Goal: Information Seeking & Learning: Learn about a topic

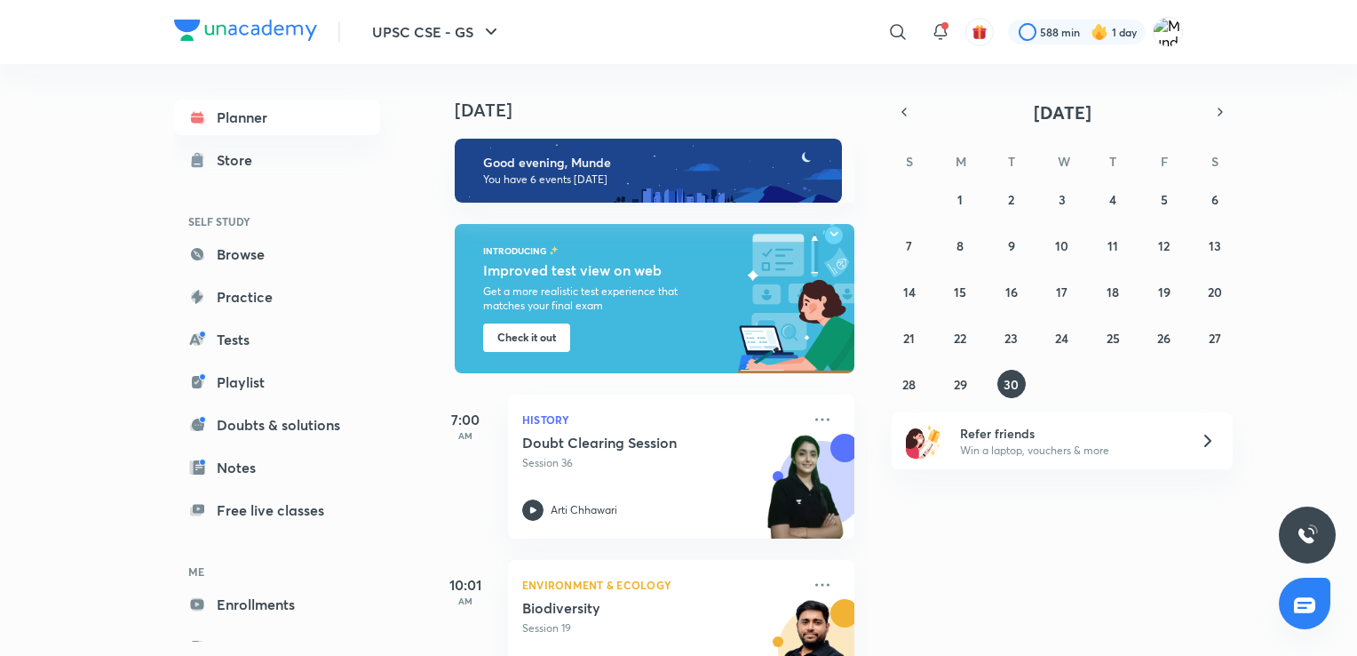
click at [267, 359] on div "Planner Store SELF STUDY Browse Practice Tests Playlist Doubts & solutions Note…" at bounding box center [277, 381] width 206 height 565
click at [265, 341] on link "Tests" at bounding box center [277, 340] width 206 height 36
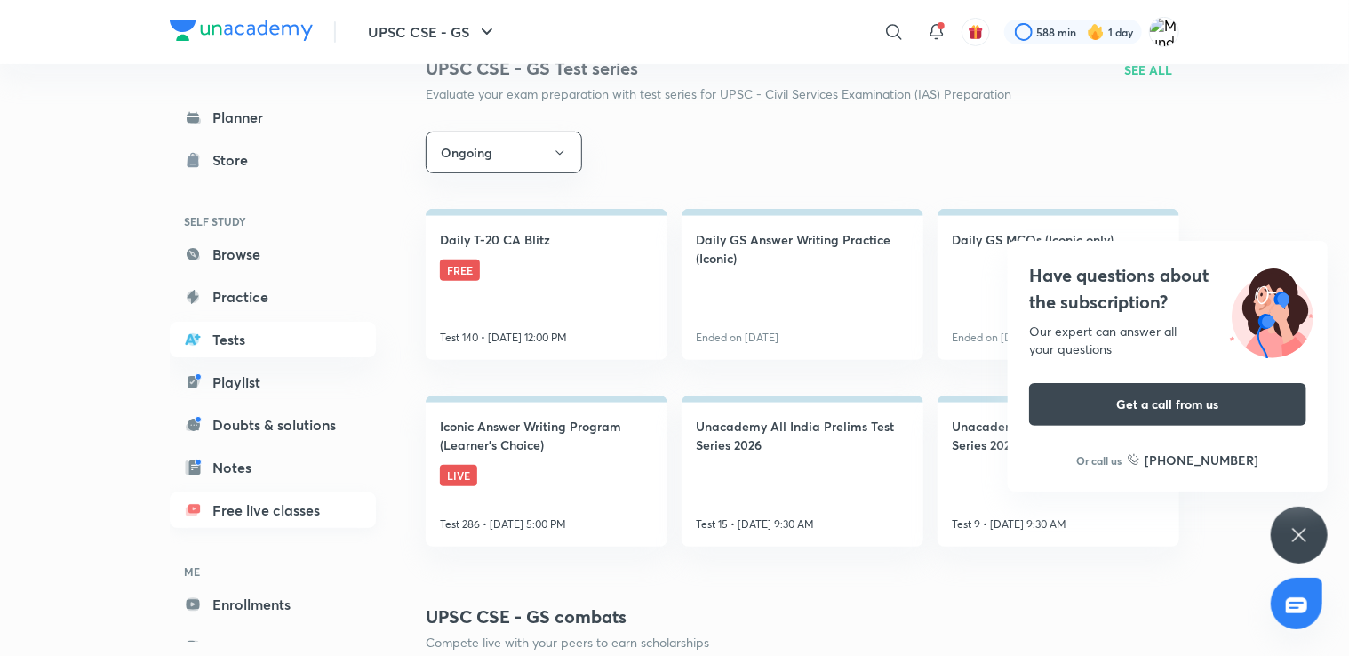
scroll to position [58, 0]
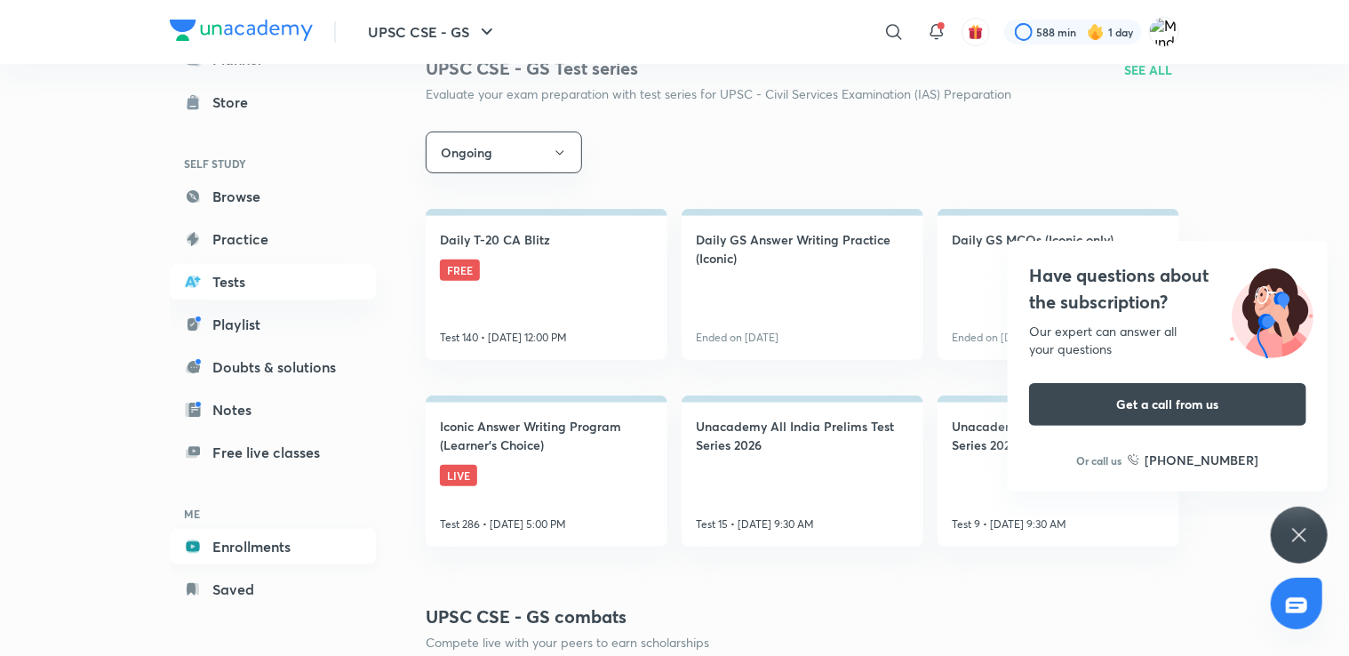
click at [224, 550] on link "Enrollments" at bounding box center [273, 547] width 206 height 36
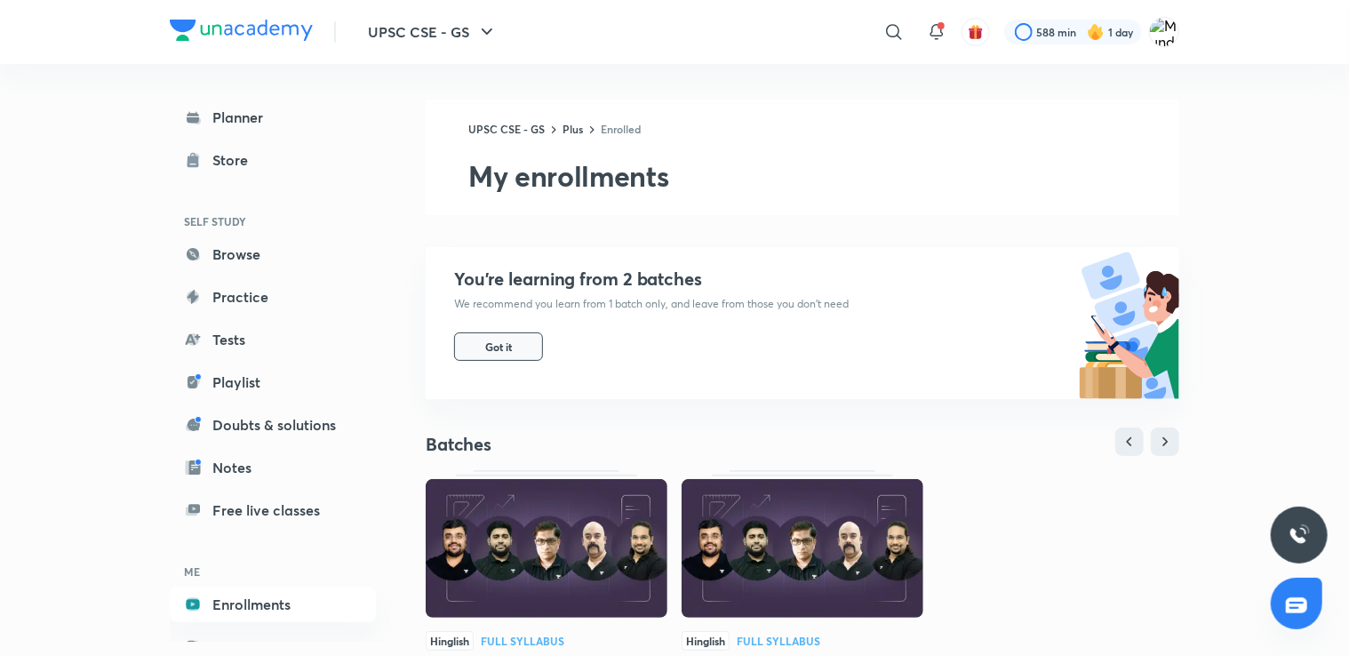
click at [519, 339] on button "Got it" at bounding box center [498, 346] width 89 height 28
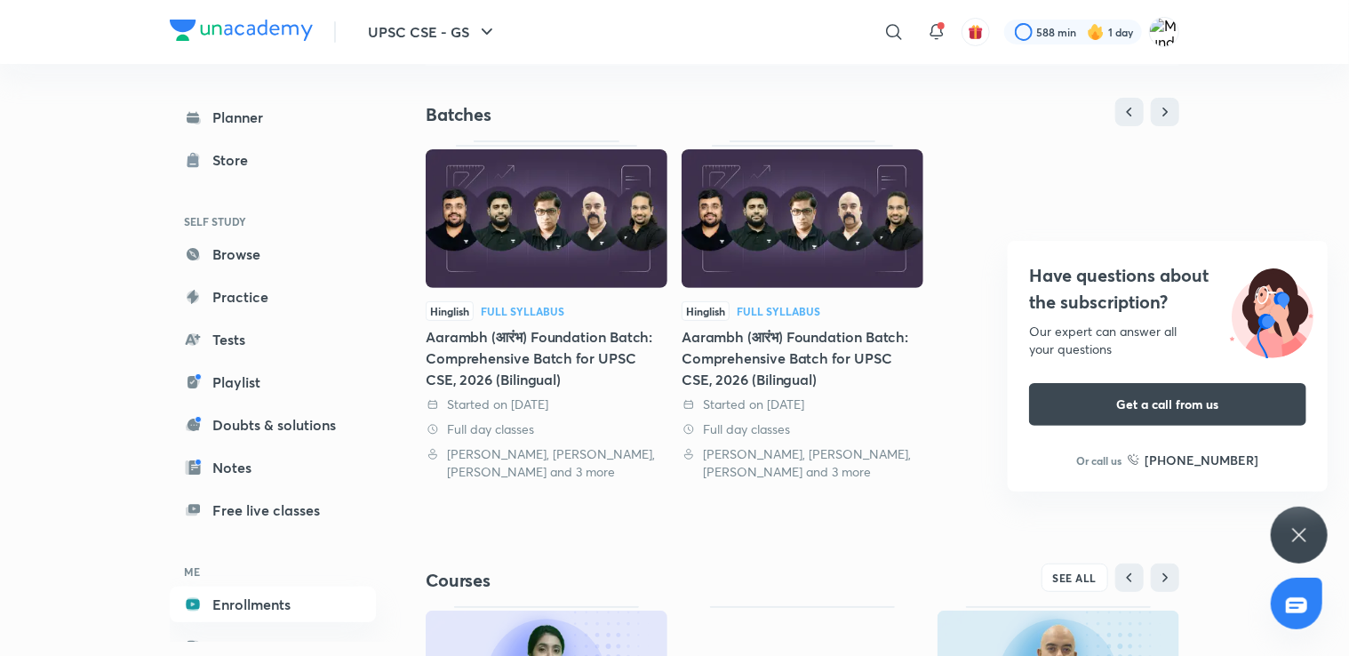
scroll to position [151, 0]
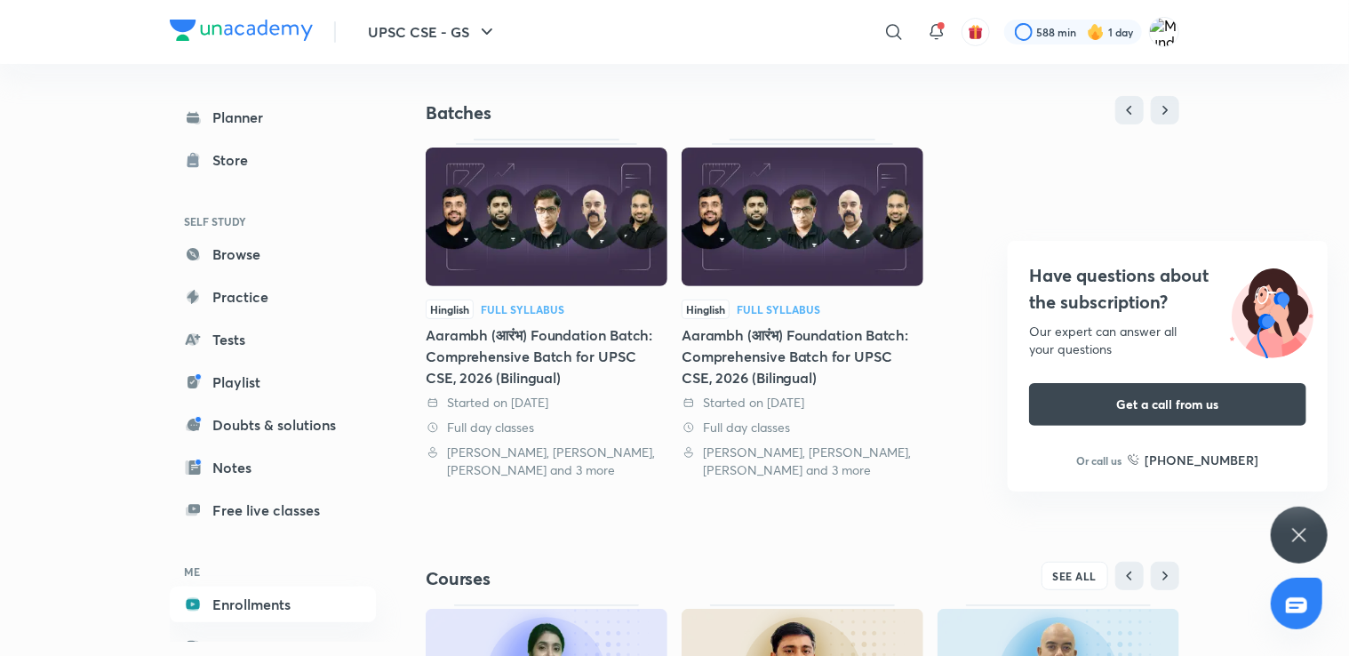
click at [549, 338] on div "Aarambh (आरंभ) Foundation Batch: Comprehensive Batch for UPSC CSE, 2026 (Biling…" at bounding box center [547, 356] width 242 height 64
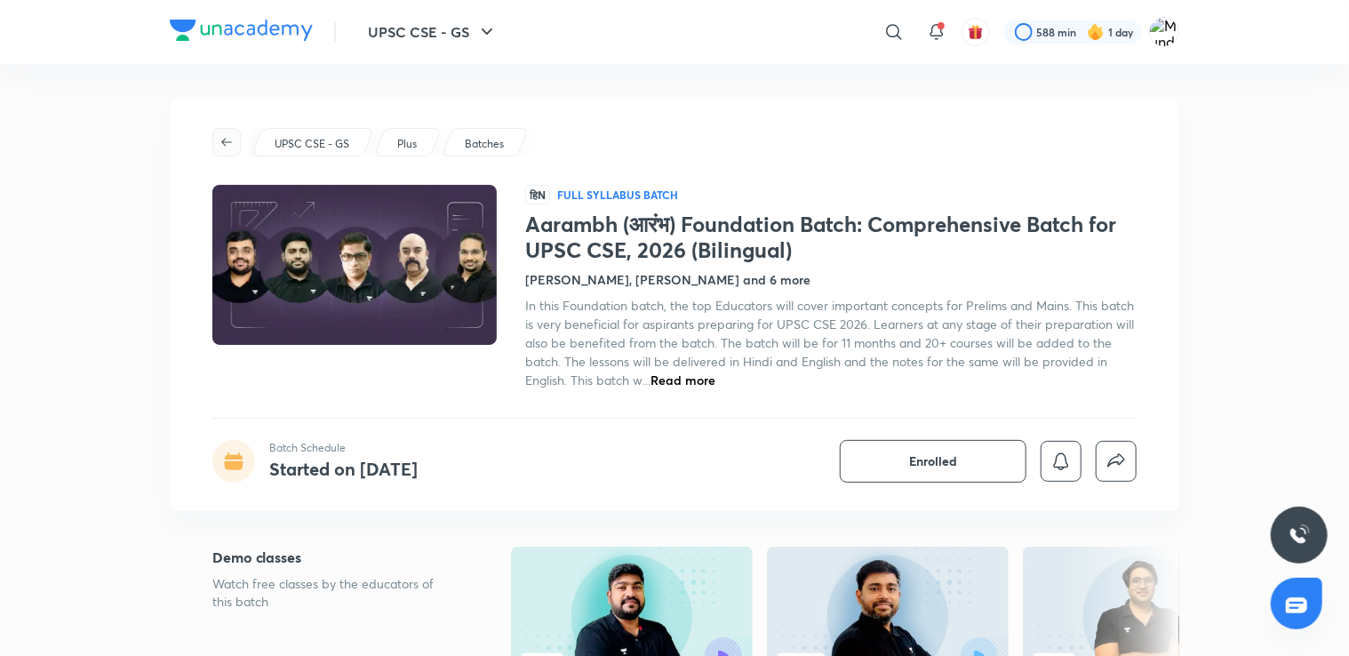
click at [227, 143] on icon "button" at bounding box center [226, 142] width 14 height 14
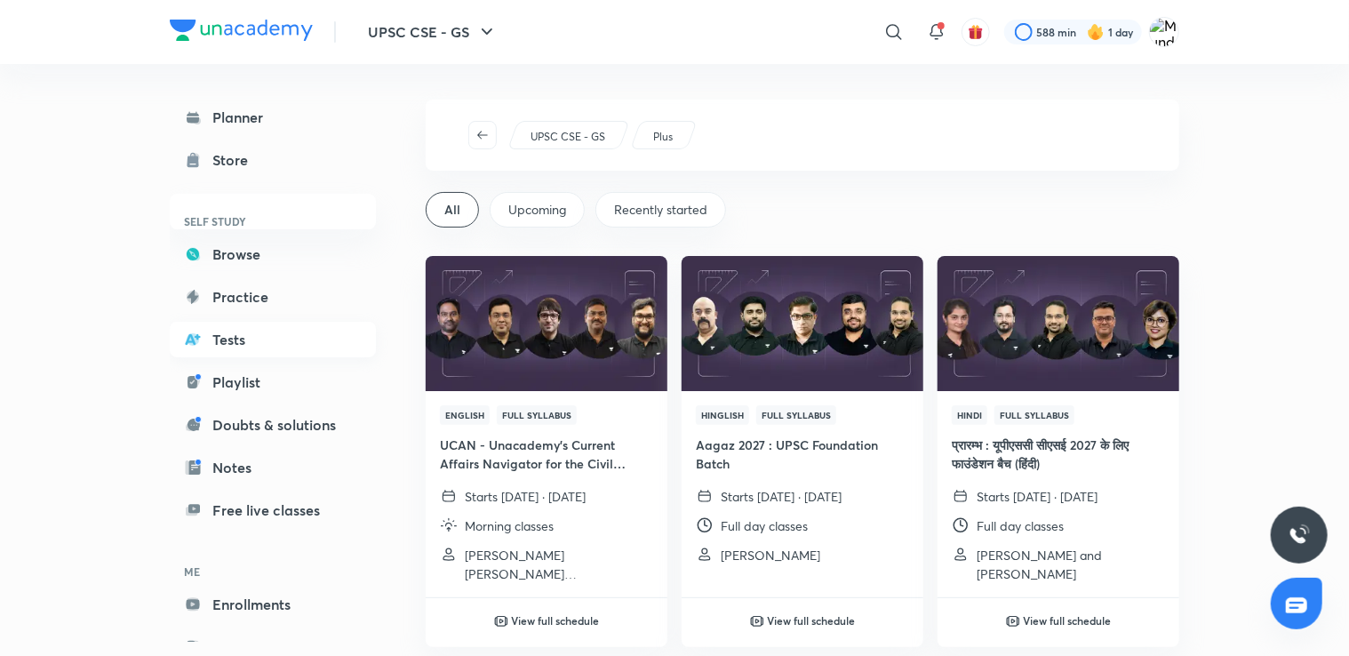
scroll to position [58, 0]
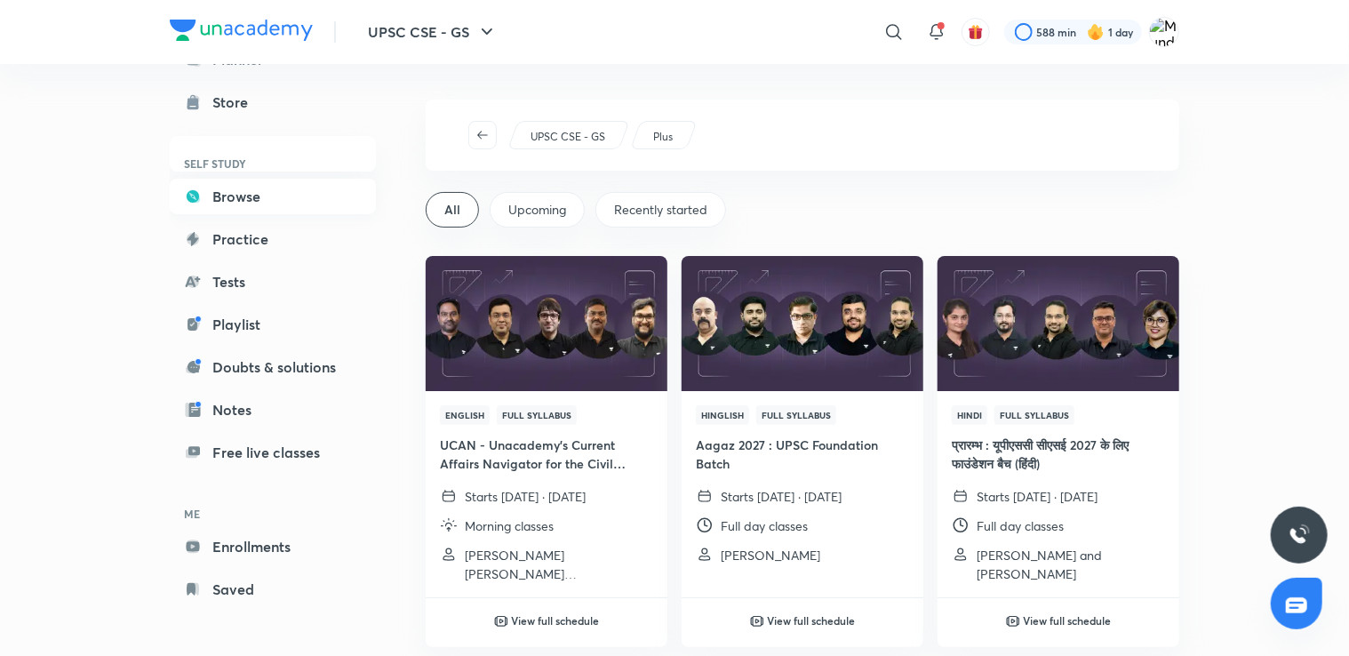
click at [227, 194] on link "Browse" at bounding box center [273, 197] width 206 height 36
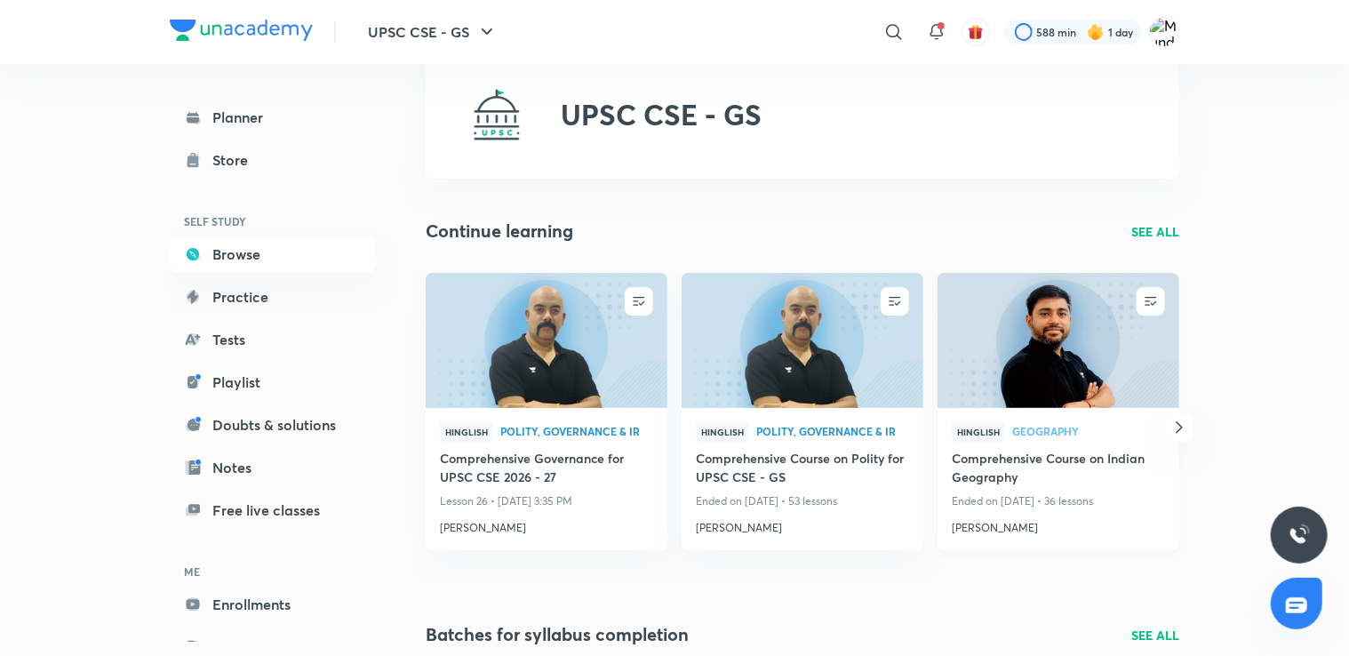
scroll to position [48, 0]
click at [1151, 229] on p "SEE ALL" at bounding box center [1155, 232] width 48 height 19
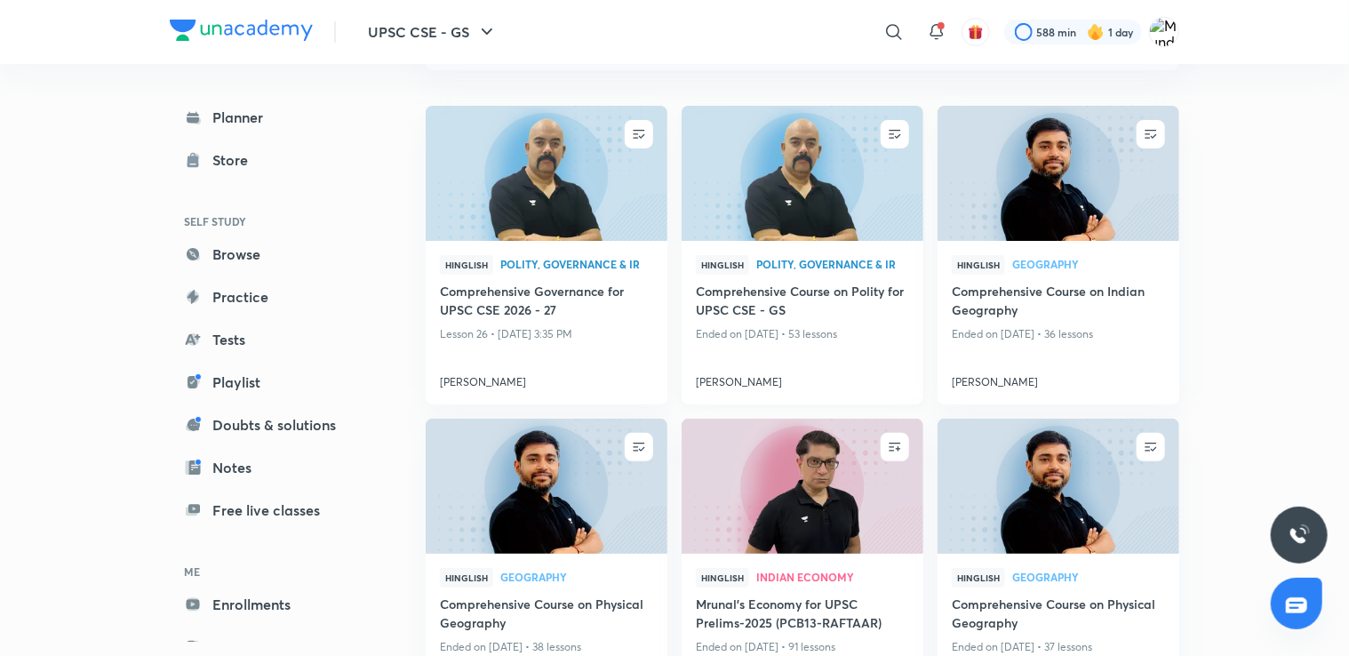
scroll to position [160, 0]
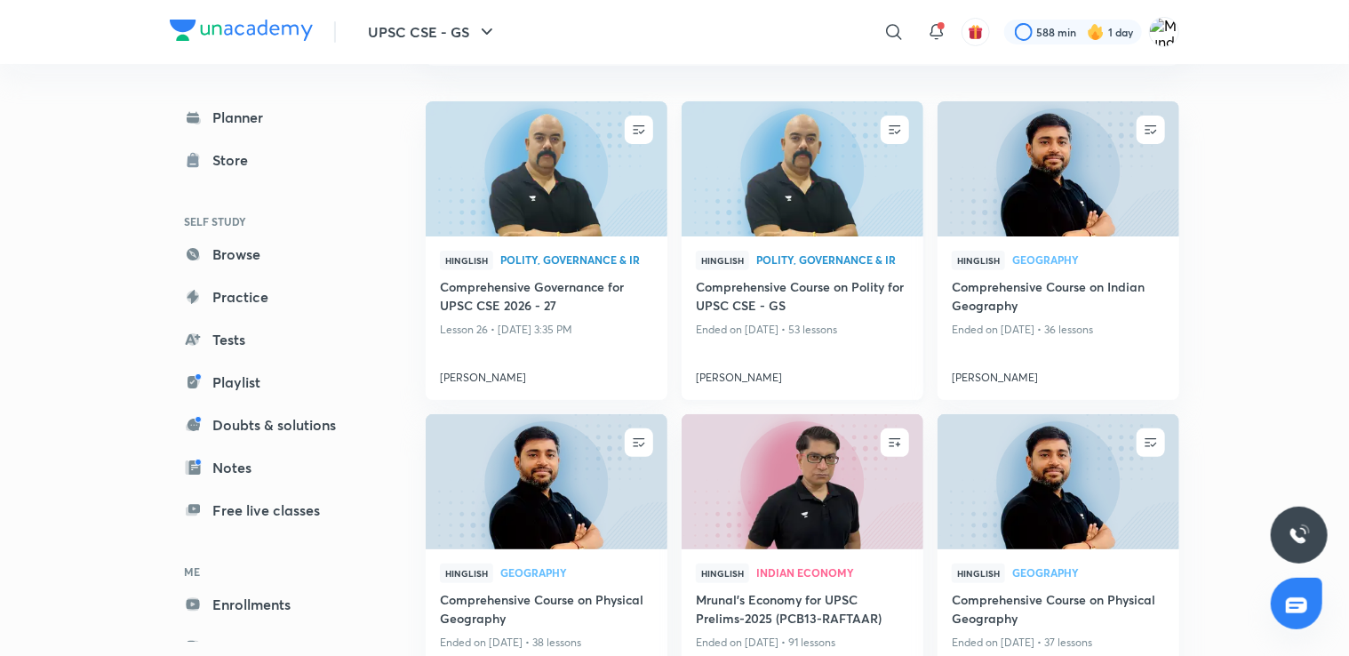
click at [817, 328] on p "Ended on [DATE] • 53 lessons" at bounding box center [802, 329] width 213 height 23
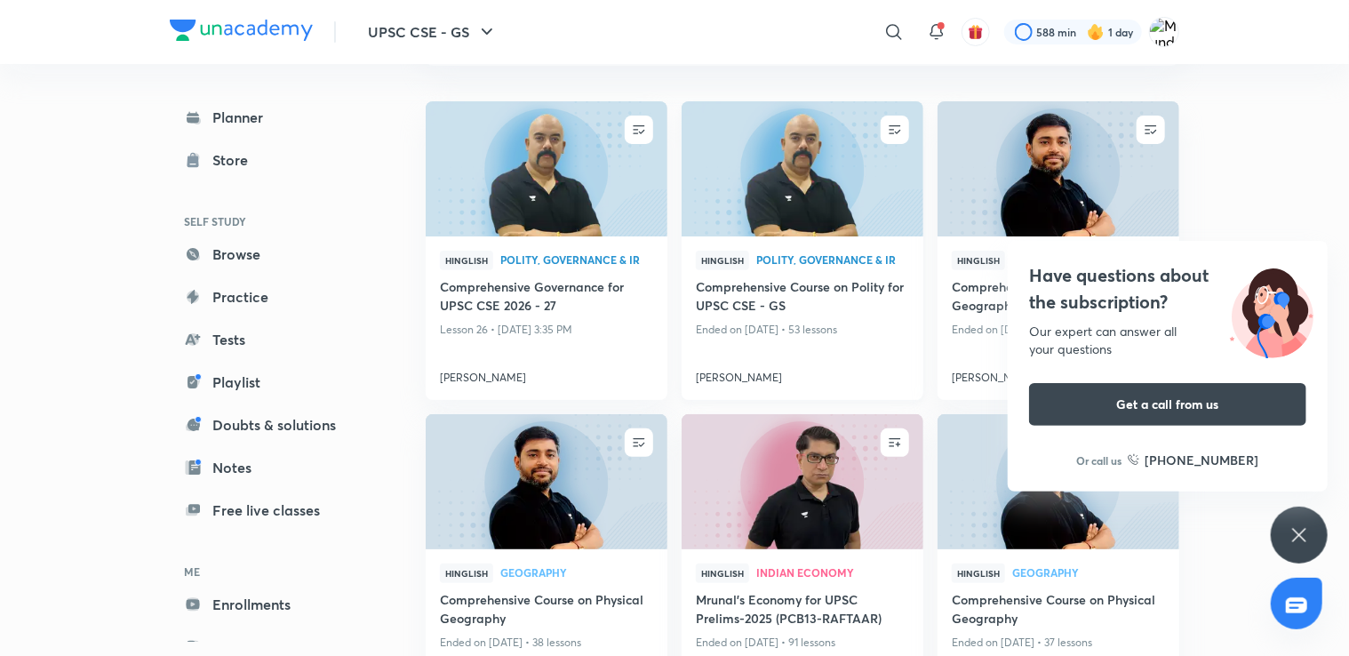
click at [830, 259] on span "Polity, Governance & IR" at bounding box center [832, 259] width 153 height 11
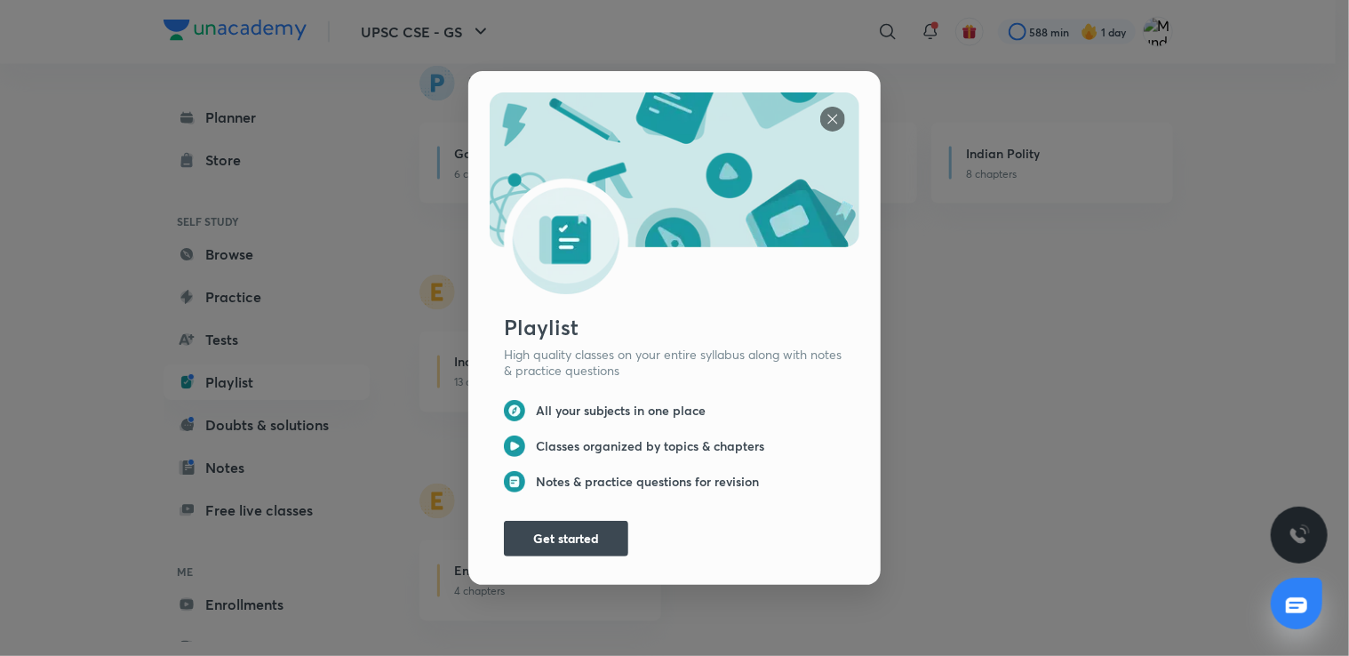
scroll to position [1368, 0]
click at [576, 524] on button "Get started" at bounding box center [566, 537] width 124 height 36
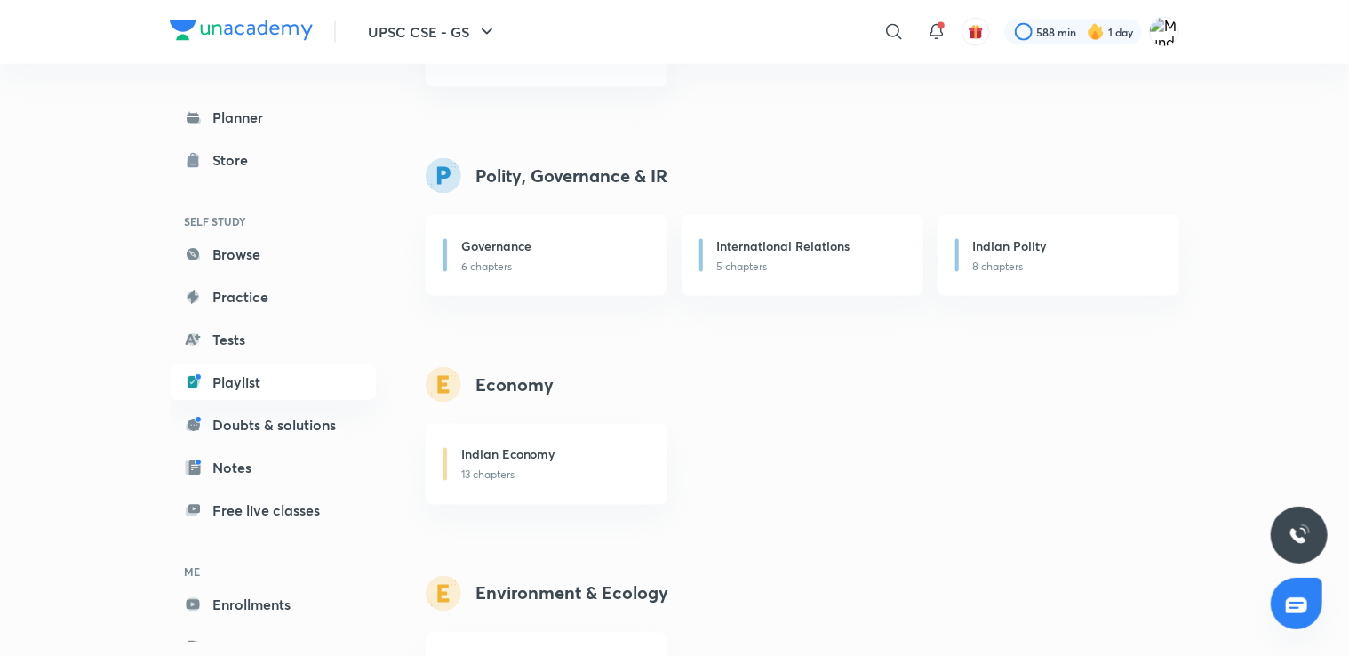
scroll to position [1339, 0]
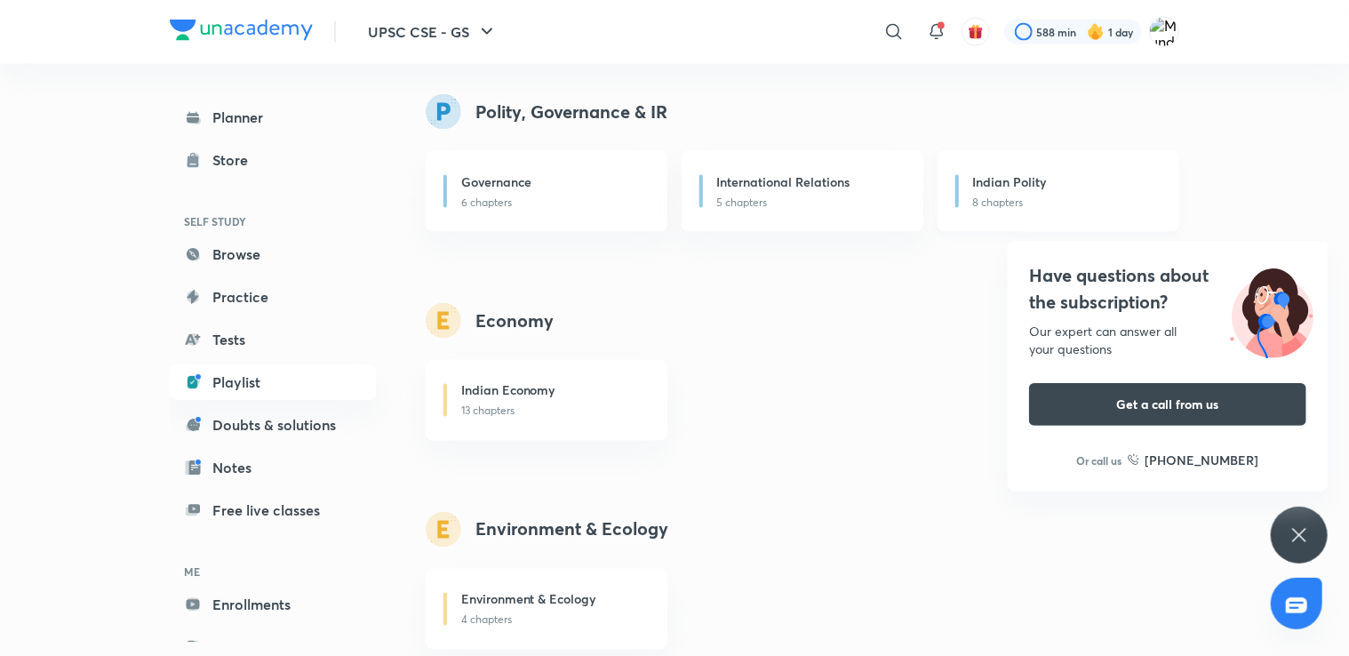
click at [993, 176] on h6 "Indian Polity" at bounding box center [1010, 181] width 74 height 19
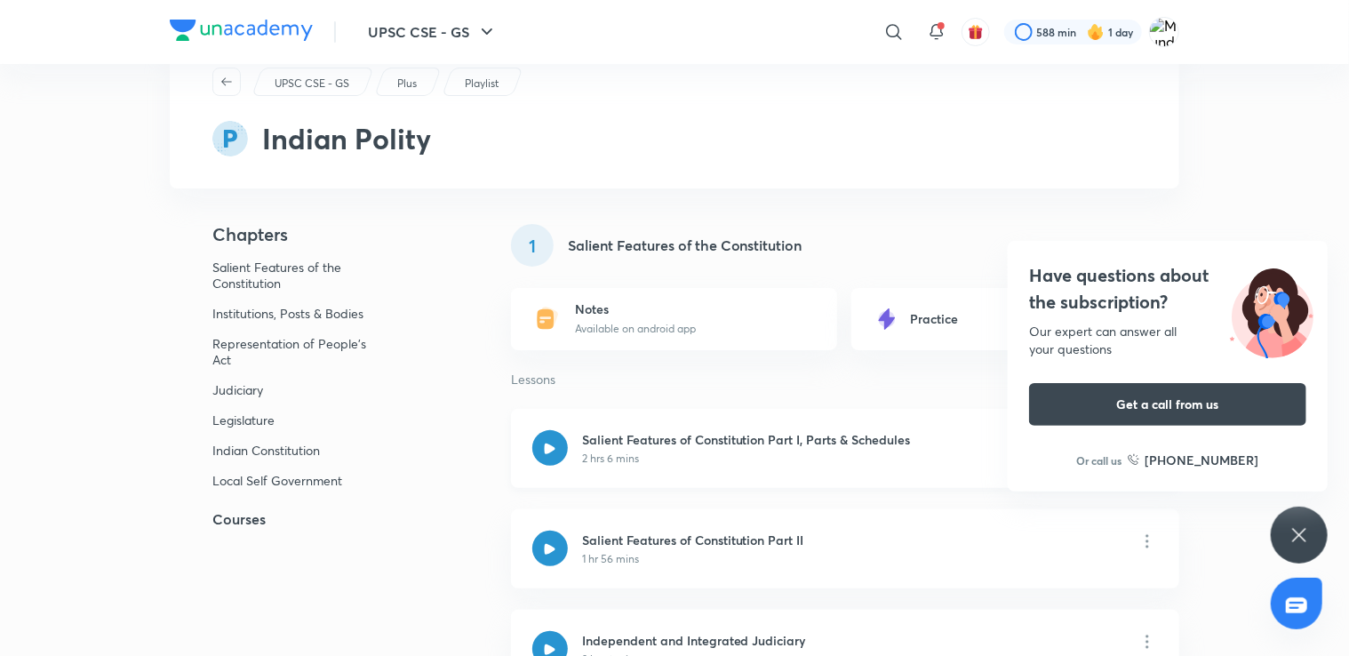
scroll to position [57, 0]
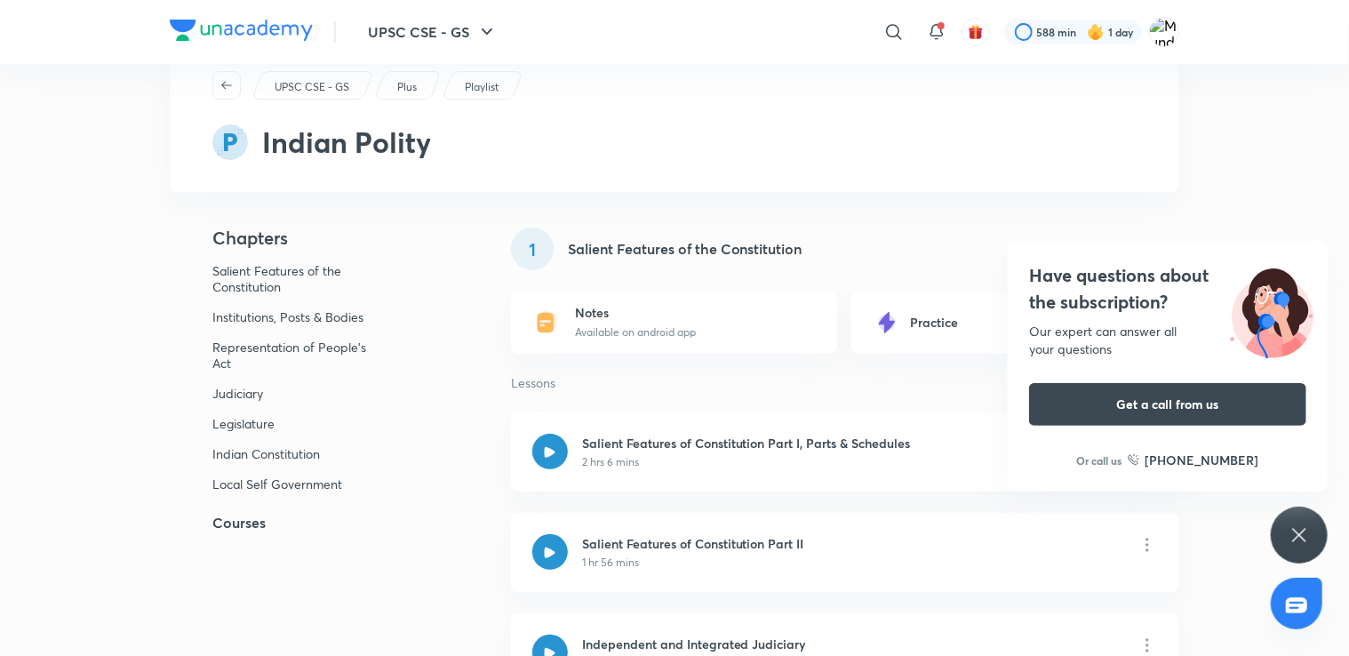
click at [1303, 534] on icon at bounding box center [1298, 534] width 21 height 21
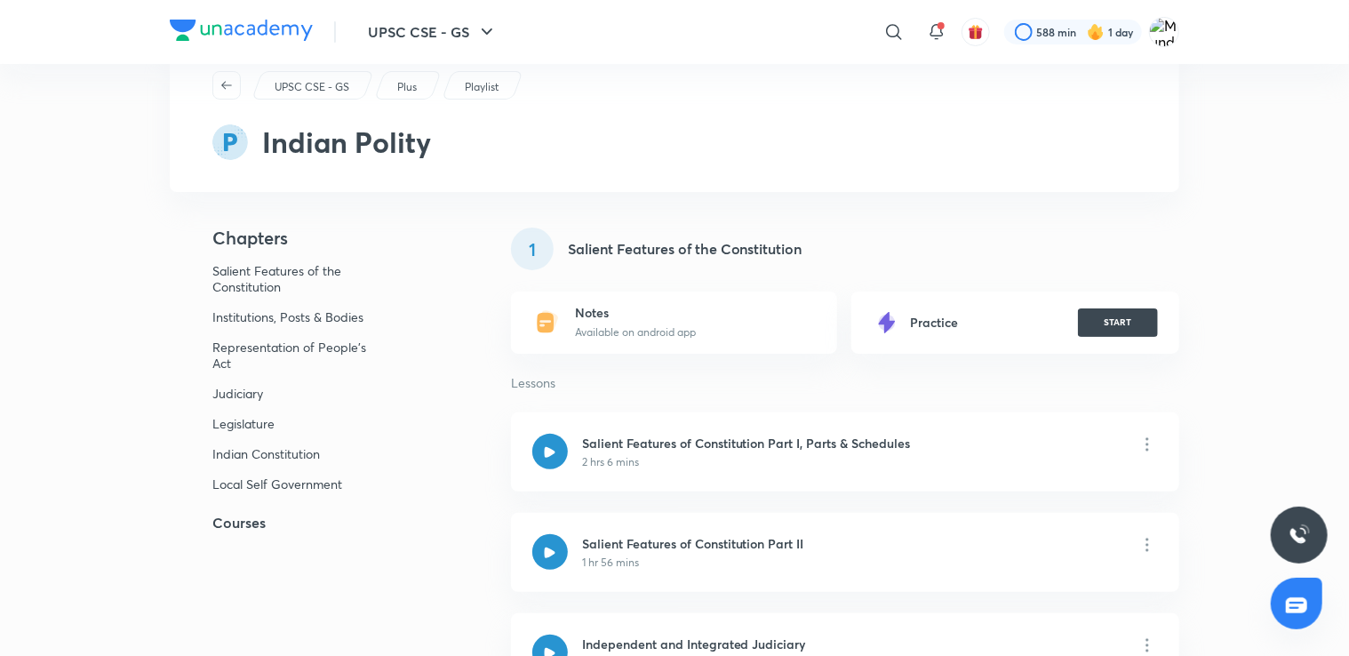
click at [229, 513] on h5 "Courses" at bounding box center [312, 522] width 284 height 21
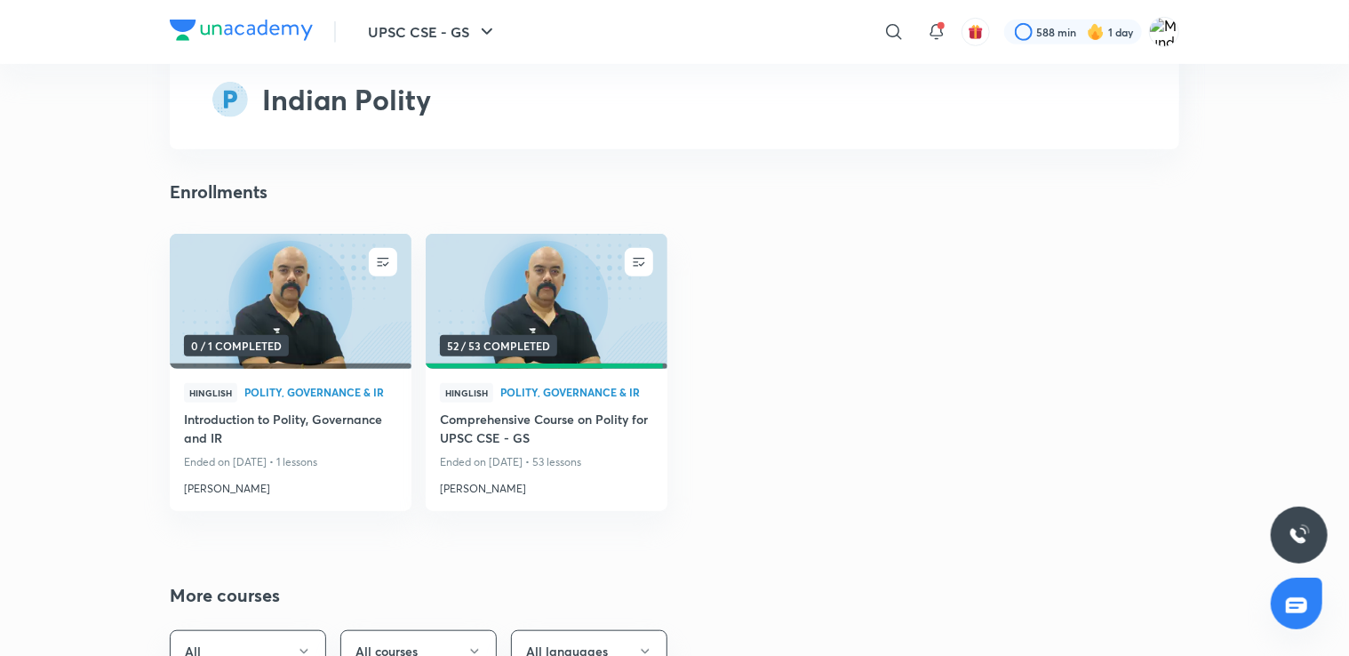
scroll to position [7271, 0]
click at [559, 448] on h4 "Comprehensive Course on Polity for UPSC CSE - GS" at bounding box center [546, 429] width 213 height 41
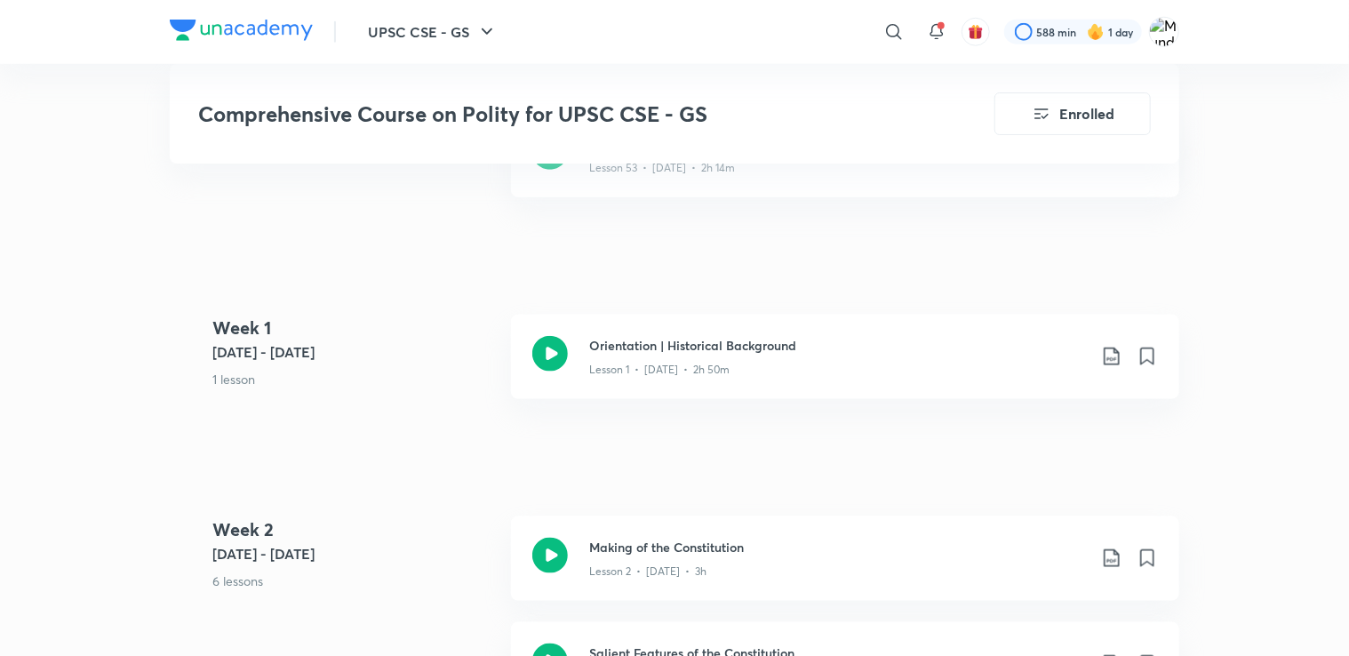
scroll to position [916, 0]
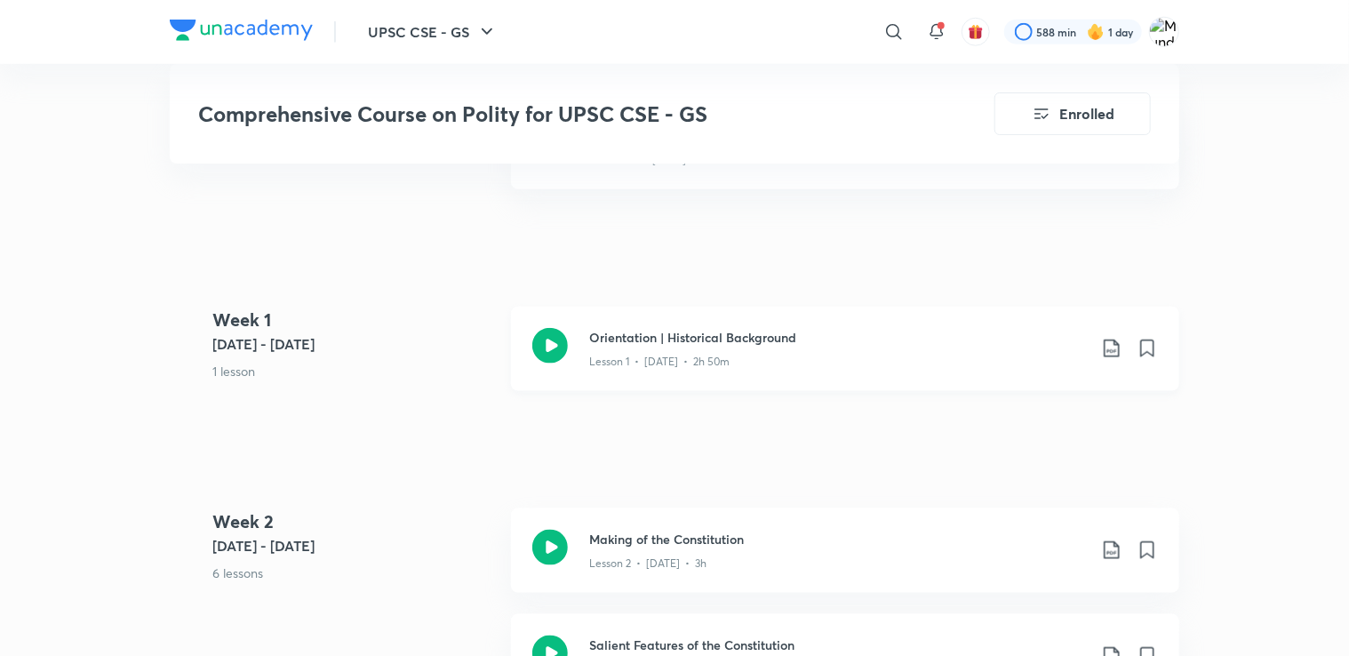
click at [1110, 342] on icon at bounding box center [1111, 348] width 21 height 21
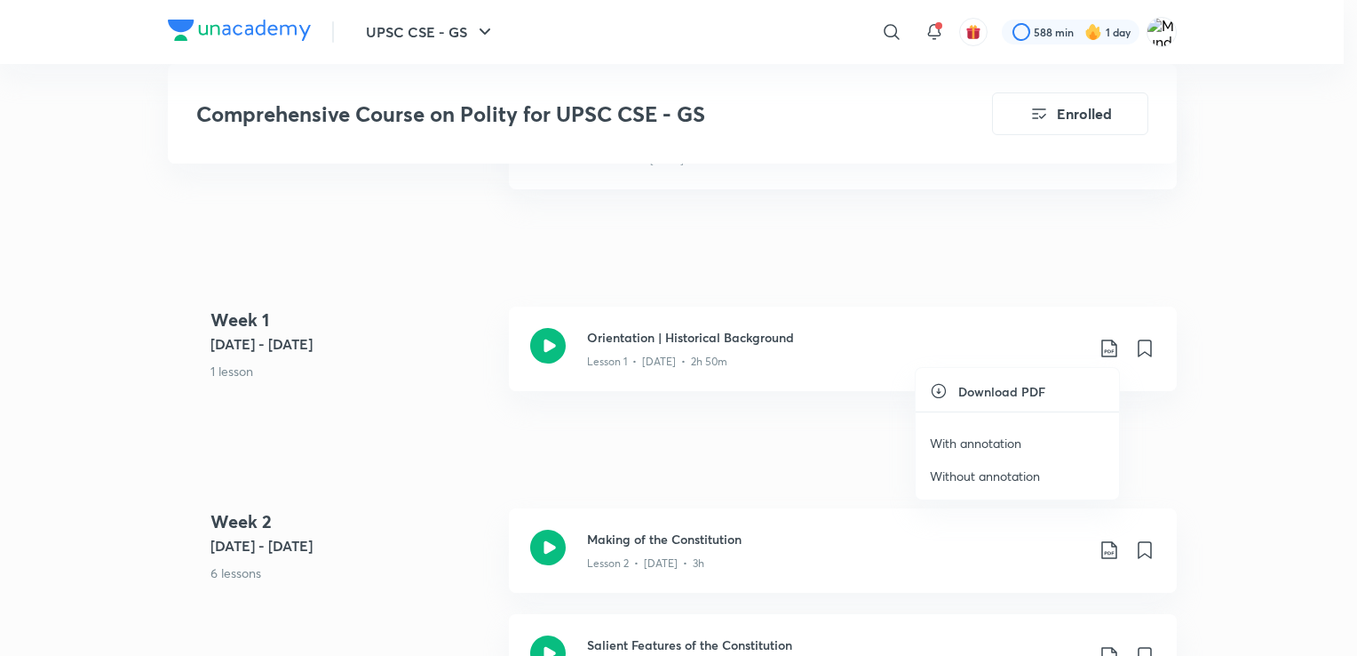
click at [988, 439] on p "With annotation" at bounding box center [976, 443] width 92 height 19
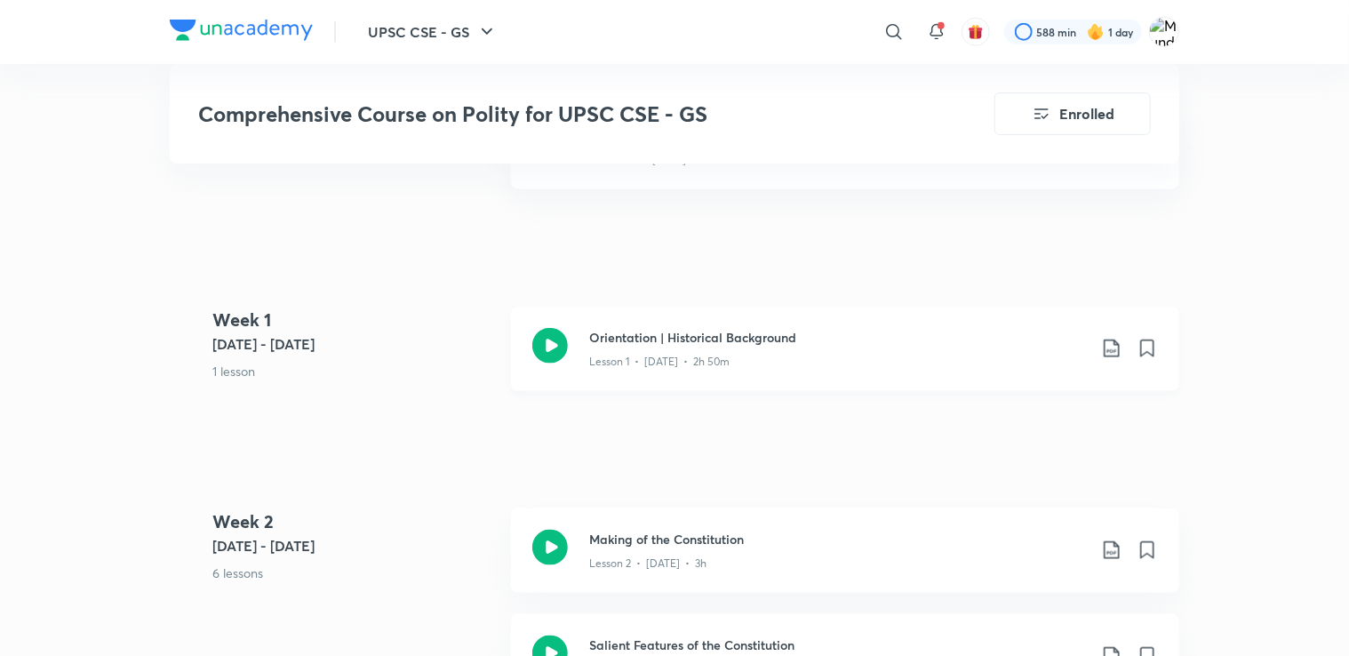
click at [1107, 346] on icon at bounding box center [1111, 348] width 21 height 21
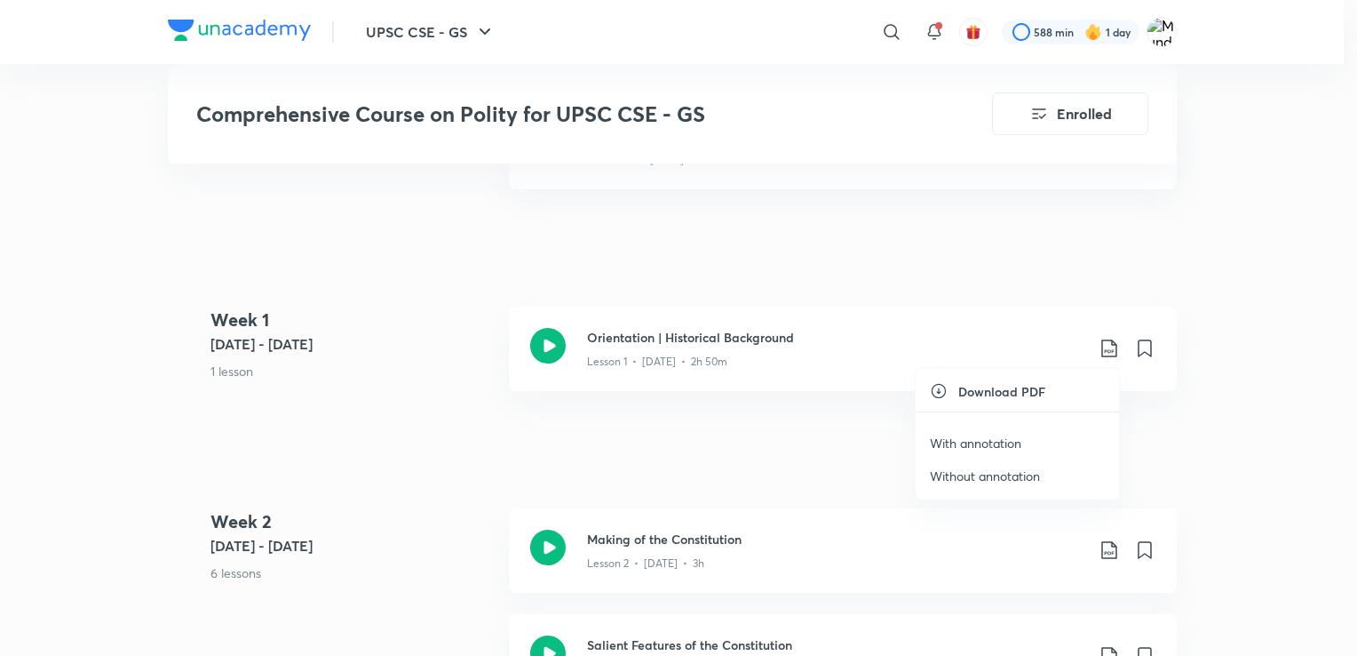
click at [1003, 469] on p "Without annotation" at bounding box center [985, 475] width 110 height 19
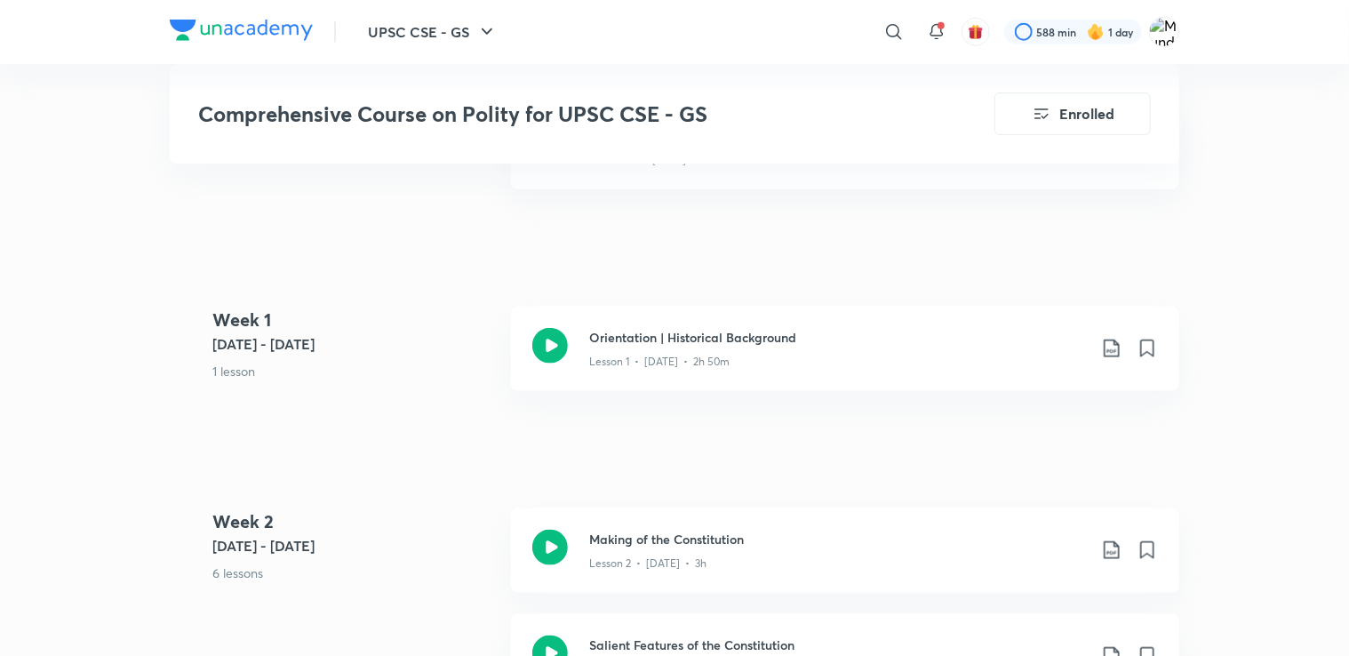
click at [1102, 26] on img at bounding box center [1095, 32] width 18 height 18
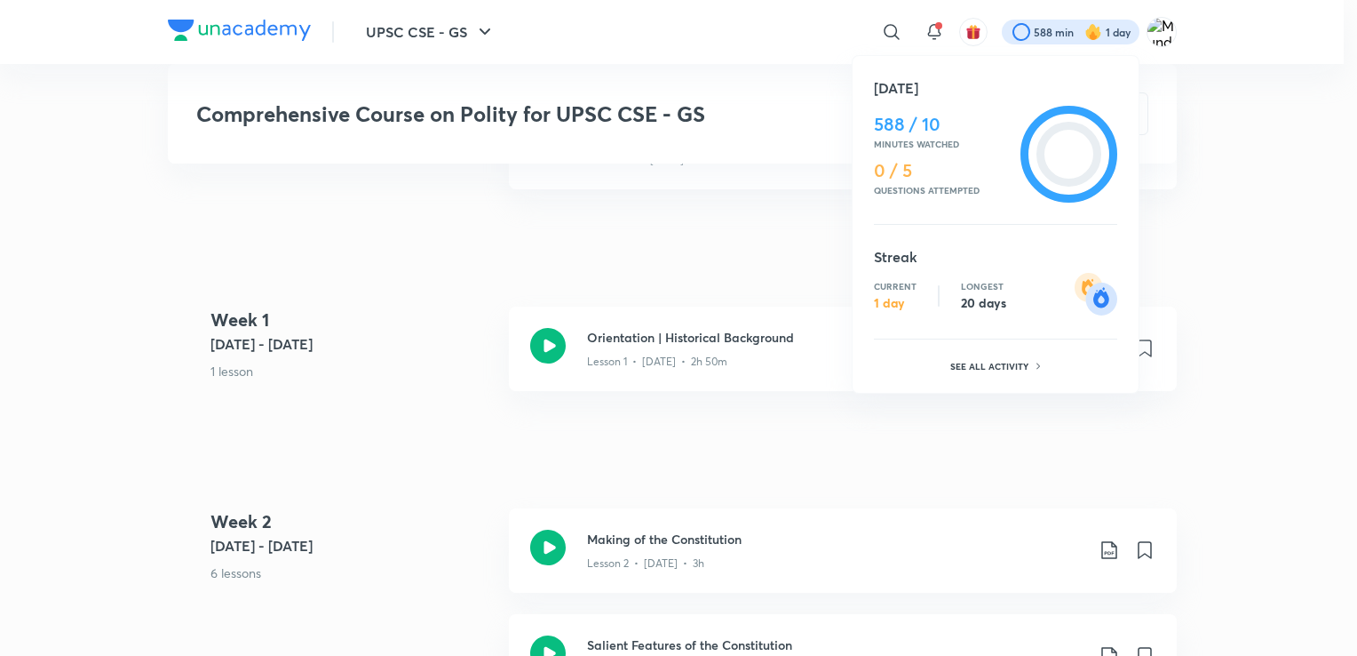
click at [1259, 426] on div at bounding box center [678, 328] width 1357 height 656
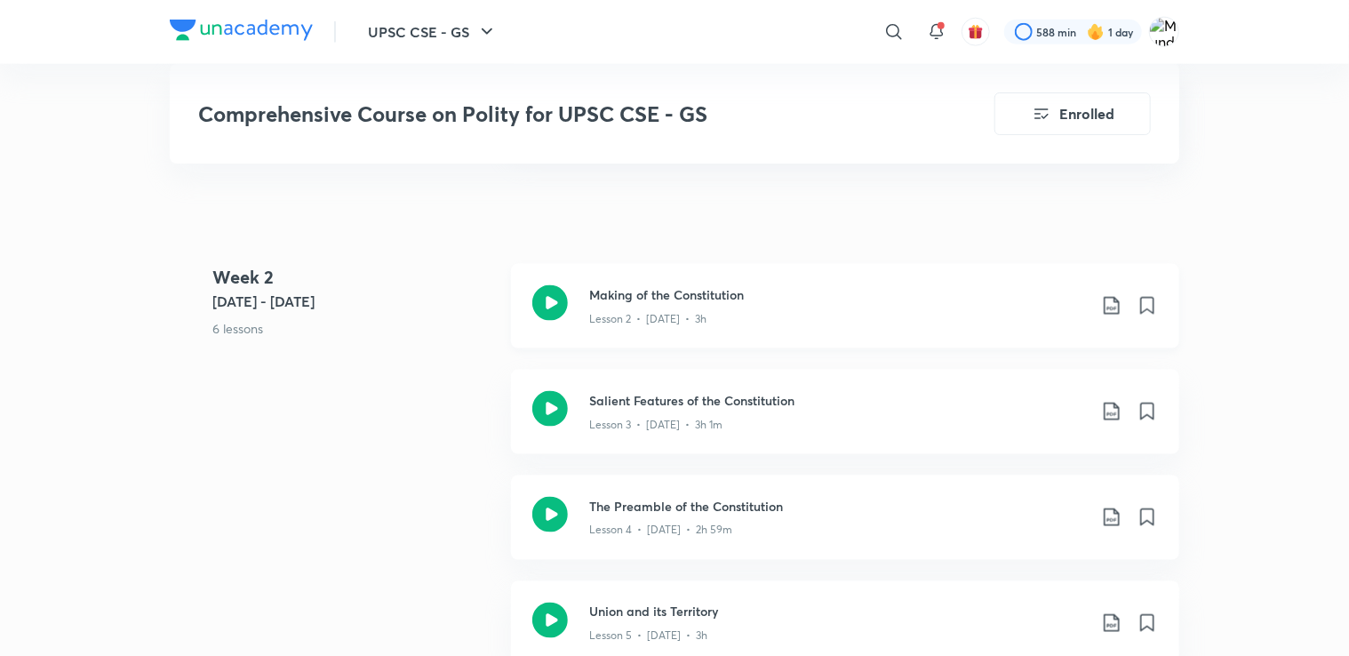
scroll to position [1161, 0]
click at [1113, 308] on icon at bounding box center [1111, 304] width 21 height 21
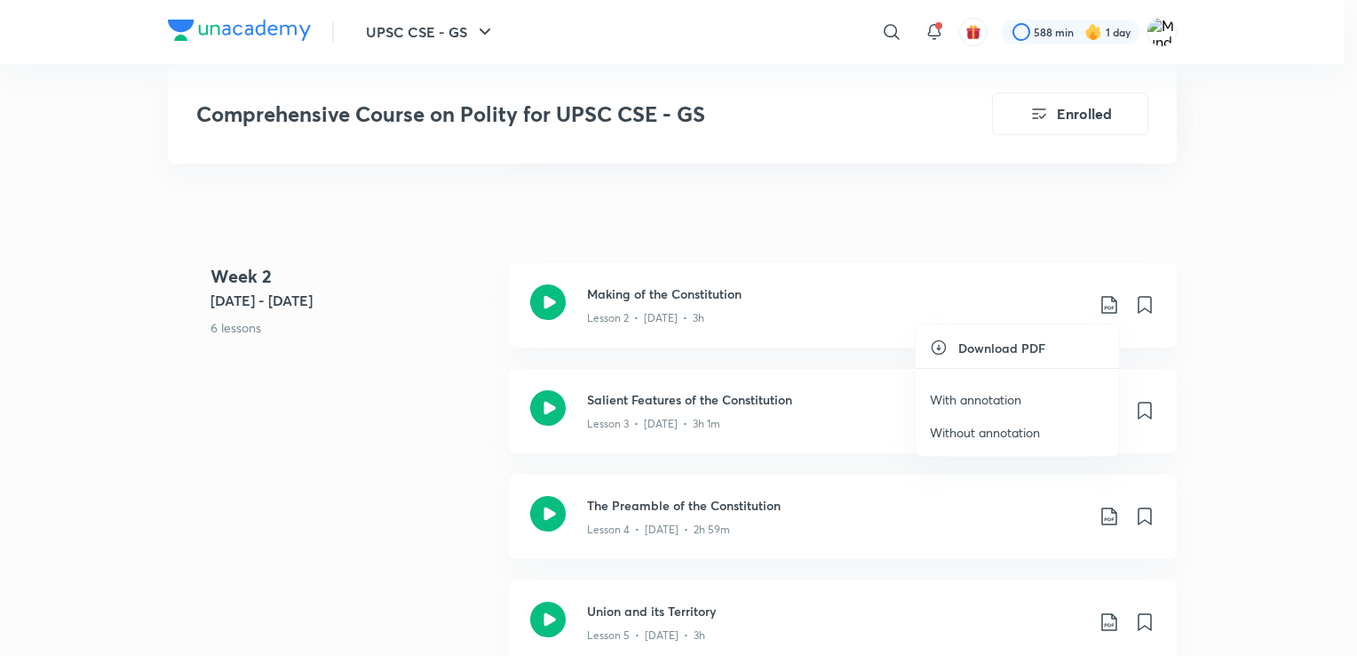
click at [993, 432] on p "Without annotation" at bounding box center [985, 432] width 110 height 19
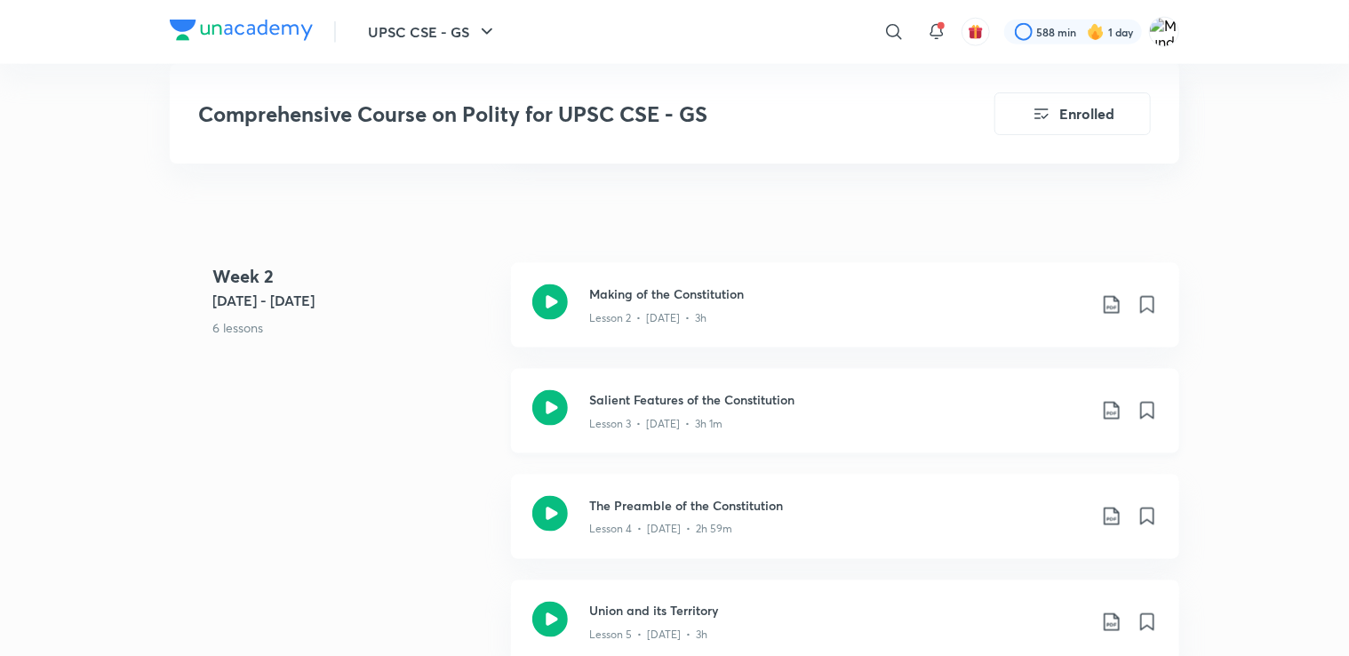
click at [1109, 414] on icon at bounding box center [1111, 410] width 21 height 21
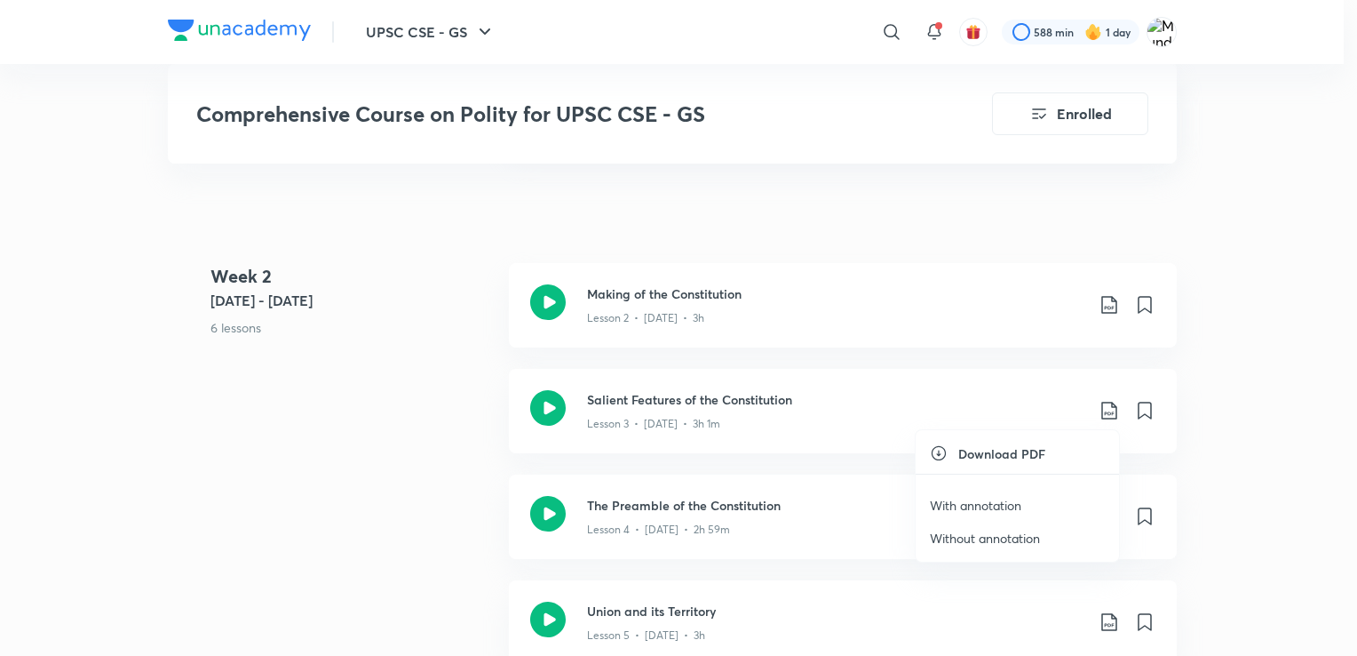
click at [988, 542] on p "Without annotation" at bounding box center [985, 538] width 110 height 19
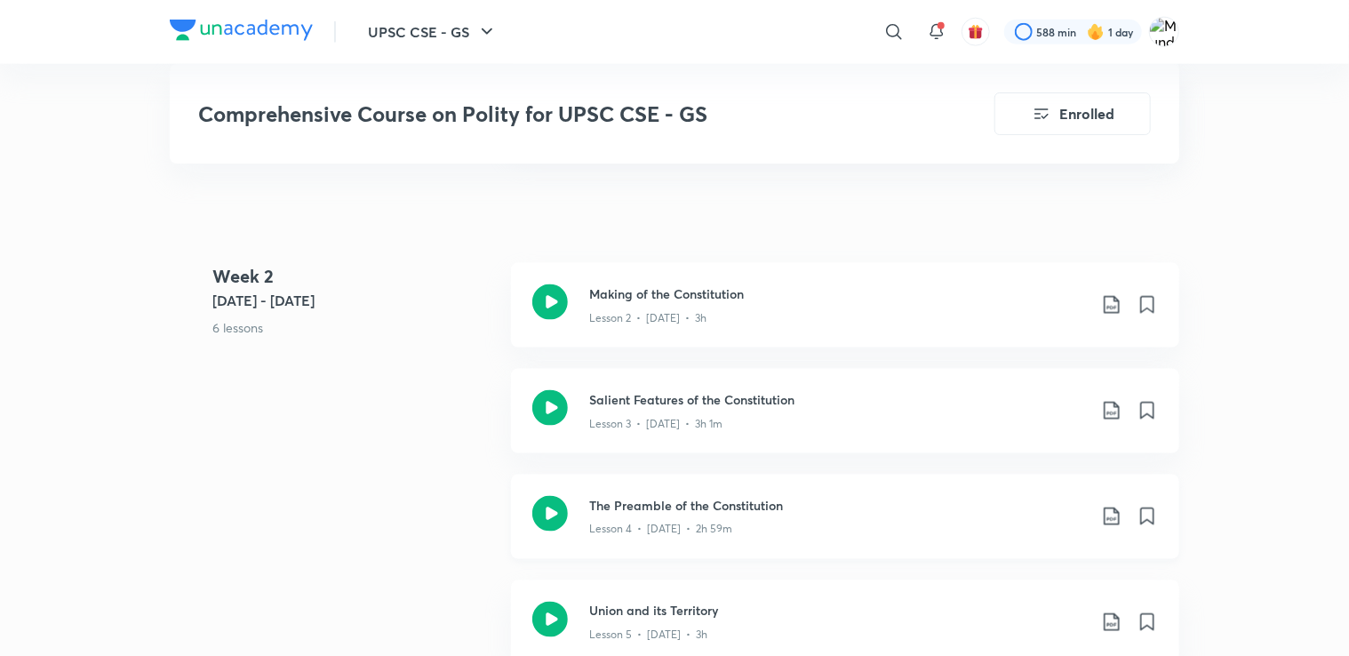
click at [1101, 522] on icon at bounding box center [1111, 515] width 21 height 21
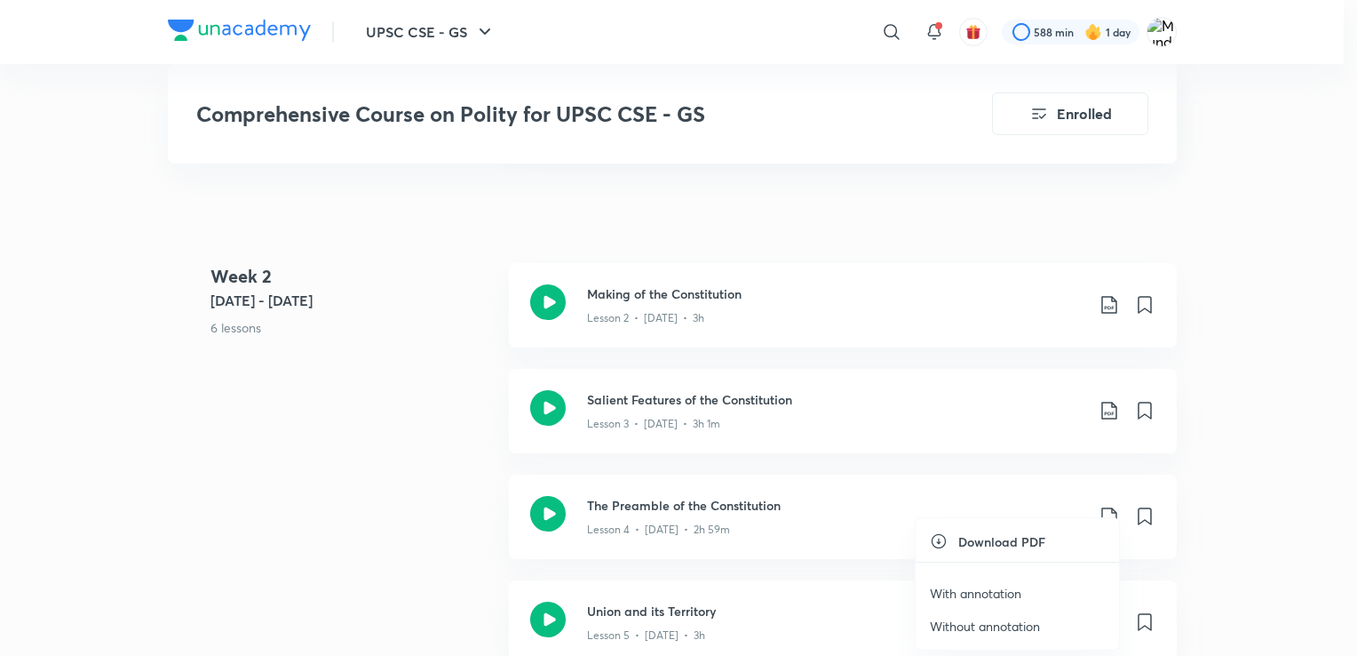
click at [991, 632] on p "Without annotation" at bounding box center [985, 626] width 110 height 19
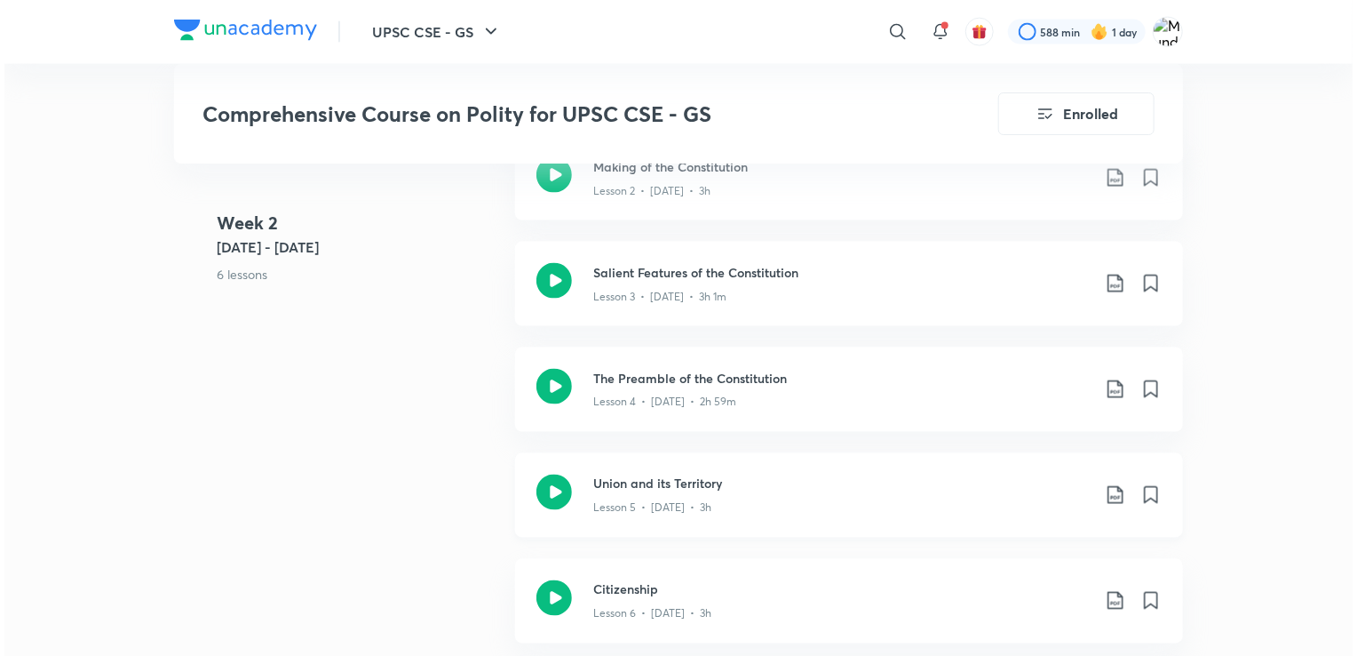
scroll to position [1291, 0]
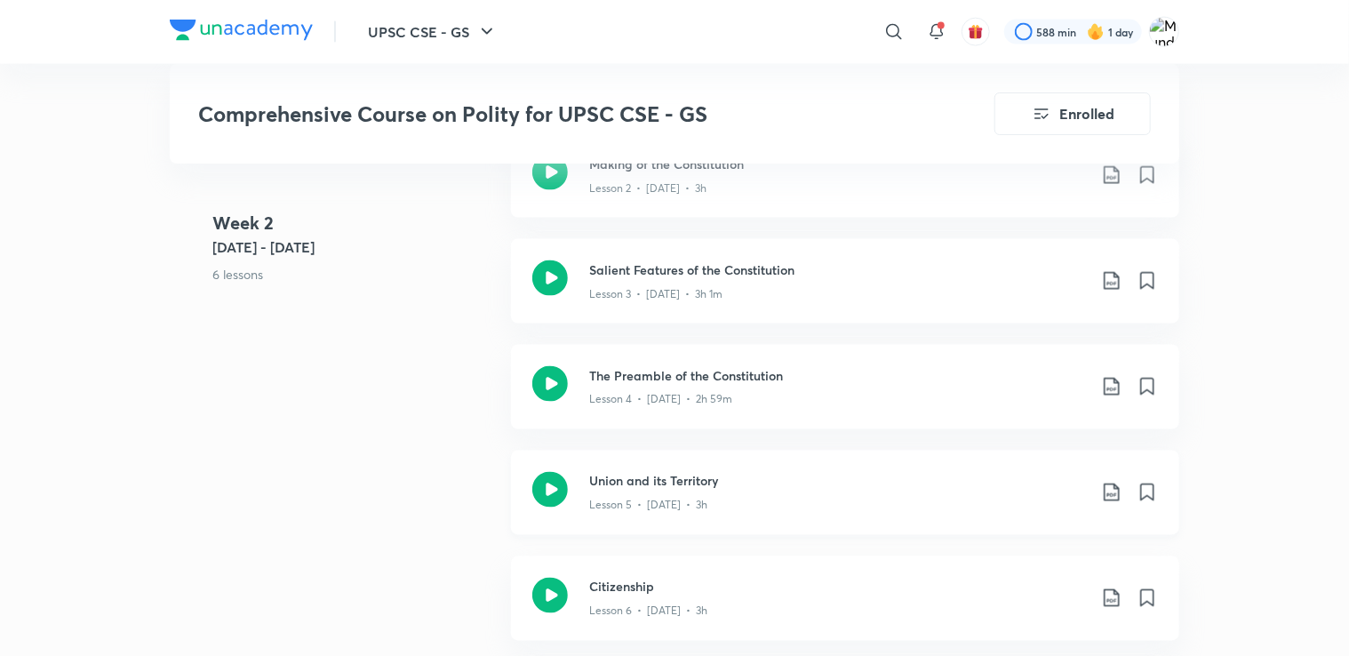
click at [1108, 488] on icon at bounding box center [1111, 492] width 21 height 21
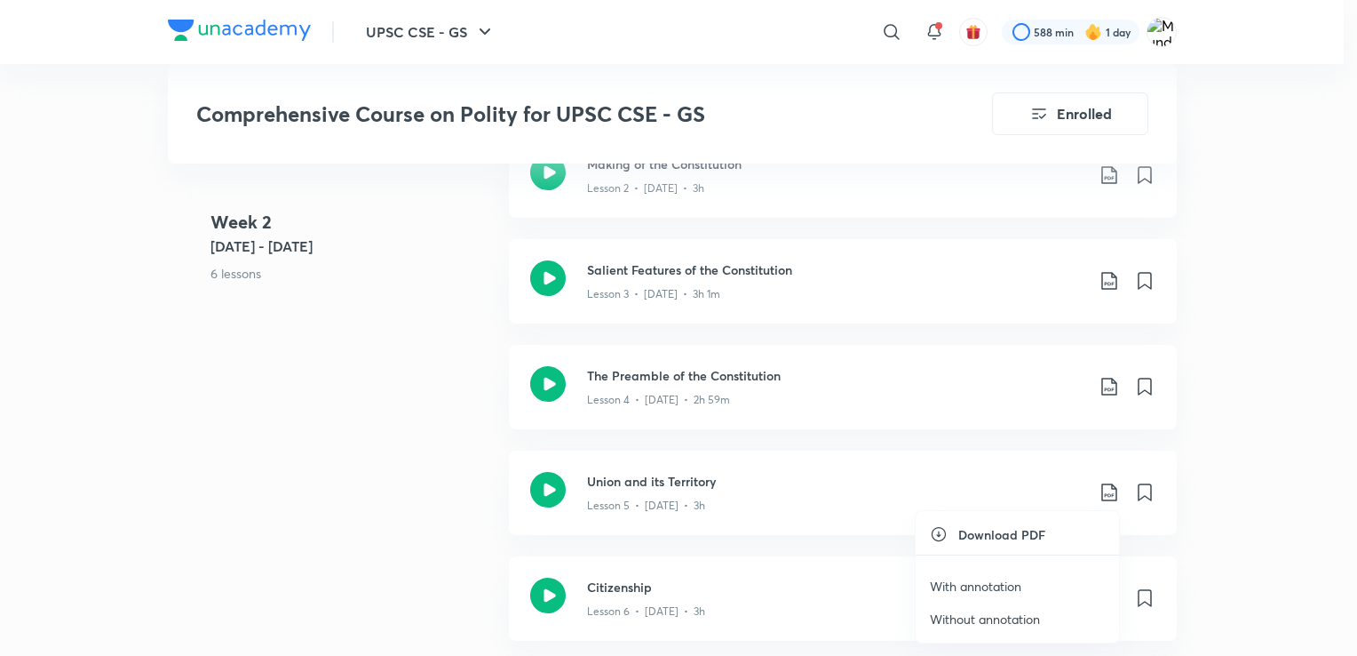
click at [972, 617] on p "Without annotation" at bounding box center [985, 618] width 110 height 19
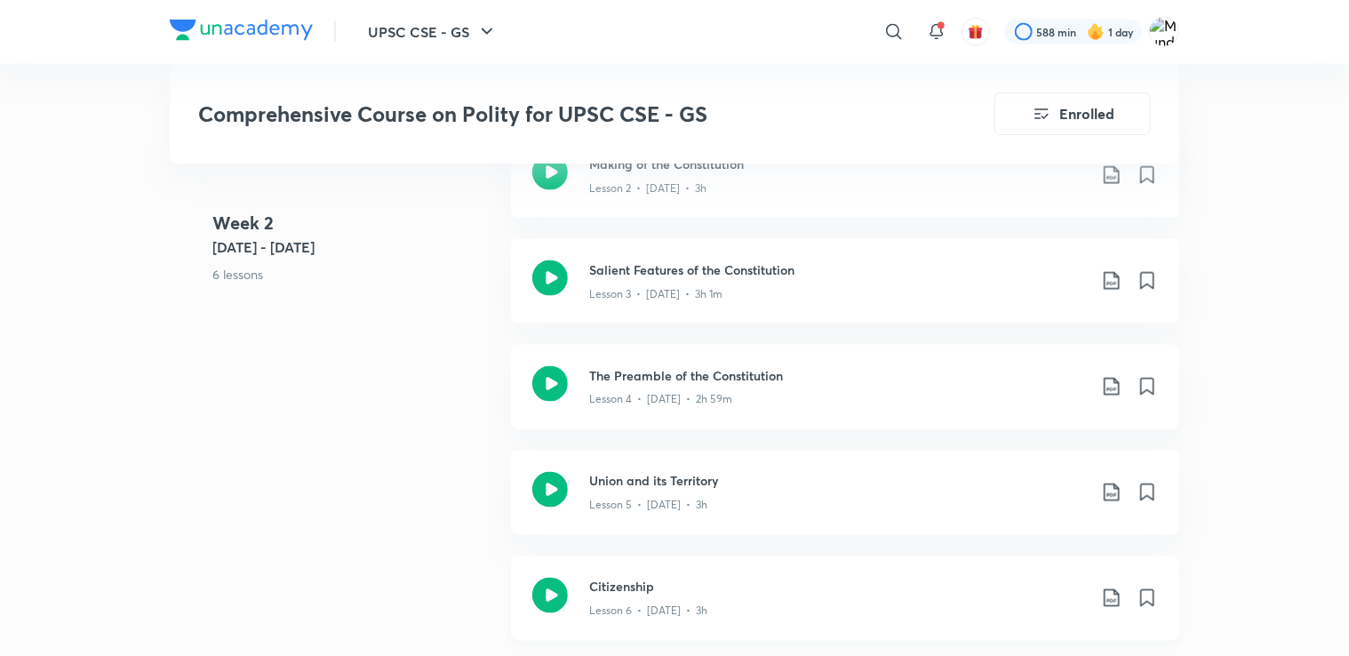
click at [1110, 595] on icon at bounding box center [1111, 597] width 21 height 21
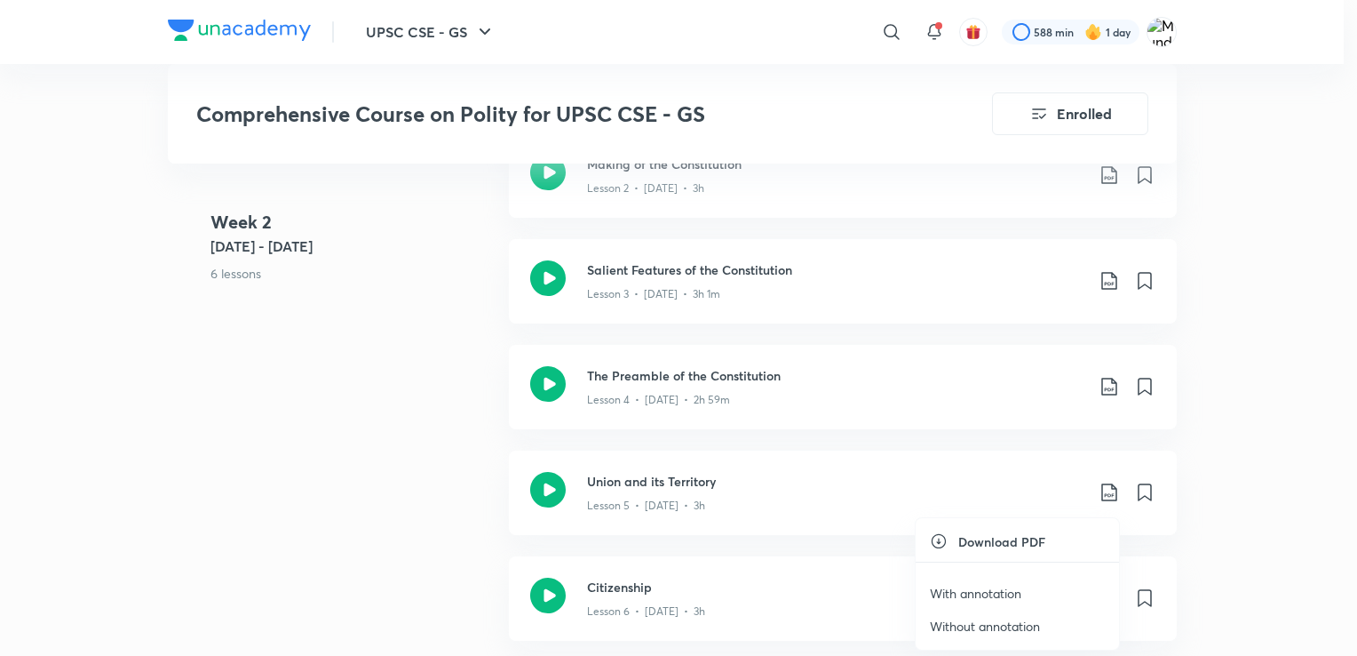
click at [1020, 619] on p "Without annotation" at bounding box center [985, 626] width 110 height 19
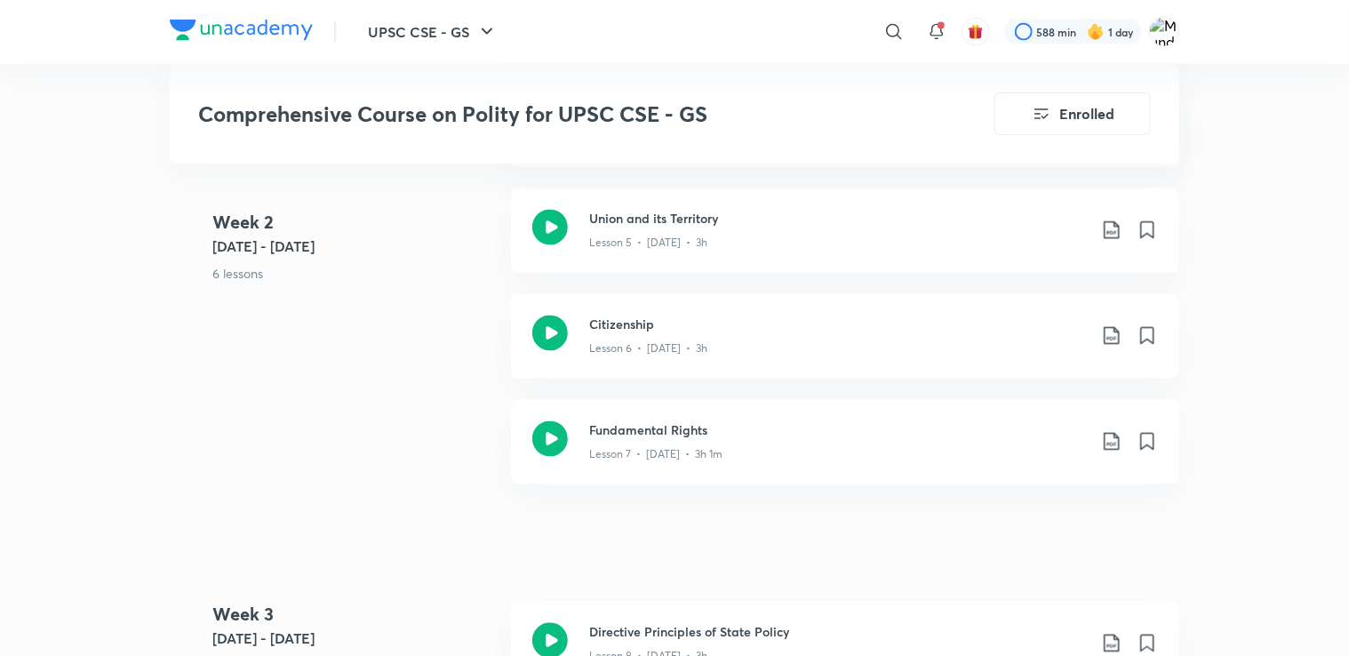
scroll to position [1563, 0]
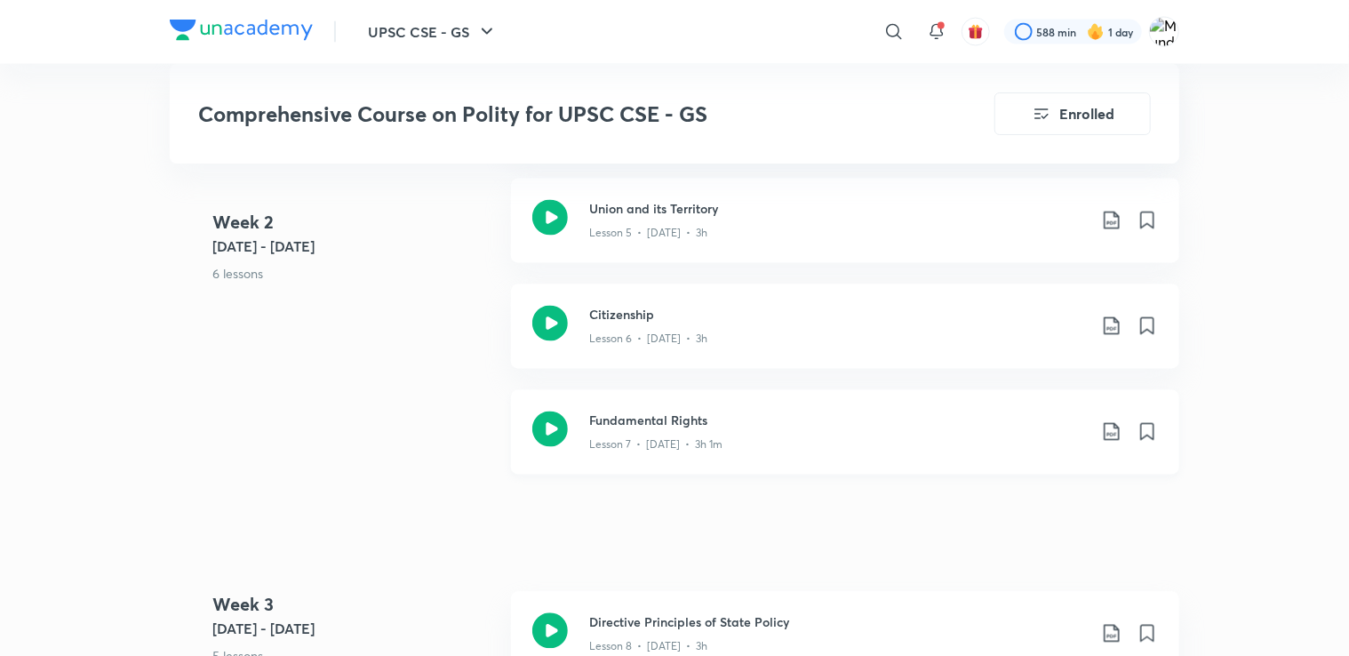
click at [1108, 426] on icon at bounding box center [1111, 431] width 21 height 21
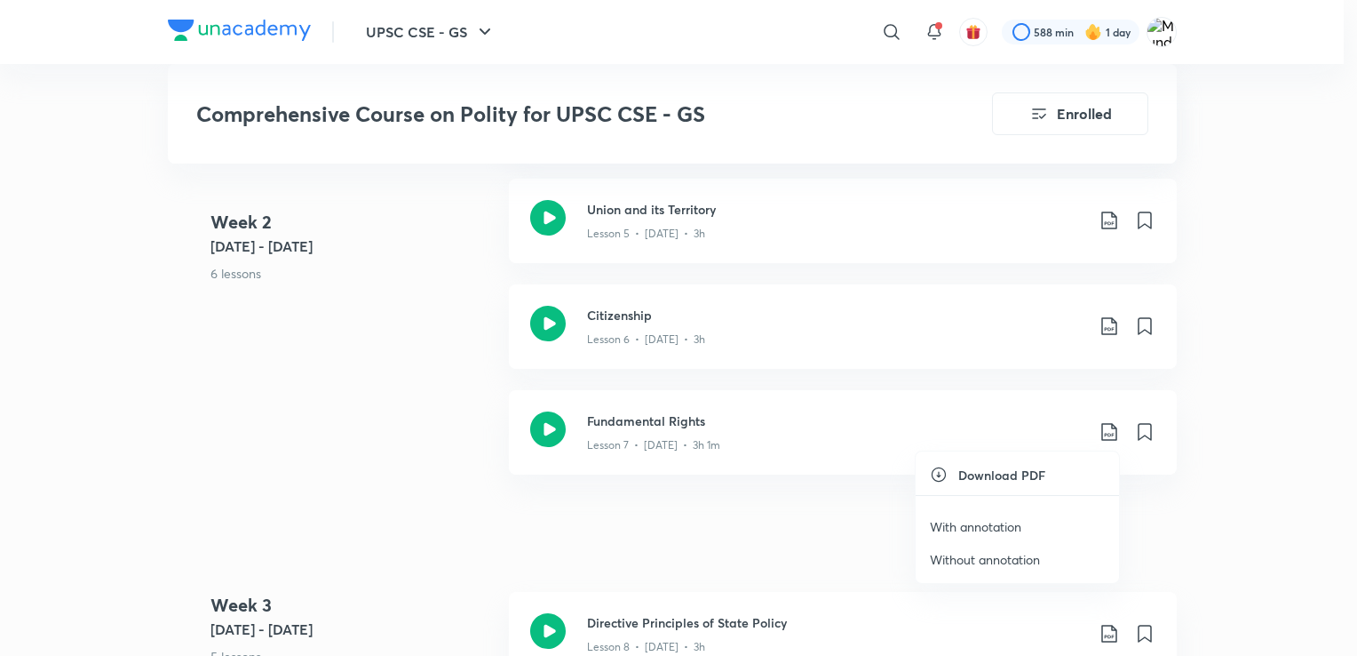
click at [979, 553] on p "Without annotation" at bounding box center [985, 559] width 110 height 19
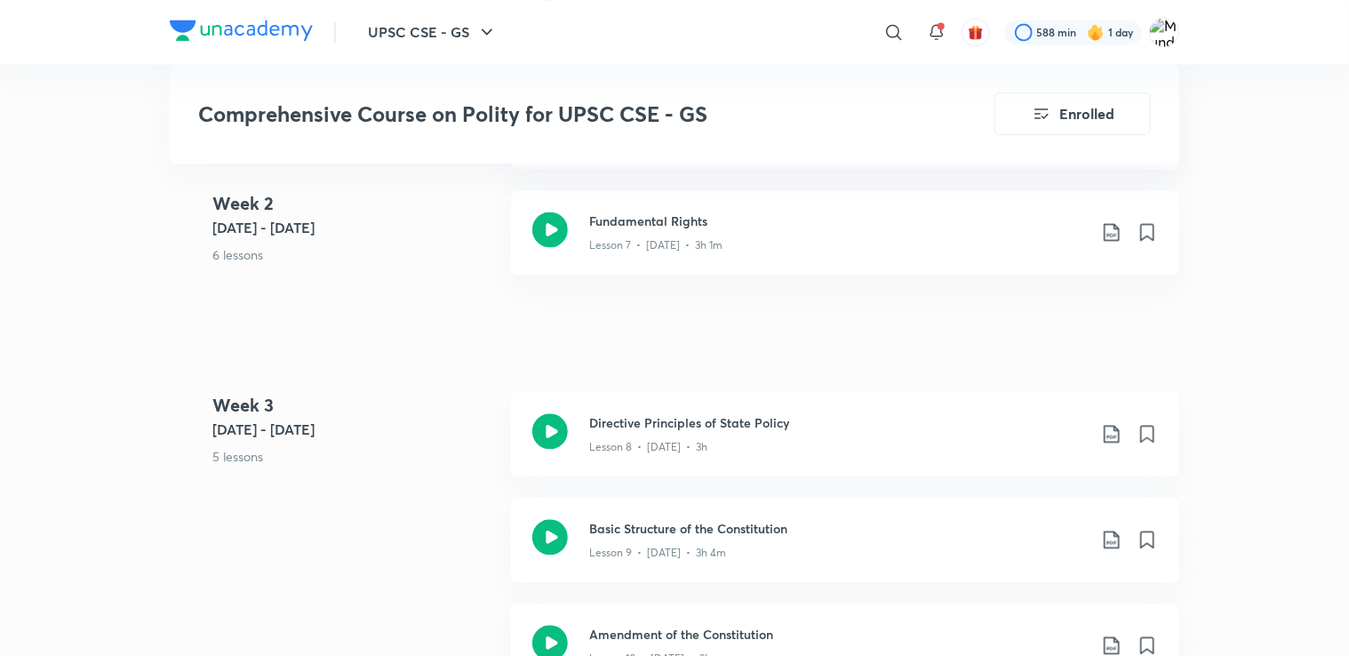
scroll to position [1765, 0]
click at [1106, 432] on icon at bounding box center [1111, 430] width 21 height 21
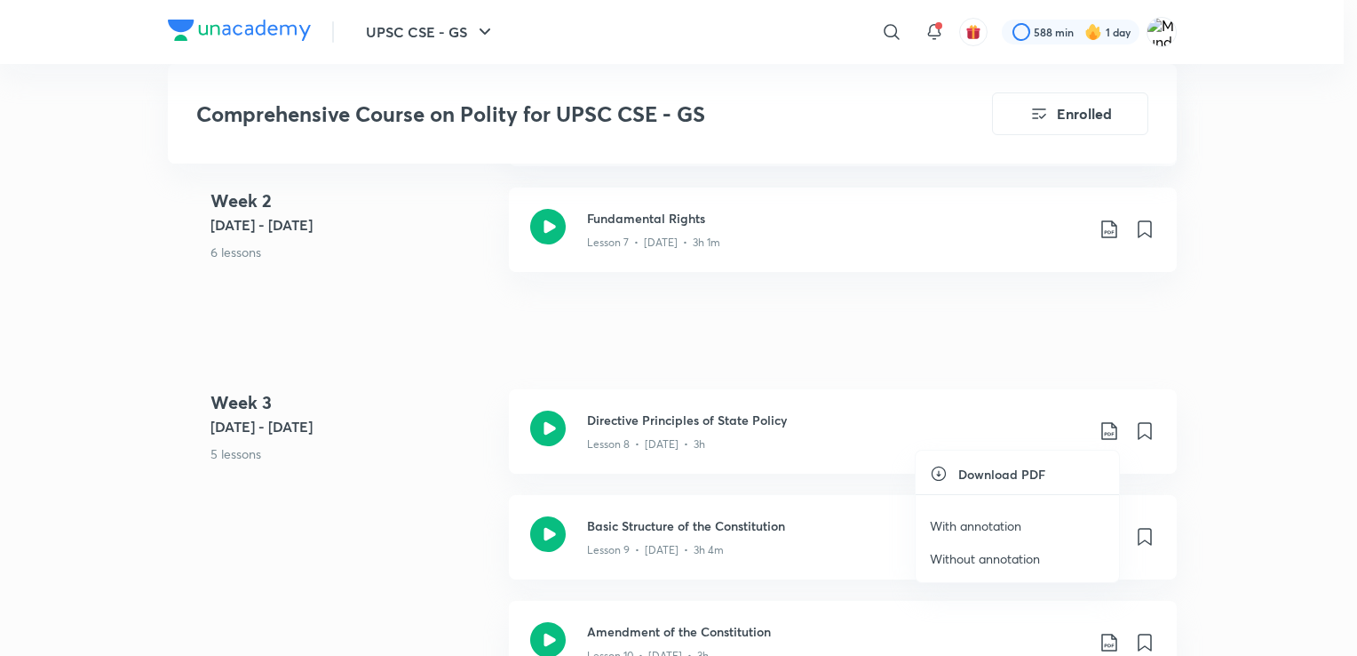
click at [992, 553] on p "Without annotation" at bounding box center [985, 558] width 110 height 19
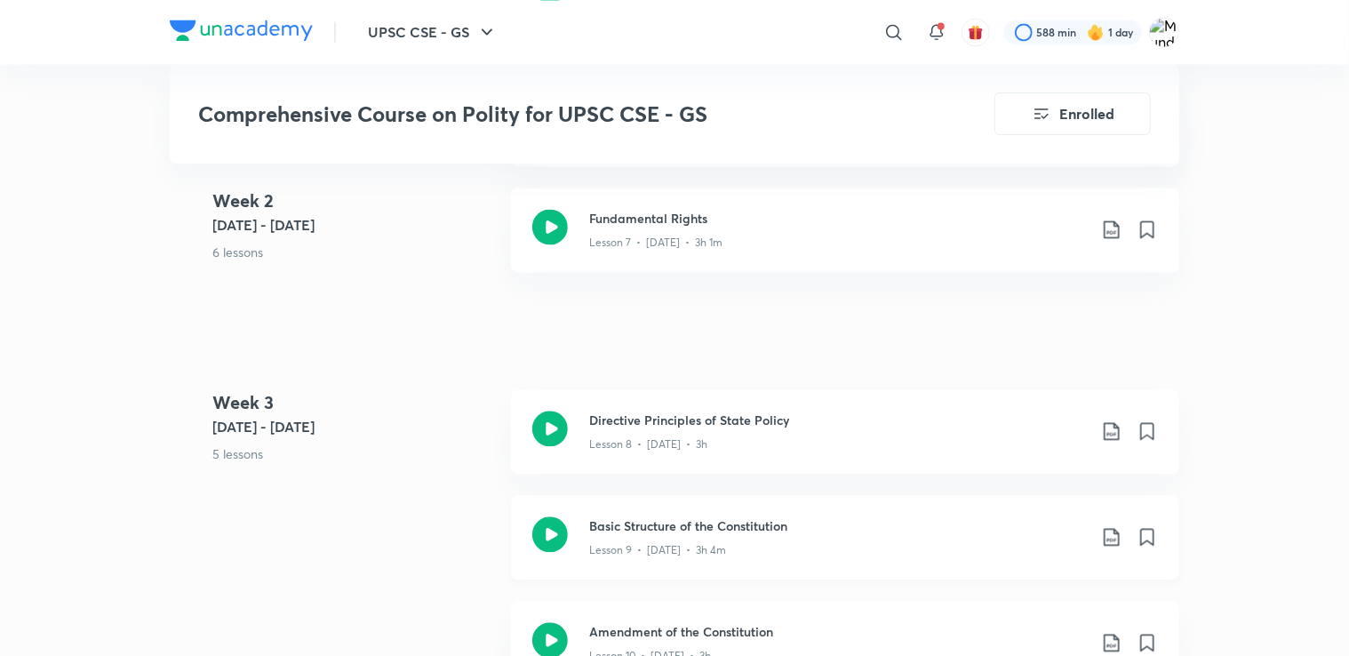
click at [1116, 531] on icon at bounding box center [1110, 537] width 15 height 18
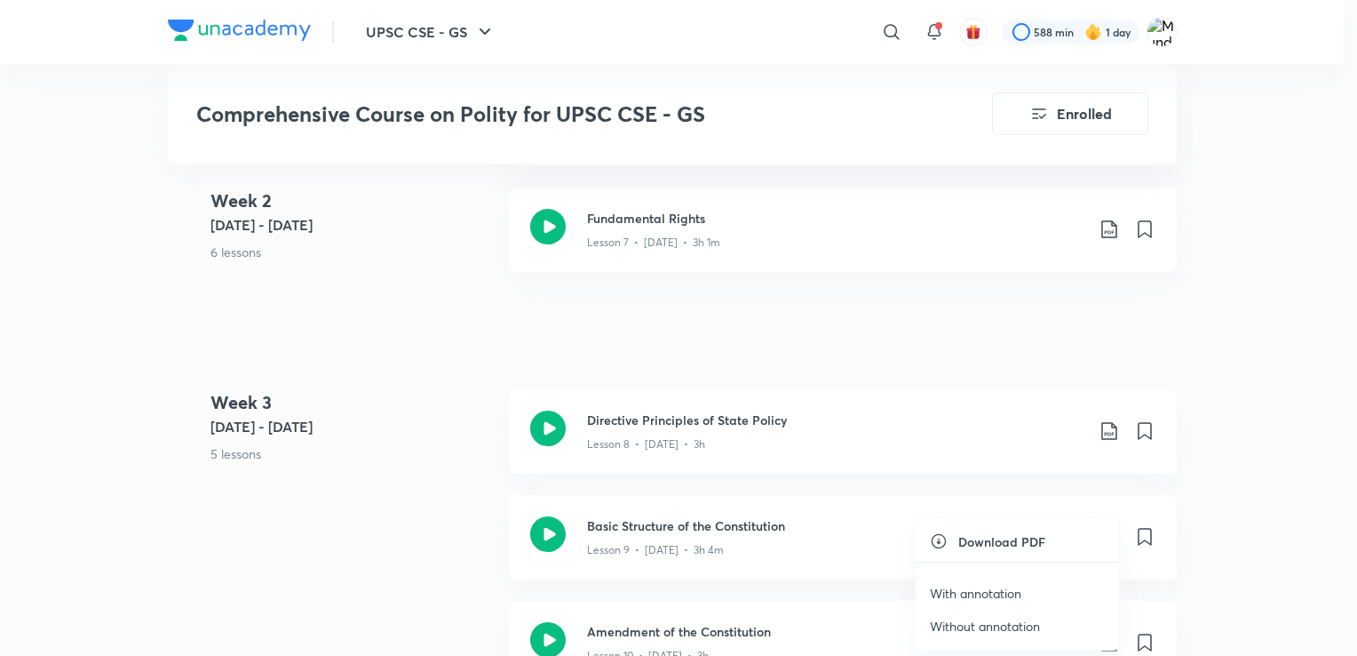
click at [977, 627] on p "Without annotation" at bounding box center [985, 626] width 110 height 19
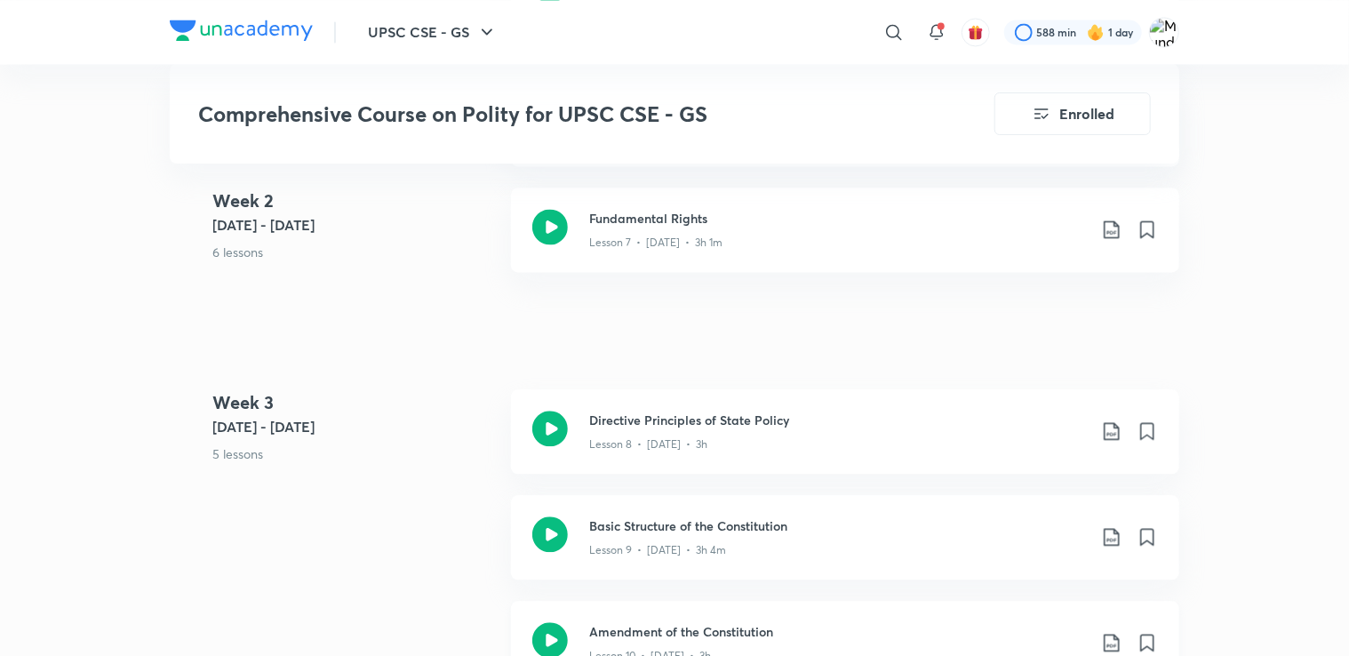
click at [1107, 628] on div "Amendment of the Constitution Lesson 10 • [DATE] • 3h" at bounding box center [873, 643] width 569 height 42
click at [926, 108] on div "Comprehensive Course on Polity for UPSC CSE - GS Enrolled" at bounding box center [674, 113] width 1009 height 99
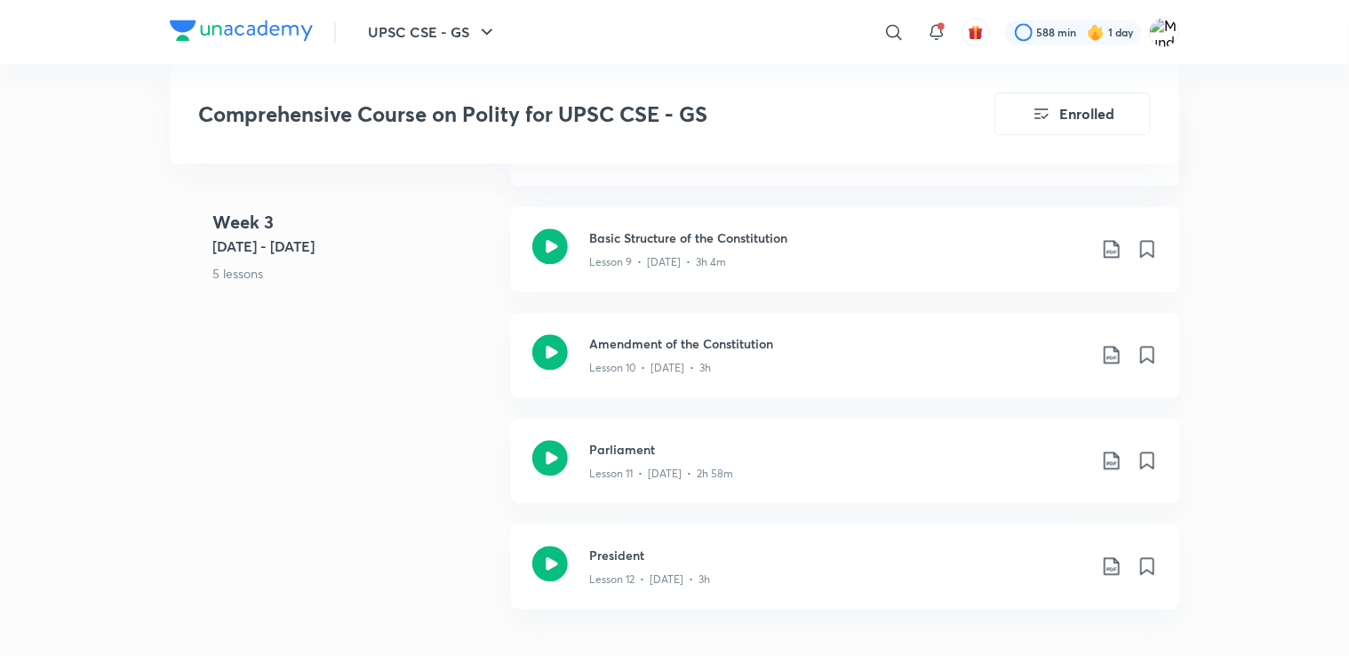
scroll to position [2057, 0]
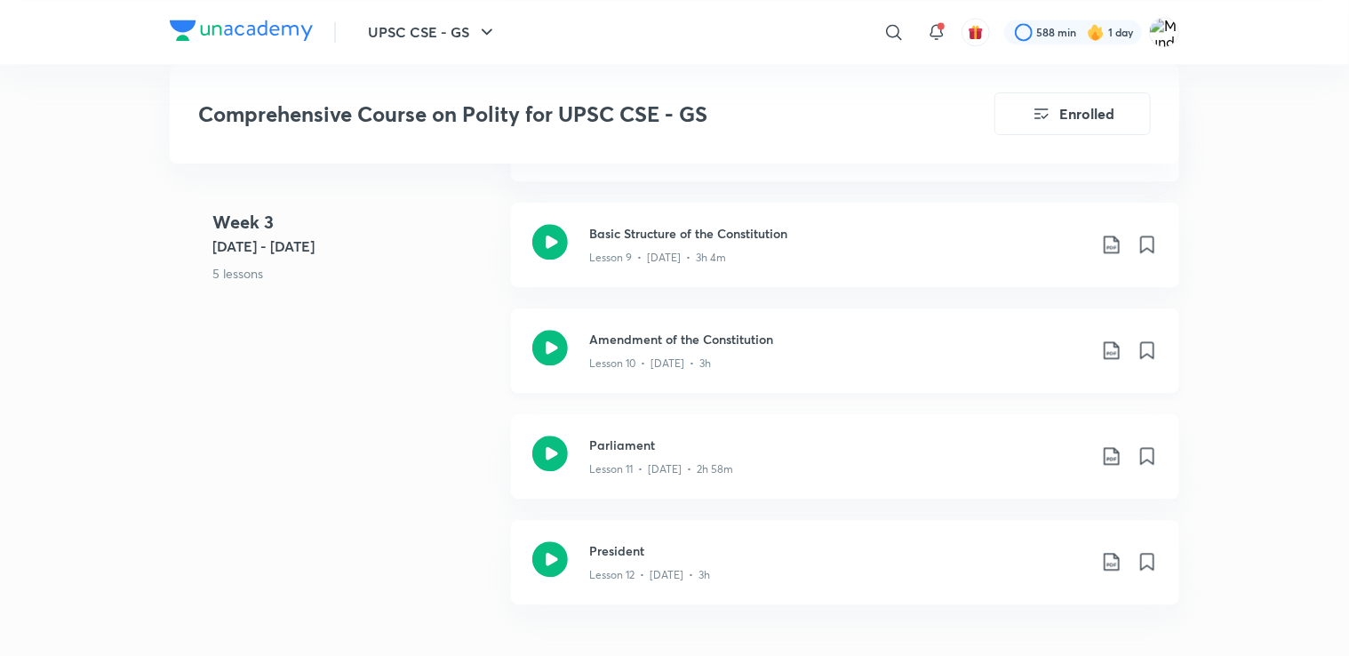
click at [1112, 345] on icon at bounding box center [1111, 349] width 21 height 21
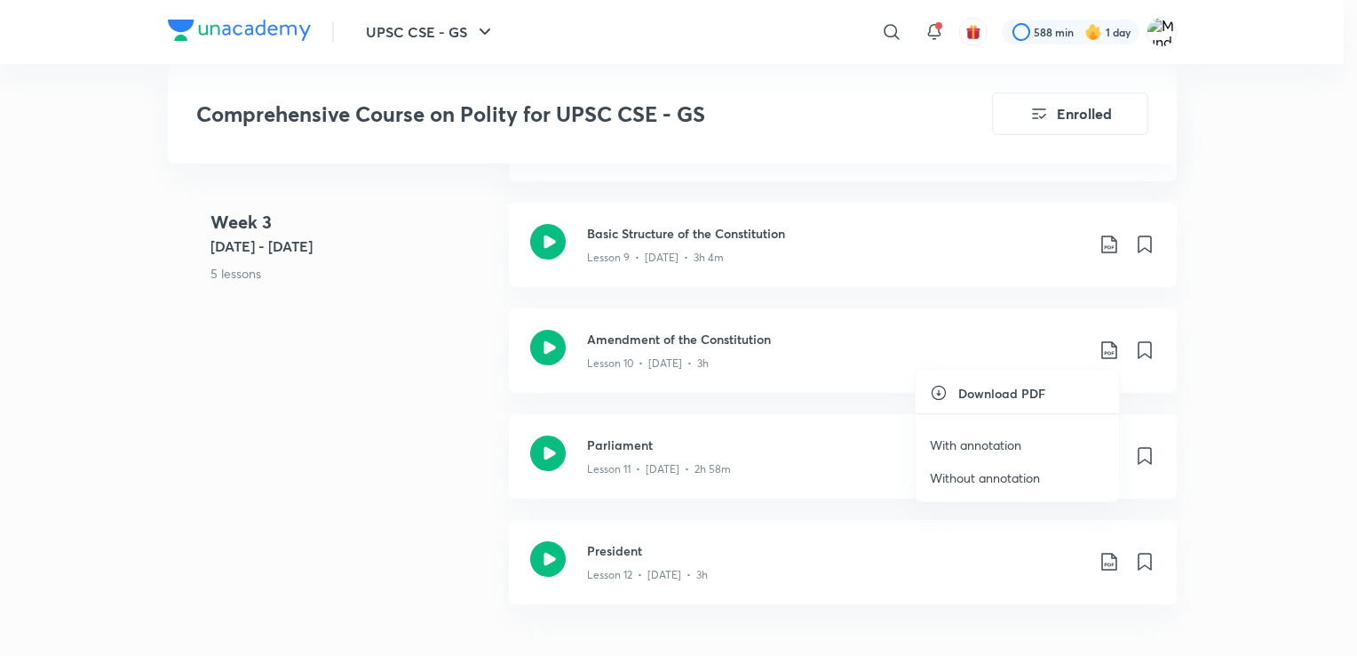
click at [1031, 474] on p "Without annotation" at bounding box center [985, 477] width 110 height 19
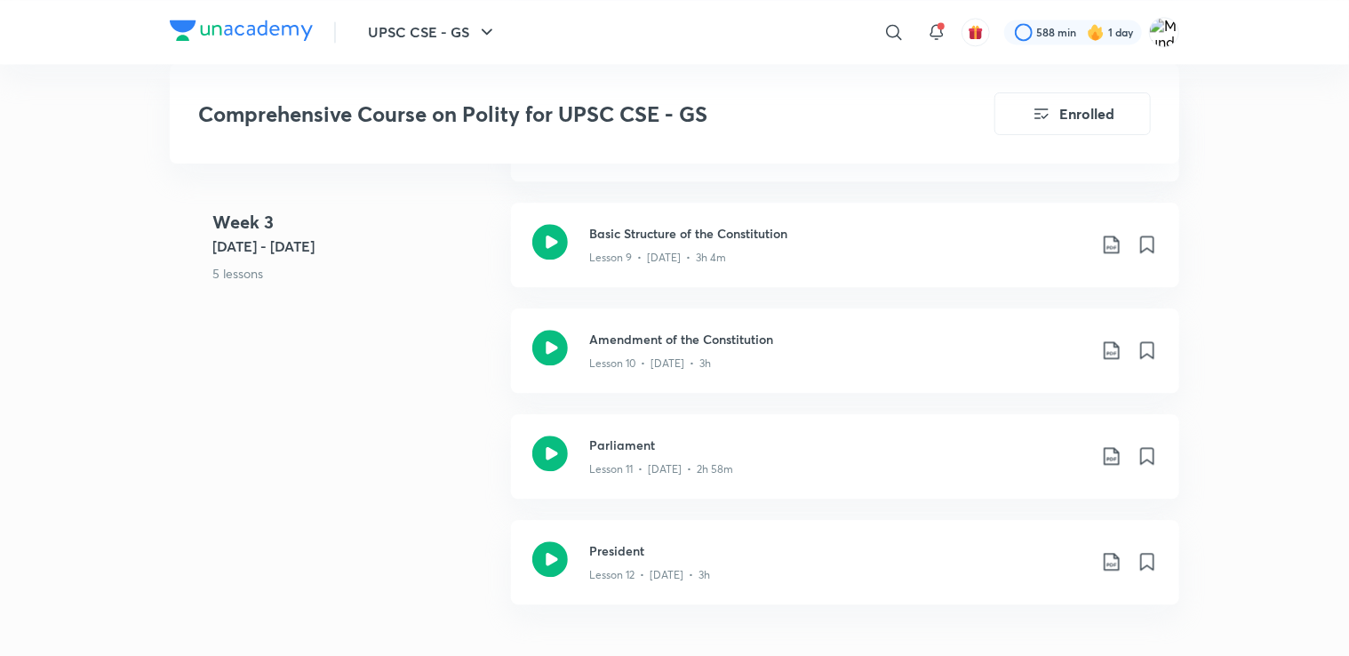
click at [736, 403] on link "Amendment of the Constitution Lesson 10 • [DATE] • 3h" at bounding box center [845, 361] width 668 height 106
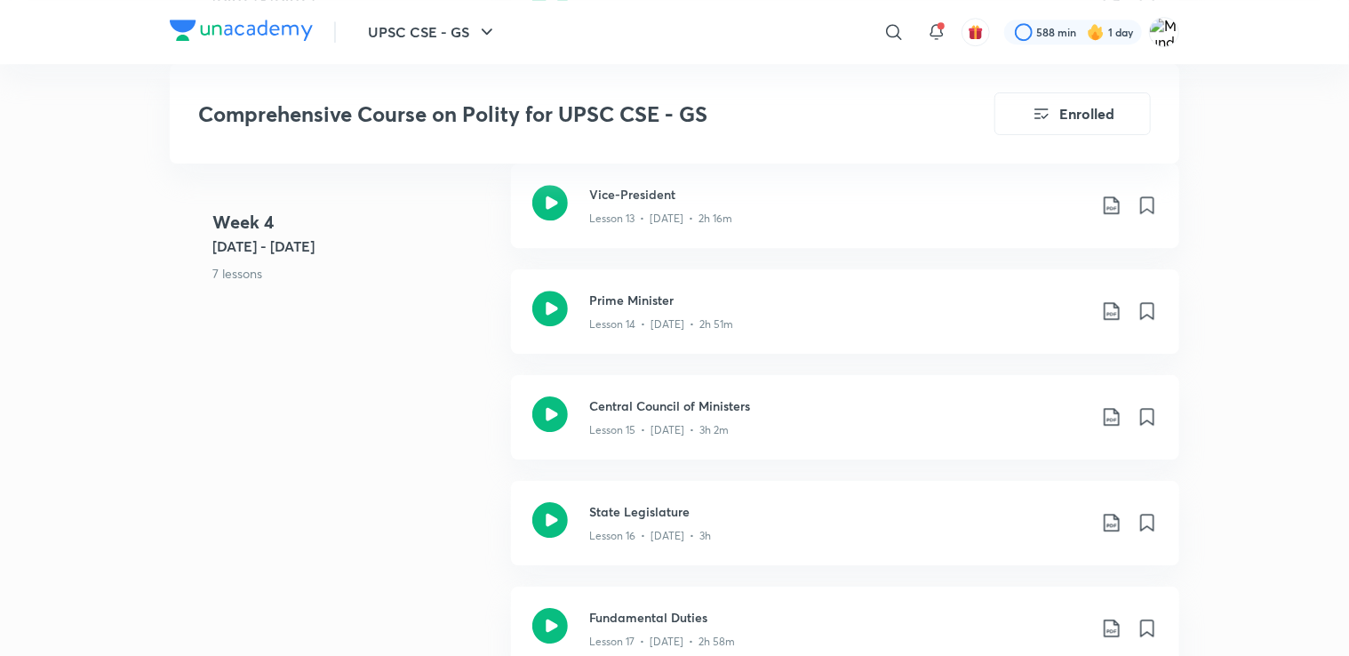
scroll to position [2619, 0]
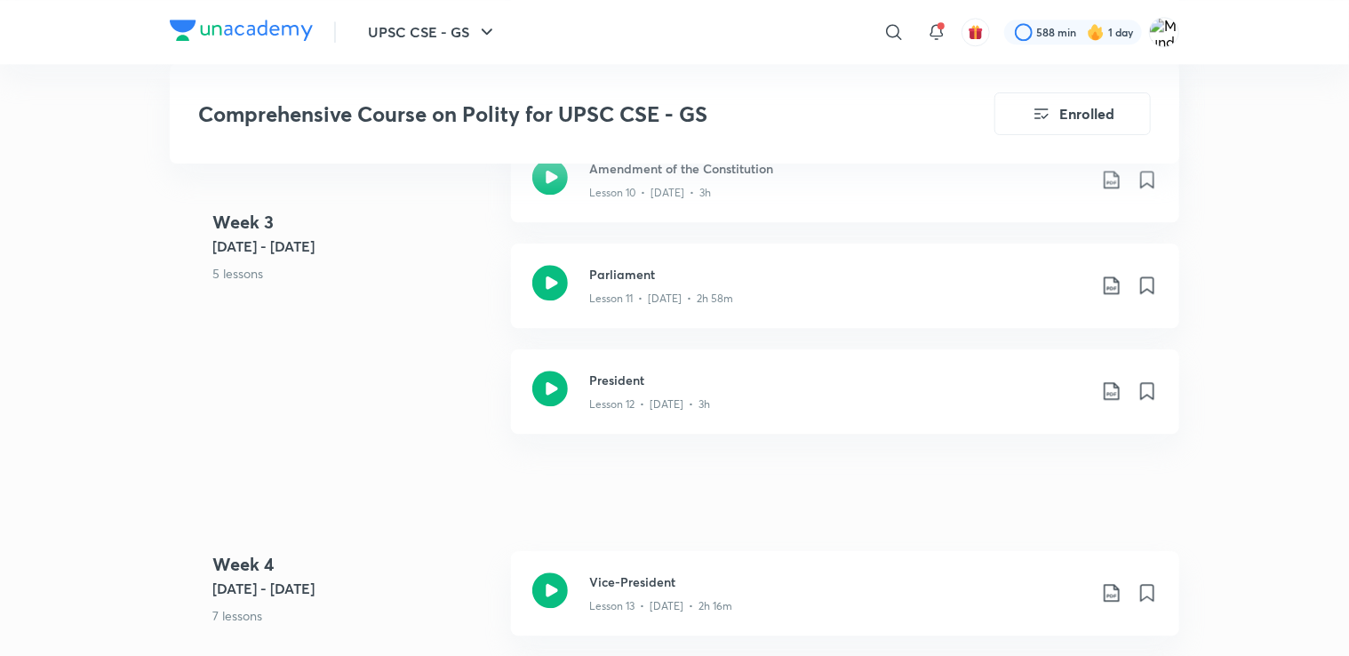
scroll to position [2221, 0]
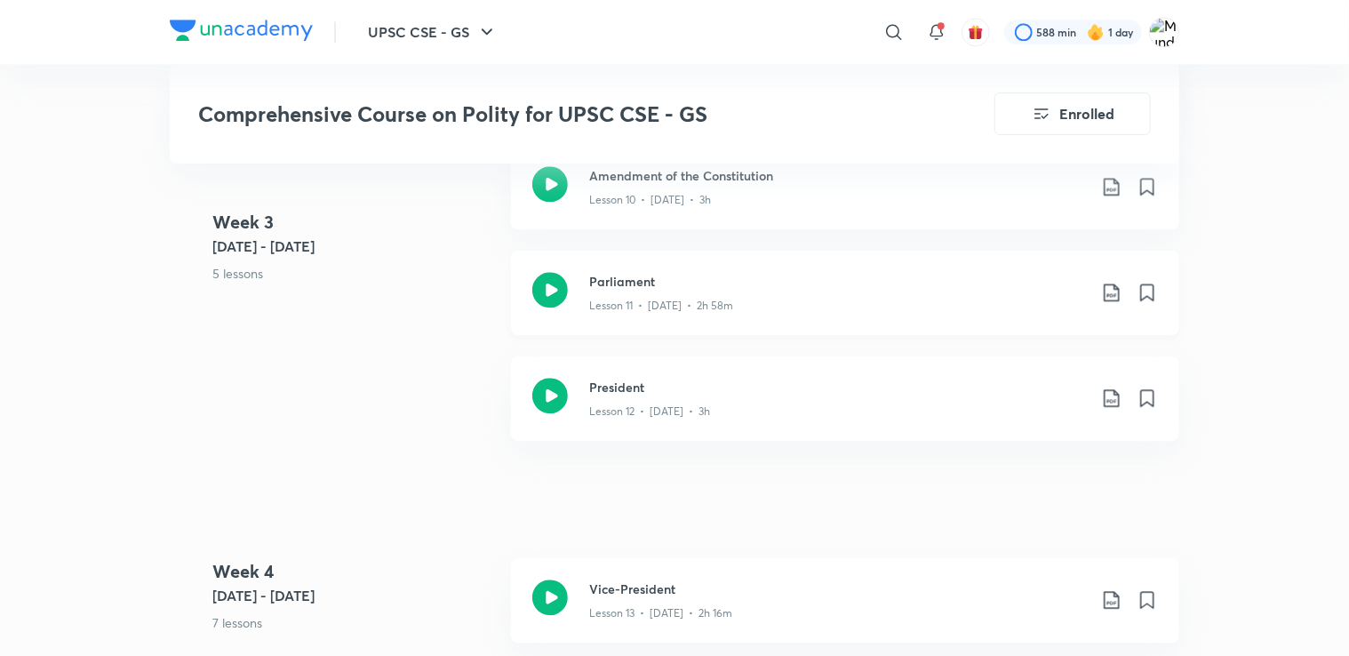
click at [1117, 291] on icon at bounding box center [1111, 292] width 21 height 21
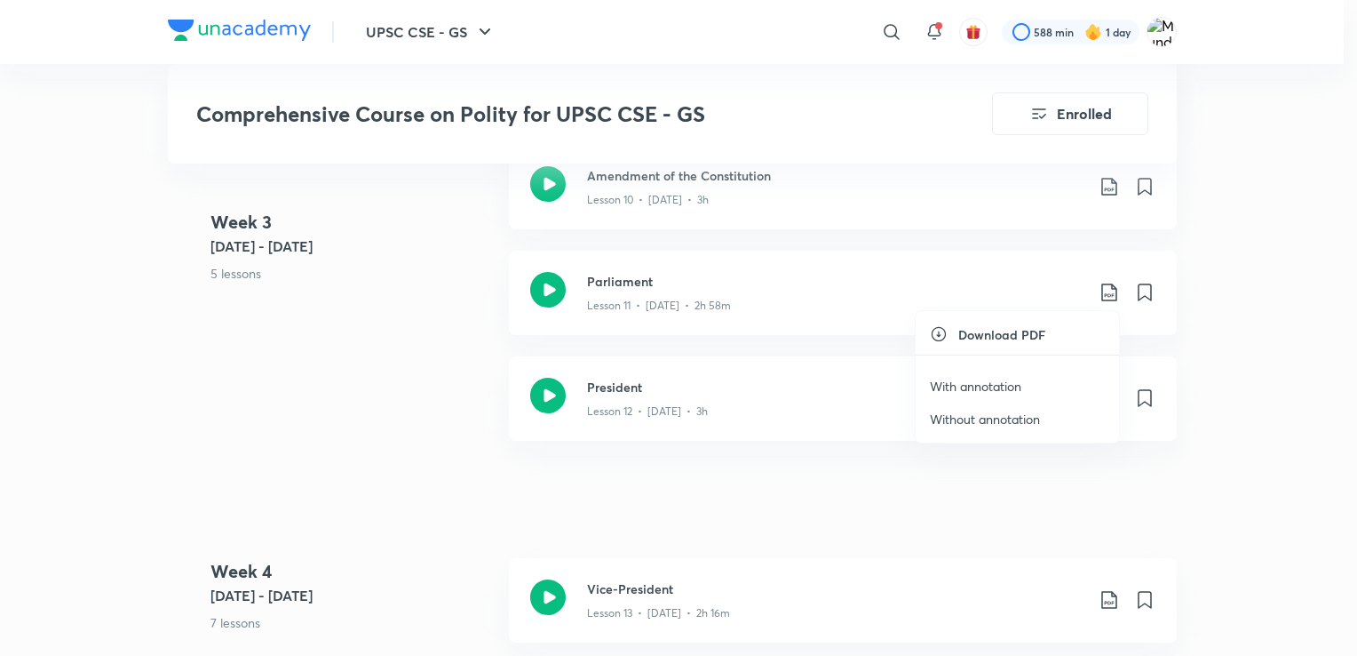
click at [959, 414] on p "Without annotation" at bounding box center [985, 419] width 110 height 19
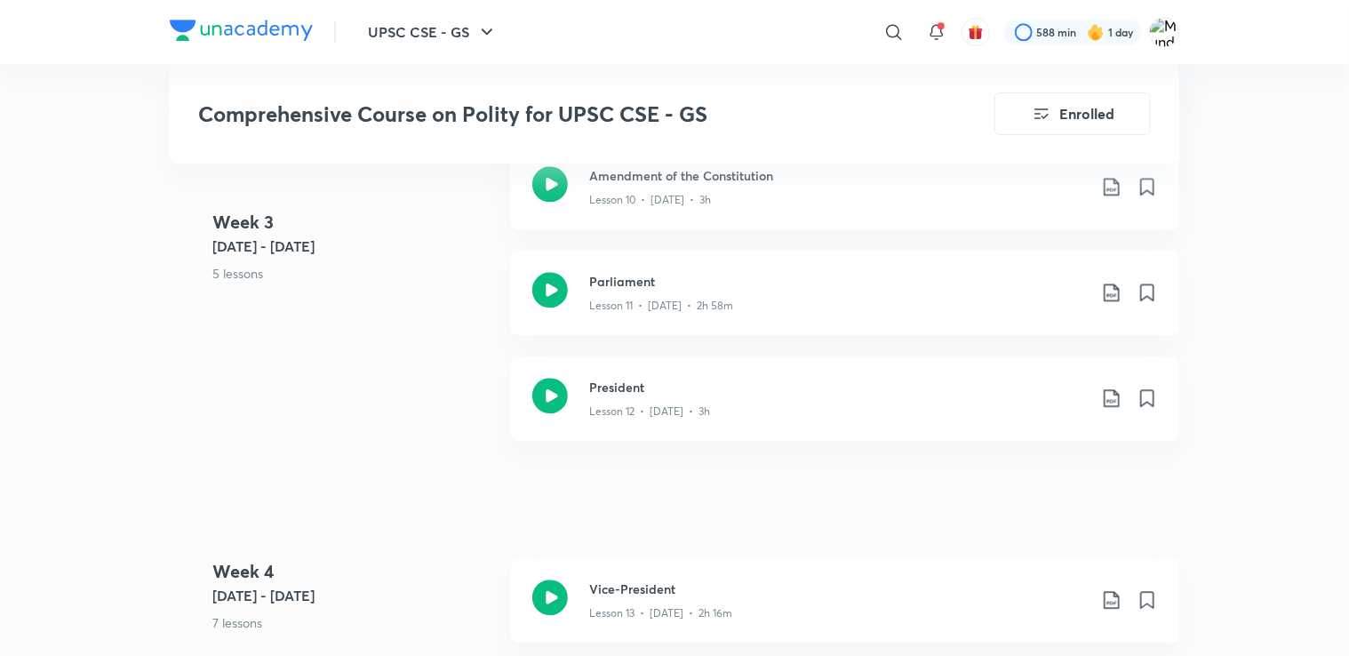
drag, startPoint x: 921, startPoint y: 443, endPoint x: 1296, endPoint y: 201, distance: 446.5
click at [1105, 389] on icon at bounding box center [1111, 397] width 21 height 21
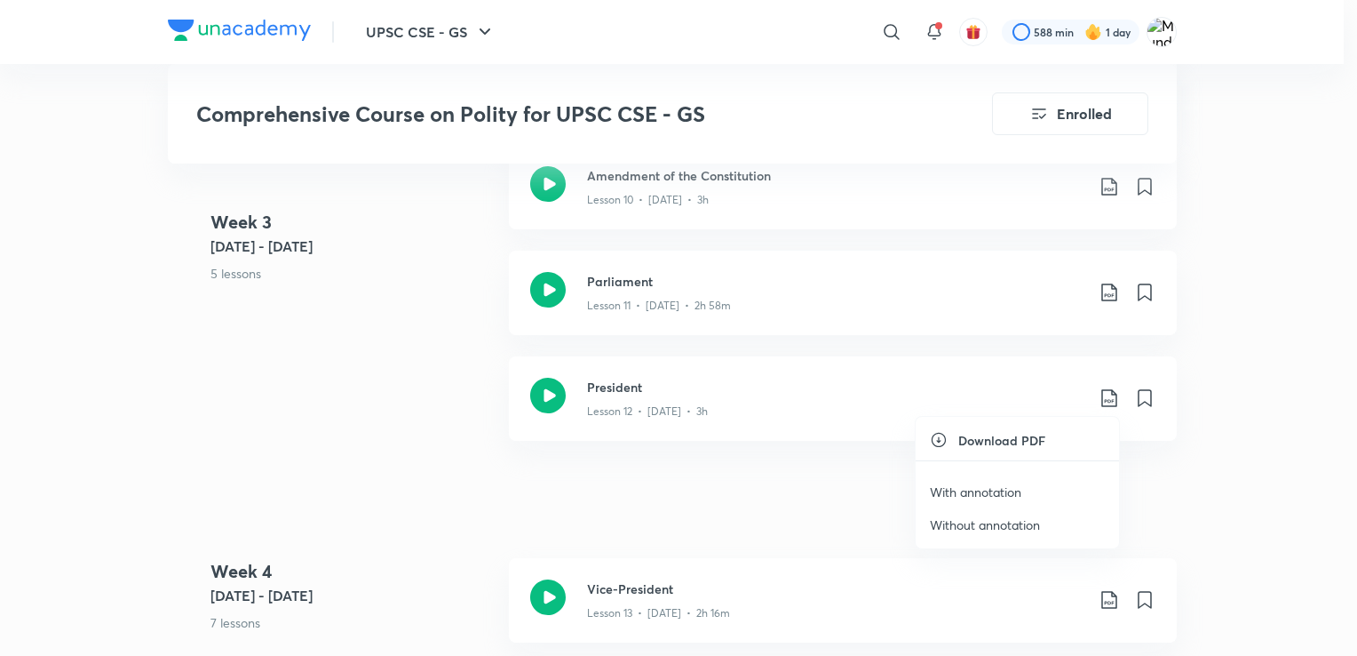
click at [999, 518] on p "Without annotation" at bounding box center [985, 524] width 110 height 19
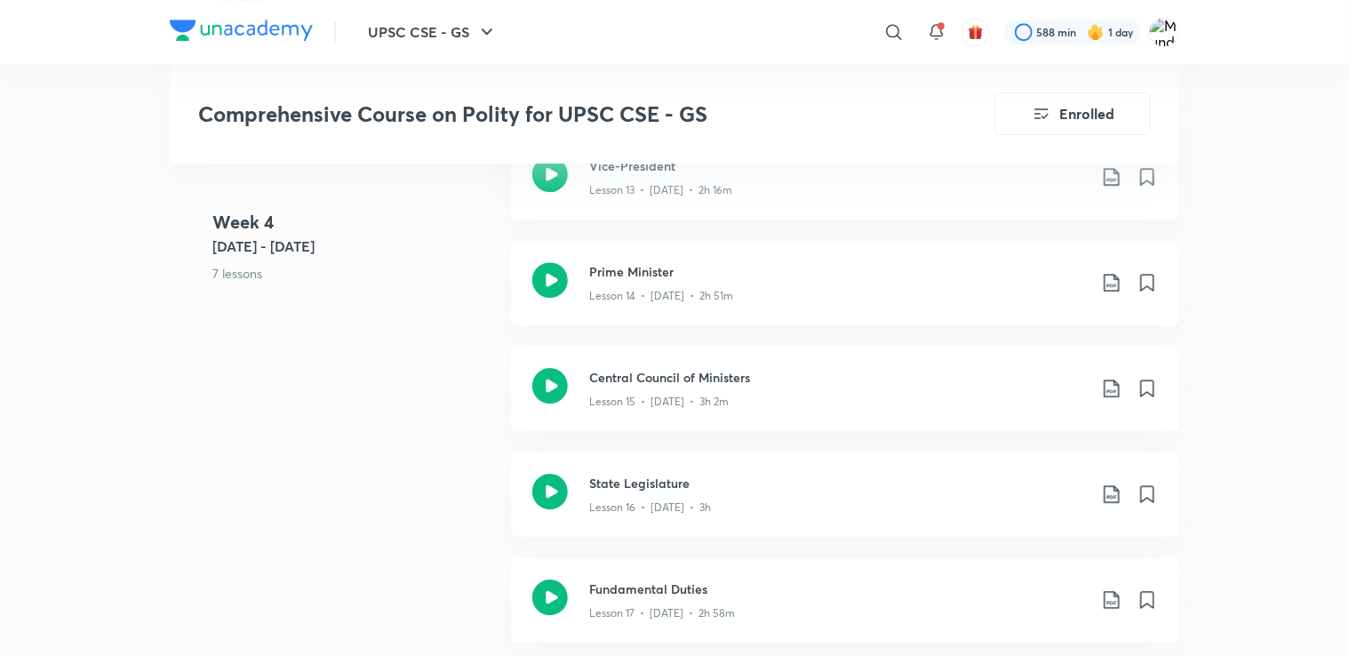
scroll to position [2644, 0]
click at [1108, 171] on icon at bounding box center [1111, 176] width 21 height 21
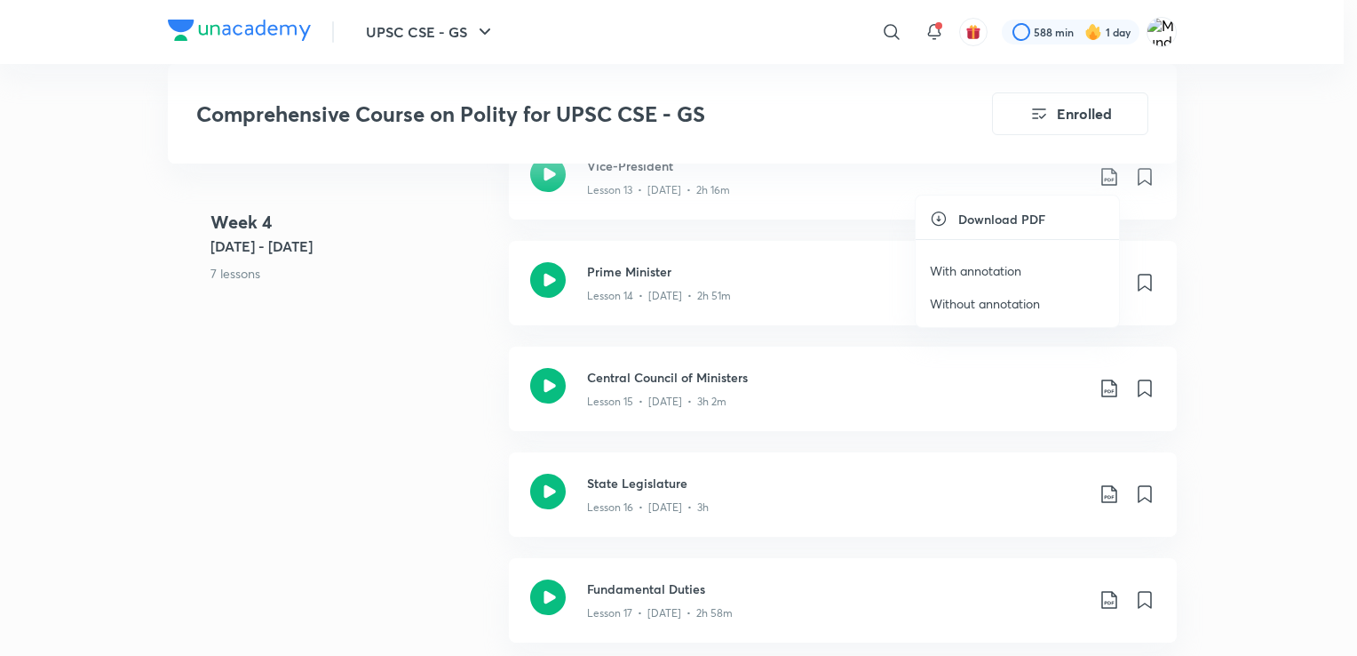
click at [964, 304] on p "Without annotation" at bounding box center [985, 303] width 110 height 19
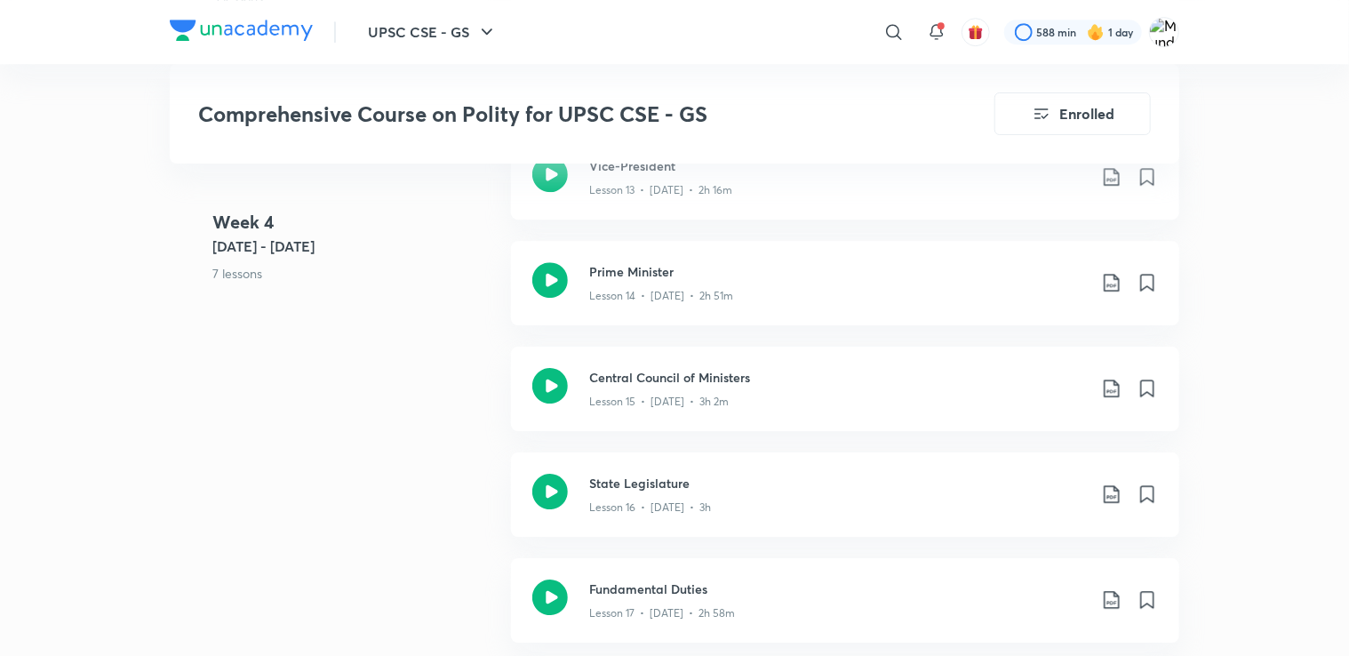
click at [825, 227] on link "Vice-President Lesson 13 • [DATE] • 2h 16m" at bounding box center [845, 188] width 668 height 106
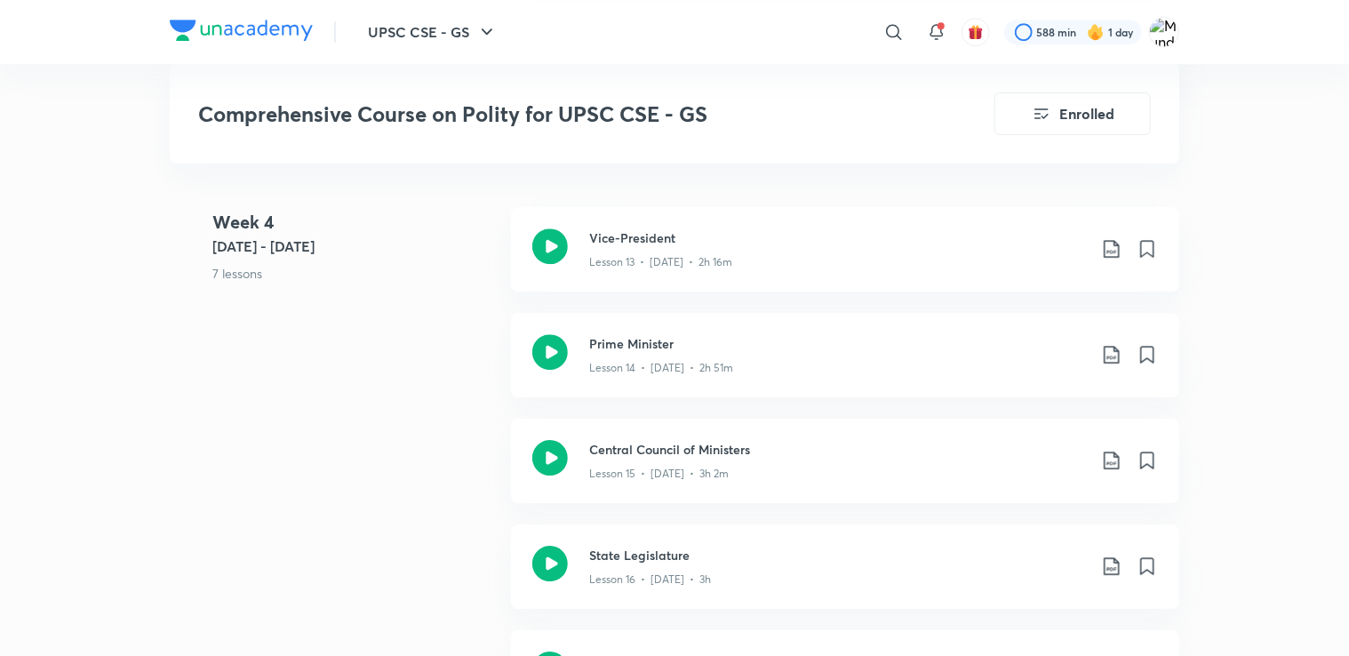
scroll to position [2566, 0]
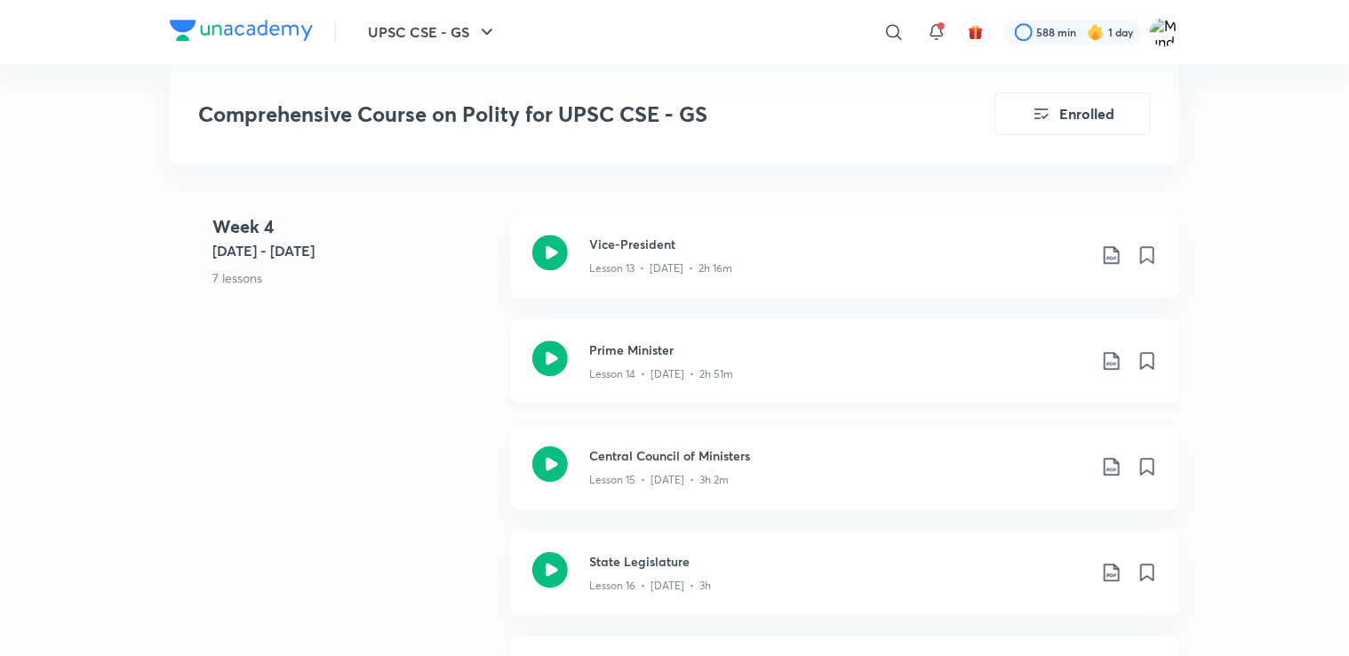
click at [1106, 360] on icon at bounding box center [1111, 360] width 21 height 21
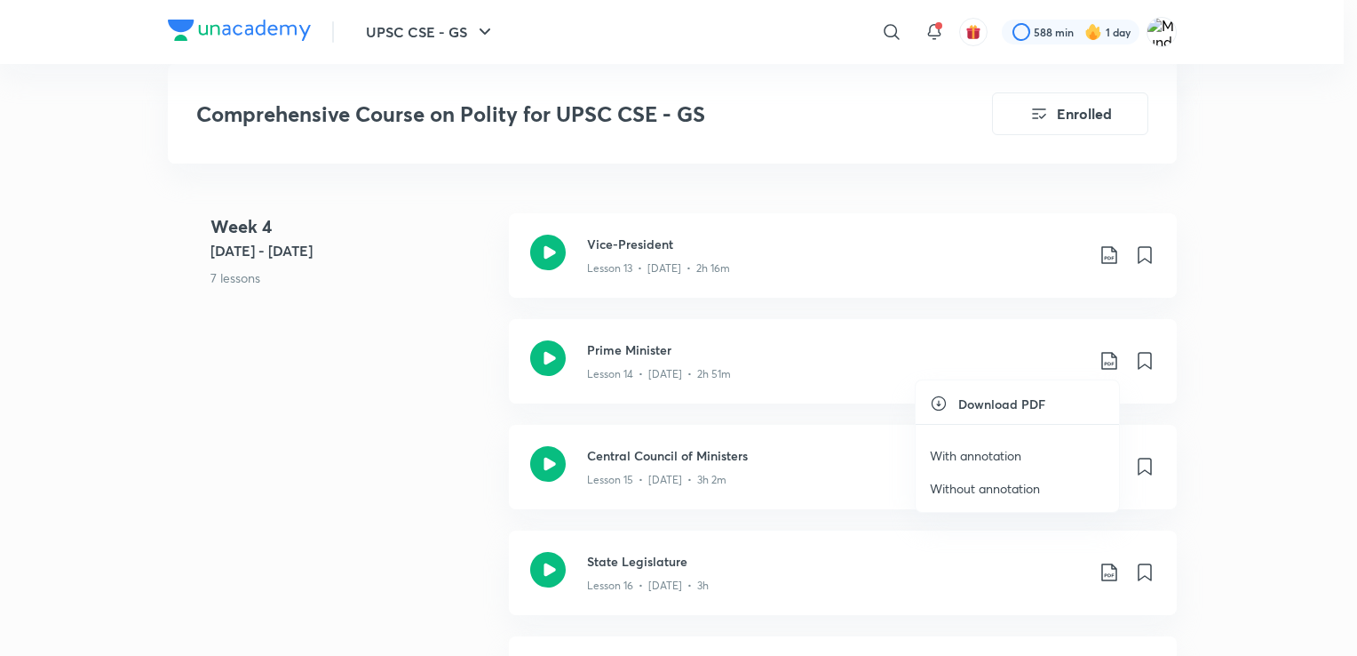
click at [963, 494] on p "Without annotation" at bounding box center [985, 488] width 110 height 19
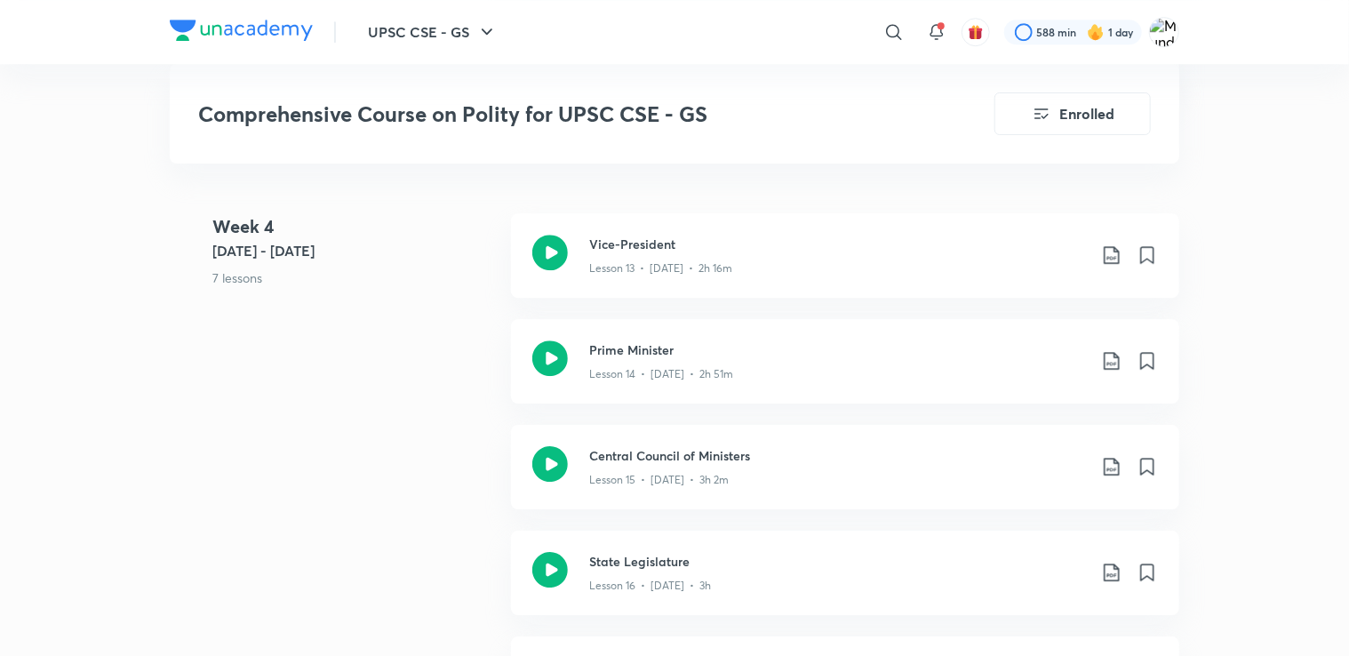
click at [237, 382] on div "Week [DATE] - [DATE] 7 lessons Vice-President Lesson 13 • [DATE] • 2h 16m Prime…" at bounding box center [674, 583] width 1009 height 740
click at [1108, 469] on icon at bounding box center [1111, 466] width 21 height 21
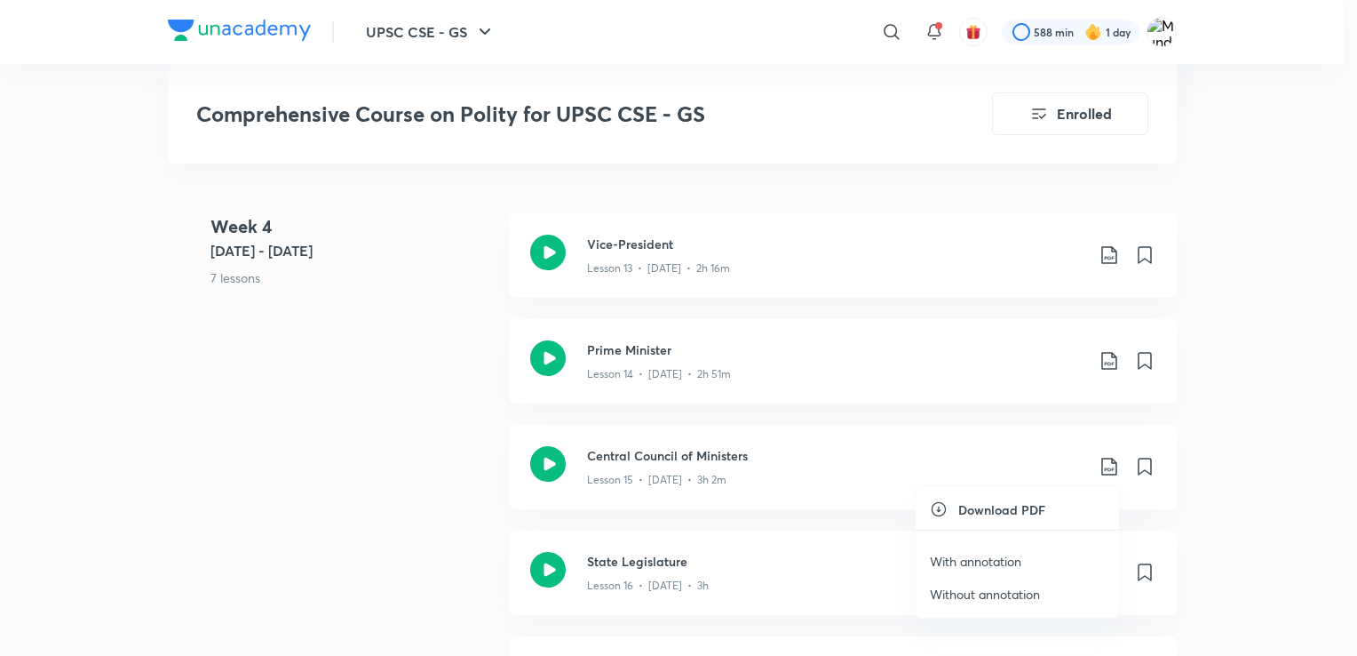
click at [971, 594] on p "Without annotation" at bounding box center [985, 594] width 110 height 19
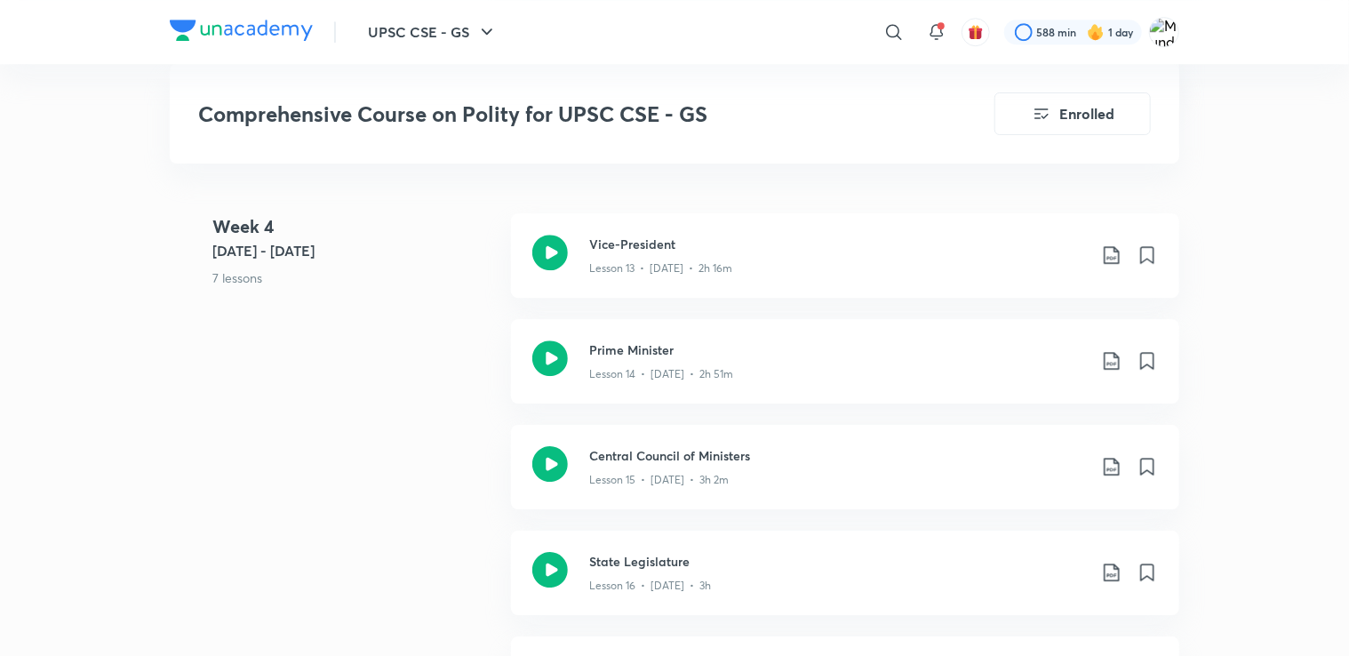
click at [190, 510] on div "Week [DATE] - [DATE] 7 lessons Vice-President Lesson 13 • [DATE] • 2h 16m Prime…" at bounding box center [674, 583] width 1009 height 740
click at [1109, 571] on icon at bounding box center [1111, 571] width 21 height 21
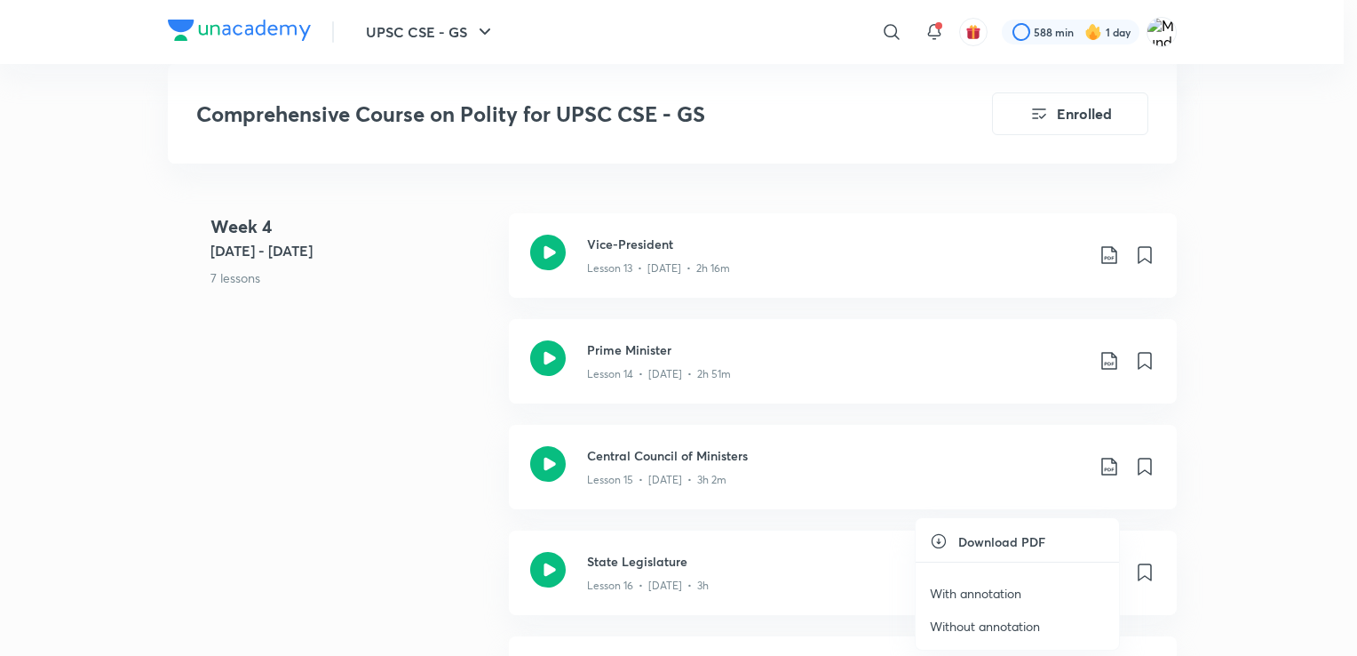
click at [985, 623] on p "Without annotation" at bounding box center [985, 626] width 110 height 19
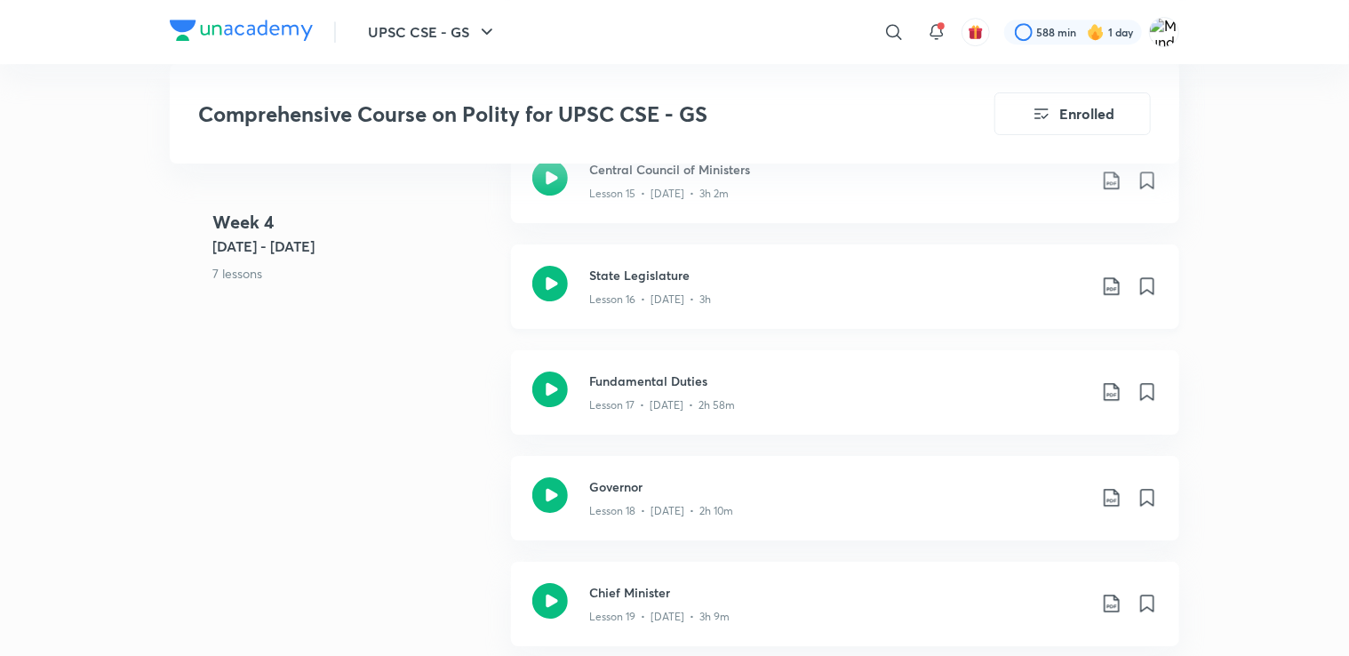
scroll to position [2853, 0]
click at [1110, 389] on icon at bounding box center [1111, 390] width 21 height 21
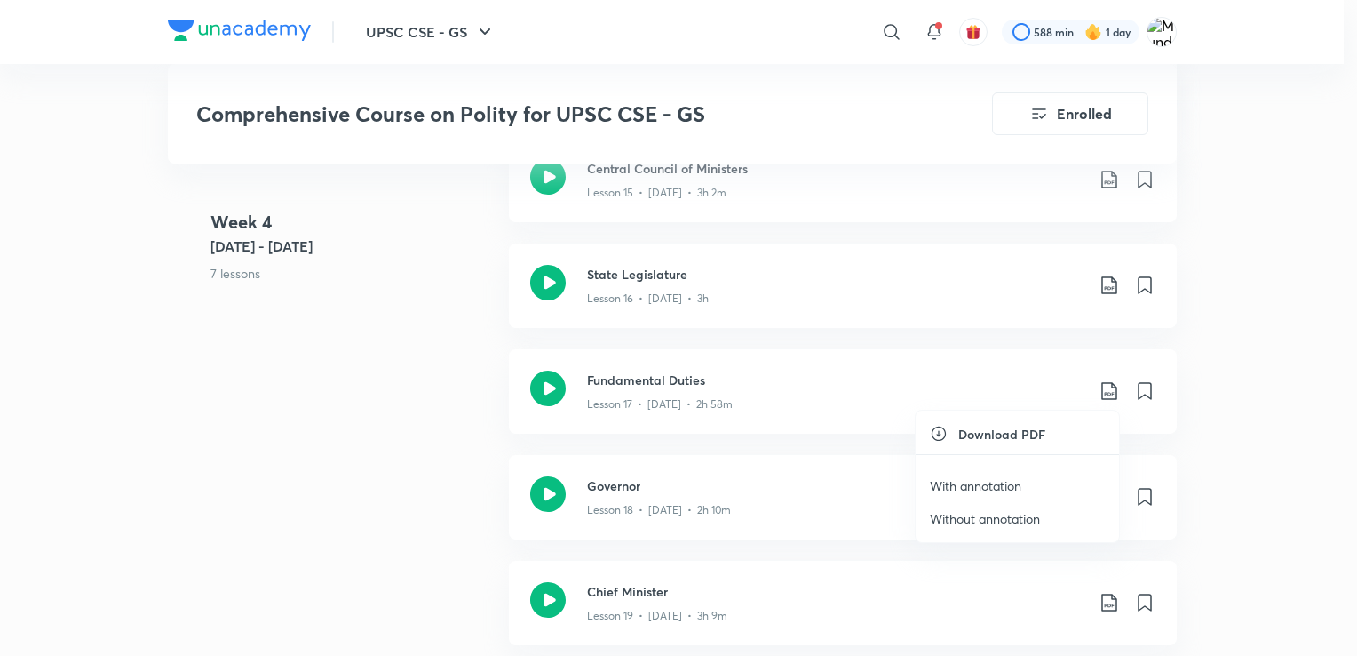
click at [971, 516] on p "Without annotation" at bounding box center [985, 518] width 110 height 19
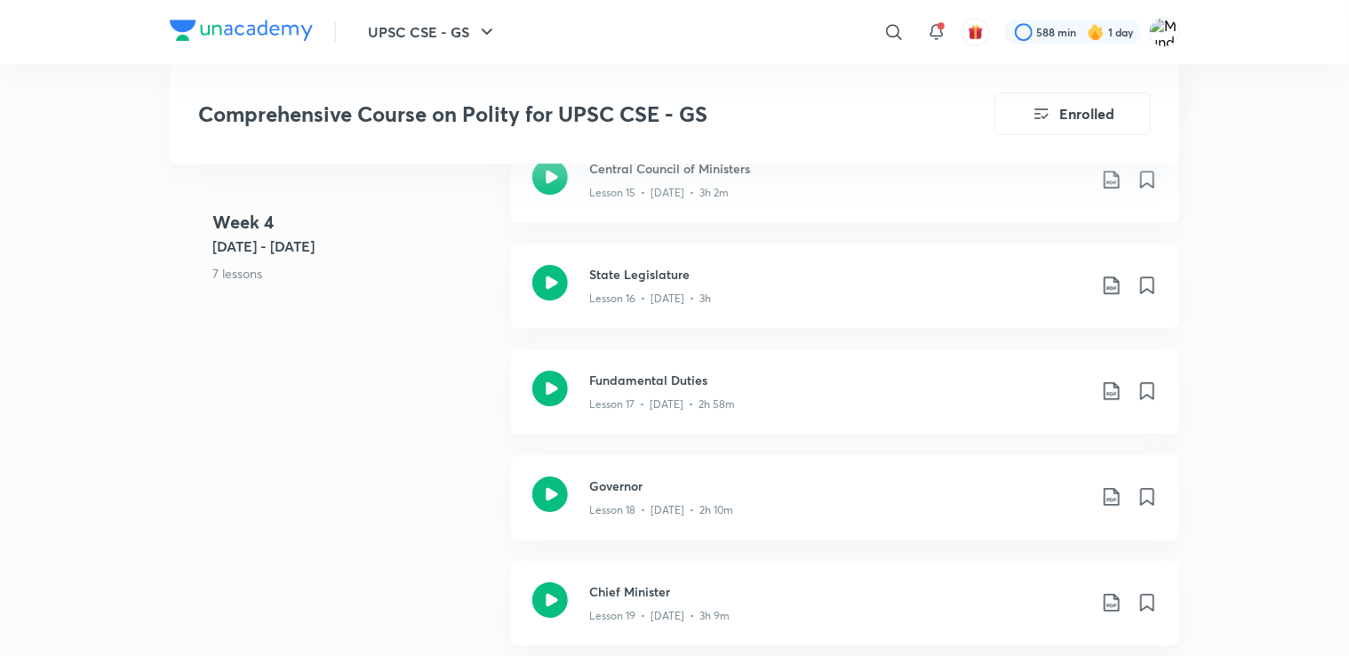
click at [1109, 493] on icon at bounding box center [1111, 496] width 21 height 21
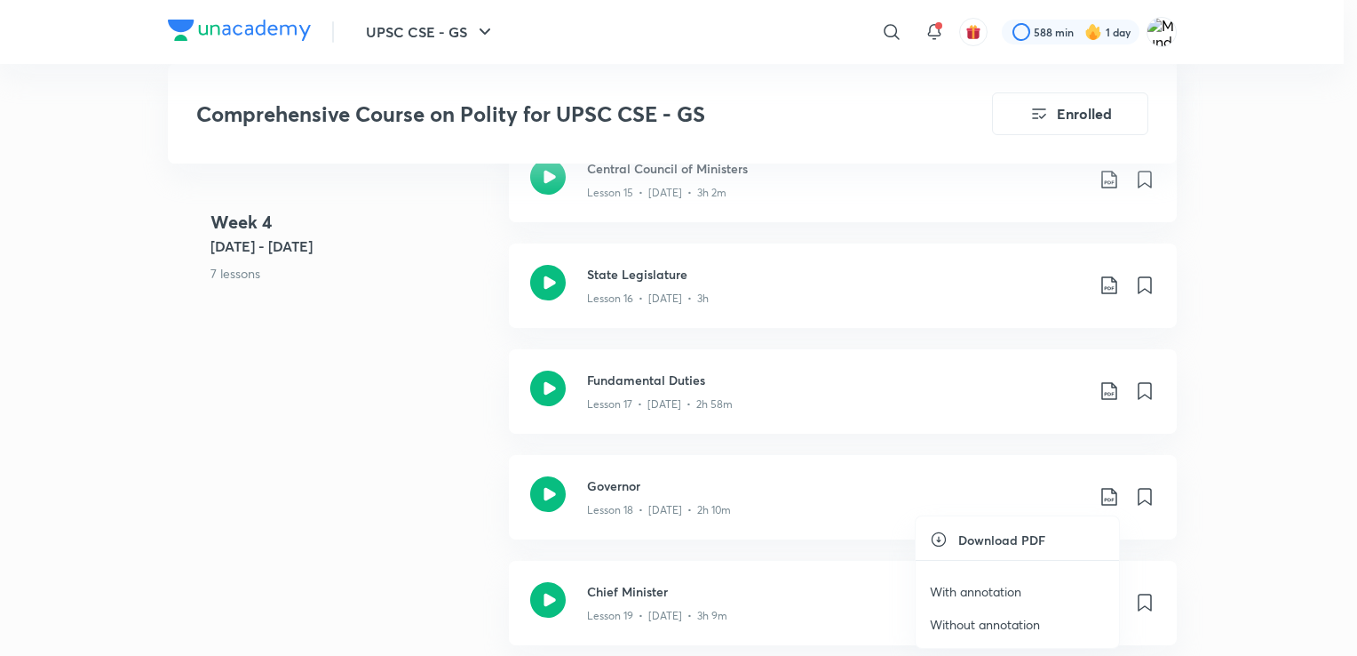
click at [959, 620] on p "Without annotation" at bounding box center [985, 624] width 110 height 19
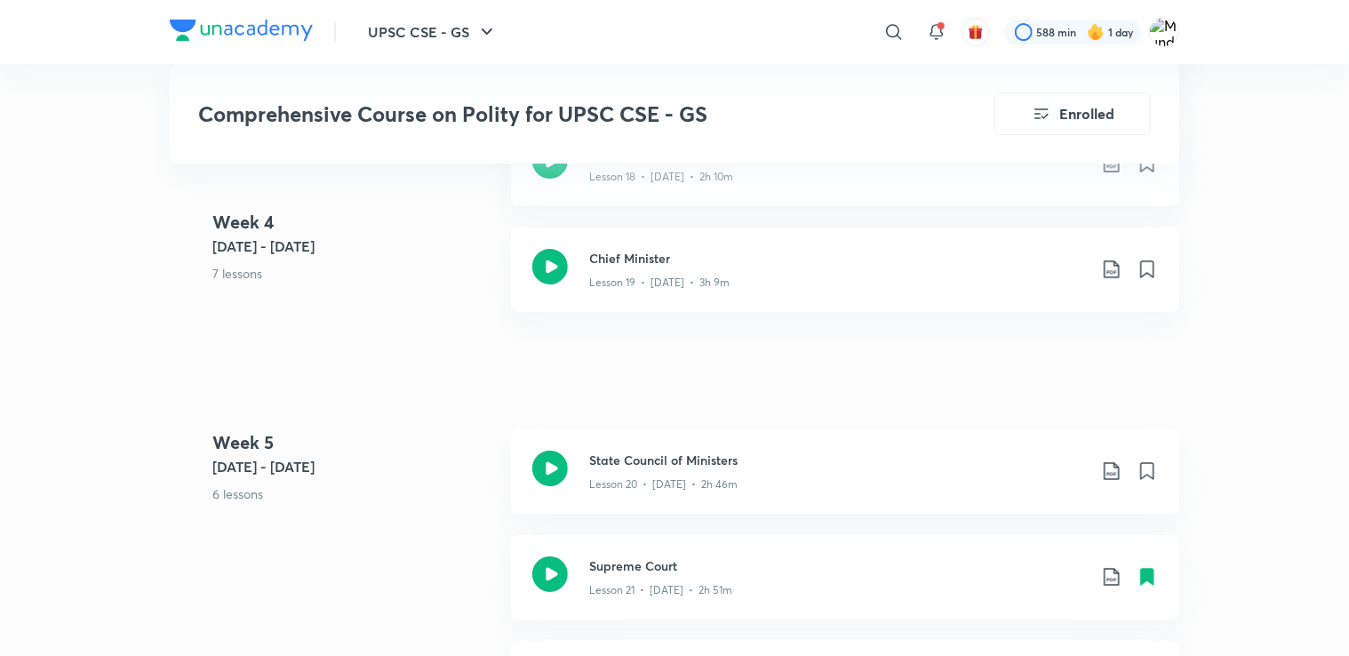
scroll to position [3196, 0]
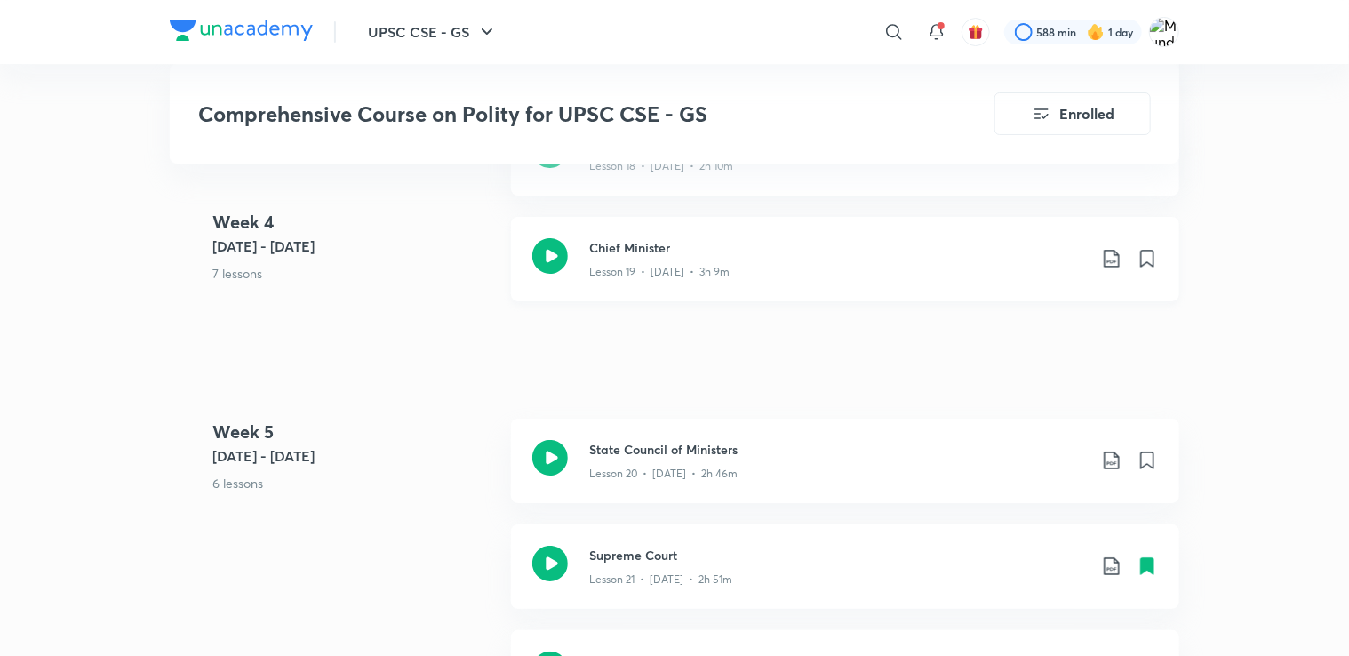
click at [1111, 255] on icon at bounding box center [1111, 258] width 21 height 21
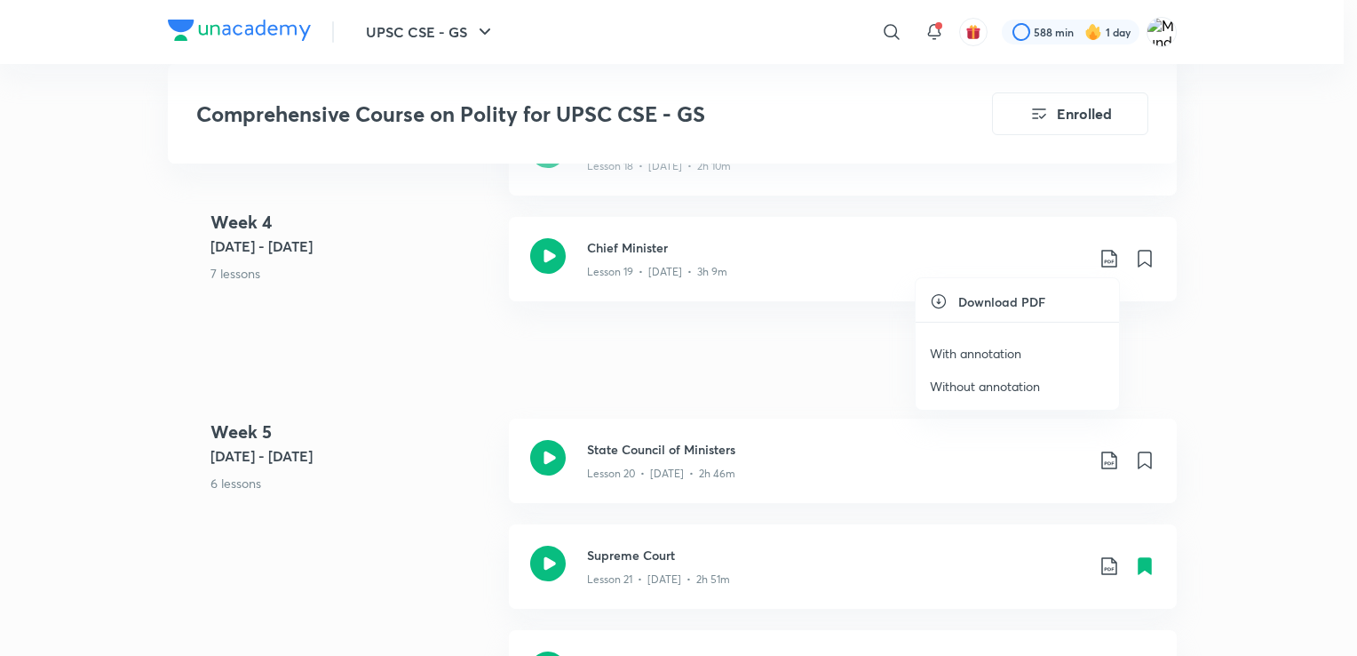
click at [1015, 385] on p "Without annotation" at bounding box center [985, 386] width 110 height 19
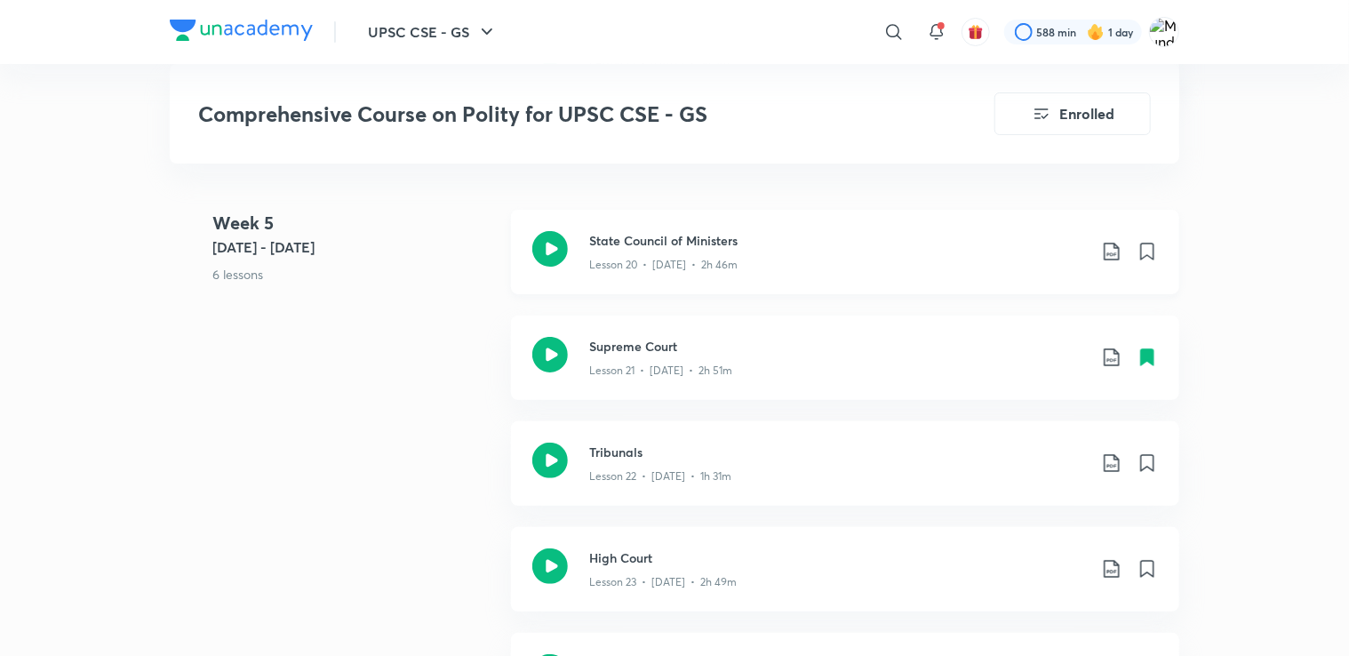
scroll to position [3407, 0]
click at [1105, 246] on icon at bounding box center [1111, 249] width 21 height 21
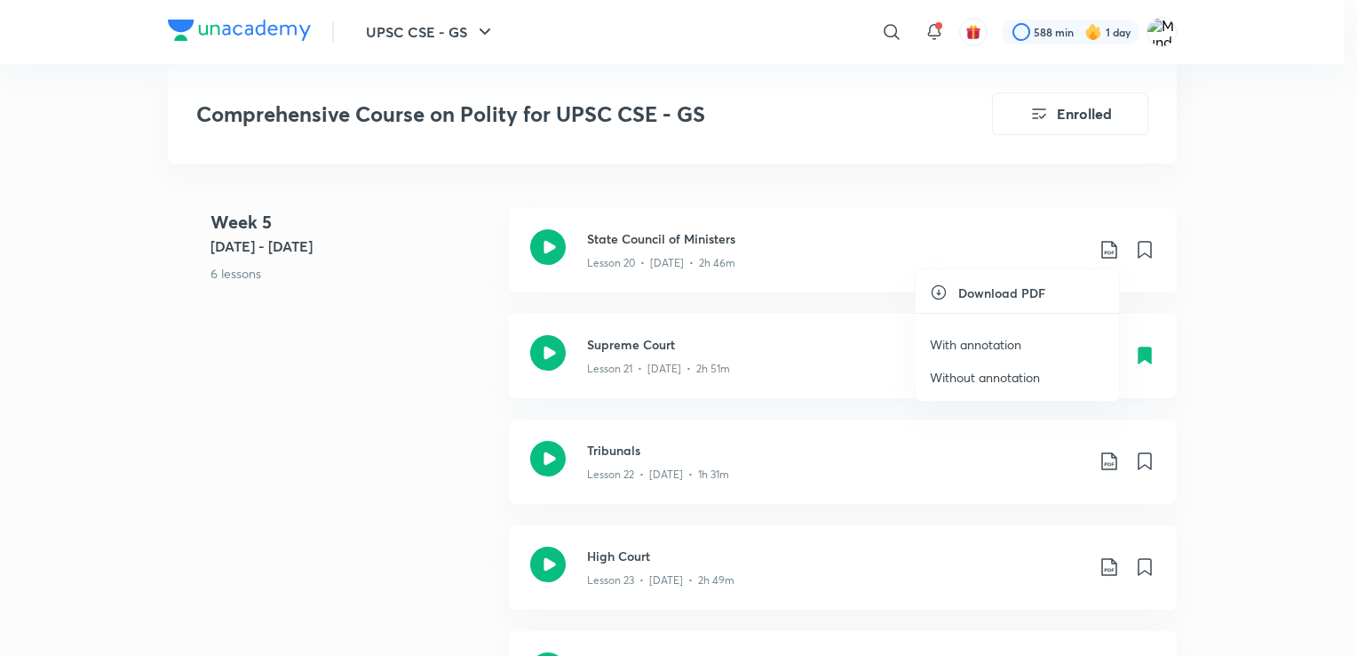
click at [949, 372] on p "Without annotation" at bounding box center [985, 377] width 110 height 19
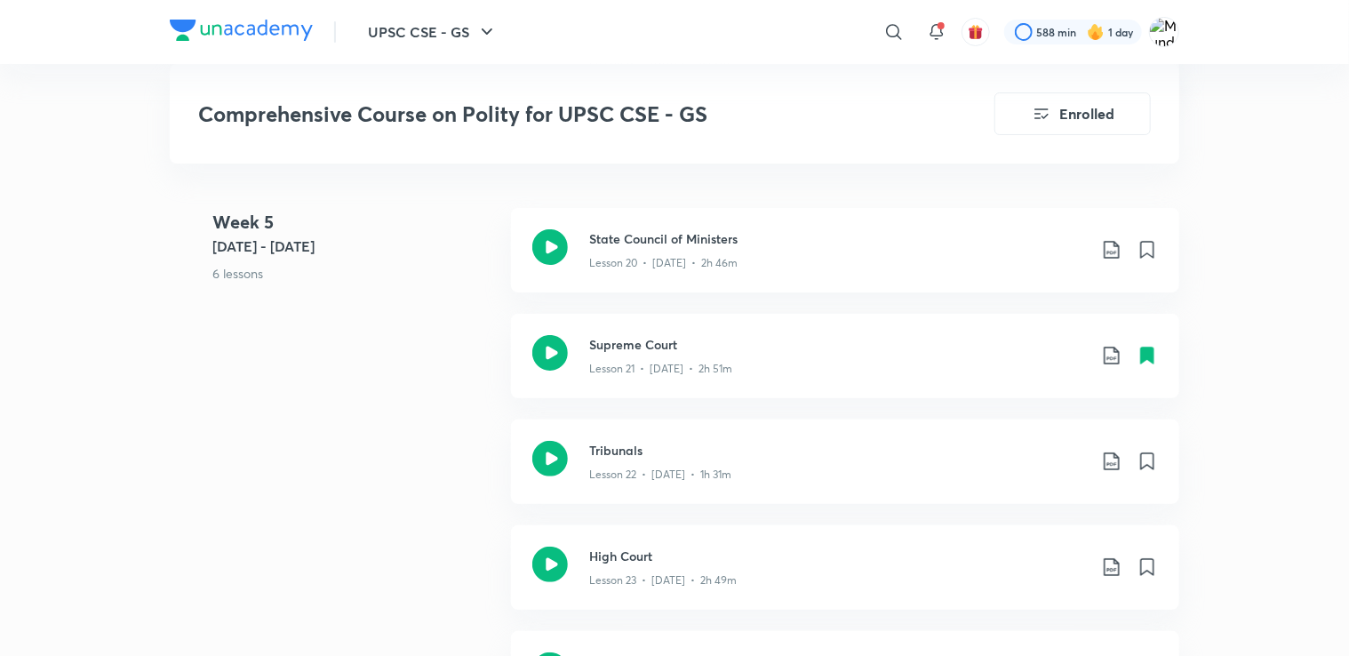
click at [1103, 352] on icon at bounding box center [1111, 355] width 21 height 21
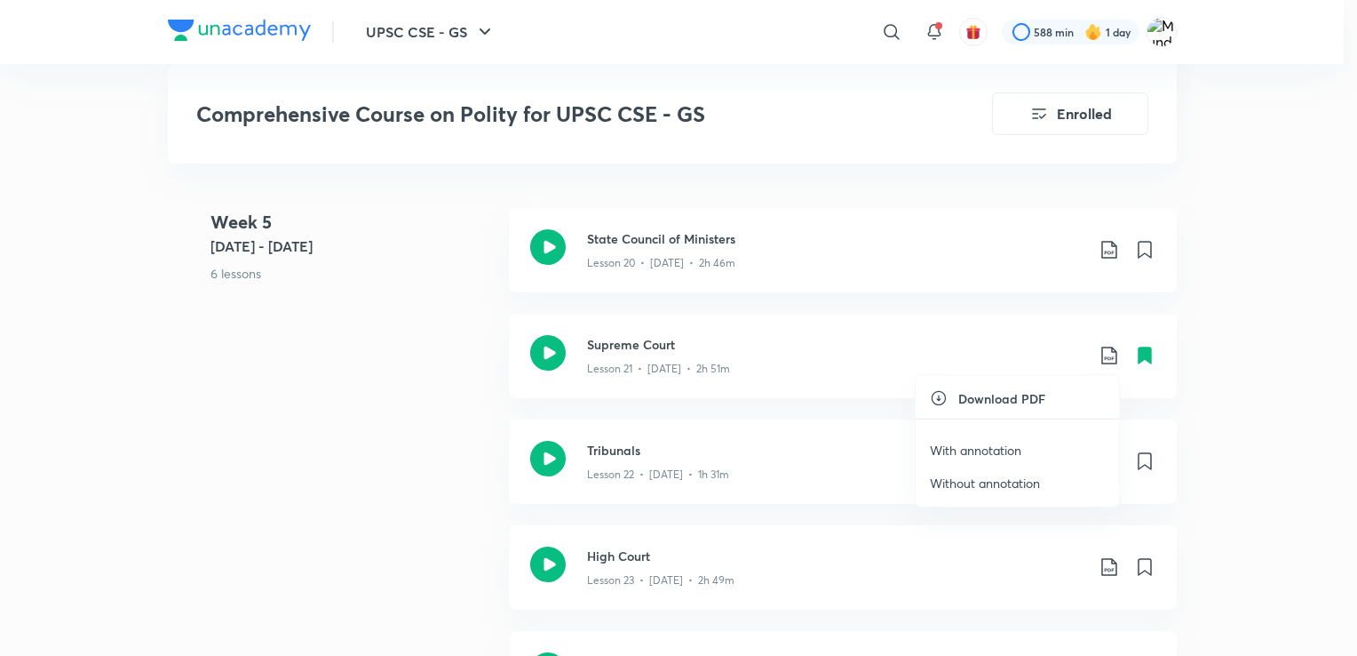
click at [988, 482] on p "Without annotation" at bounding box center [985, 483] width 110 height 19
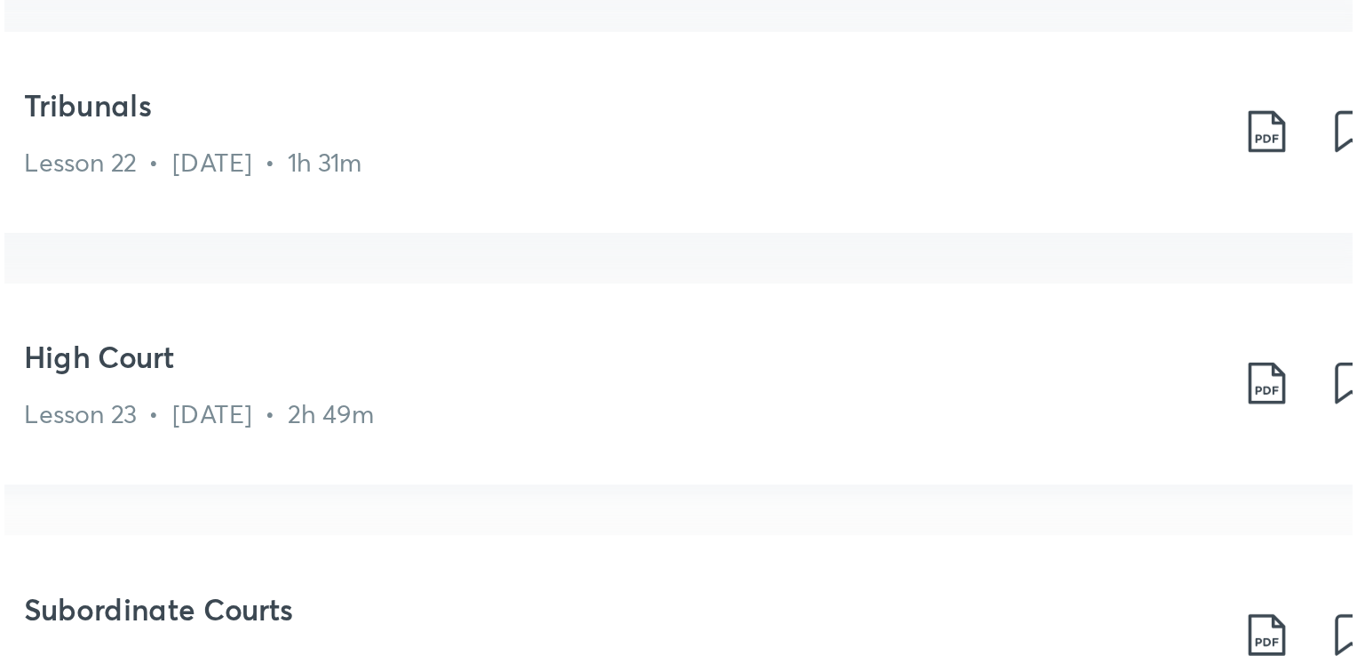
scroll to position [3450, 0]
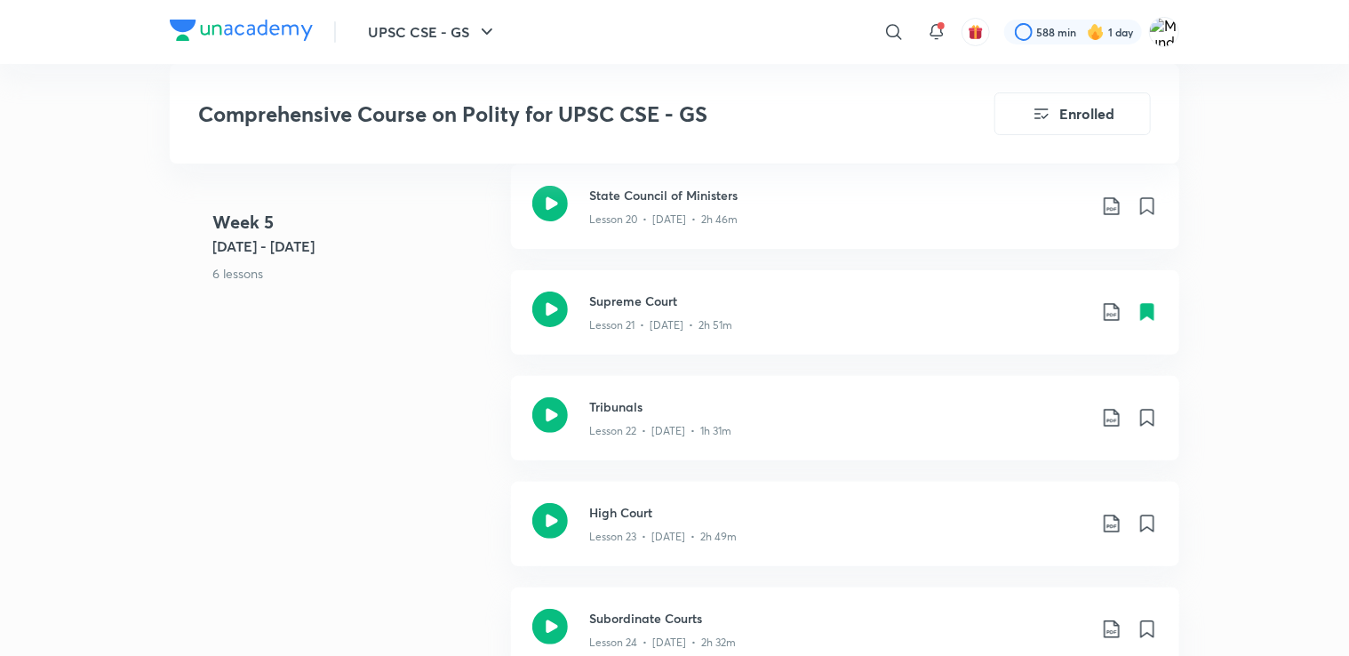
click at [1116, 416] on icon at bounding box center [1111, 417] width 21 height 21
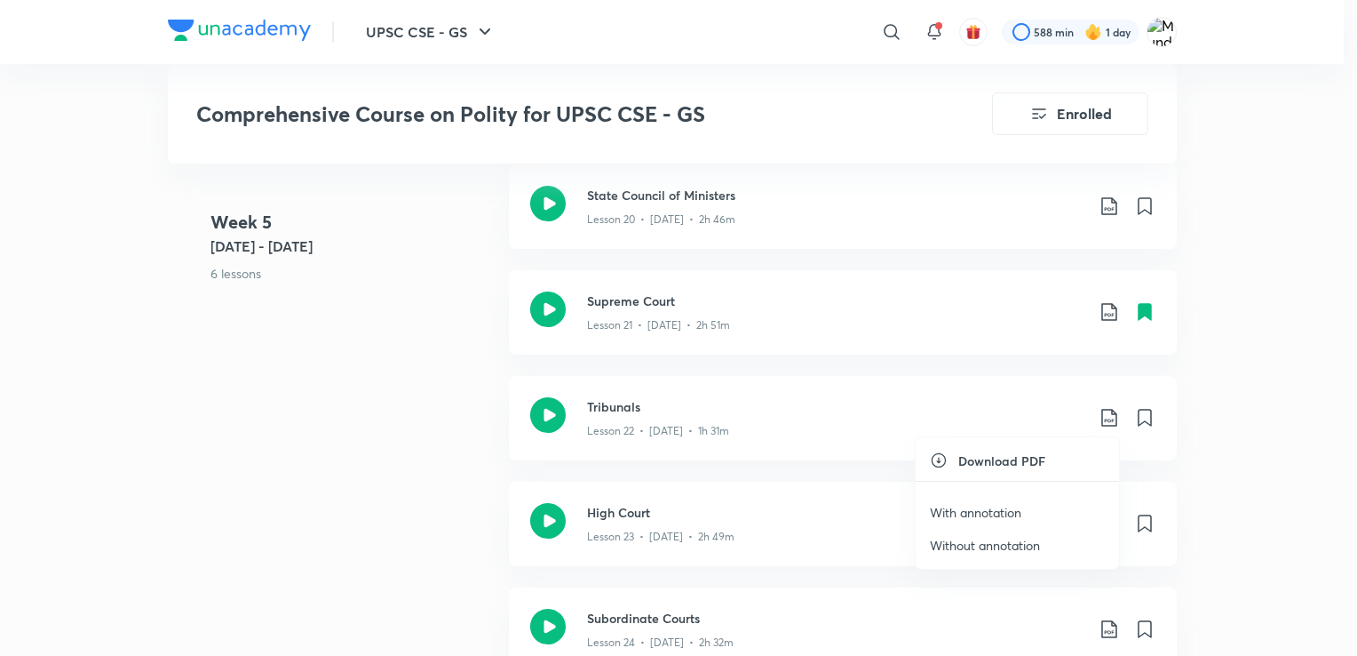
click at [1010, 539] on p "Without annotation" at bounding box center [985, 545] width 110 height 19
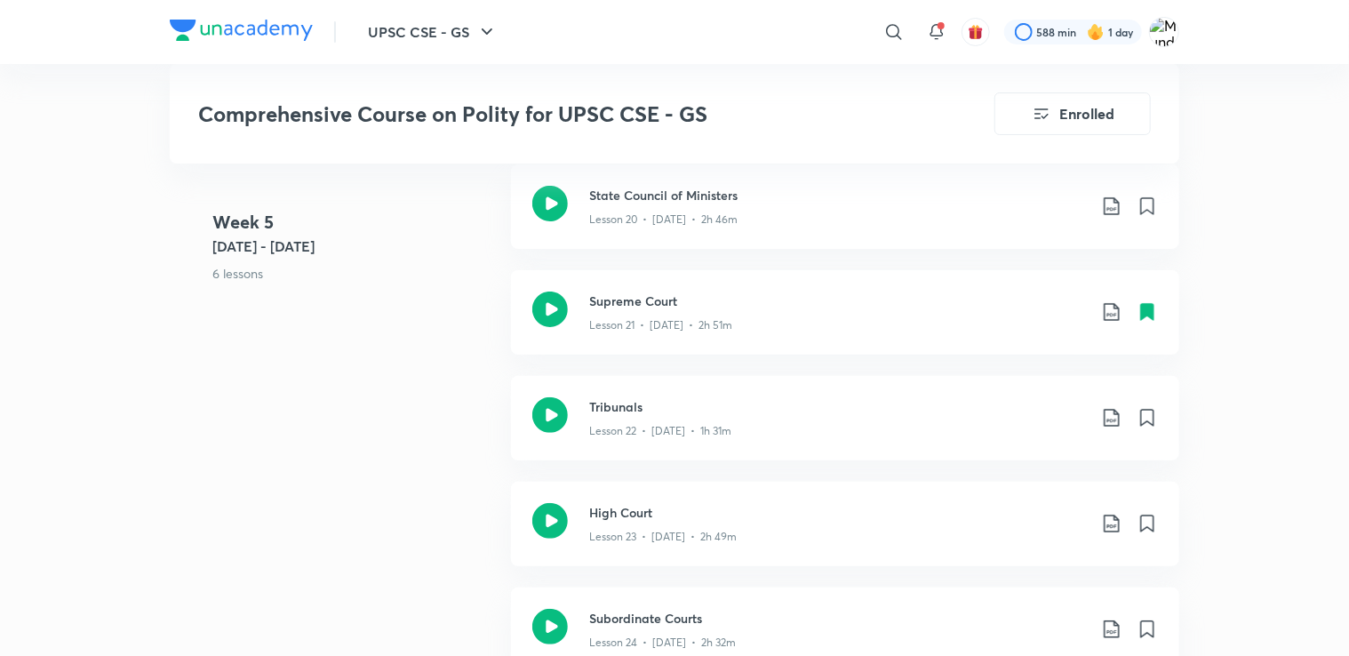
click at [1108, 524] on icon at bounding box center [1110, 523] width 15 height 18
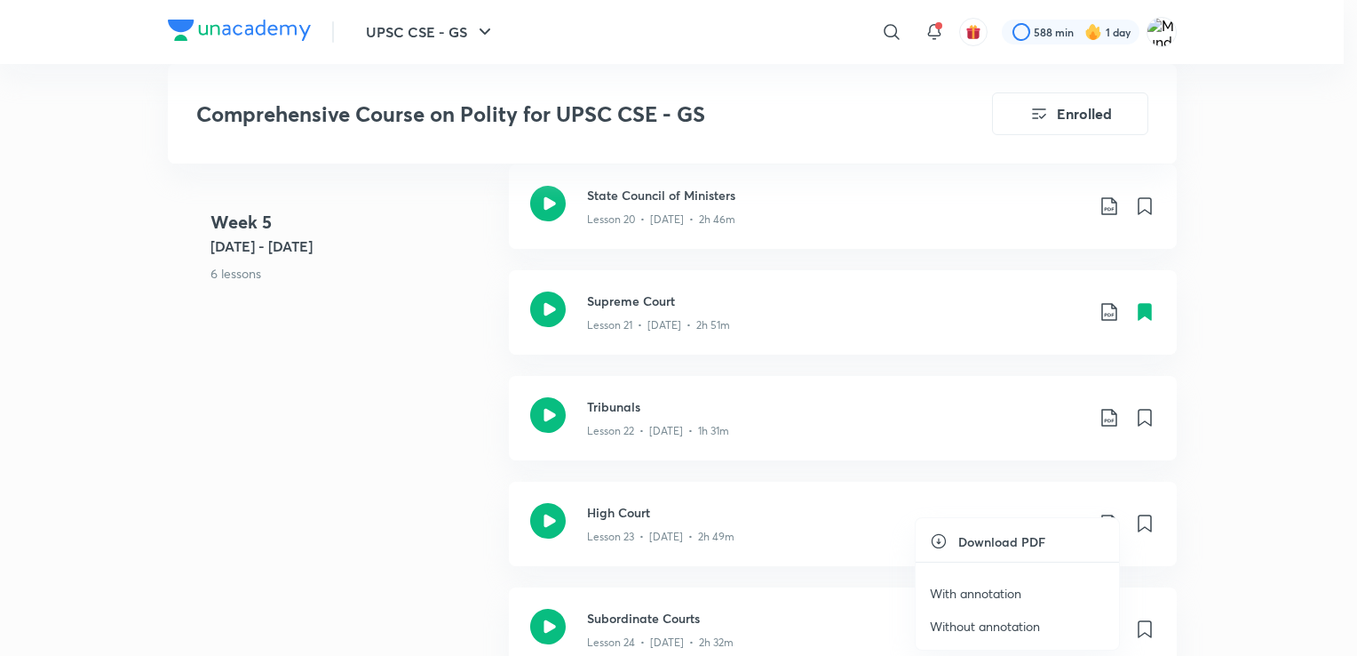
click at [956, 621] on p "Without annotation" at bounding box center [985, 626] width 110 height 19
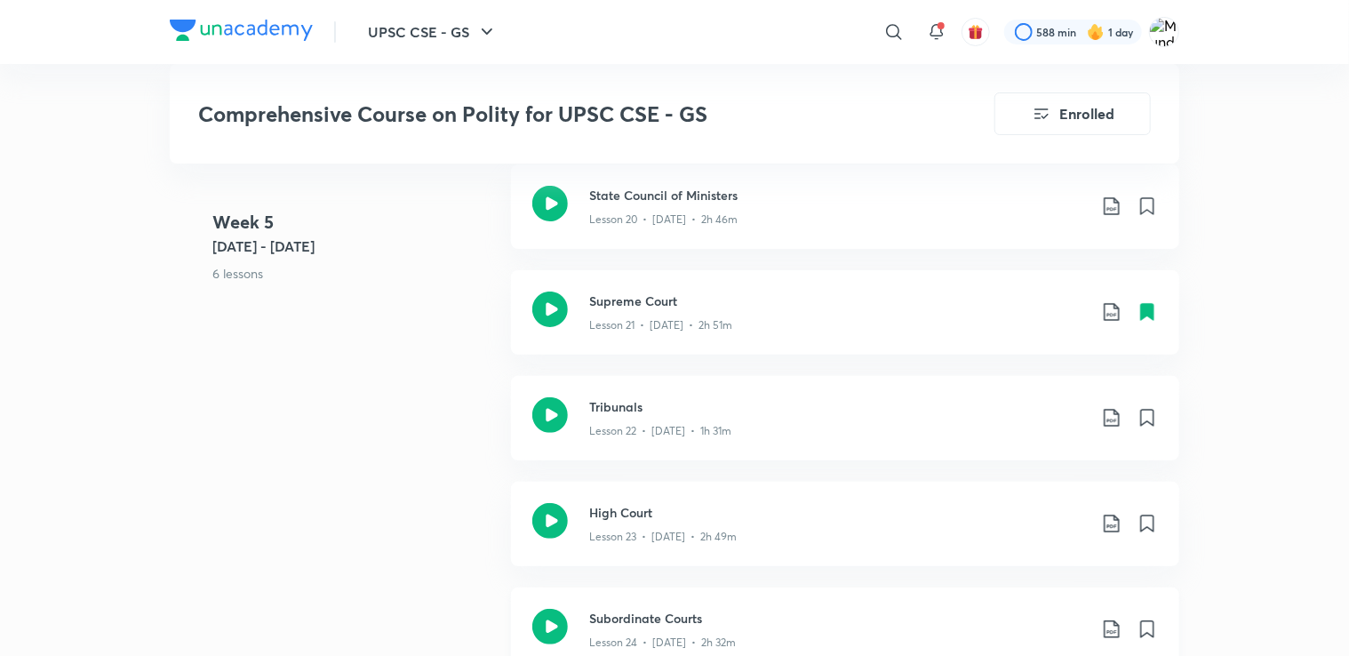
click at [1110, 623] on icon at bounding box center [1111, 628] width 21 height 21
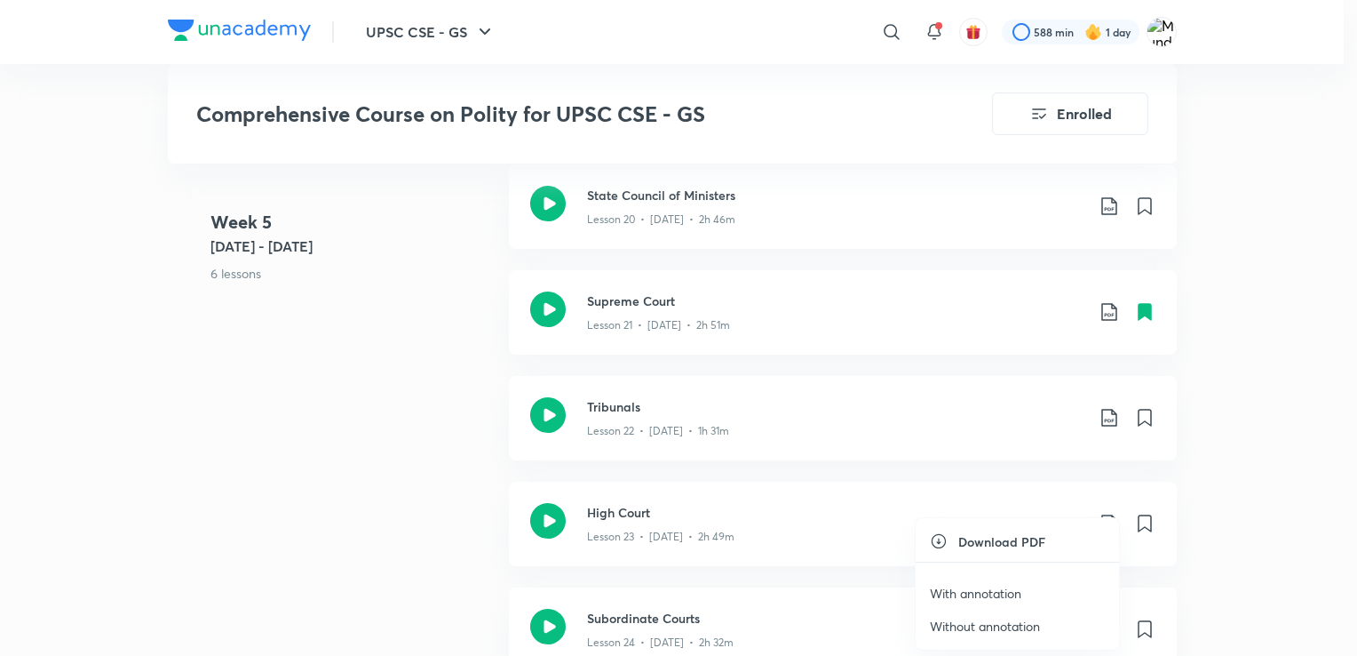
click at [1002, 627] on p "Without annotation" at bounding box center [985, 626] width 110 height 19
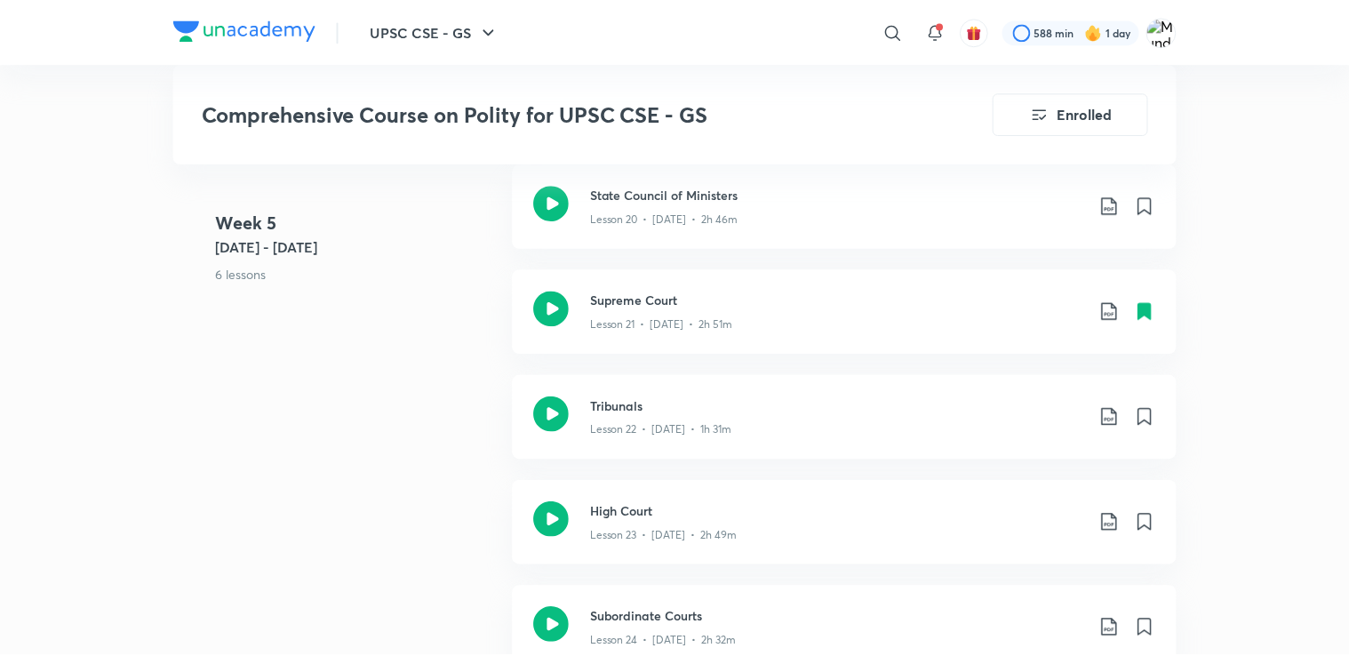
scroll to position [3486, 0]
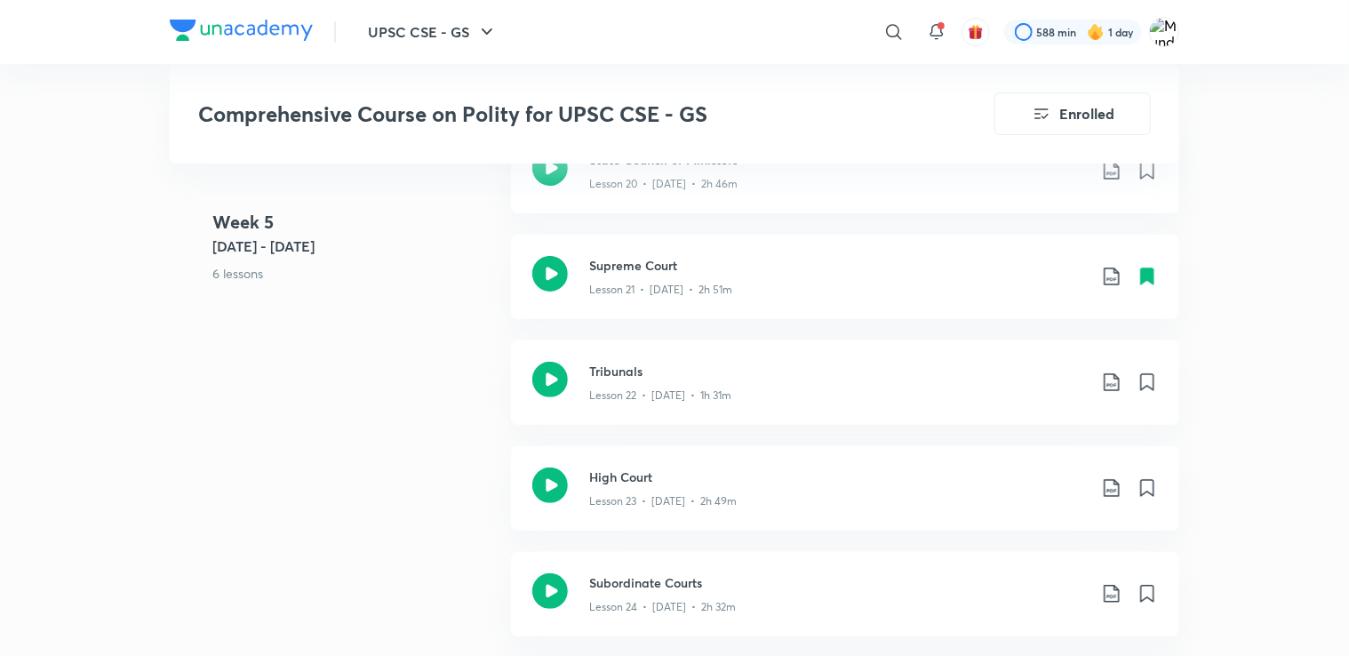
click at [243, 577] on div "Week [DATE] - [DATE] 6 lessons State Council of Ministers Lesson 20 • [DATE] • …" at bounding box center [674, 446] width 1009 height 634
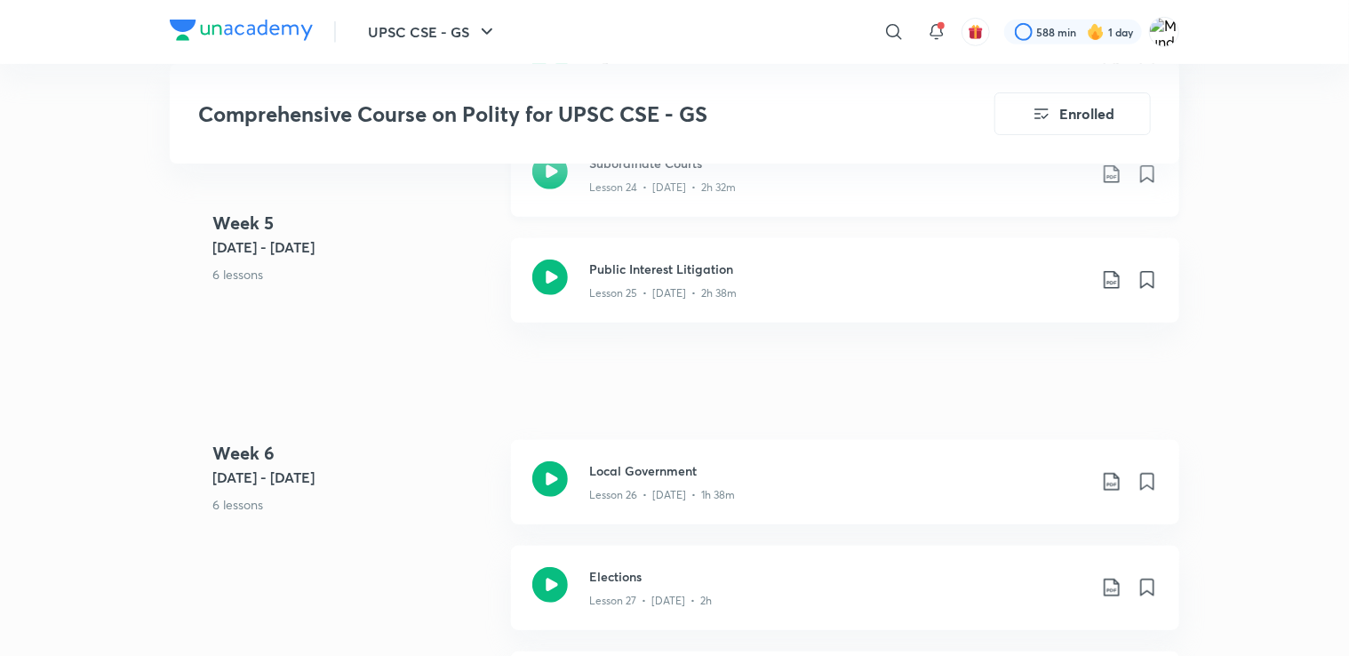
scroll to position [3913, 0]
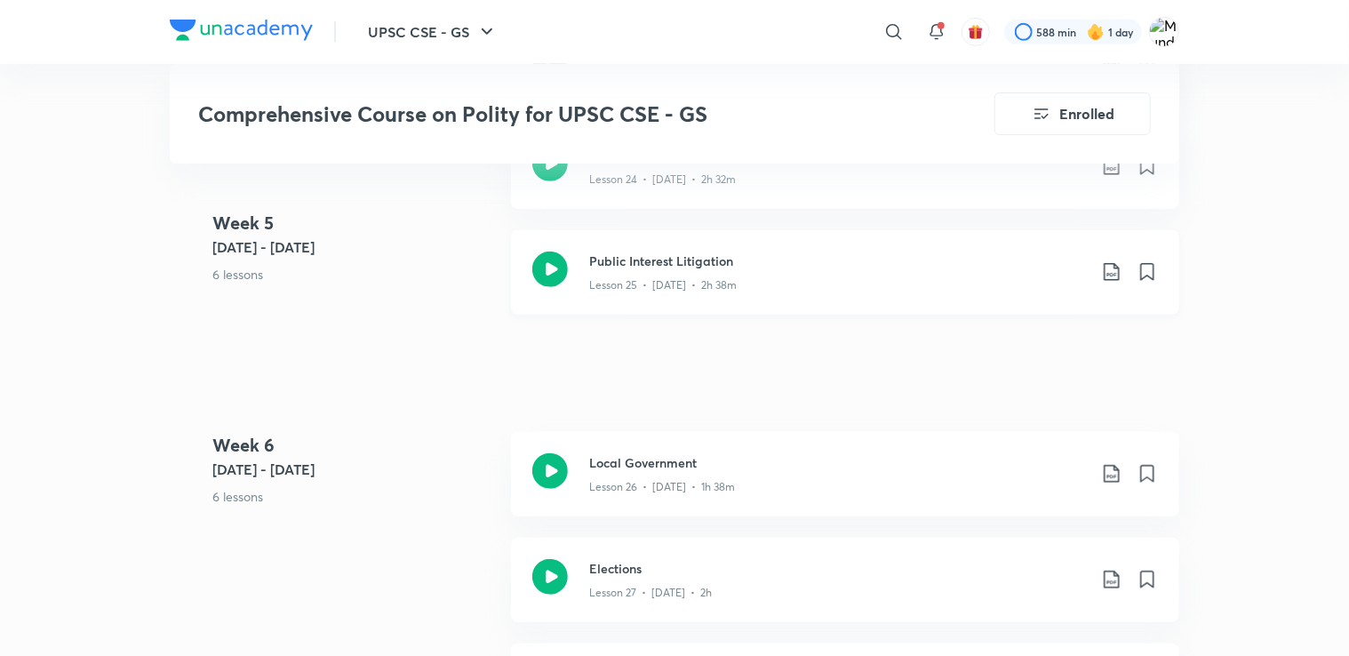
click at [1111, 265] on icon at bounding box center [1111, 271] width 21 height 21
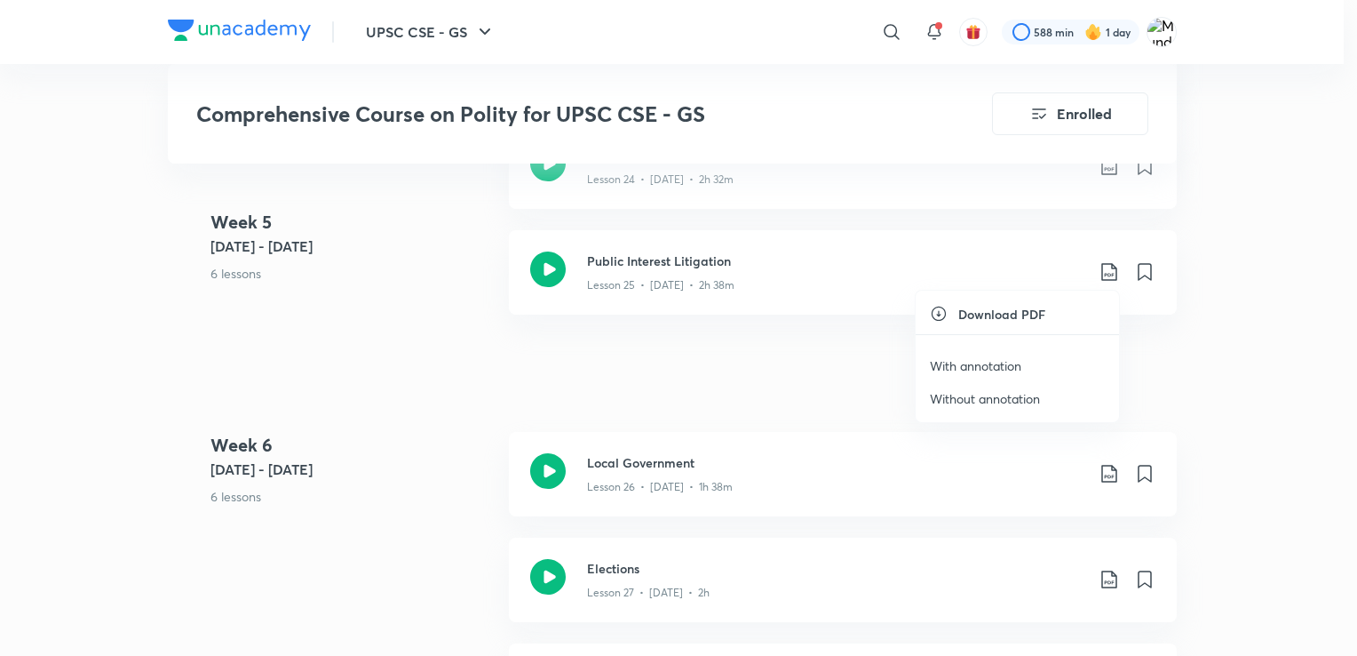
click at [1002, 394] on p "Without annotation" at bounding box center [985, 398] width 110 height 19
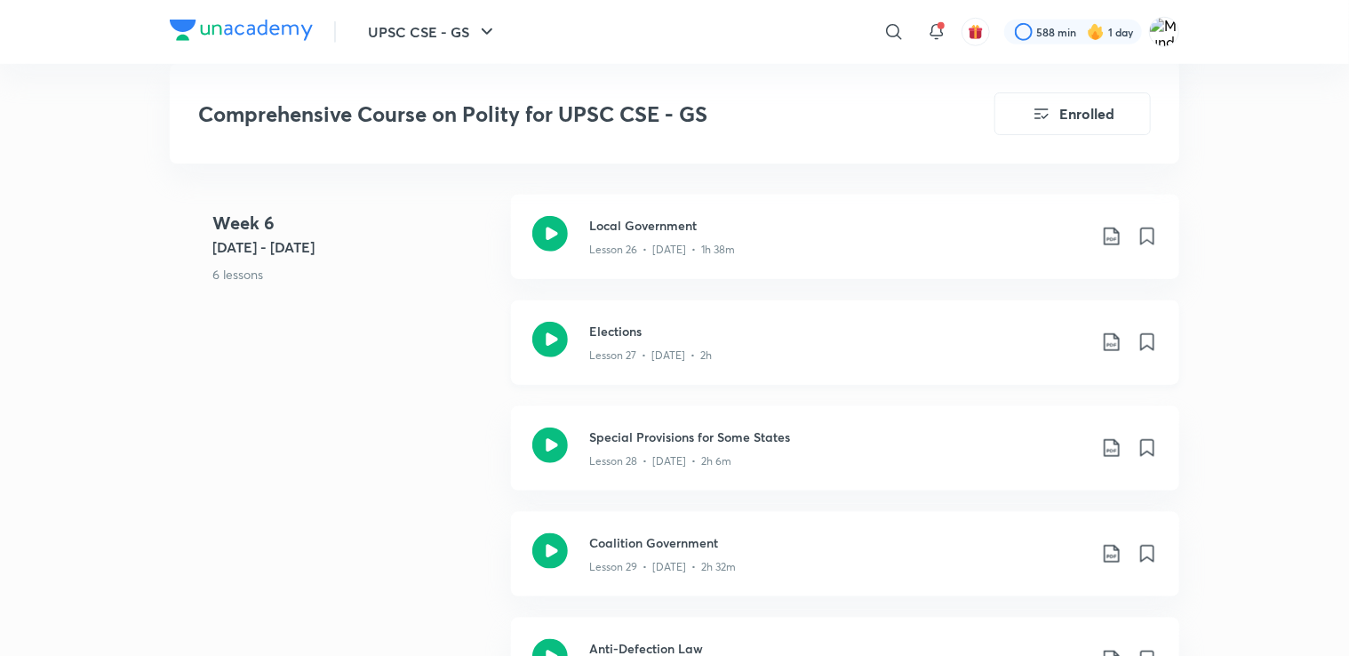
scroll to position [4158, 0]
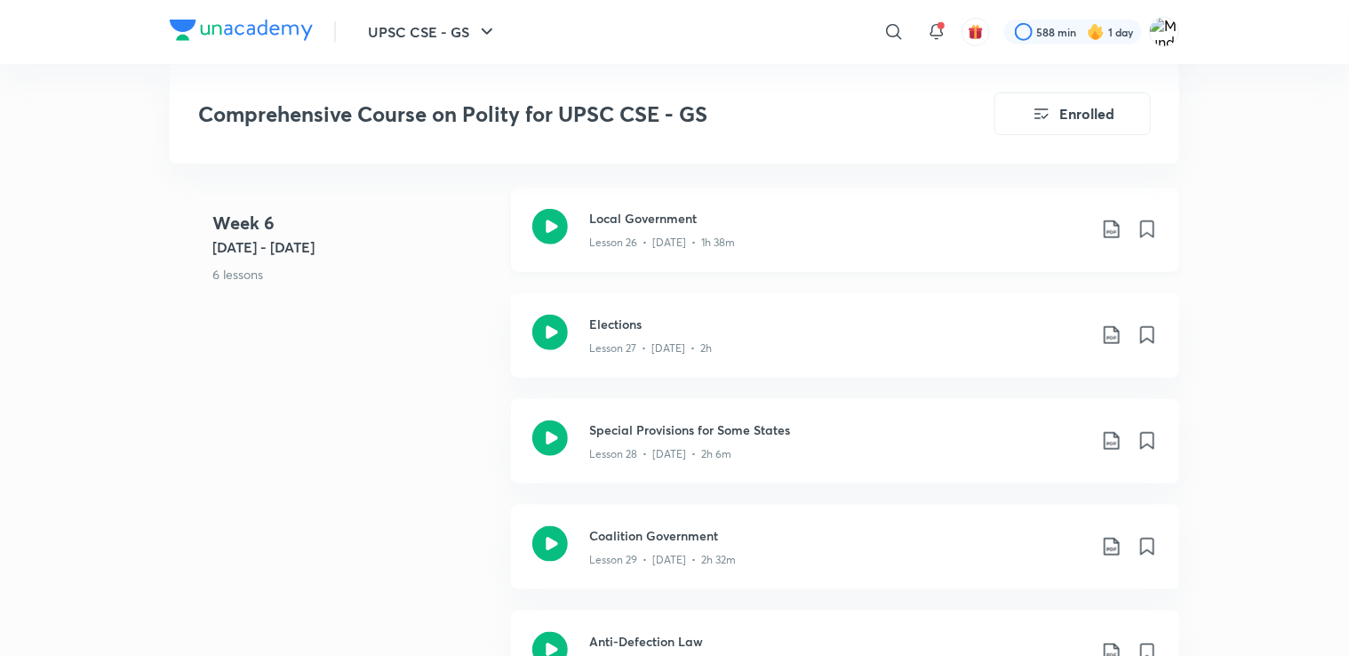
click at [1112, 222] on icon at bounding box center [1111, 229] width 21 height 21
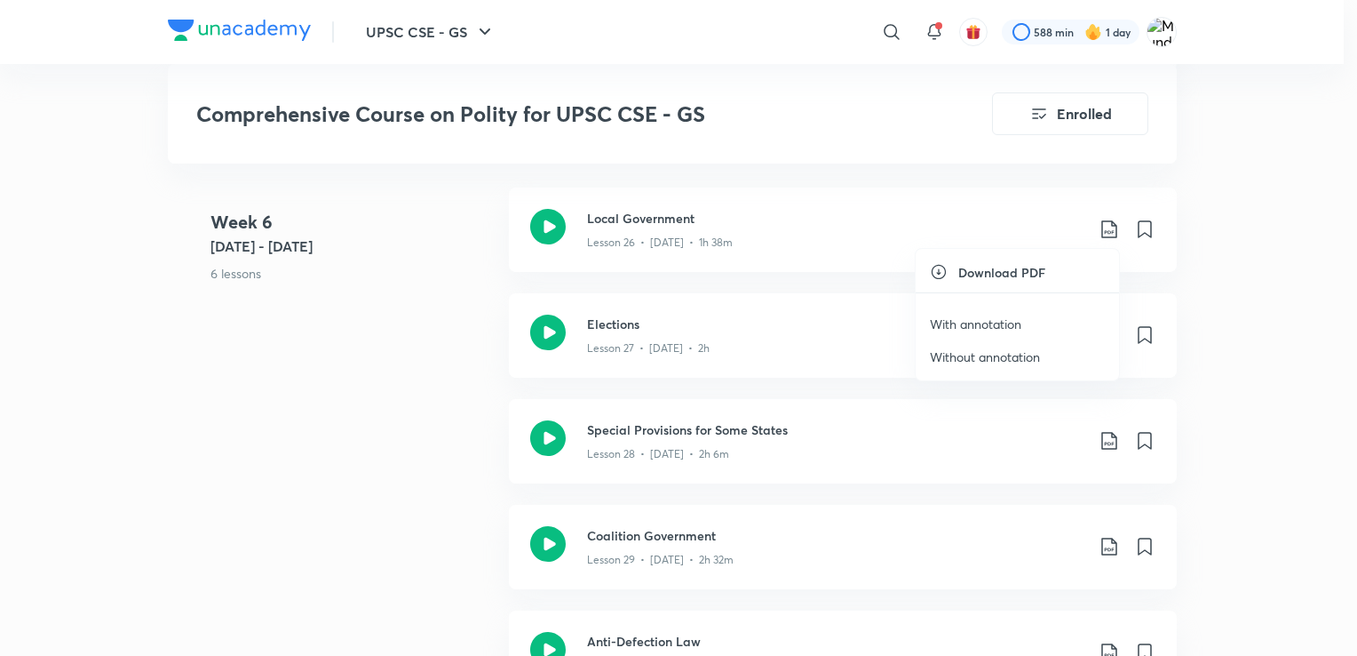
click at [960, 348] on p "Without annotation" at bounding box center [985, 356] width 110 height 19
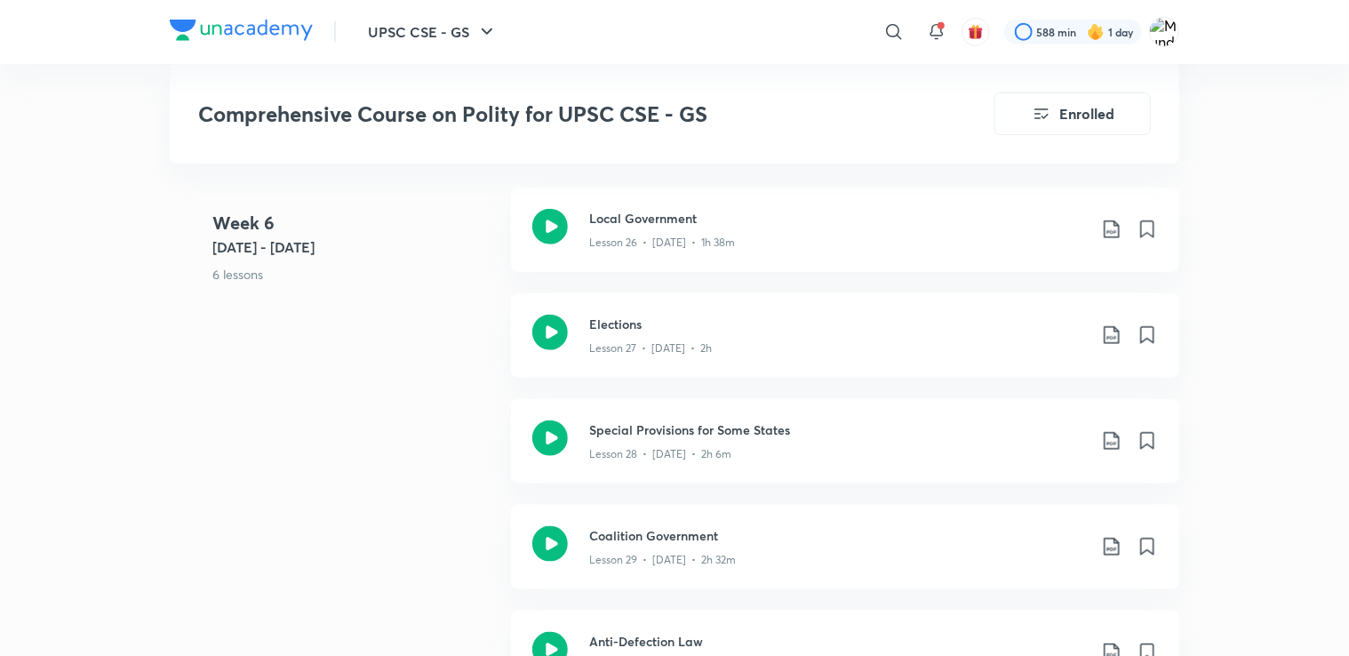
click at [257, 471] on div "Week [DATE] - [DATE] 6 lessons Local Government Lesson 26 • [DATE] • 1h 38m Ele…" at bounding box center [674, 504] width 1009 height 634
click at [1113, 330] on icon at bounding box center [1110, 335] width 15 height 18
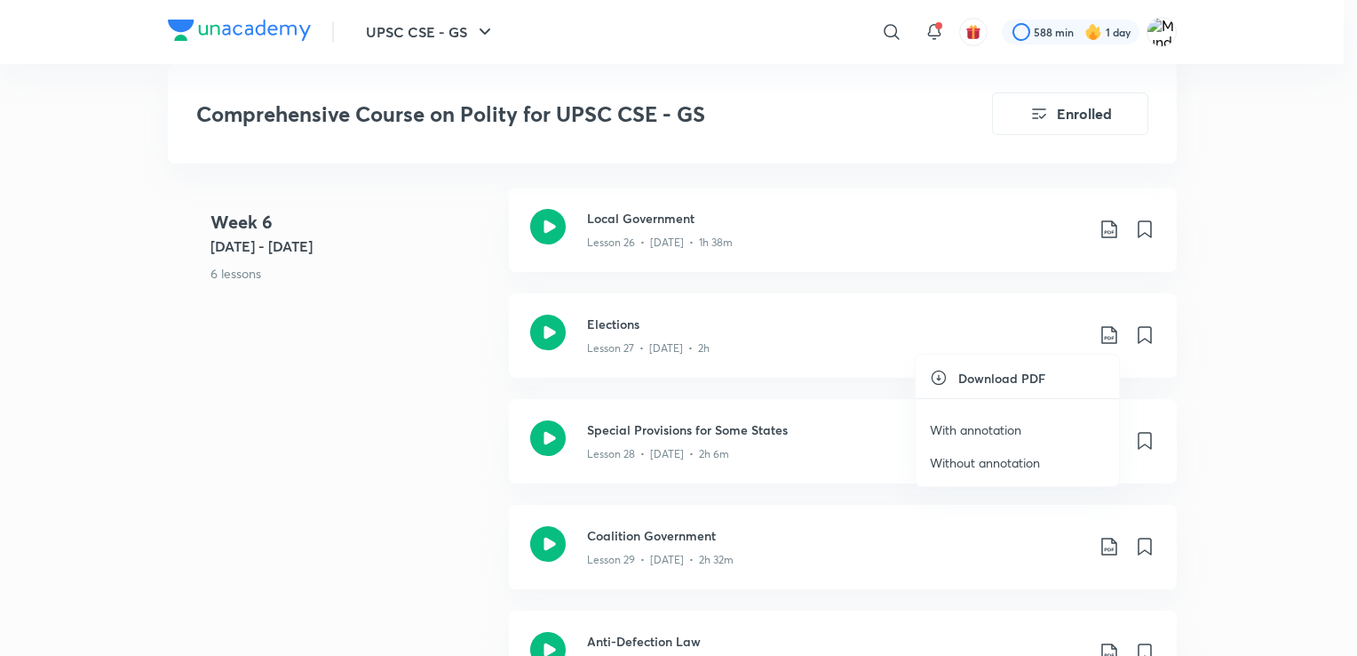
click at [991, 454] on p "Without annotation" at bounding box center [985, 462] width 110 height 19
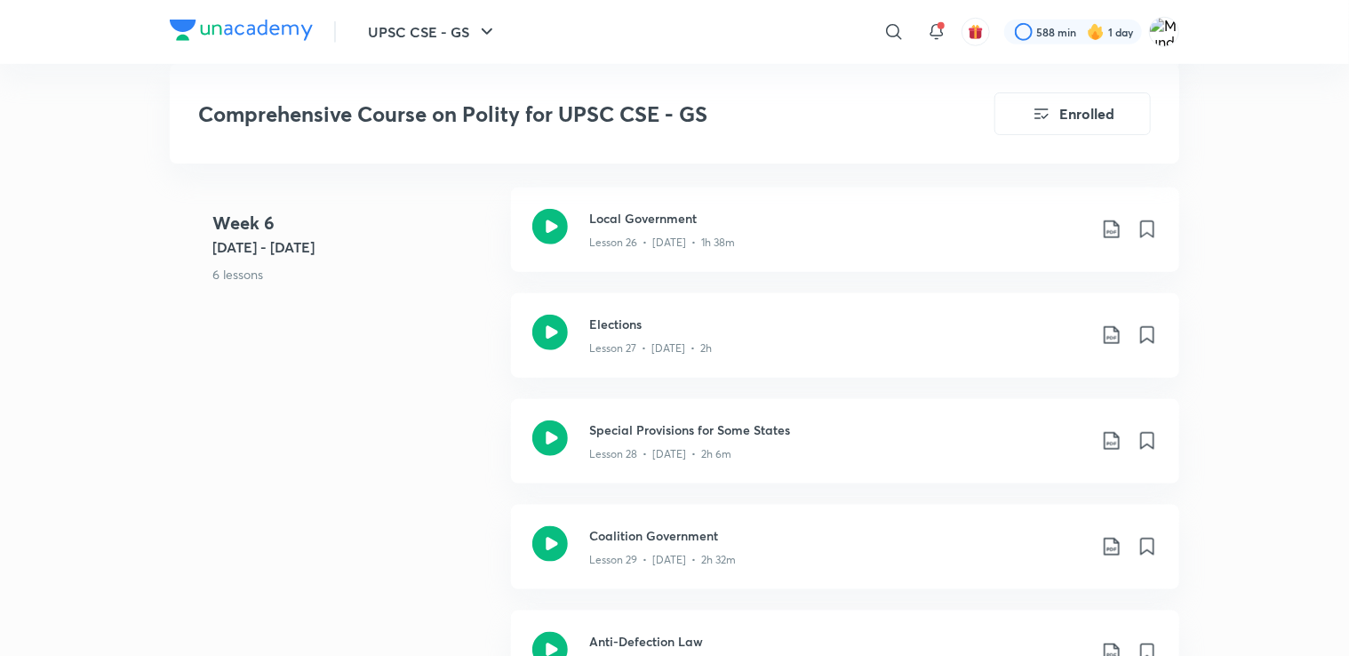
click at [107, 545] on div "UPSC CSE - GS ​ 588 min 1 day Comprehensive Course on Polity for UPSC CSE - GS …" at bounding box center [674, 225] width 1349 height 8766
click at [1109, 442] on icon at bounding box center [1110, 441] width 15 height 18
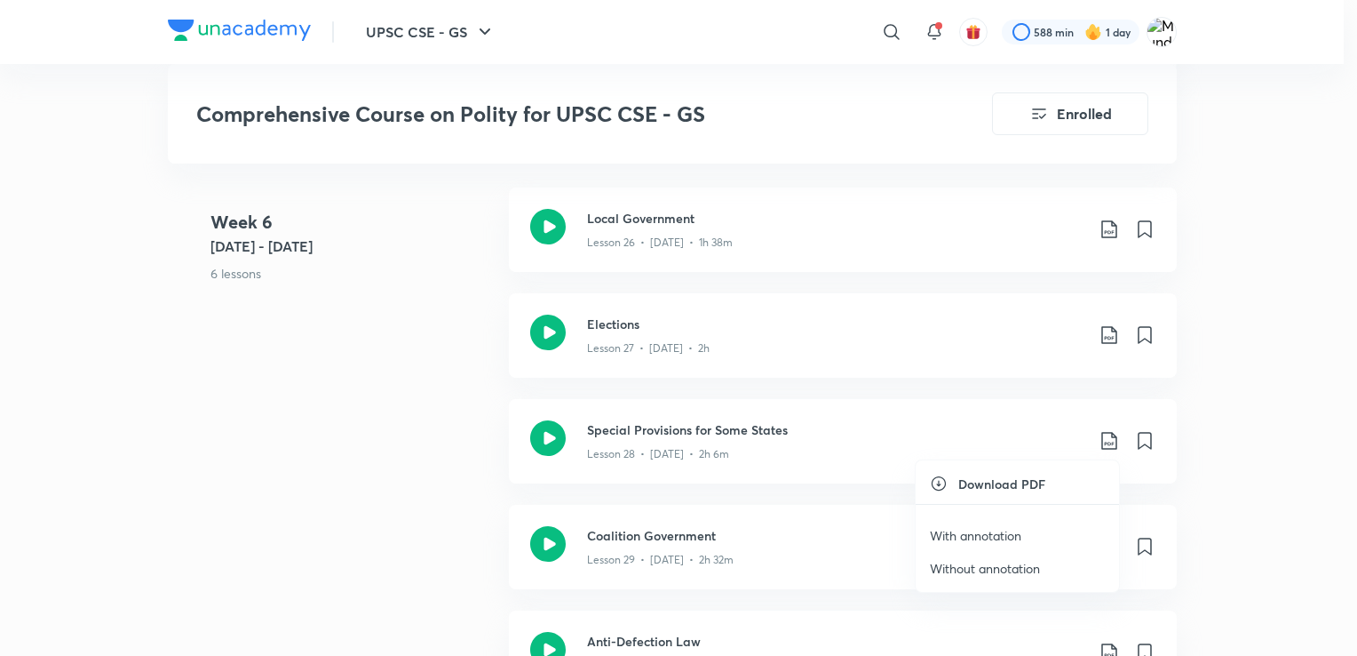
click at [1018, 563] on p "Without annotation" at bounding box center [985, 568] width 110 height 19
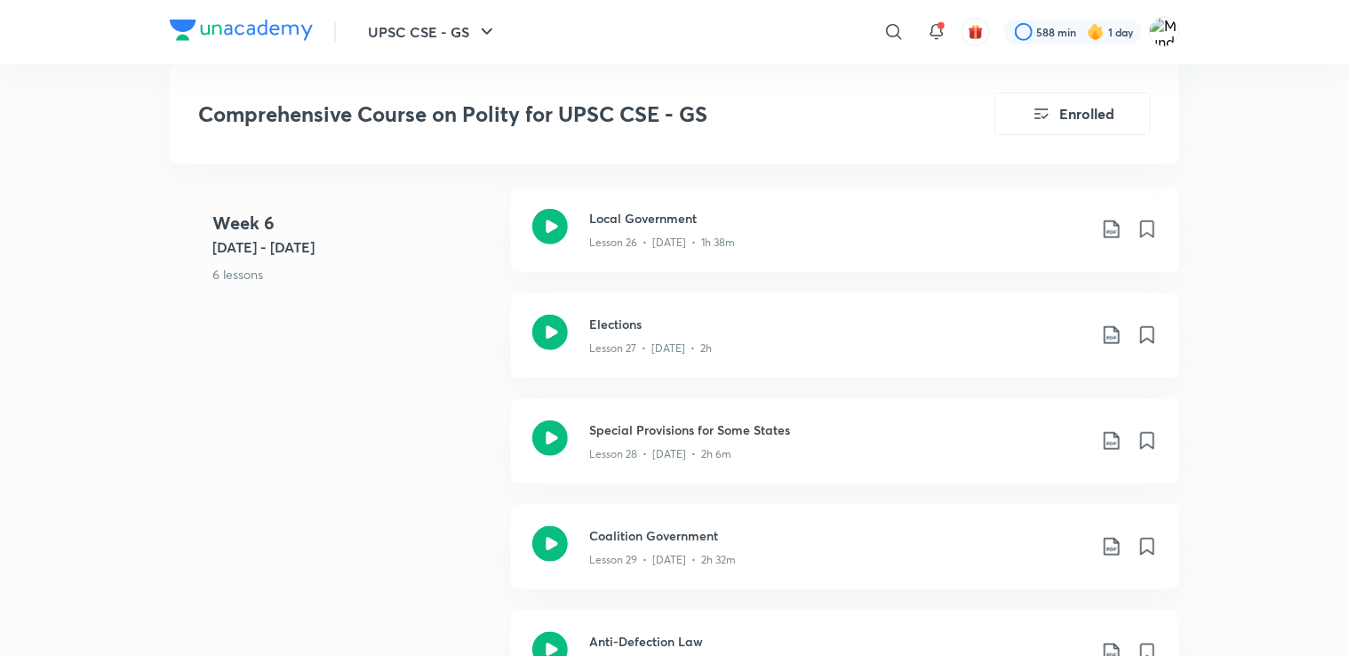
click at [57, 560] on div "UPSC CSE - GS ​ 588 min 1 day Comprehensive Course on Polity for UPSC CSE - GS …" at bounding box center [674, 225] width 1349 height 8766
click at [1096, 549] on div "Coalition Government Lesson 29 • [DATE] • 2h 32m" at bounding box center [873, 547] width 569 height 42
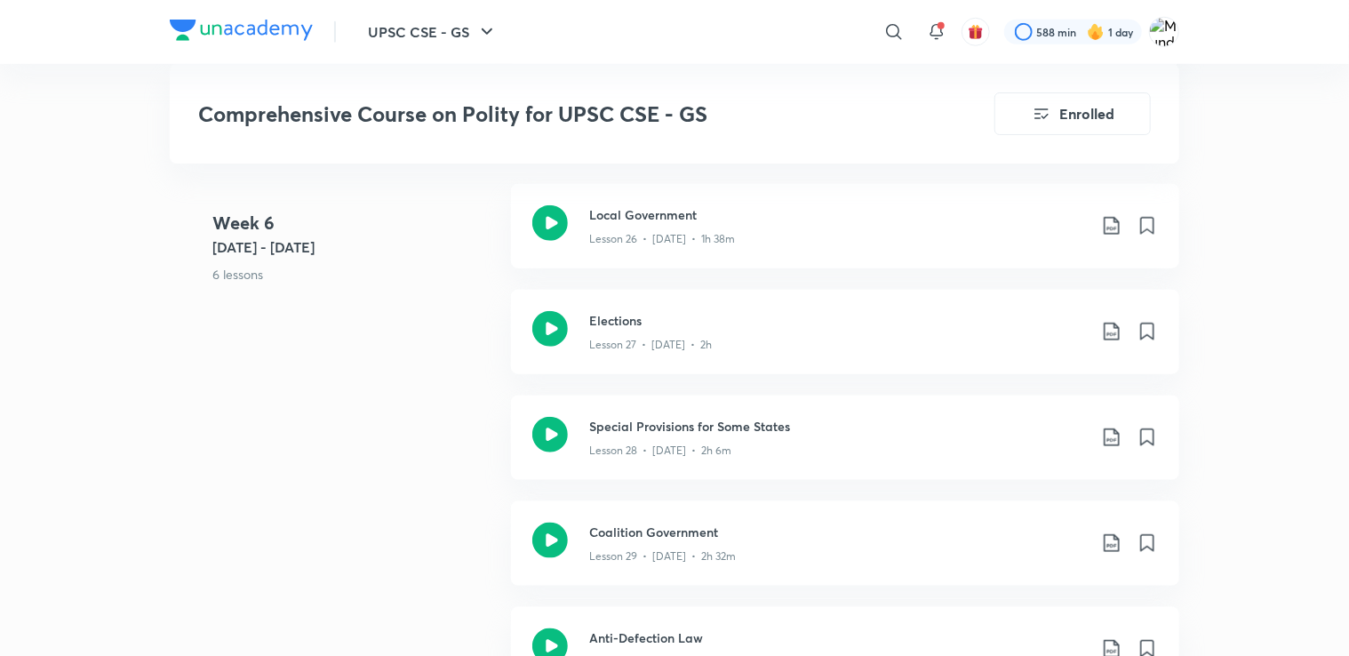
scroll to position [4161, 0]
click at [1288, 177] on div "UPSC CSE - GS ​ 588 min 1 day Comprehensive Course on Polity for UPSC CSE - GS …" at bounding box center [674, 222] width 1349 height 8766
click at [1277, 289] on div "UPSC CSE - GS ​ 588 min 1 day Comprehensive Course on Polity for UPSC CSE - GS …" at bounding box center [674, 222] width 1349 height 8766
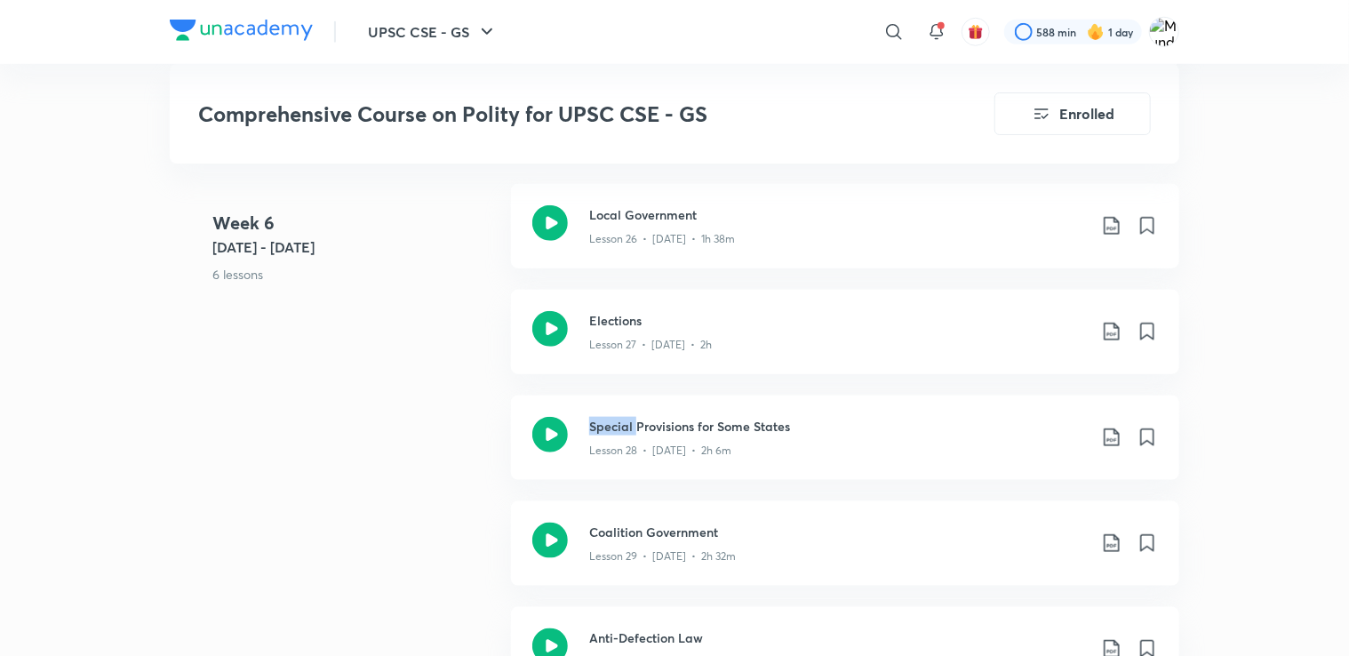
click at [1277, 289] on div "UPSC CSE - GS ​ 588 min 1 day Comprehensive Course on Polity for UPSC CSE - GS …" at bounding box center [674, 222] width 1349 height 8766
click at [387, 453] on div "Week [DATE] - [DATE] 6 lessons Local Government Lesson 26 • [DATE] • 1h 38m Ele…" at bounding box center [674, 501] width 1009 height 634
click at [1114, 537] on icon at bounding box center [1110, 543] width 15 height 18
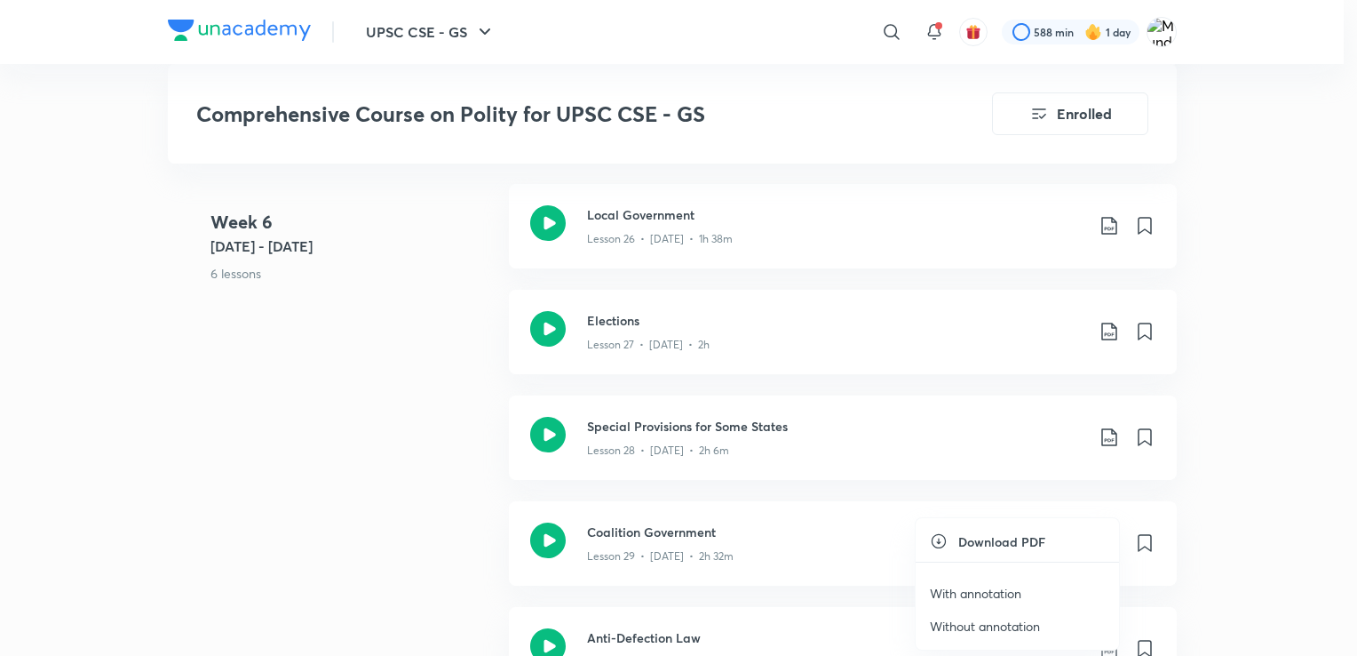
click at [1048, 620] on li "Without annotation" at bounding box center [1017, 625] width 203 height 33
click at [1013, 628] on p "Without annotation" at bounding box center [985, 626] width 110 height 19
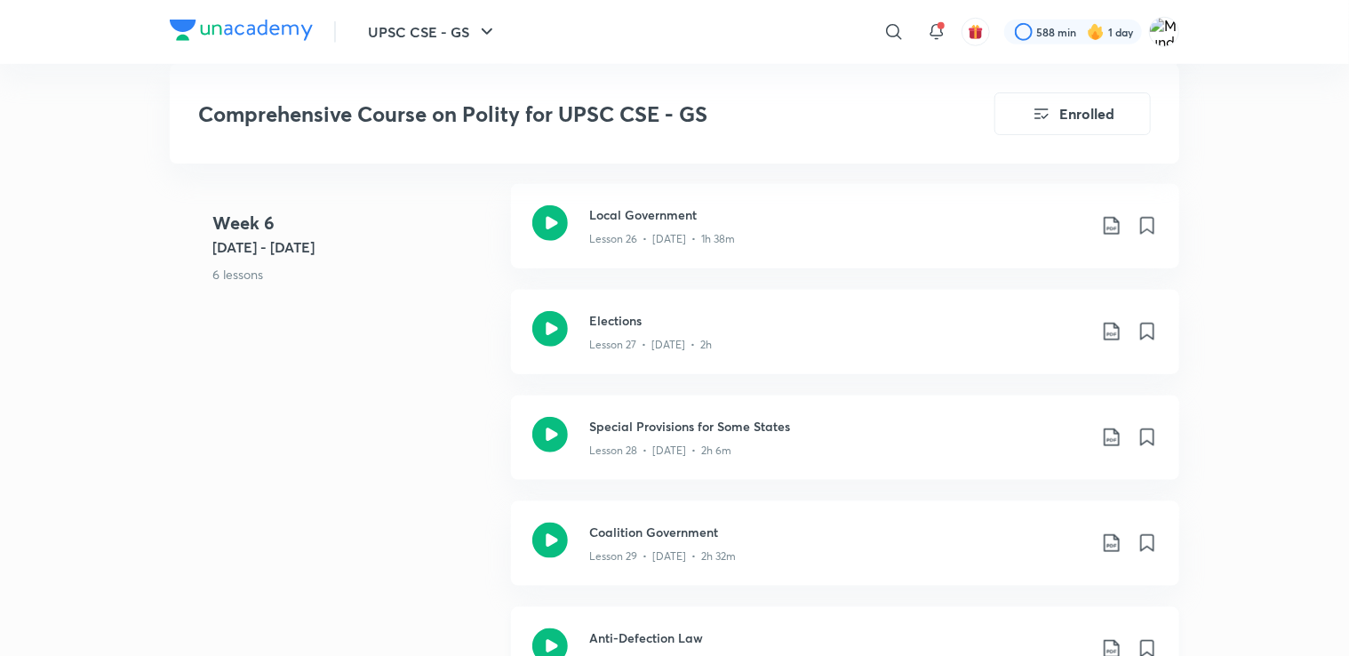
click at [1109, 634] on div "Anti-Defection Law Lesson 30 • [DATE] • 2h 20m" at bounding box center [873, 649] width 569 height 42
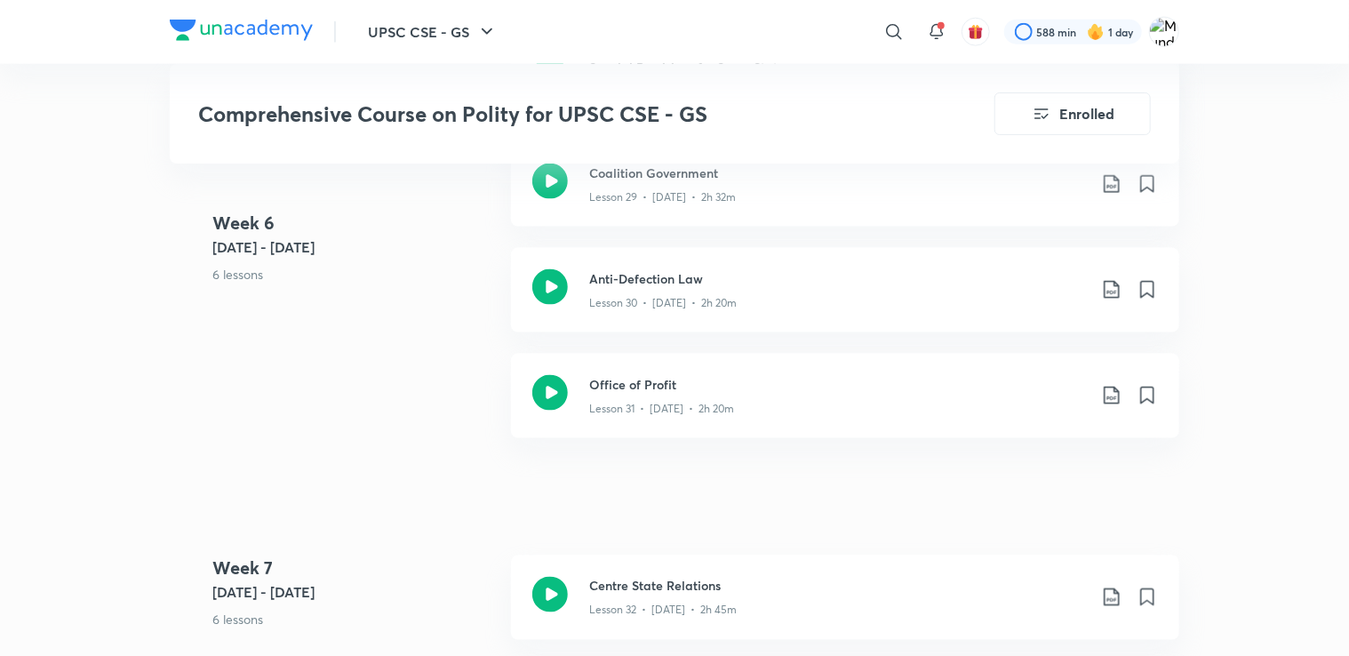
scroll to position [4520, 0]
click at [1115, 286] on icon at bounding box center [1111, 289] width 21 height 21
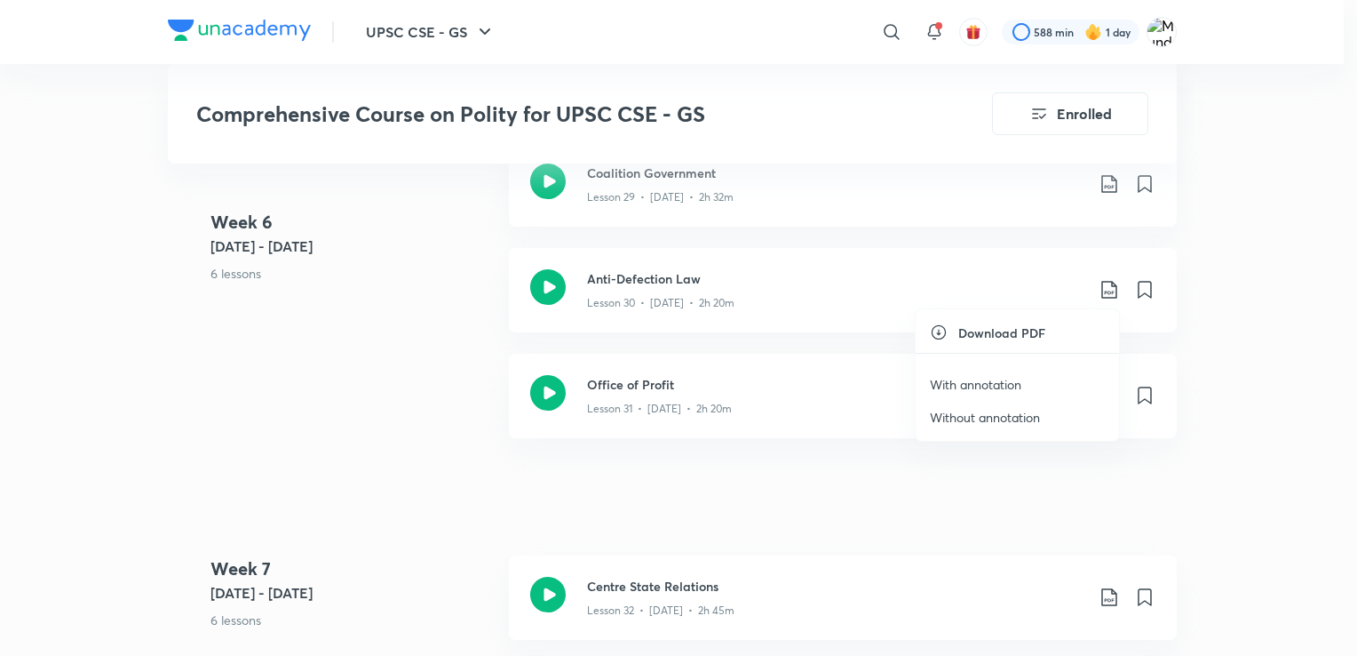
click at [1020, 382] on p "With annotation" at bounding box center [976, 384] width 92 height 19
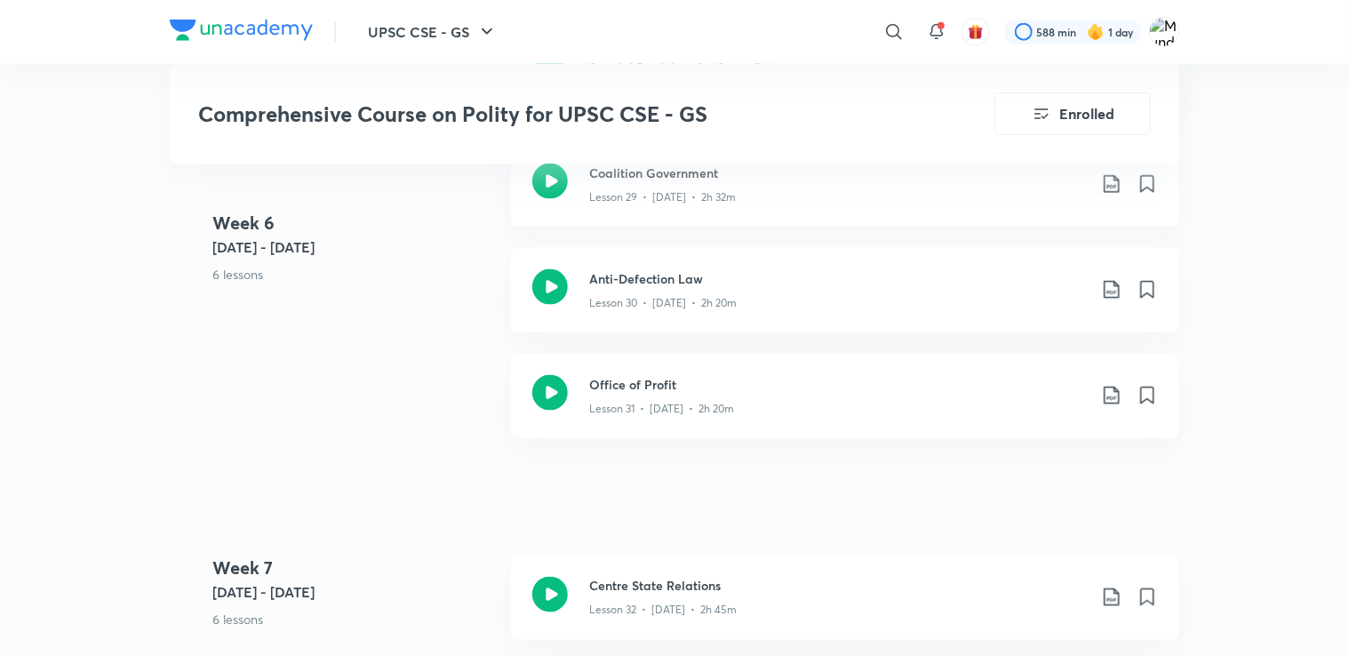
click at [382, 377] on div "Week [DATE] - [DATE] 6 lessons Local Government Lesson 26 • [DATE] • 1h 38m Ele…" at bounding box center [674, 142] width 1009 height 634
click at [1117, 291] on icon at bounding box center [1111, 289] width 21 height 21
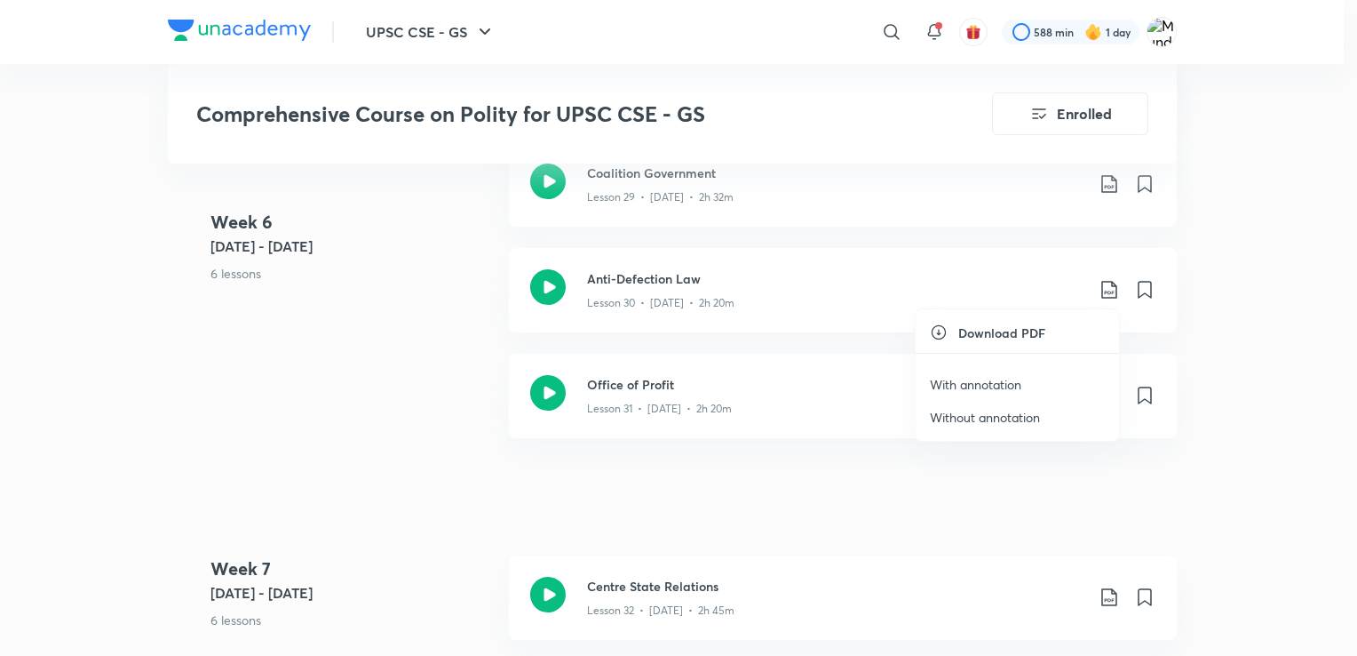
click at [1021, 421] on p "Without annotation" at bounding box center [985, 417] width 110 height 19
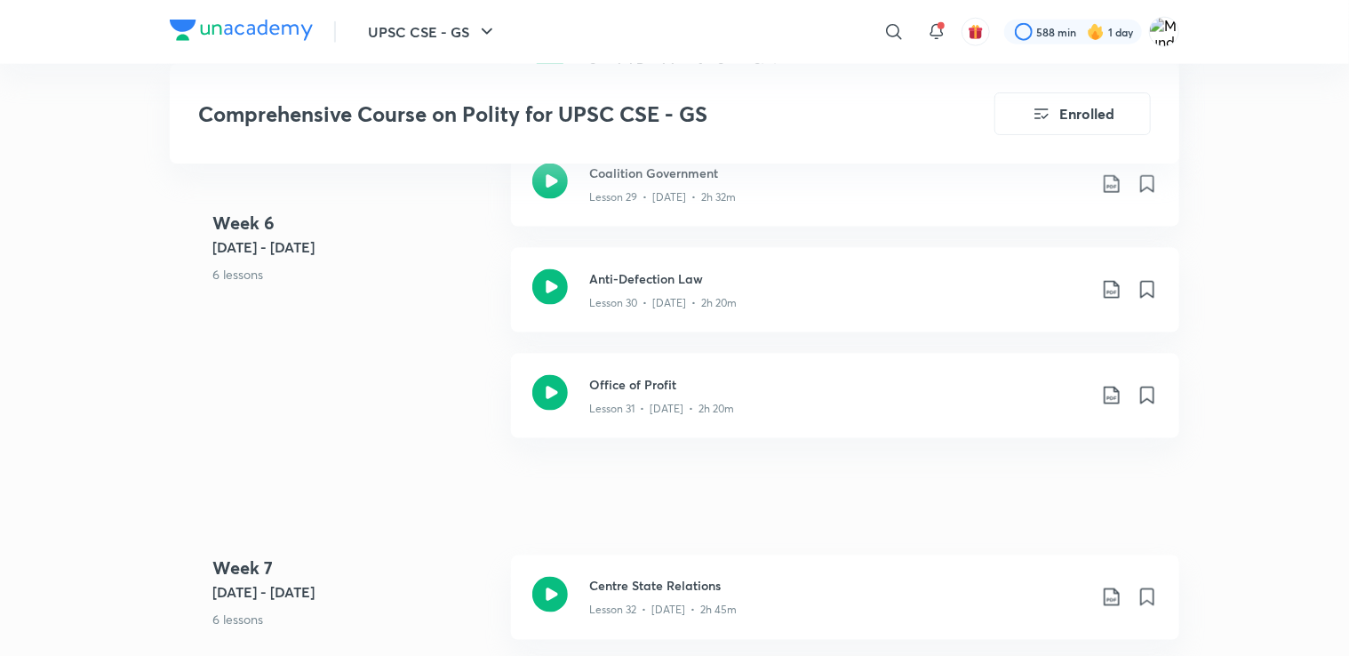
click at [1109, 401] on icon at bounding box center [1111, 395] width 21 height 21
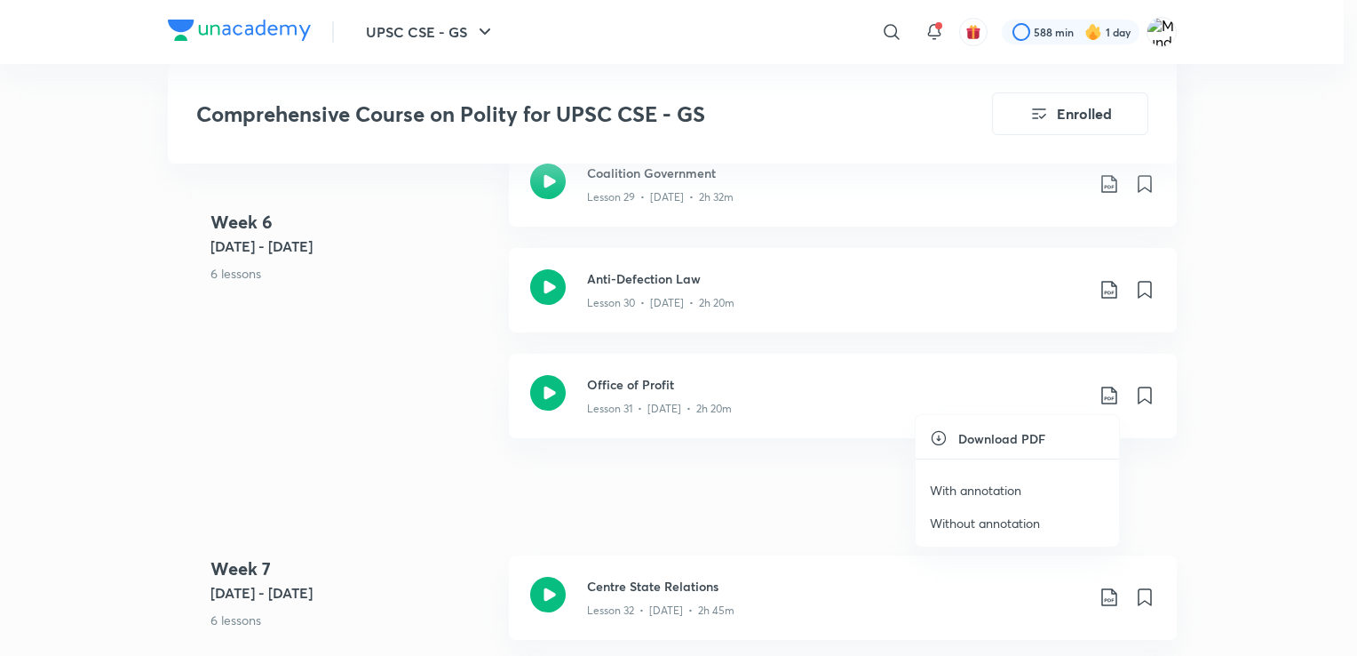
click at [998, 521] on p "Without annotation" at bounding box center [985, 522] width 110 height 19
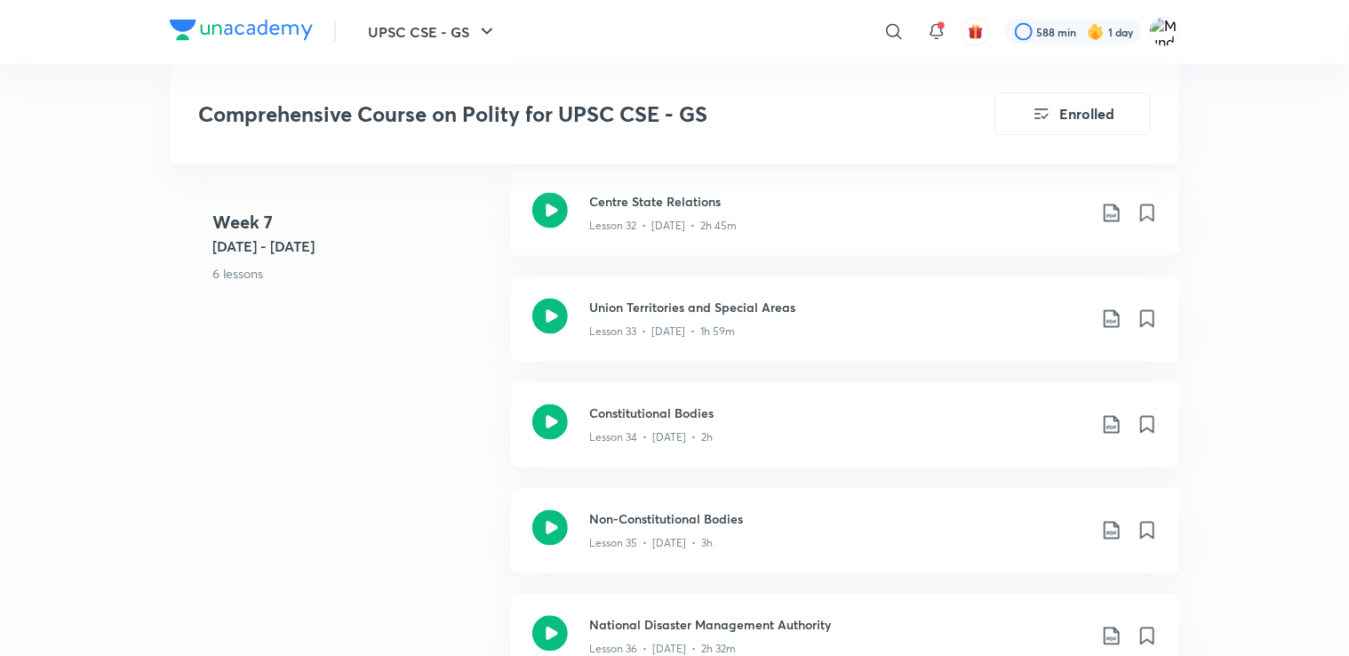
scroll to position [4907, 0]
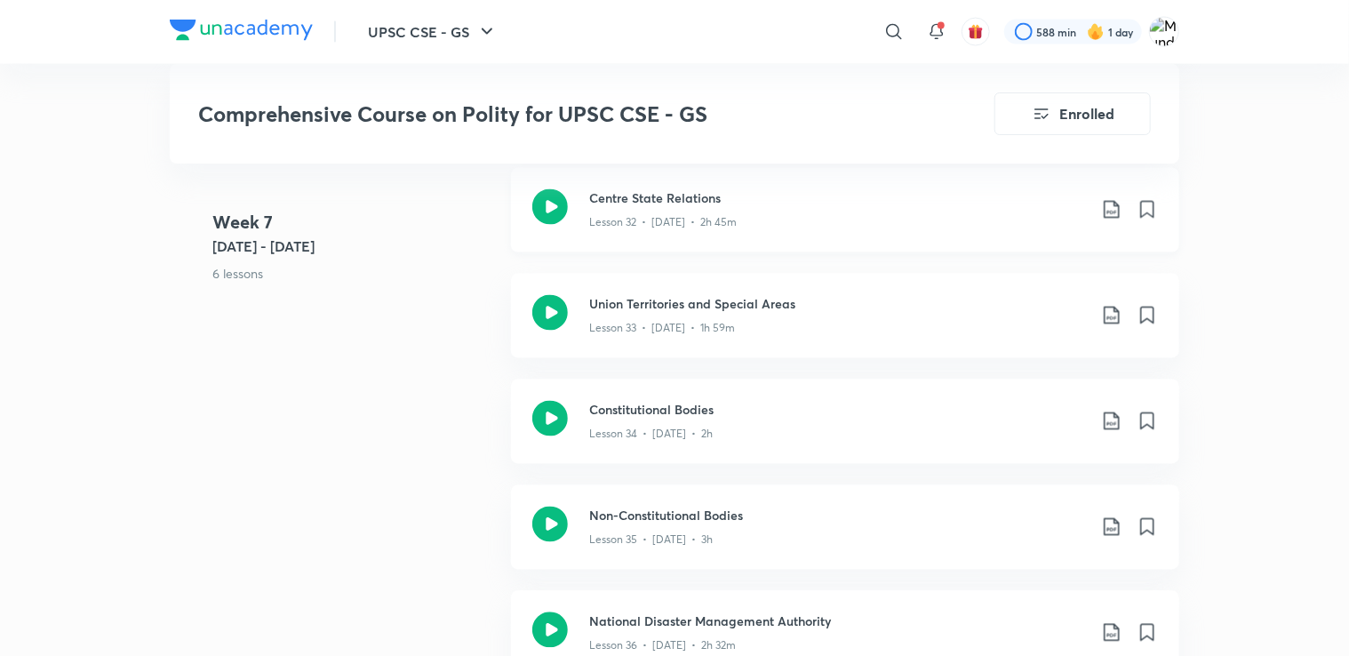
click at [1111, 209] on icon at bounding box center [1110, 210] width 15 height 18
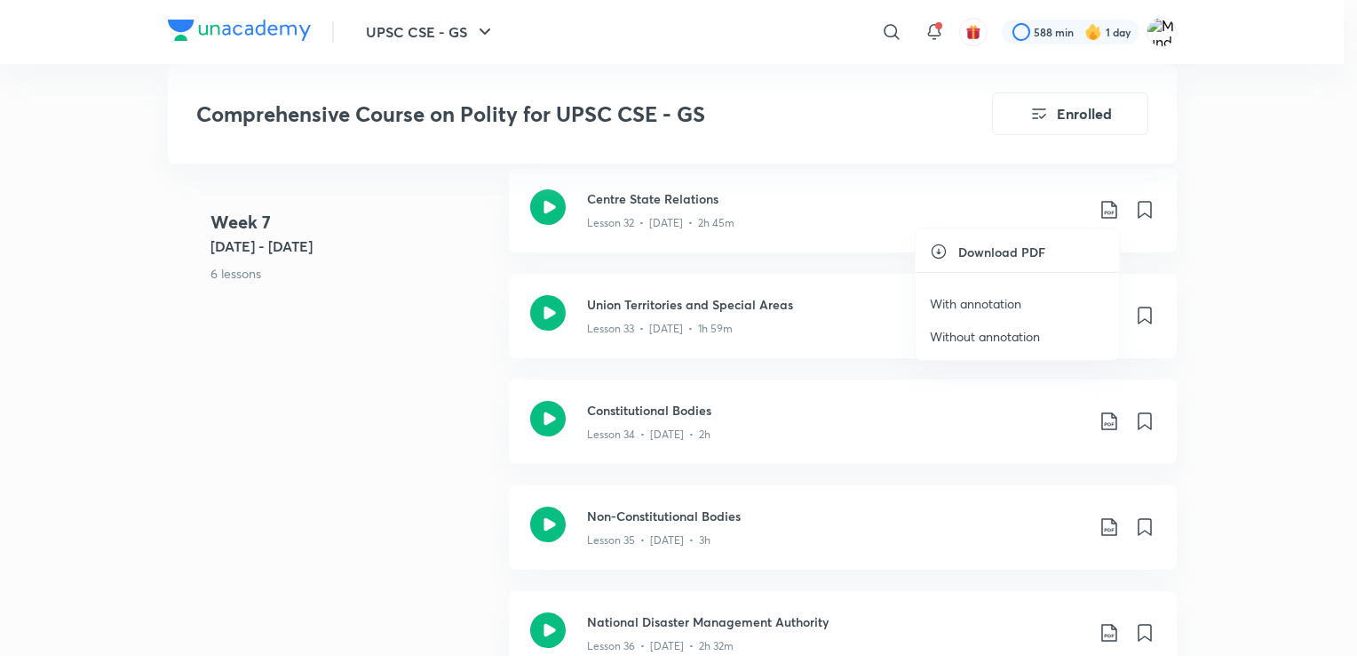
click at [1016, 338] on p "Without annotation" at bounding box center [985, 336] width 110 height 19
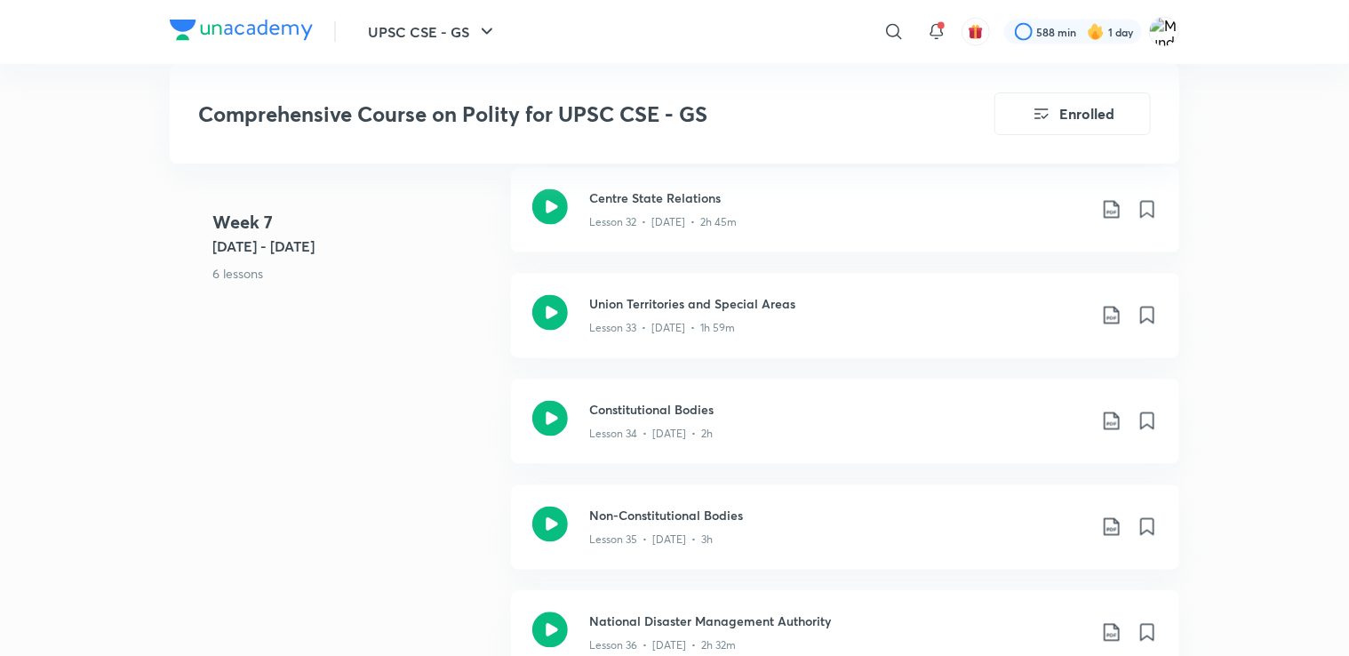
click at [1116, 312] on icon at bounding box center [1111, 315] width 21 height 21
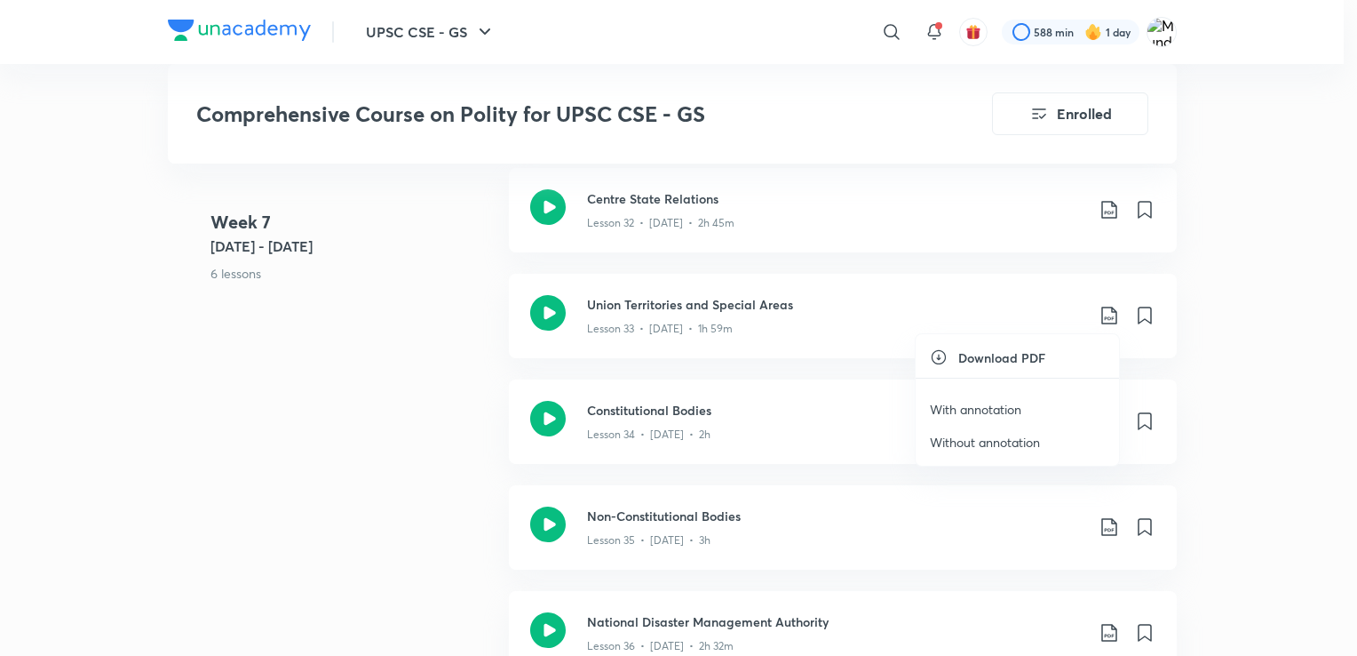
click at [1031, 436] on p "Without annotation" at bounding box center [985, 442] width 110 height 19
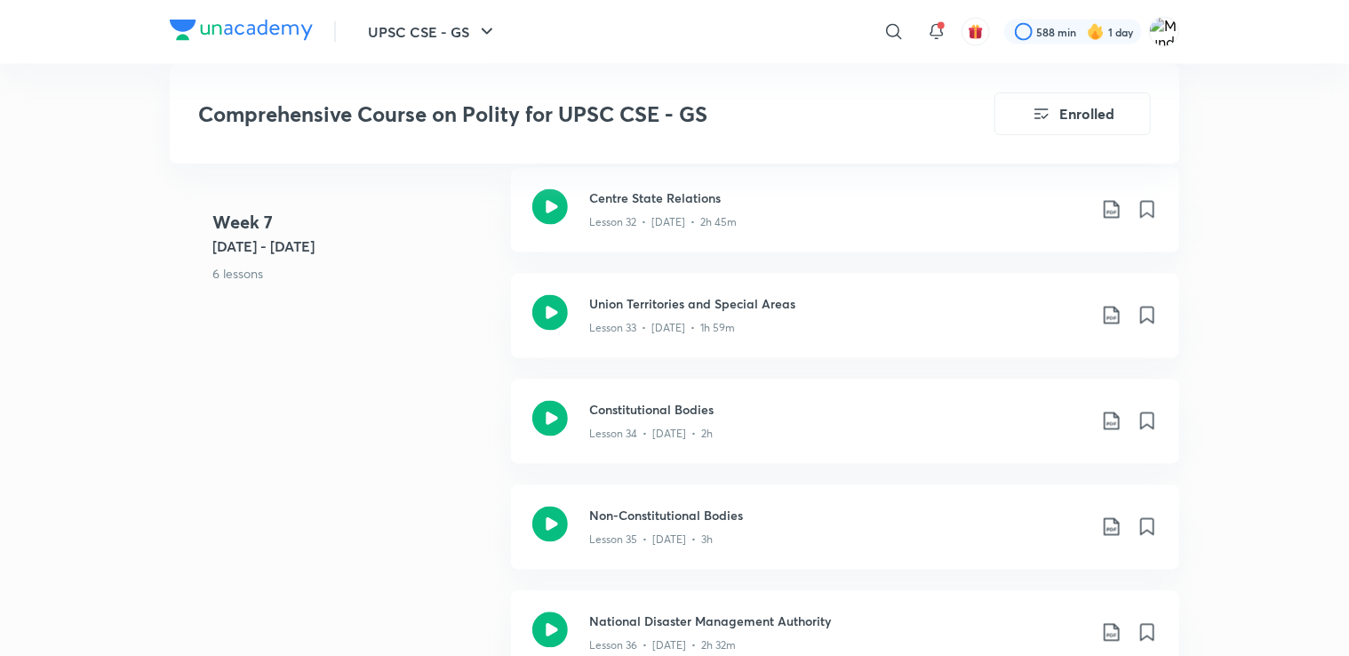
click at [1112, 419] on icon at bounding box center [1111, 420] width 21 height 21
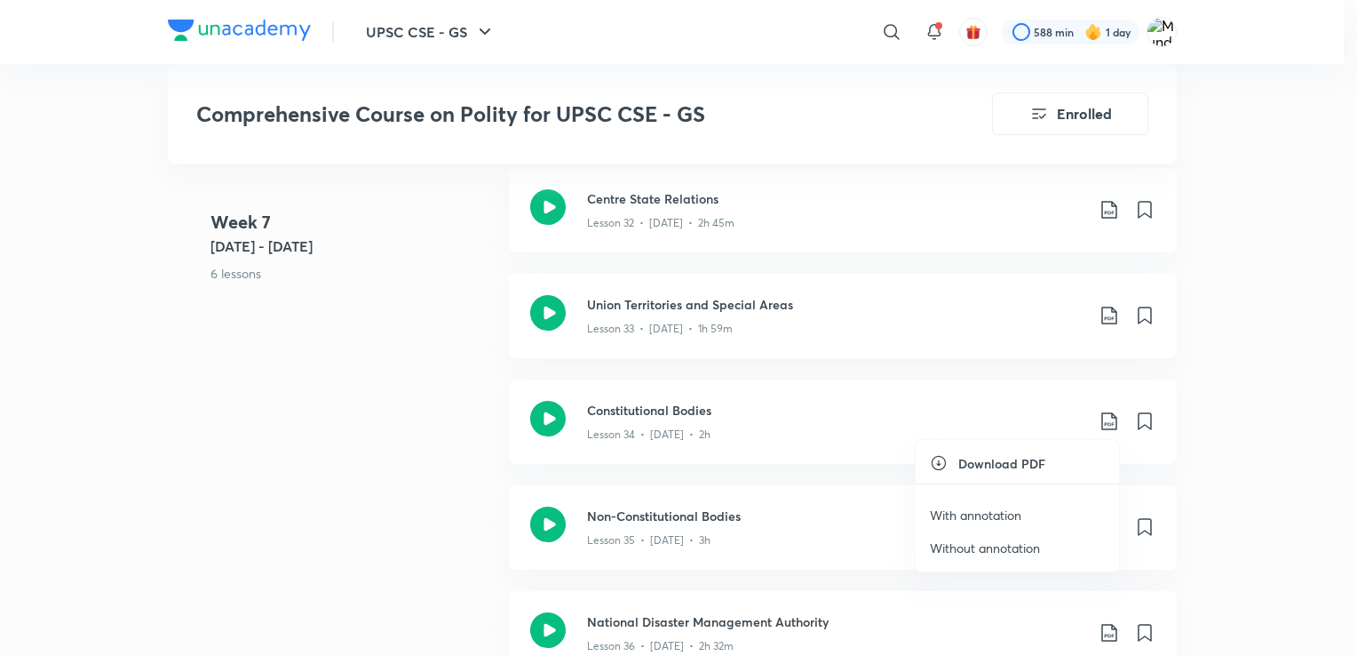
click at [1001, 551] on p "Without annotation" at bounding box center [985, 547] width 110 height 19
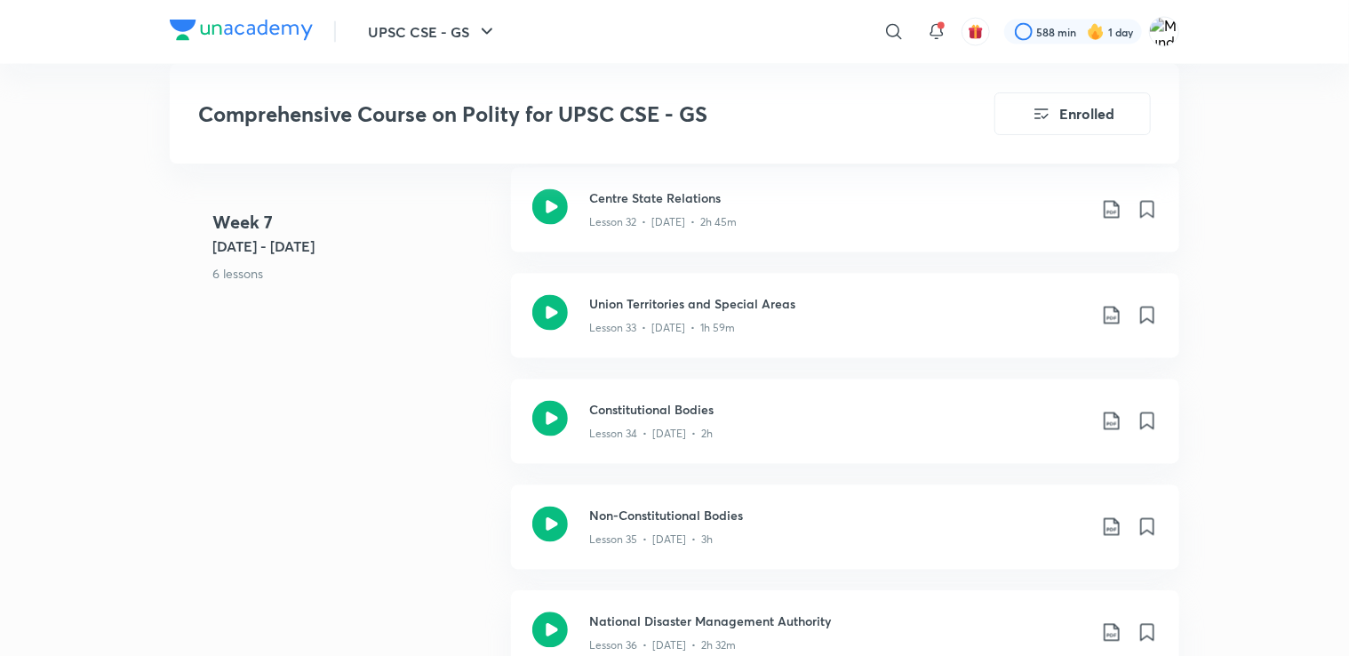
click at [1108, 529] on icon at bounding box center [1111, 526] width 21 height 21
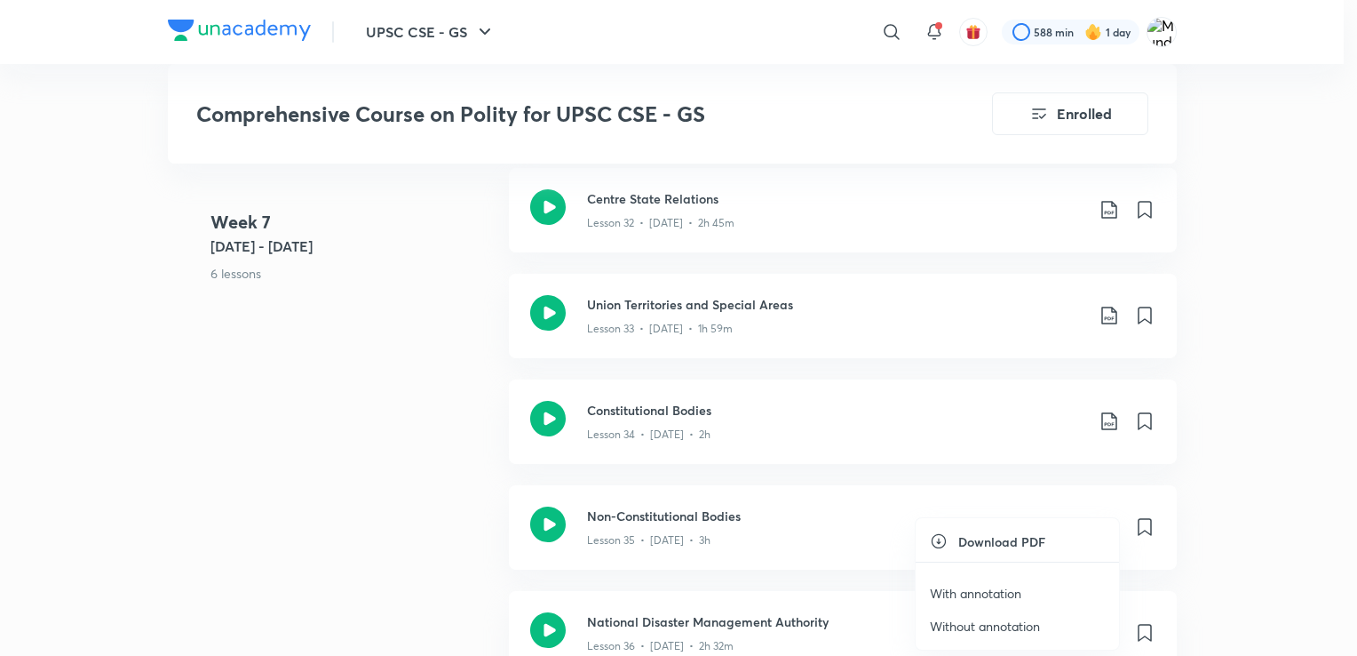
click at [987, 620] on p "Without annotation" at bounding box center [985, 626] width 110 height 19
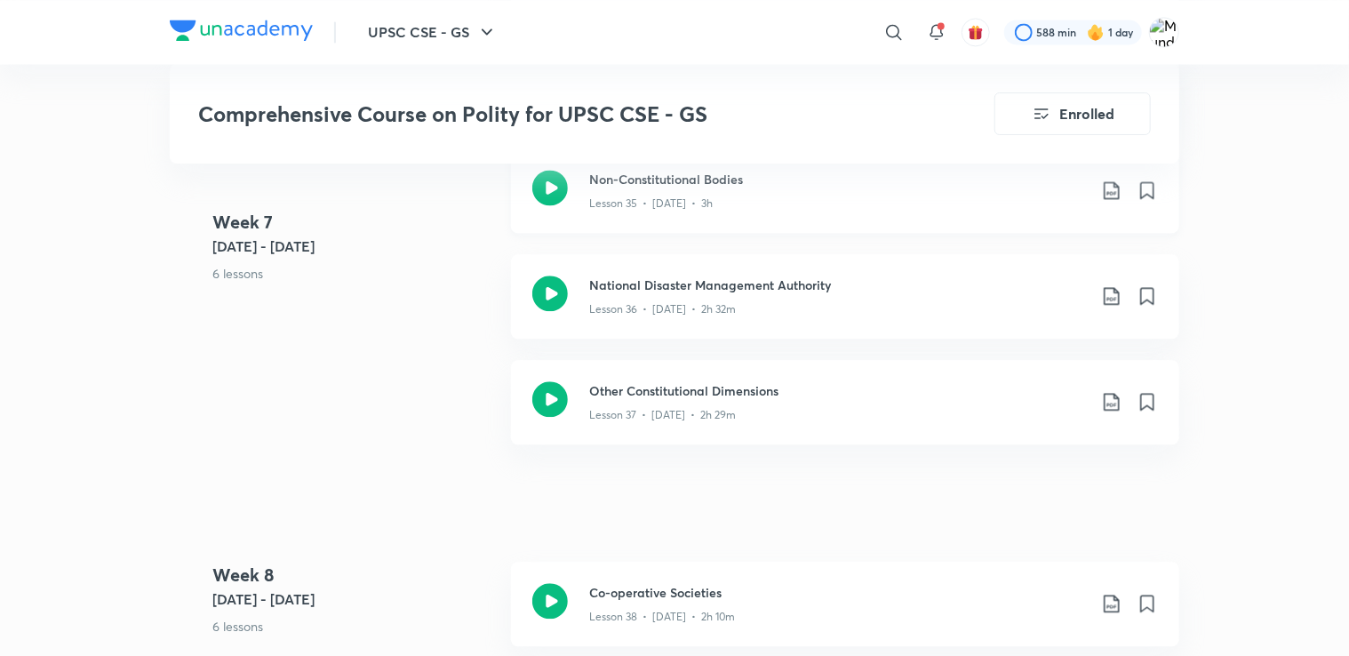
scroll to position [5245, 0]
click at [1109, 293] on icon at bounding box center [1111, 294] width 21 height 21
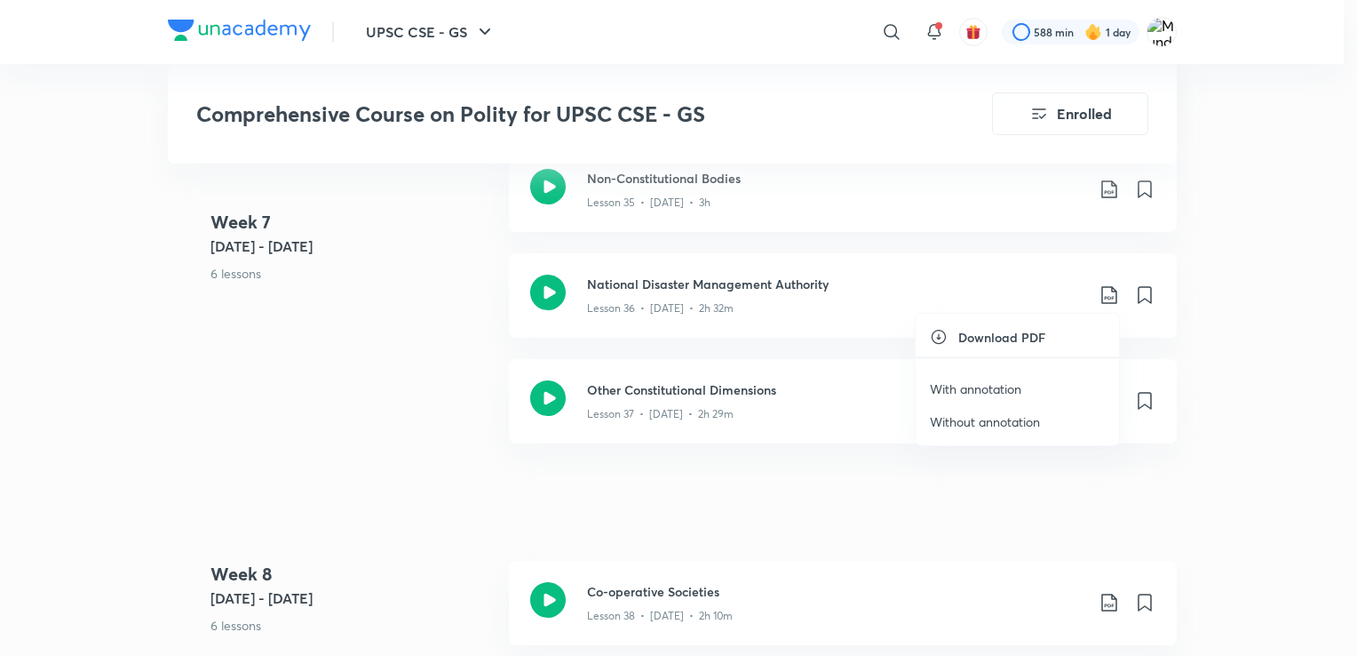
click at [1005, 423] on p "Without annotation" at bounding box center [985, 421] width 110 height 19
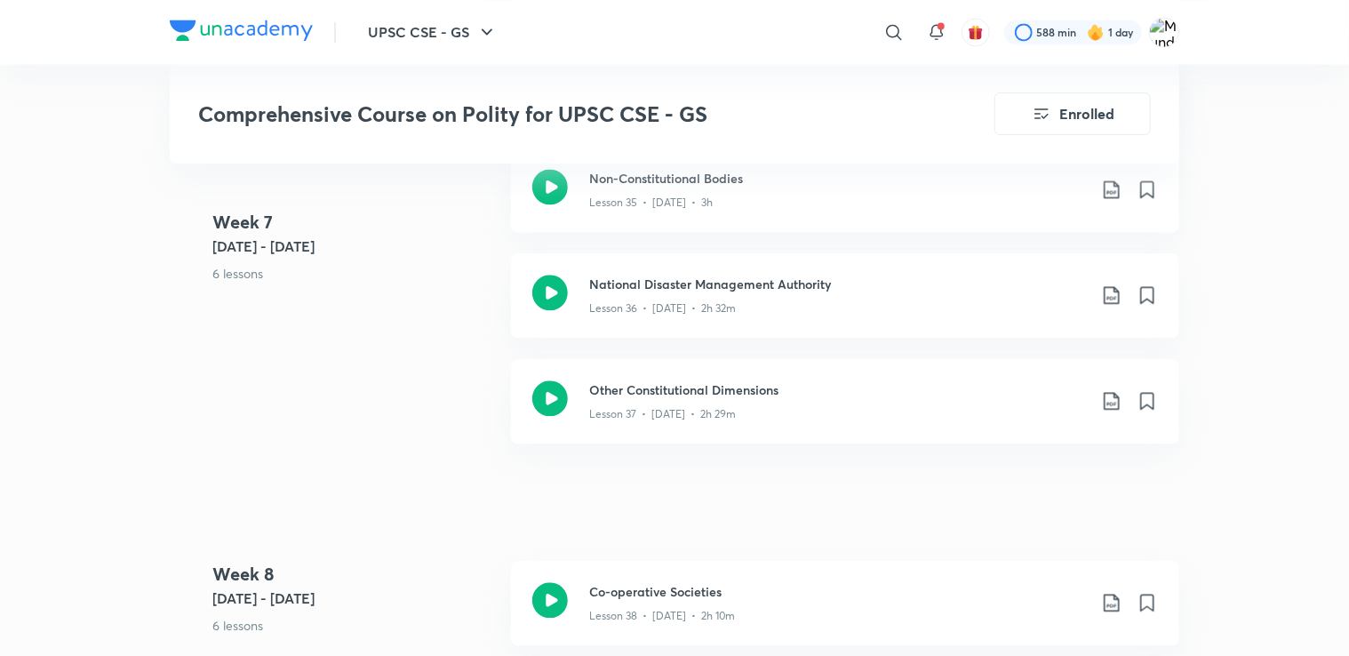
click at [1102, 402] on icon at bounding box center [1111, 400] width 21 height 21
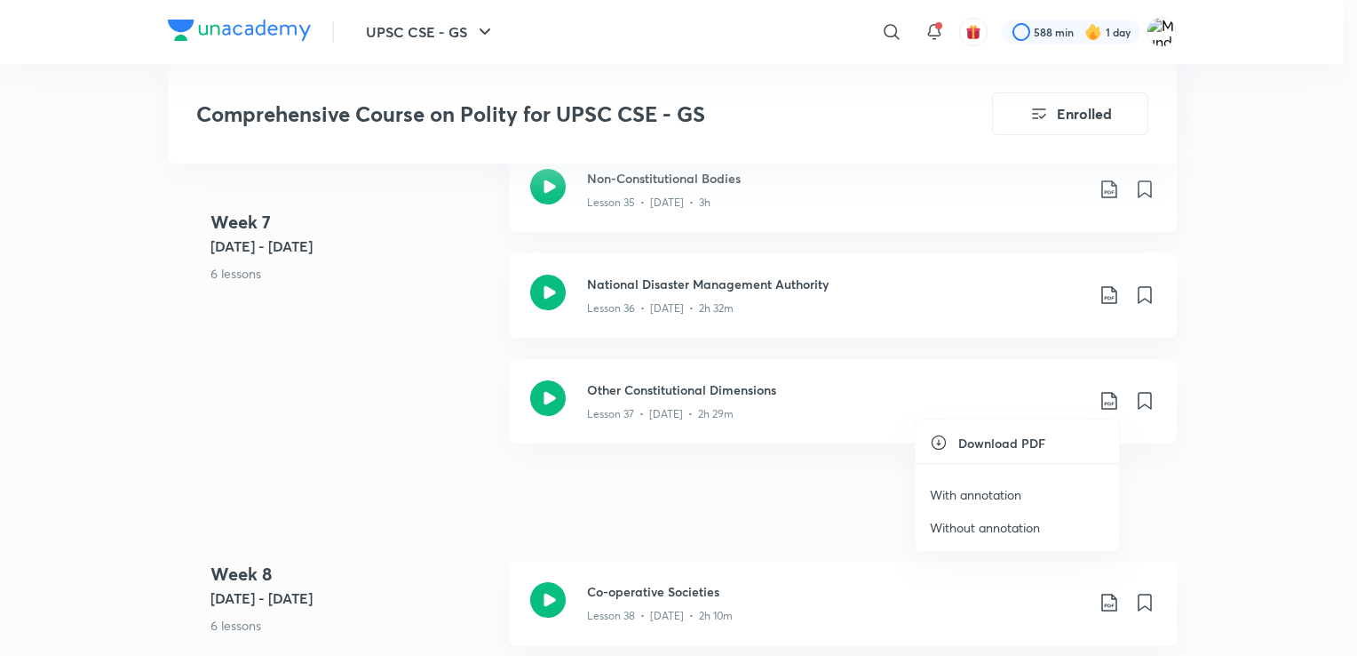
click at [991, 524] on p "Without annotation" at bounding box center [985, 527] width 110 height 19
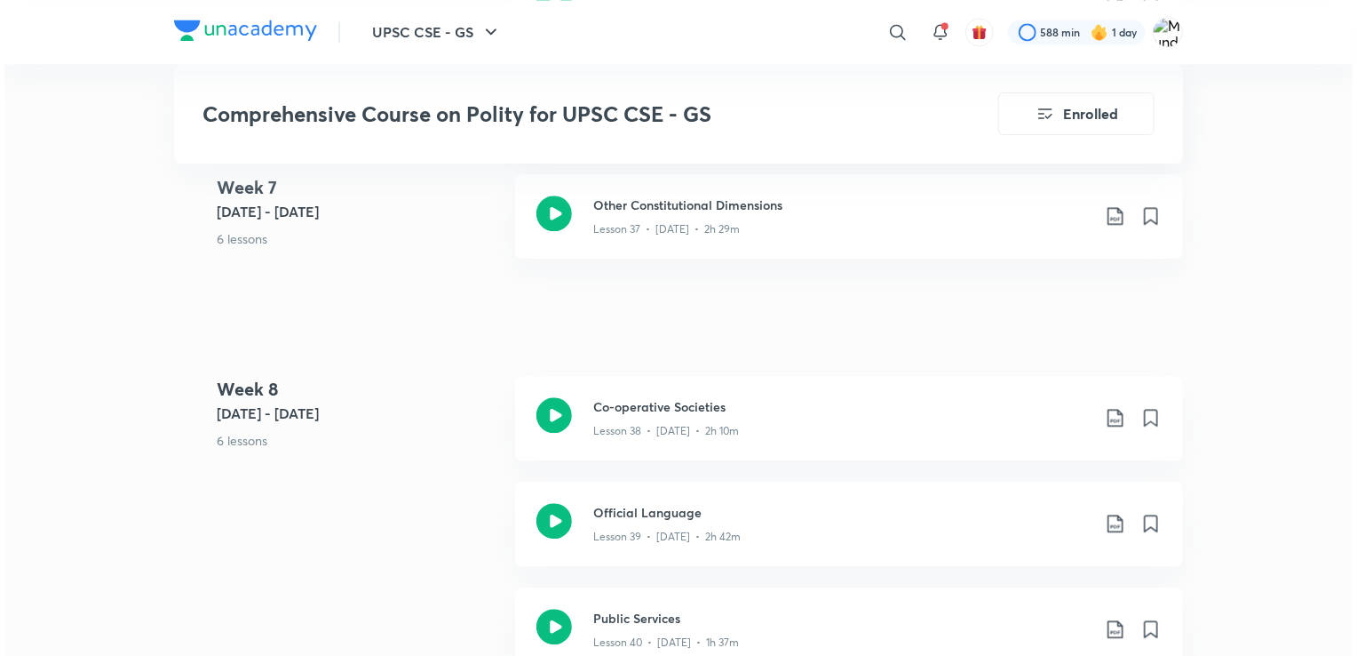
scroll to position [5433, 0]
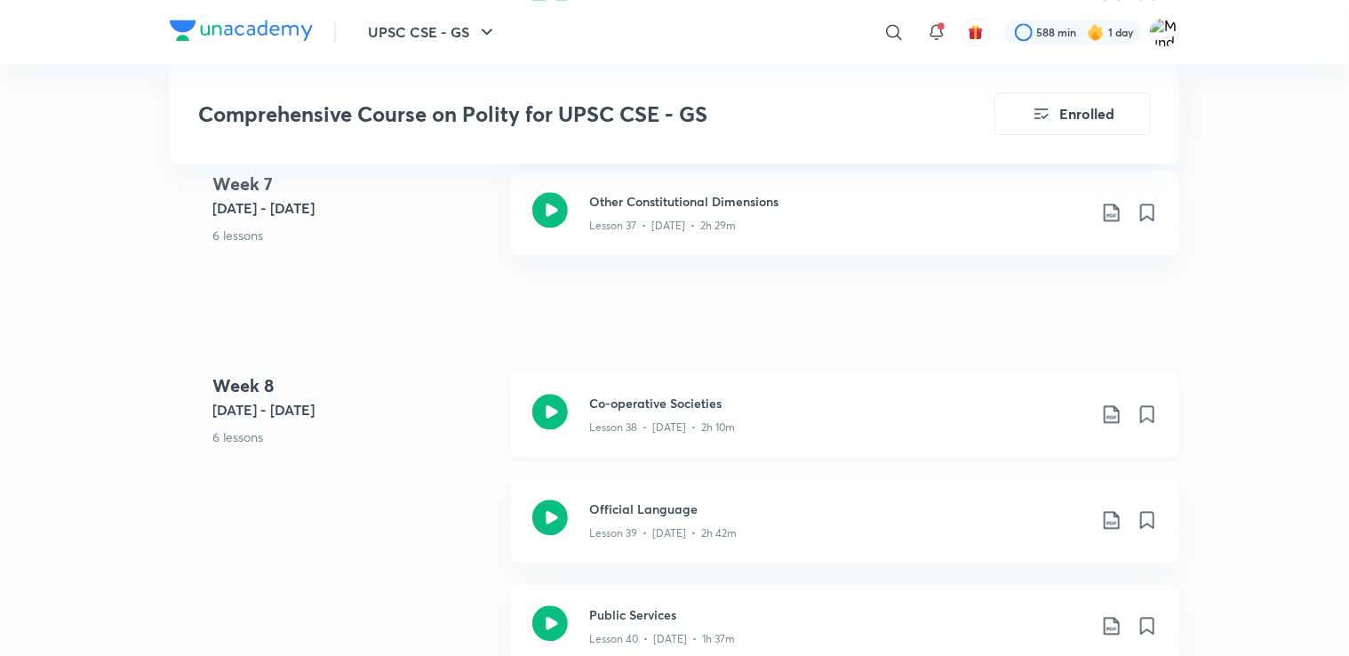
click at [1105, 410] on icon at bounding box center [1111, 413] width 21 height 21
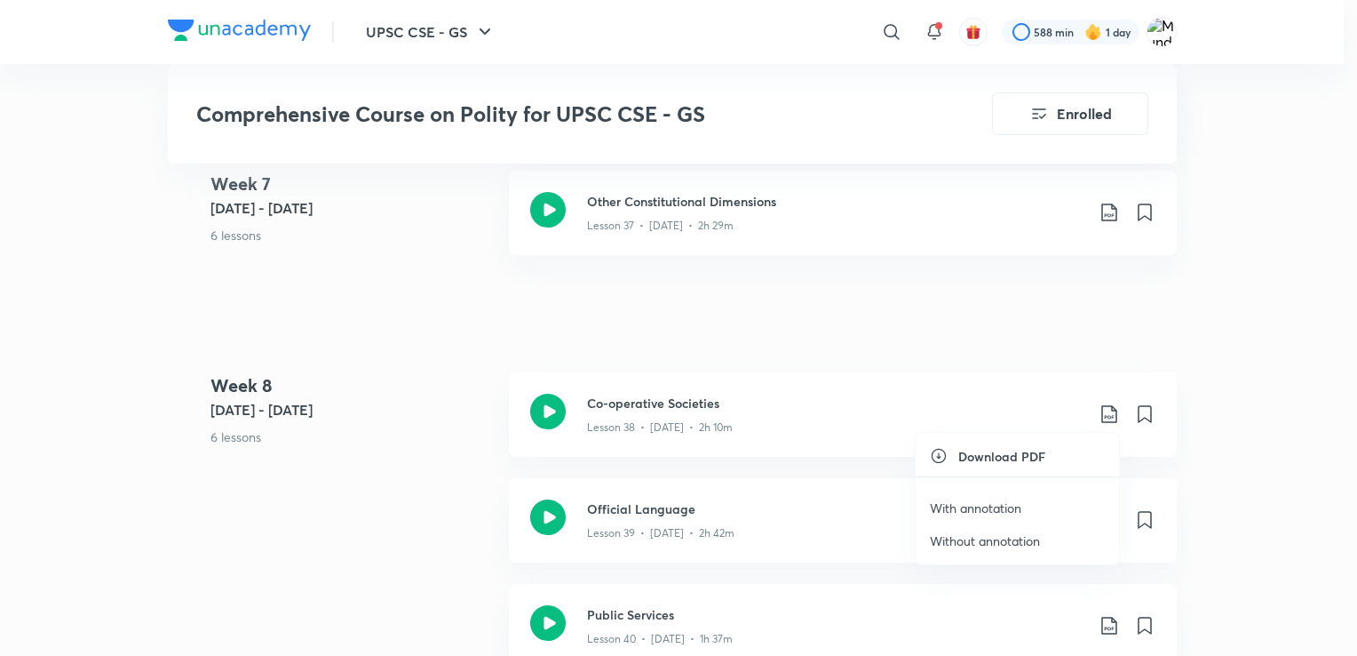
click at [975, 536] on p "Without annotation" at bounding box center [985, 540] width 110 height 19
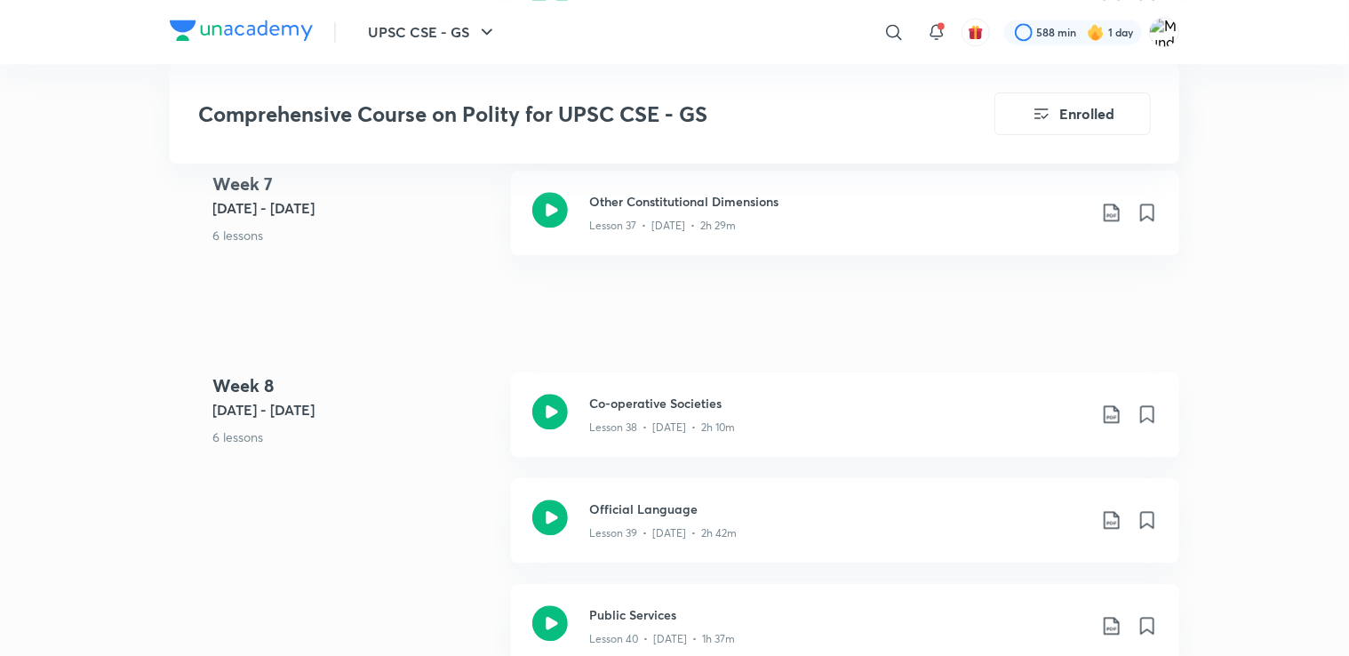
click at [1111, 509] on icon at bounding box center [1111, 519] width 21 height 21
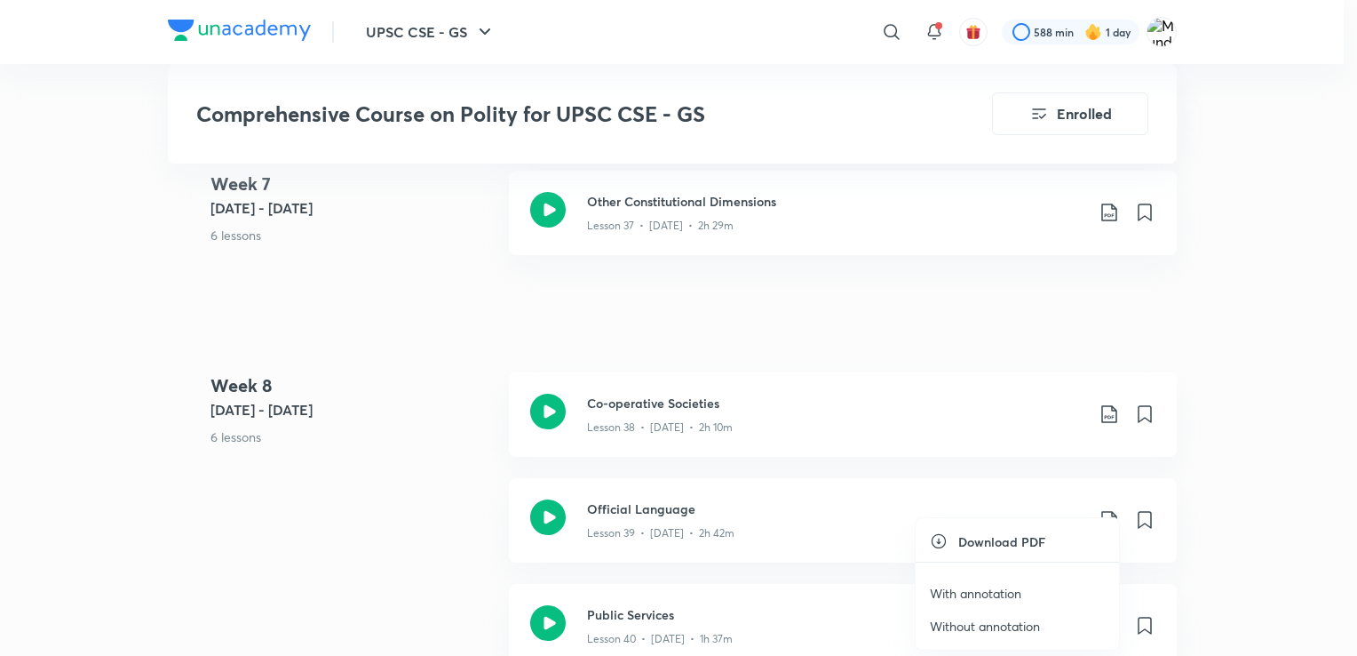
click at [983, 629] on p "Without annotation" at bounding box center [985, 626] width 110 height 19
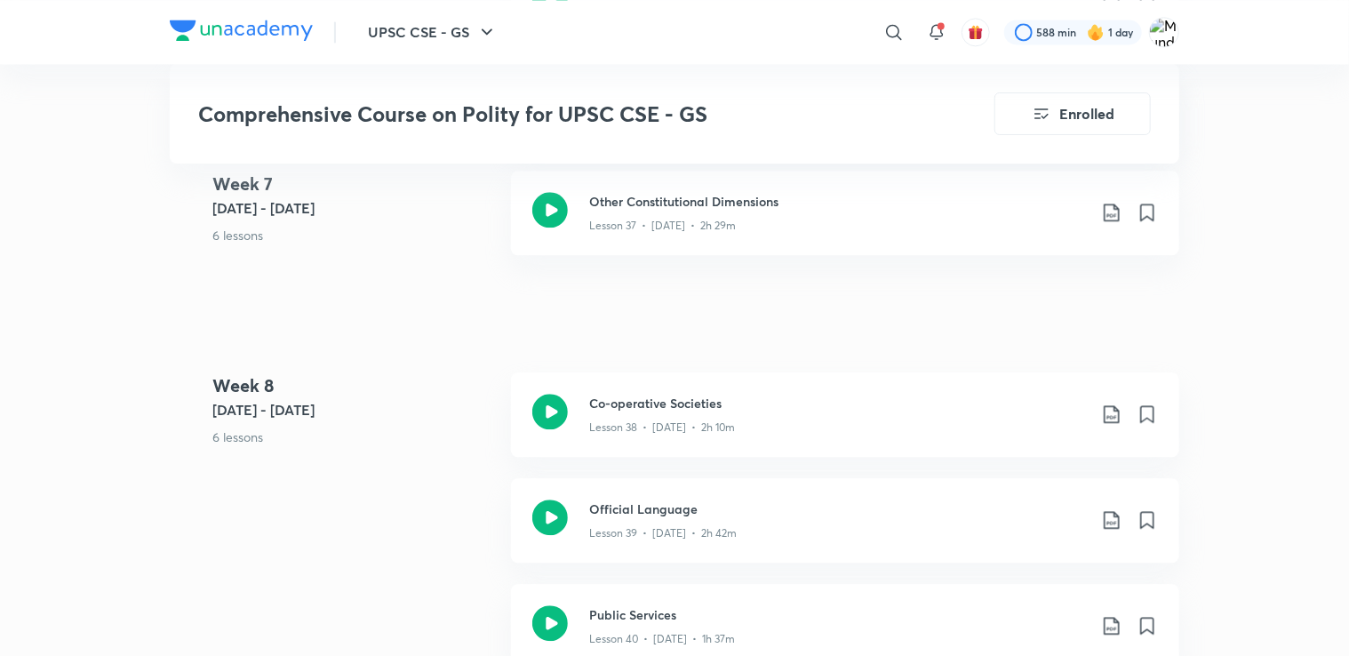
click at [1114, 624] on icon at bounding box center [1111, 625] width 21 height 21
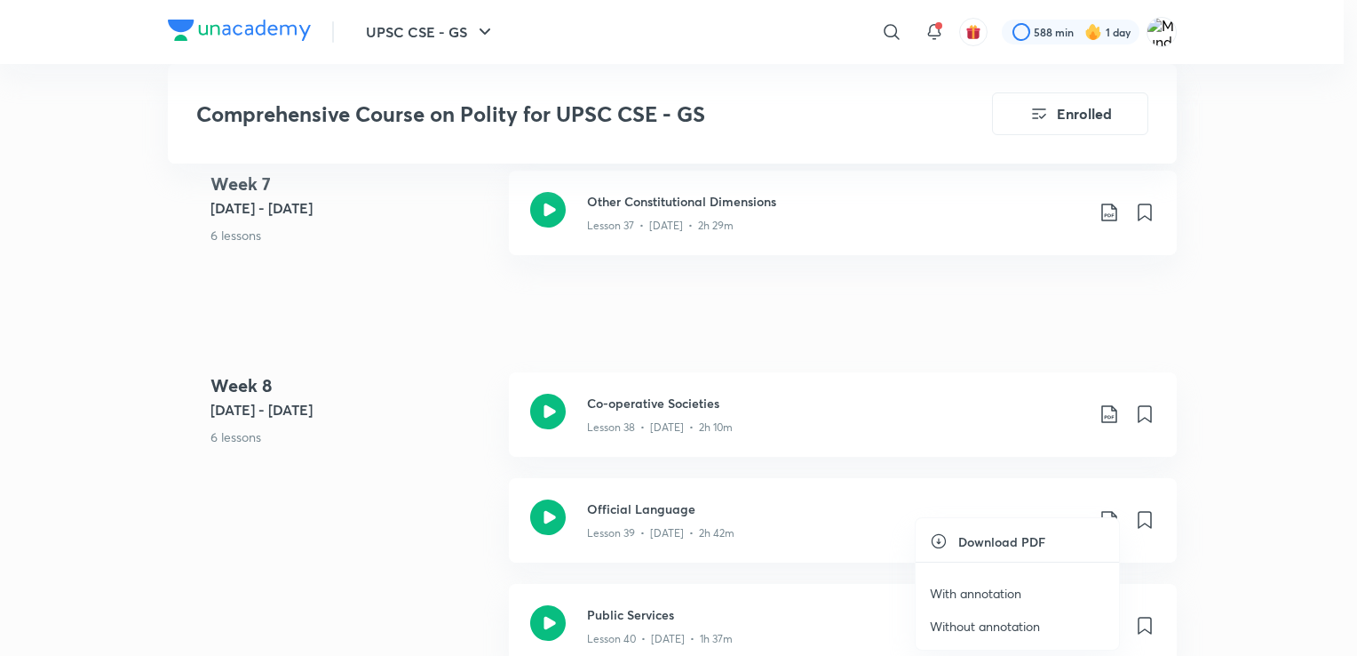
click at [999, 621] on p "Without annotation" at bounding box center [985, 626] width 110 height 19
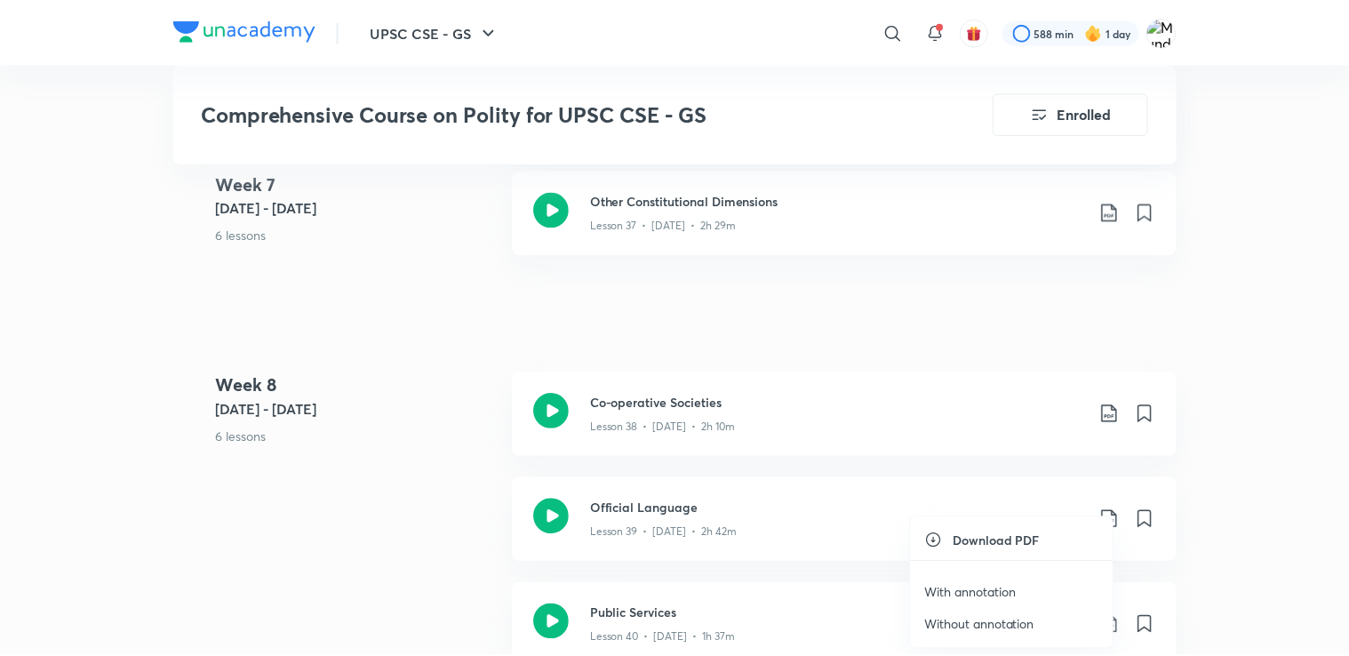
scroll to position [5465, 0]
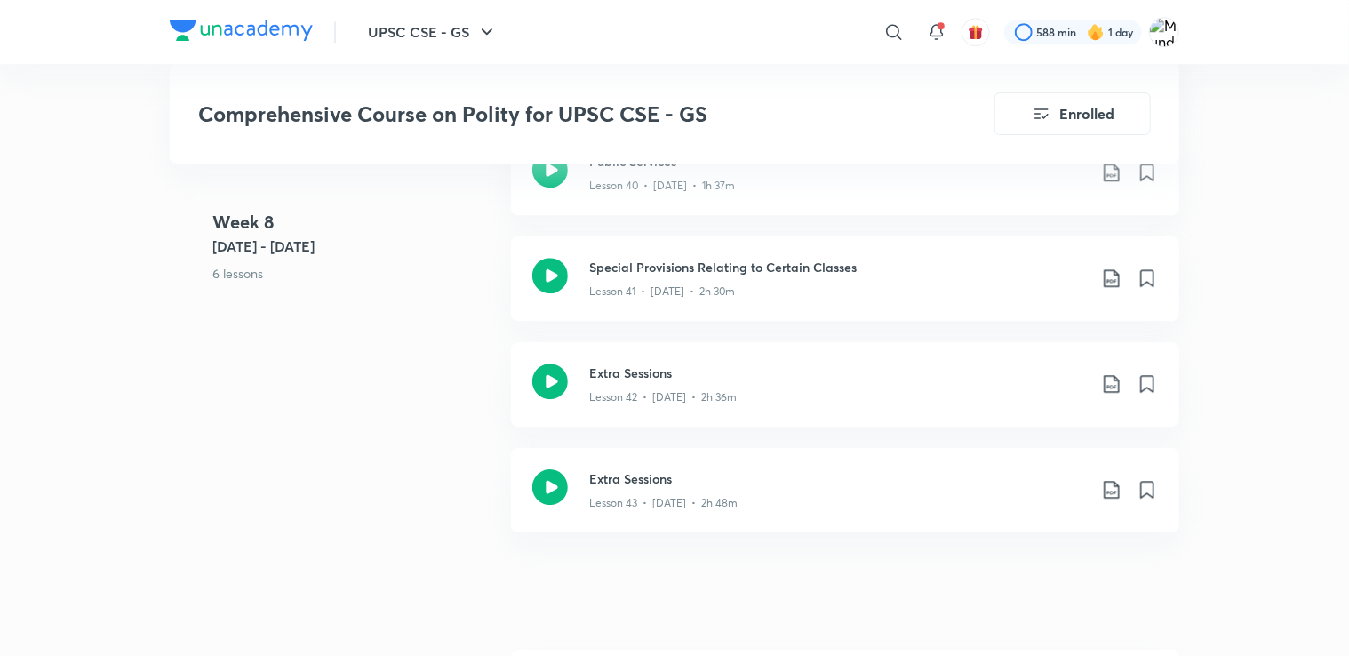
scroll to position [5889, 0]
click at [1113, 275] on icon at bounding box center [1111, 275] width 21 height 21
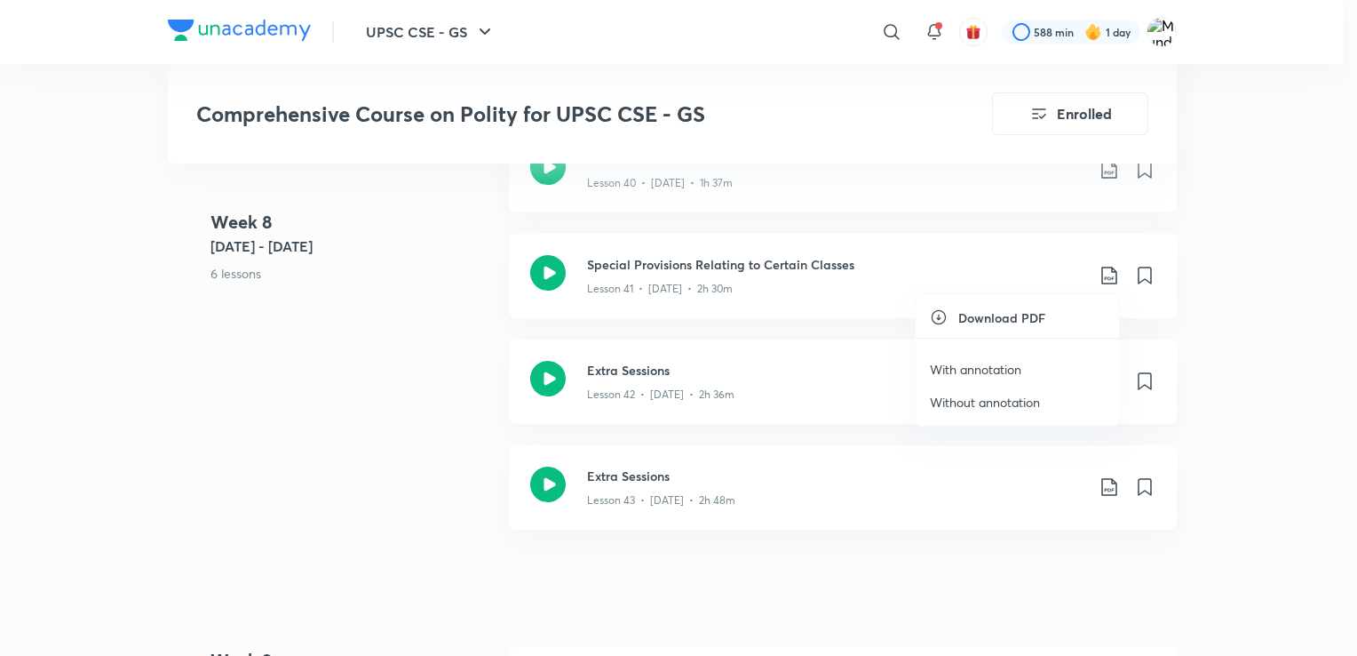
click at [1031, 397] on p "Without annotation" at bounding box center [985, 402] width 110 height 19
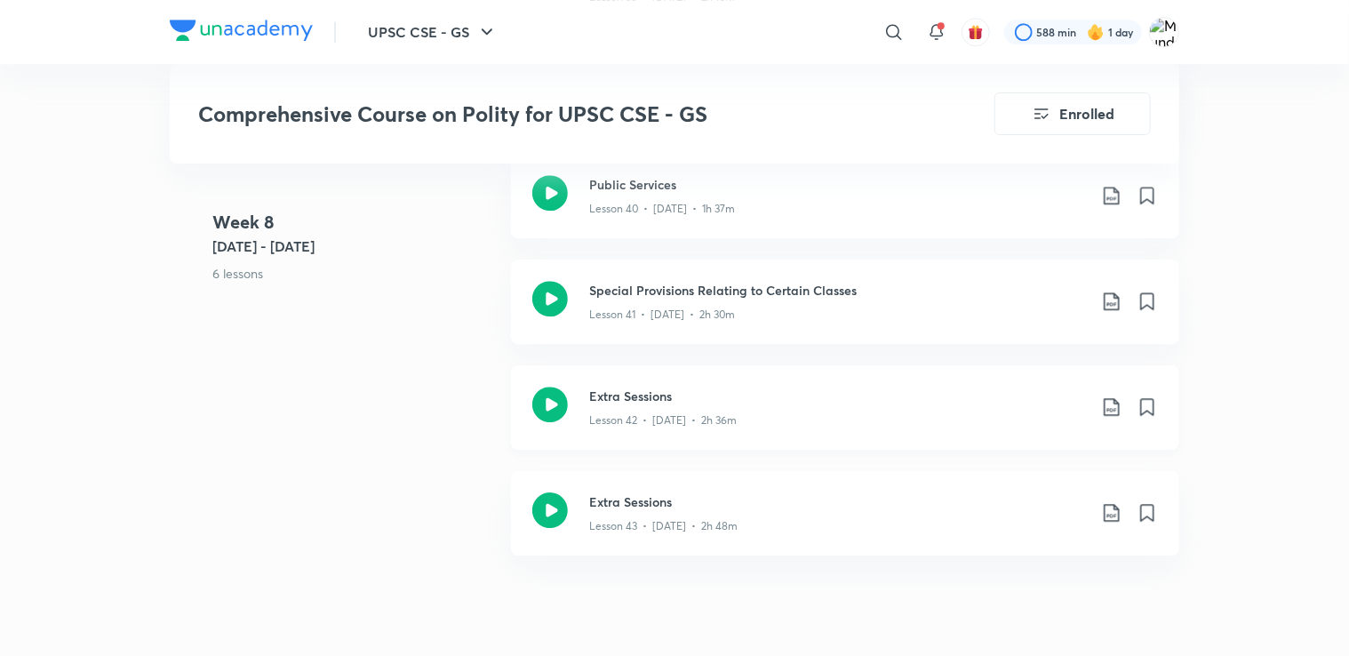
scroll to position [5861, 0]
click at [1110, 401] on icon at bounding box center [1110, 410] width 15 height 18
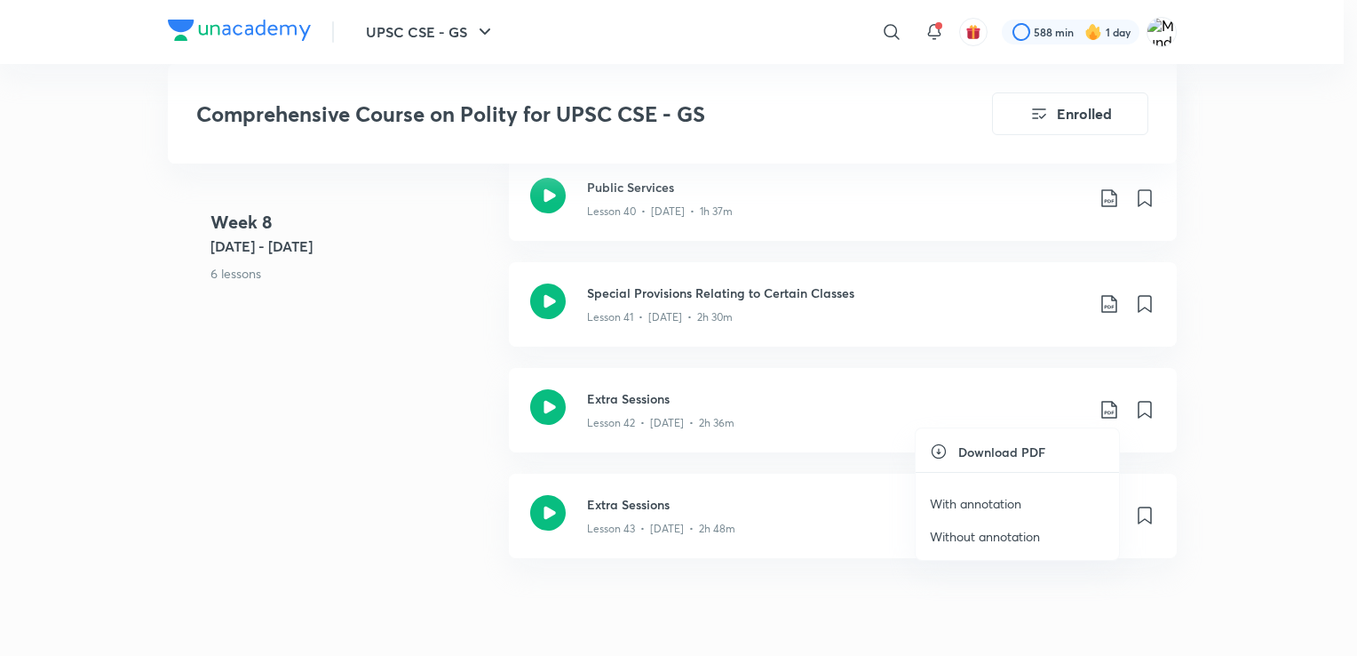
click at [995, 534] on p "Without annotation" at bounding box center [985, 536] width 110 height 19
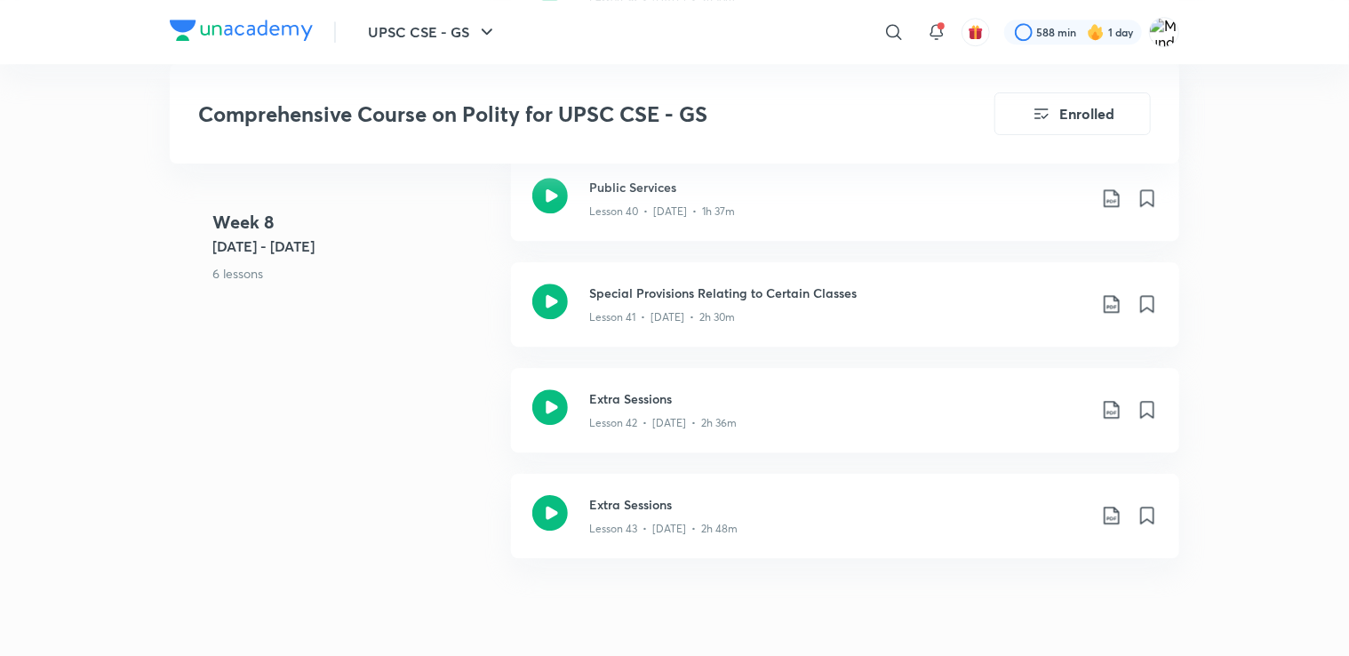
click at [1107, 516] on icon at bounding box center [1110, 515] width 15 height 18
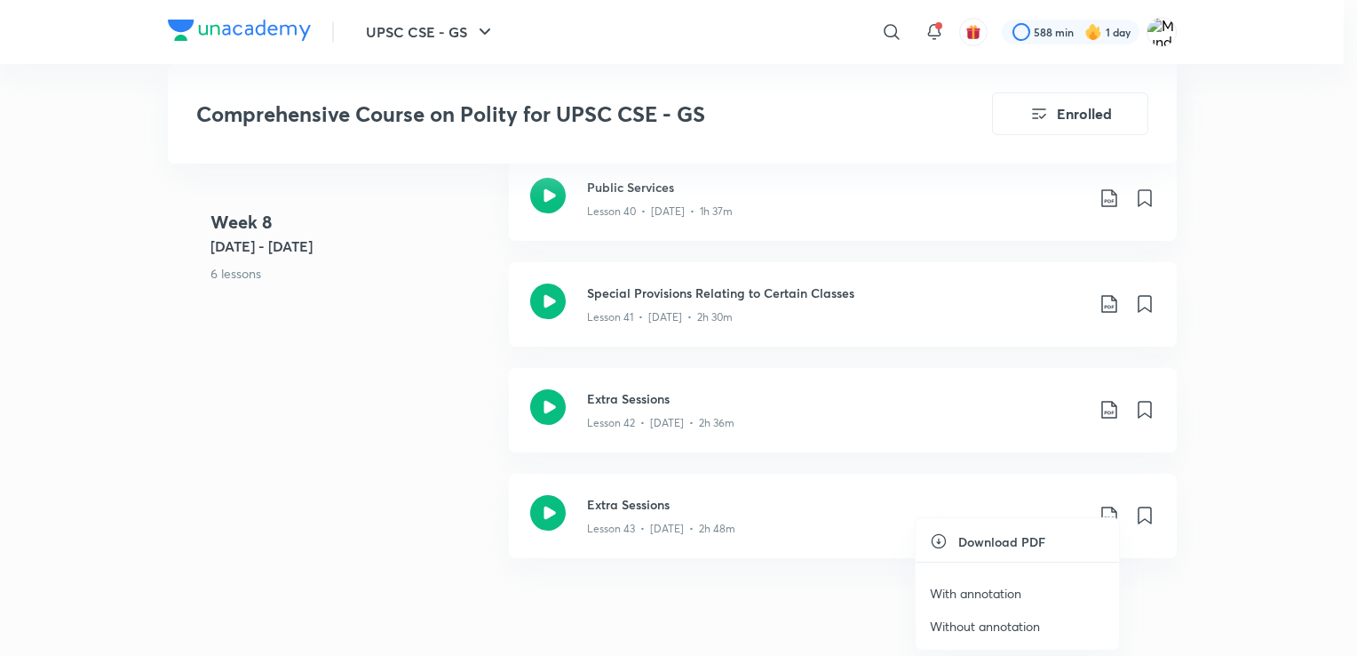
click at [977, 625] on p "Without annotation" at bounding box center [985, 626] width 110 height 19
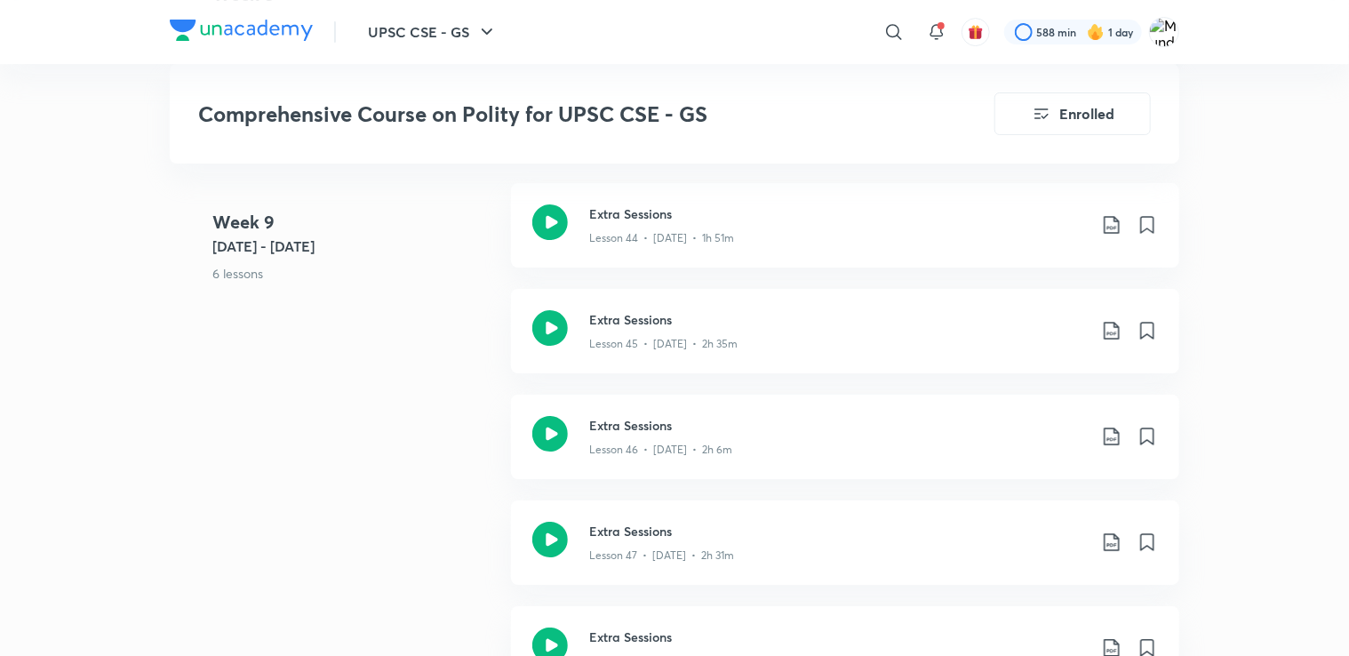
scroll to position [6355, 0]
click at [1106, 226] on icon at bounding box center [1111, 221] width 21 height 21
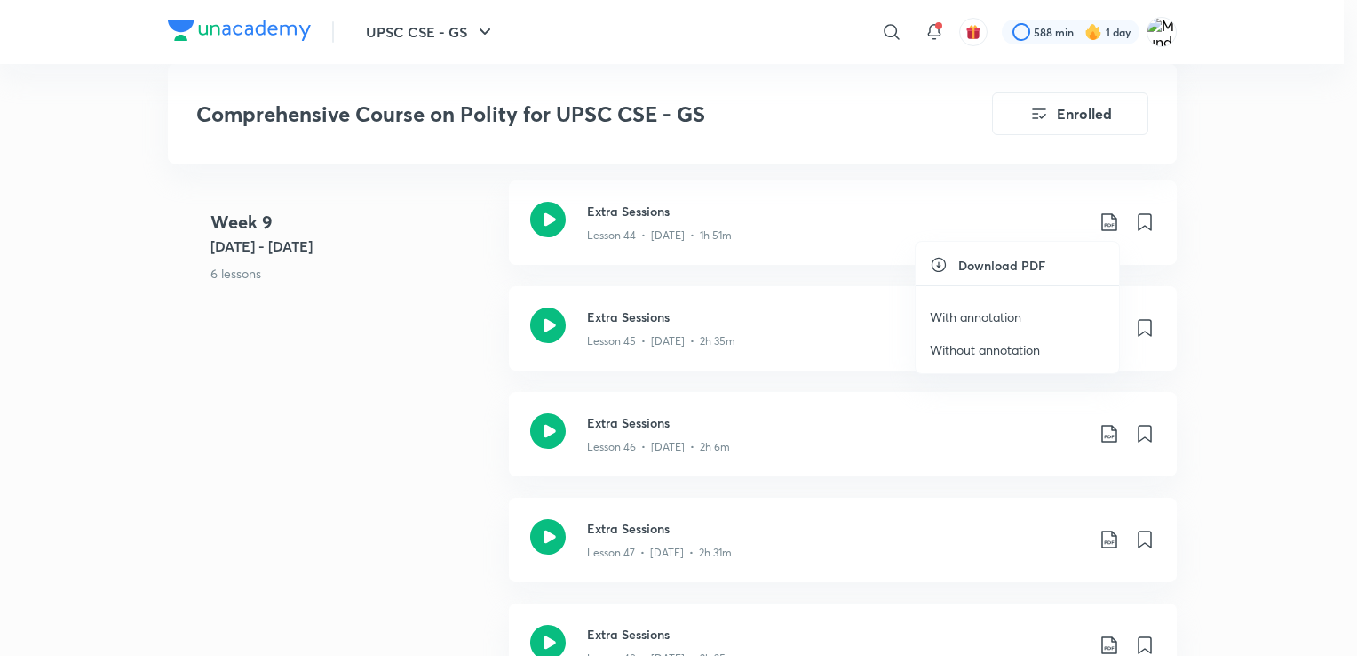
click at [995, 346] on p "Without annotation" at bounding box center [985, 349] width 110 height 19
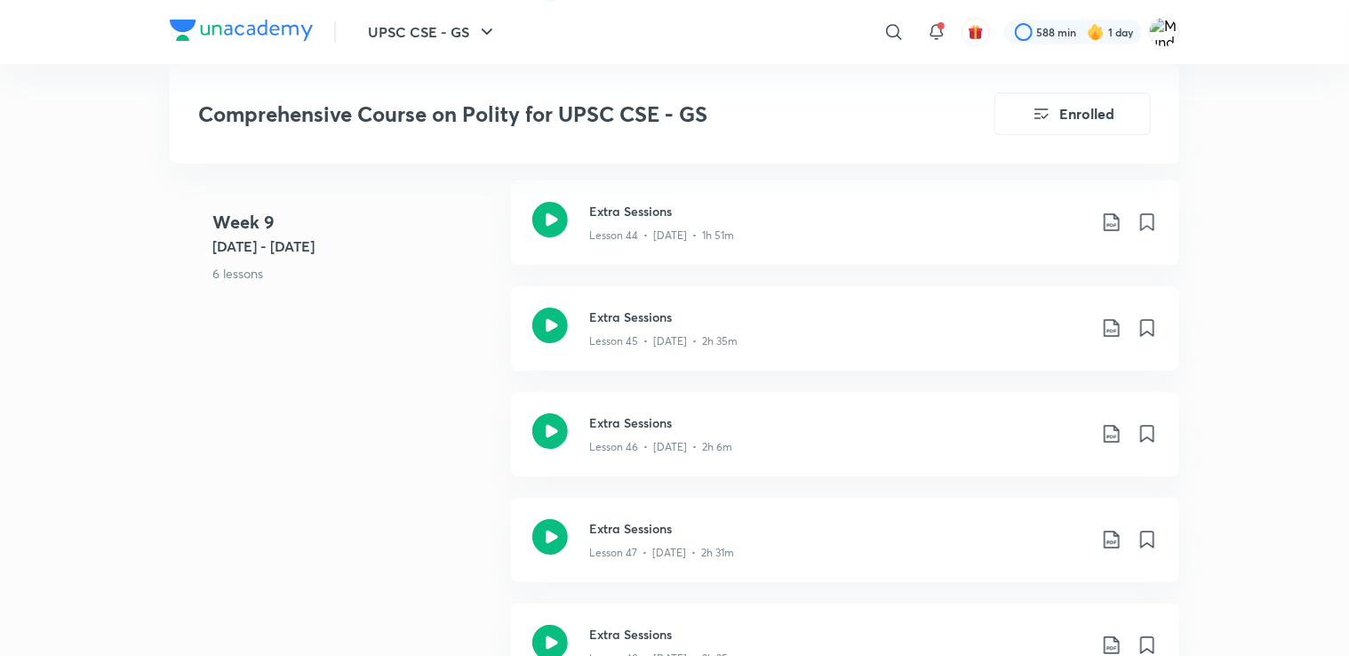
click at [1105, 323] on icon at bounding box center [1111, 327] width 21 height 21
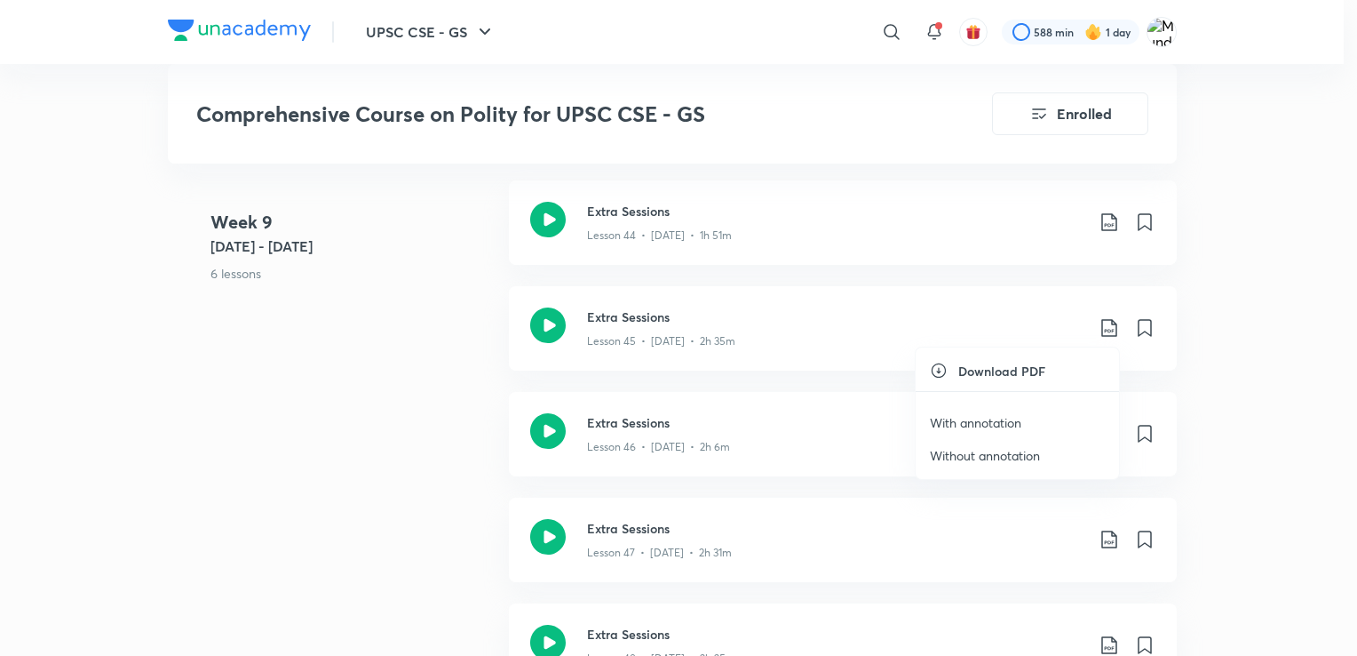
click at [1004, 451] on p "Without annotation" at bounding box center [985, 455] width 110 height 19
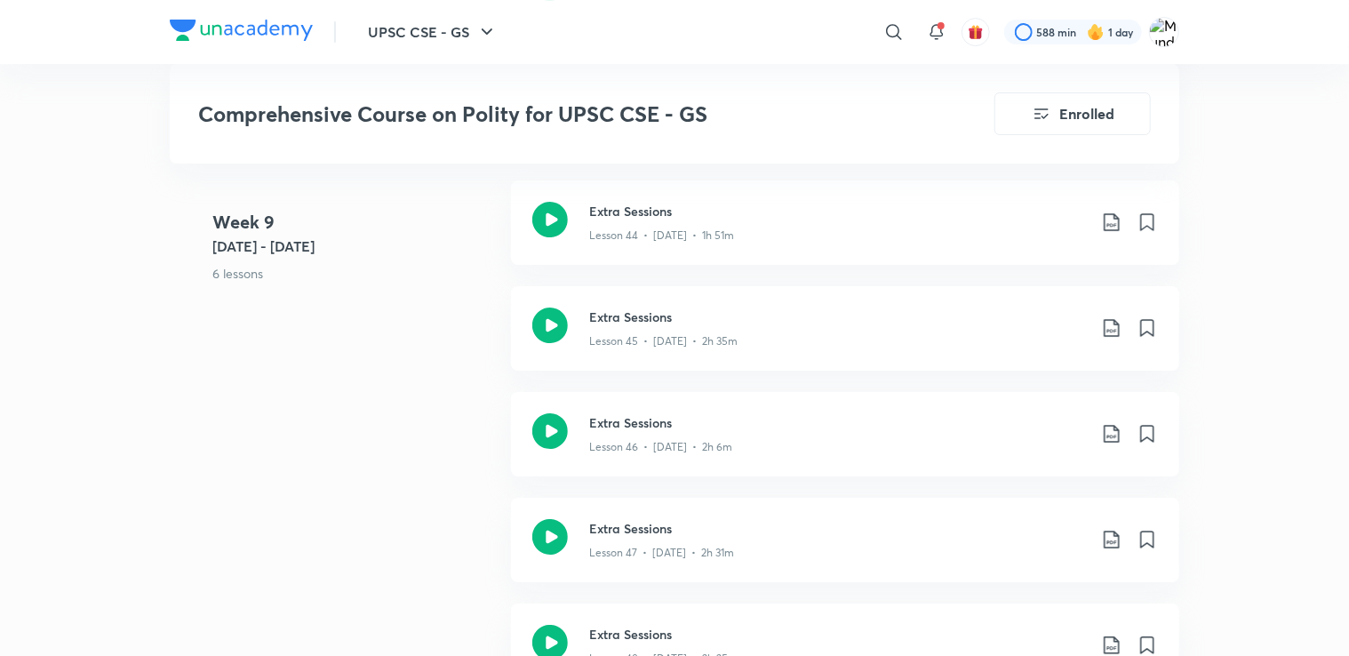
click at [1106, 431] on icon at bounding box center [1111, 433] width 21 height 21
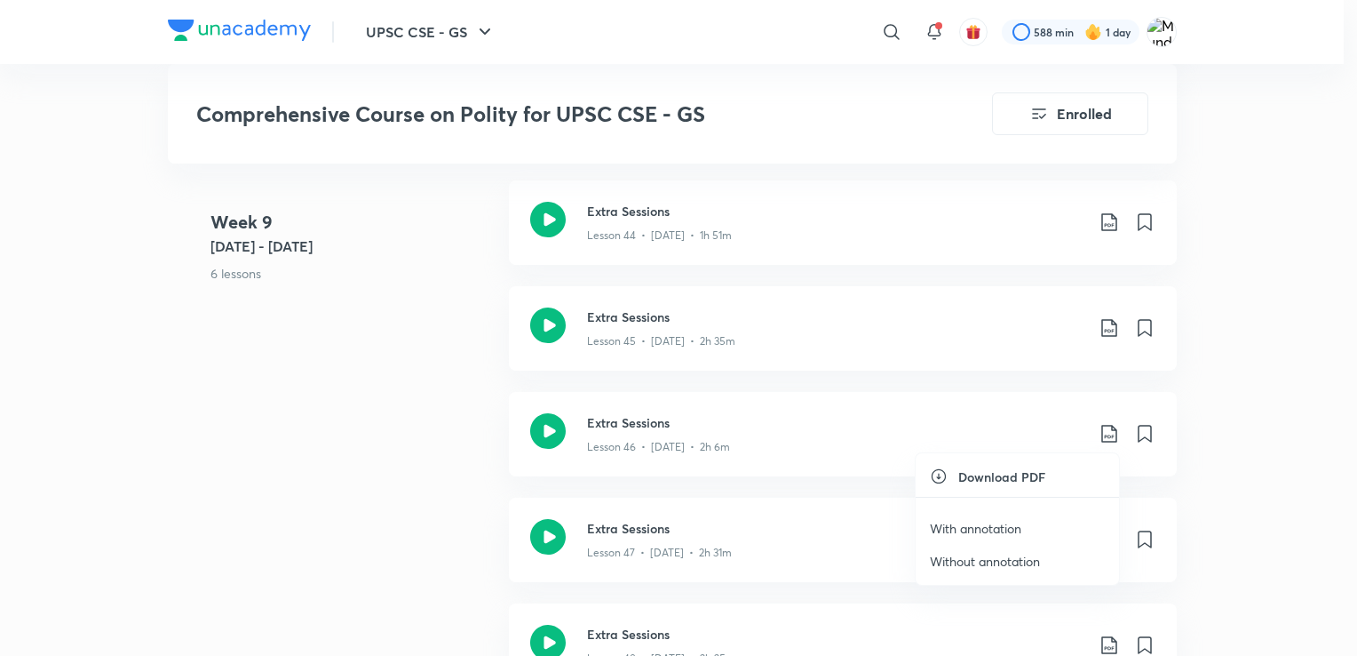
click at [995, 556] on p "Without annotation" at bounding box center [985, 561] width 110 height 19
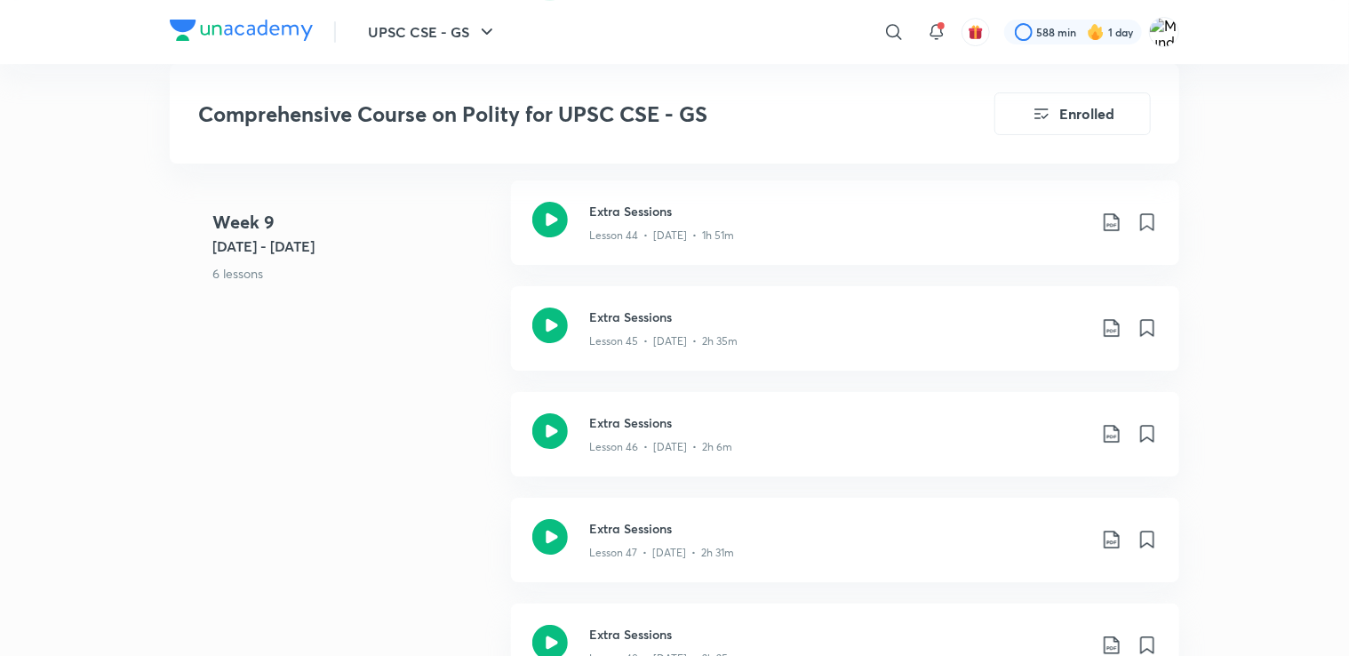
click at [1112, 535] on icon at bounding box center [1111, 539] width 21 height 21
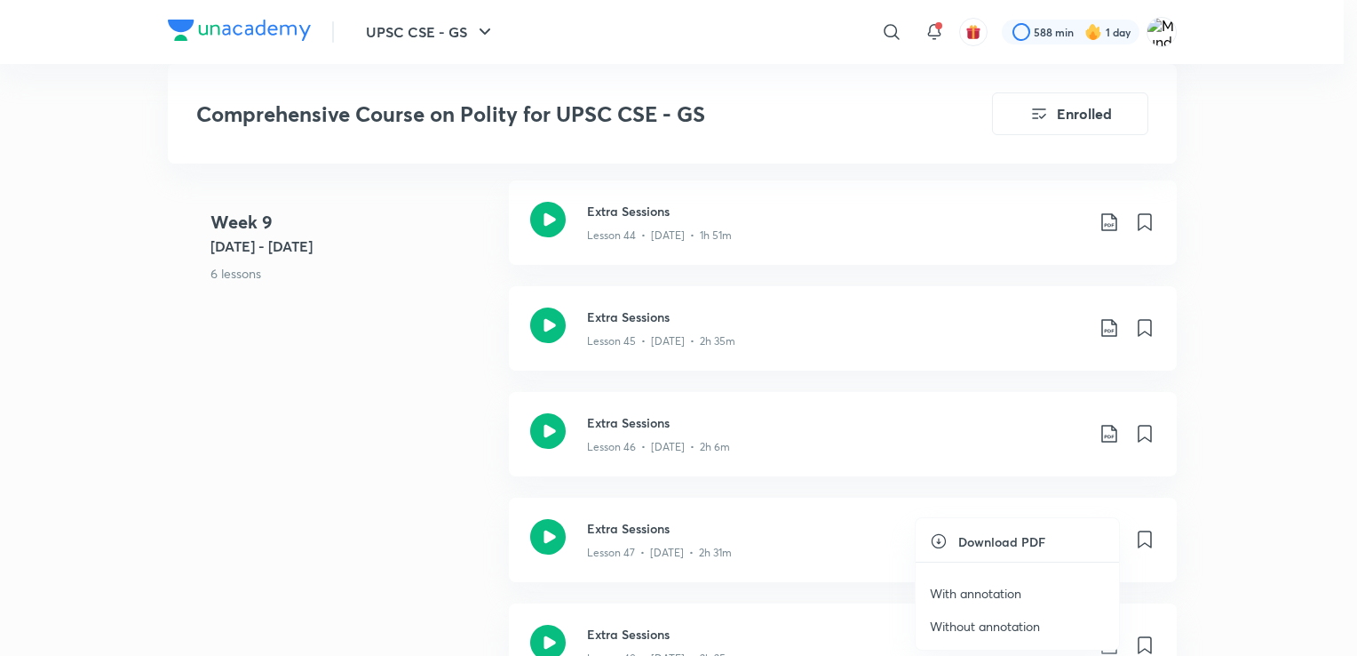
click at [1013, 625] on p "Without annotation" at bounding box center [985, 626] width 110 height 19
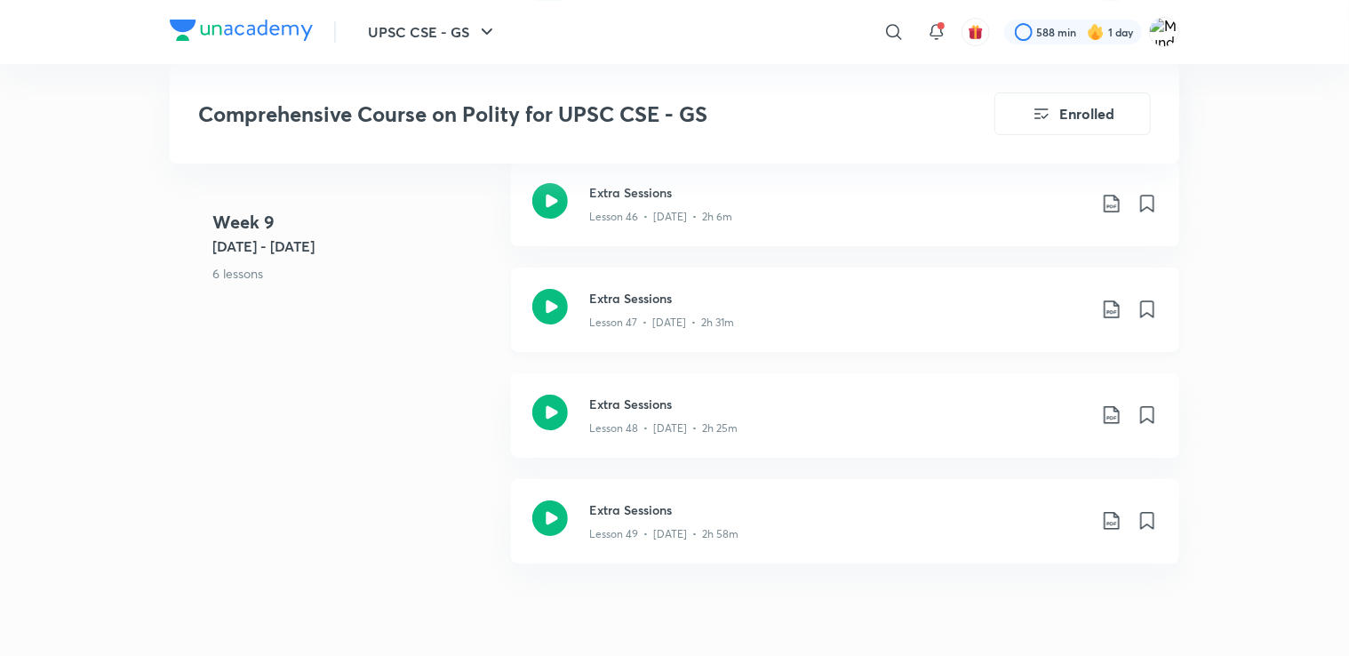
scroll to position [6586, 0]
click at [1112, 410] on icon at bounding box center [1111, 413] width 21 height 21
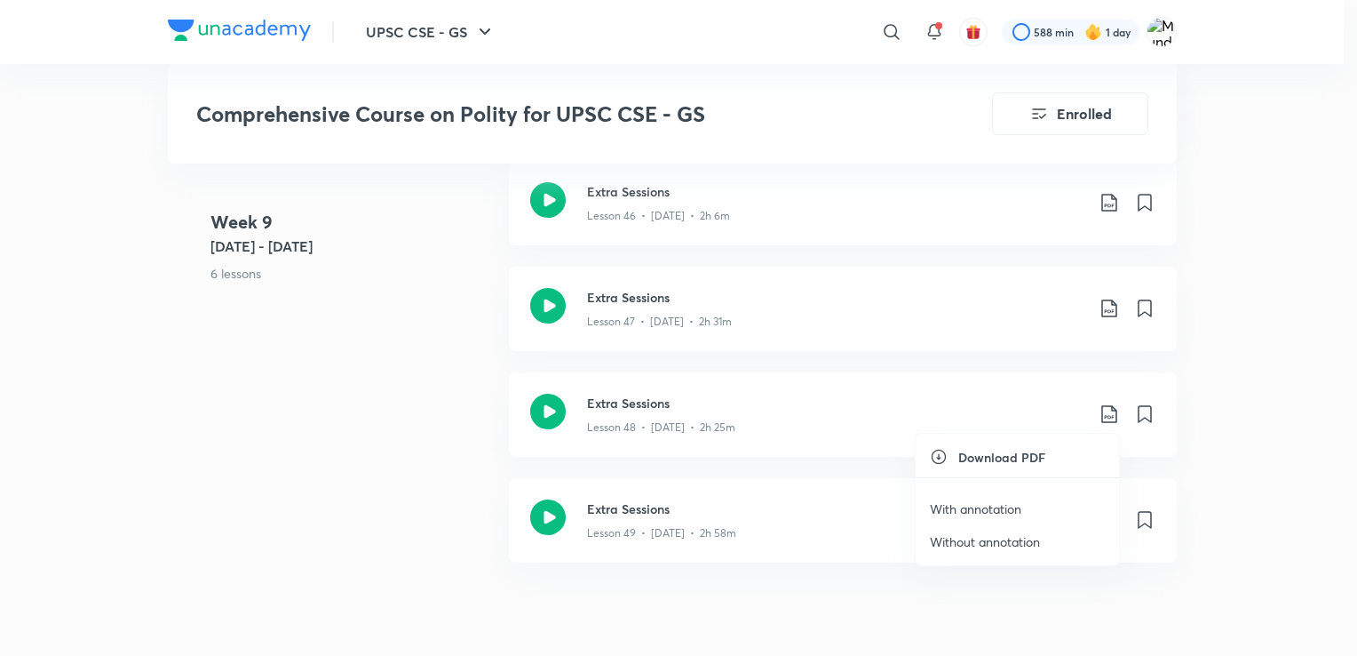
click at [1007, 535] on p "Without annotation" at bounding box center [985, 541] width 110 height 19
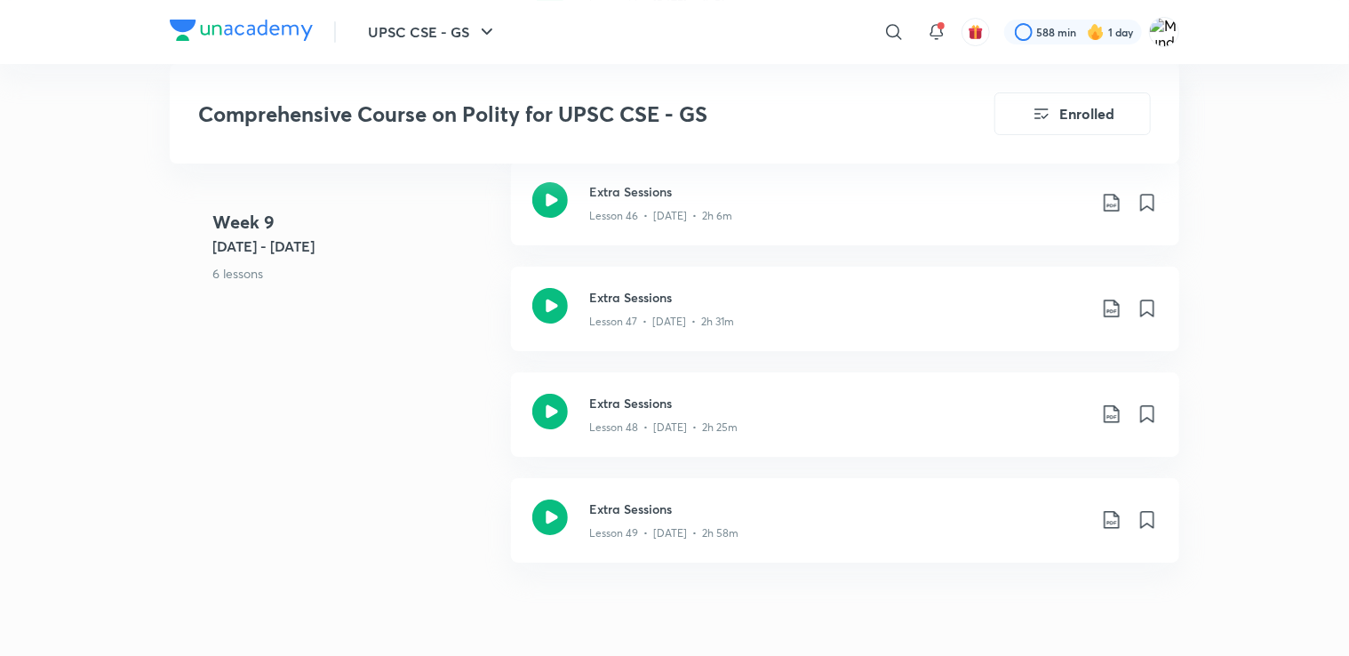
click at [1109, 516] on icon at bounding box center [1111, 519] width 21 height 21
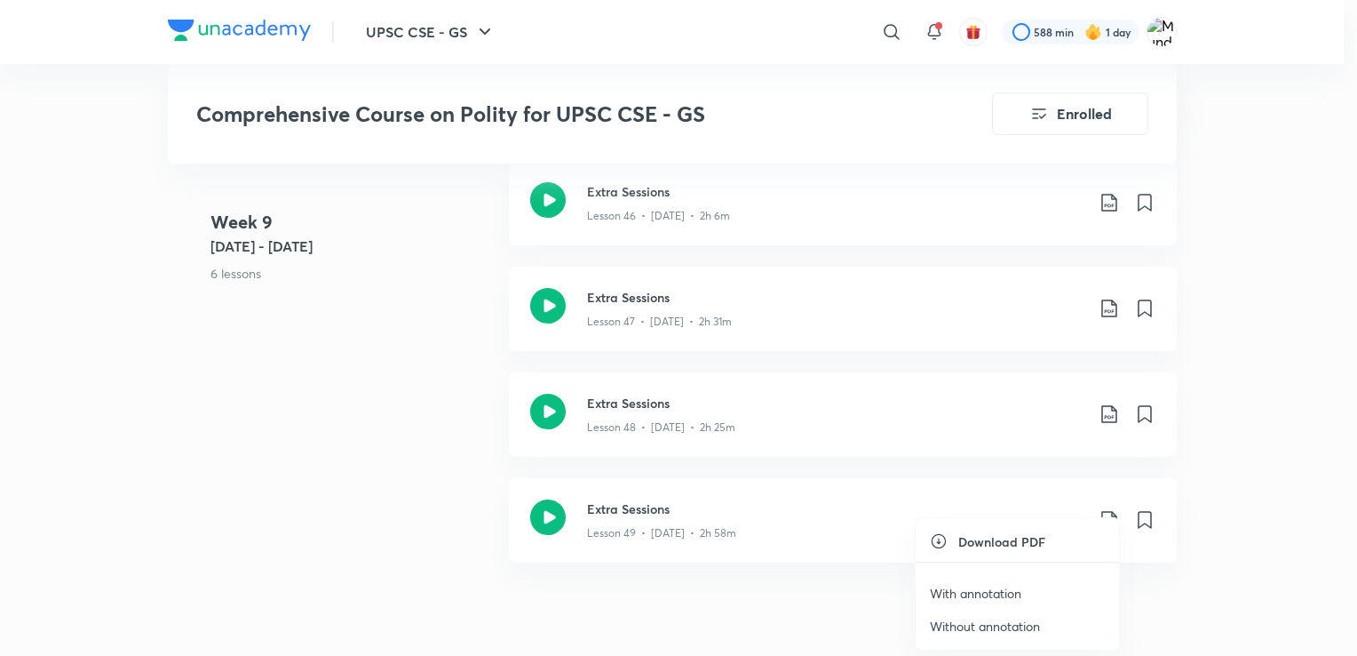
click at [979, 619] on p "Without annotation" at bounding box center [985, 626] width 110 height 19
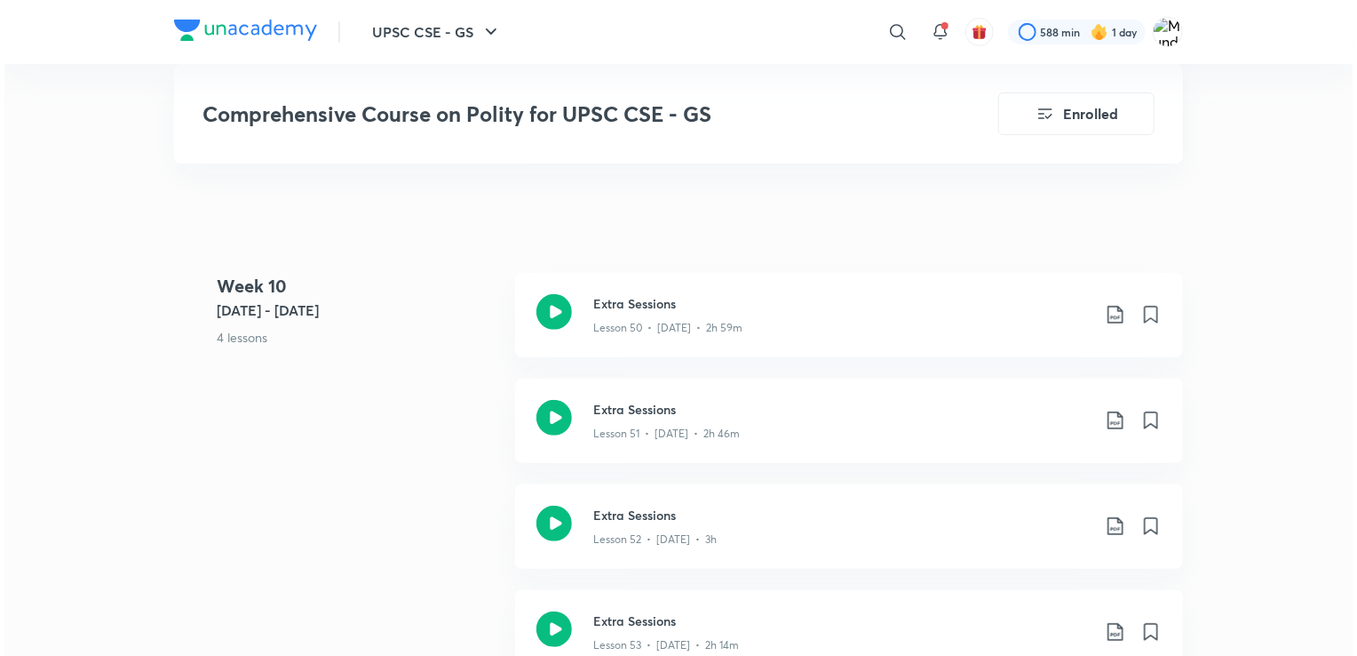
scroll to position [6994, 0]
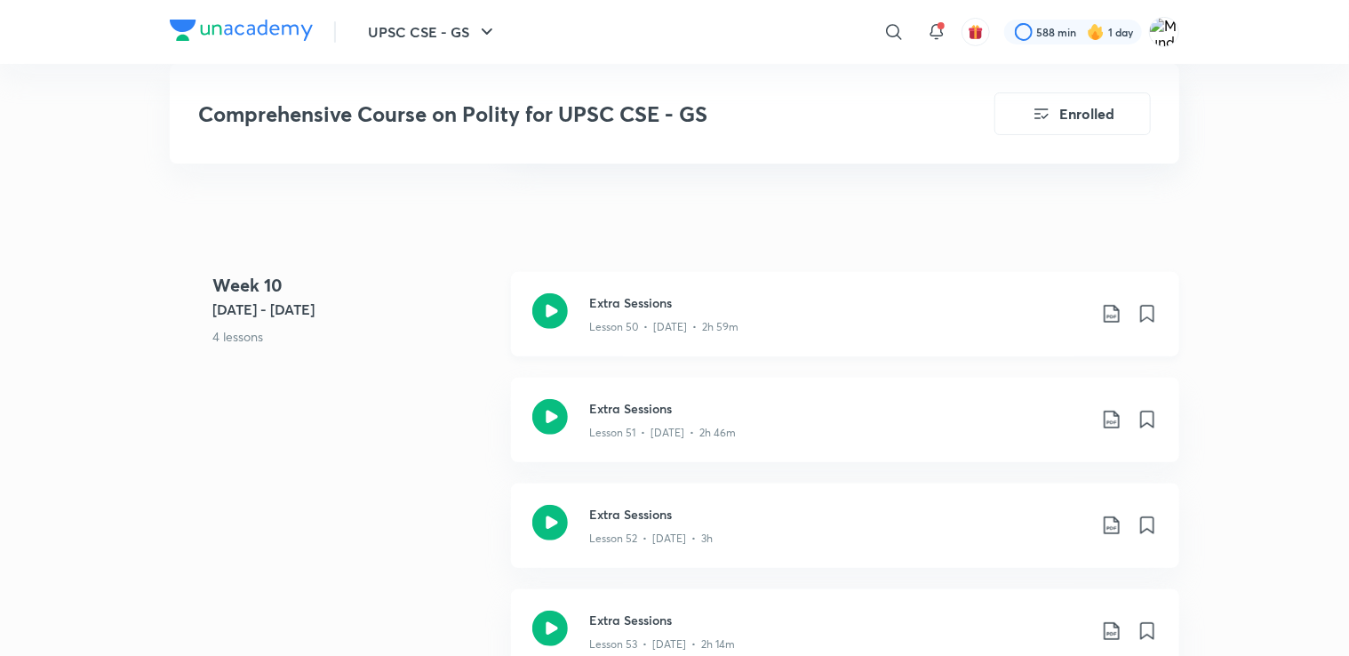
click at [1110, 314] on icon at bounding box center [1110, 314] width 15 height 18
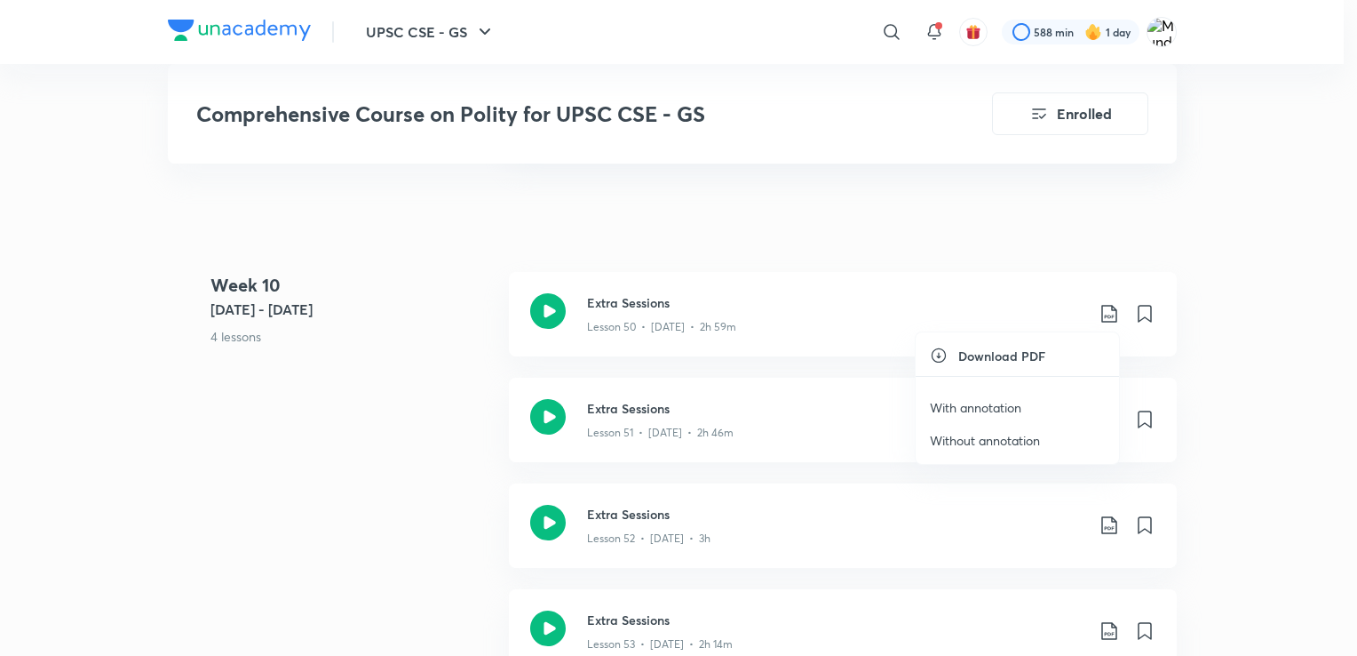
click at [1010, 441] on p "Without annotation" at bounding box center [985, 440] width 110 height 19
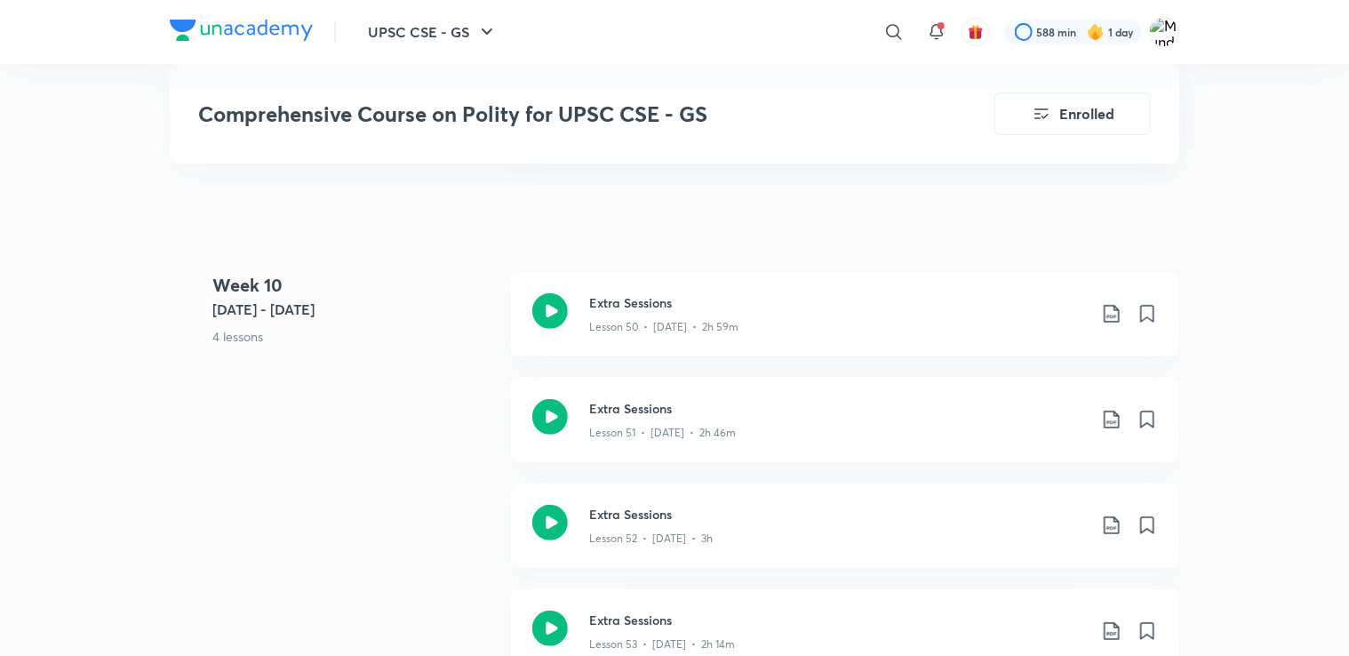
click at [1111, 414] on icon at bounding box center [1111, 419] width 21 height 21
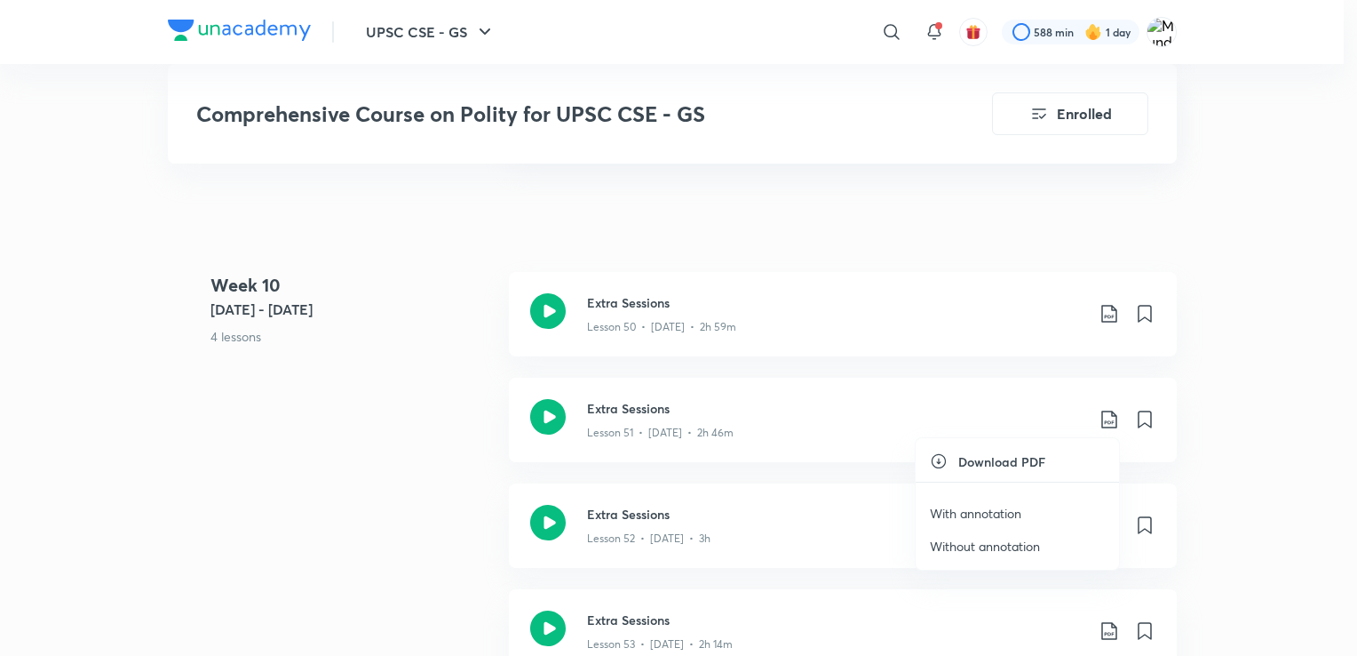
click at [991, 538] on p "Without annotation" at bounding box center [985, 546] width 110 height 19
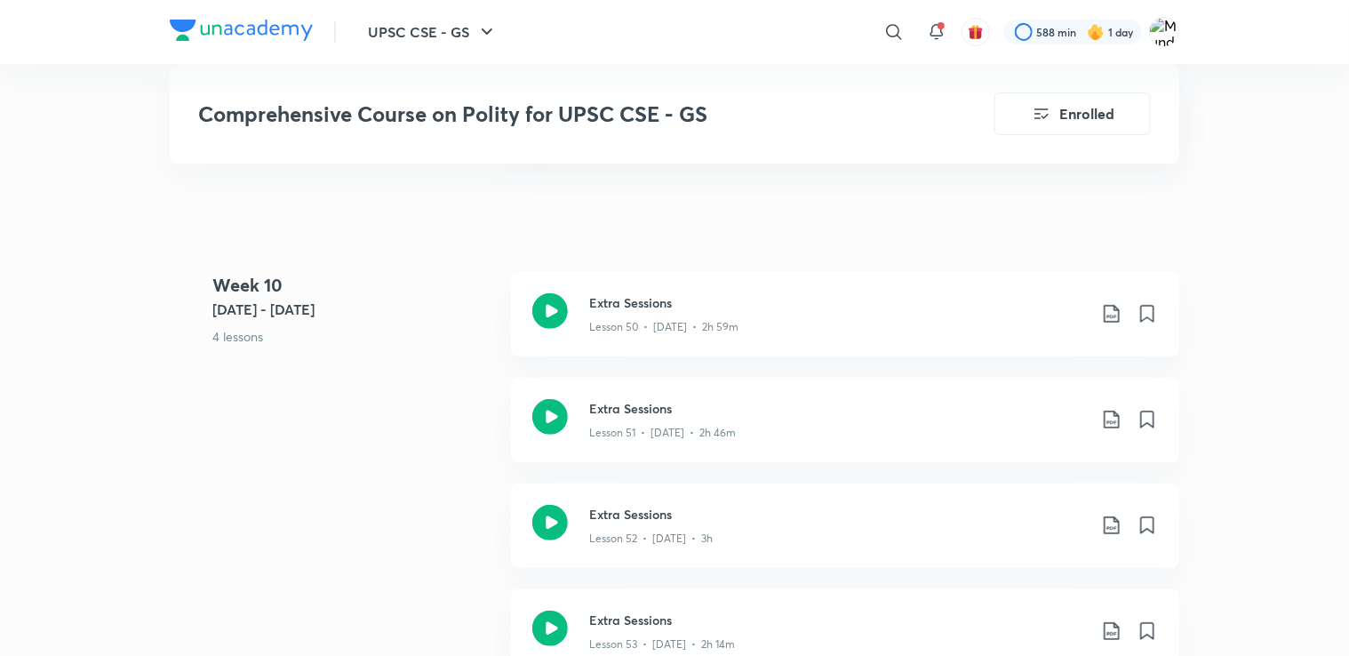
click at [1103, 523] on icon at bounding box center [1111, 524] width 21 height 21
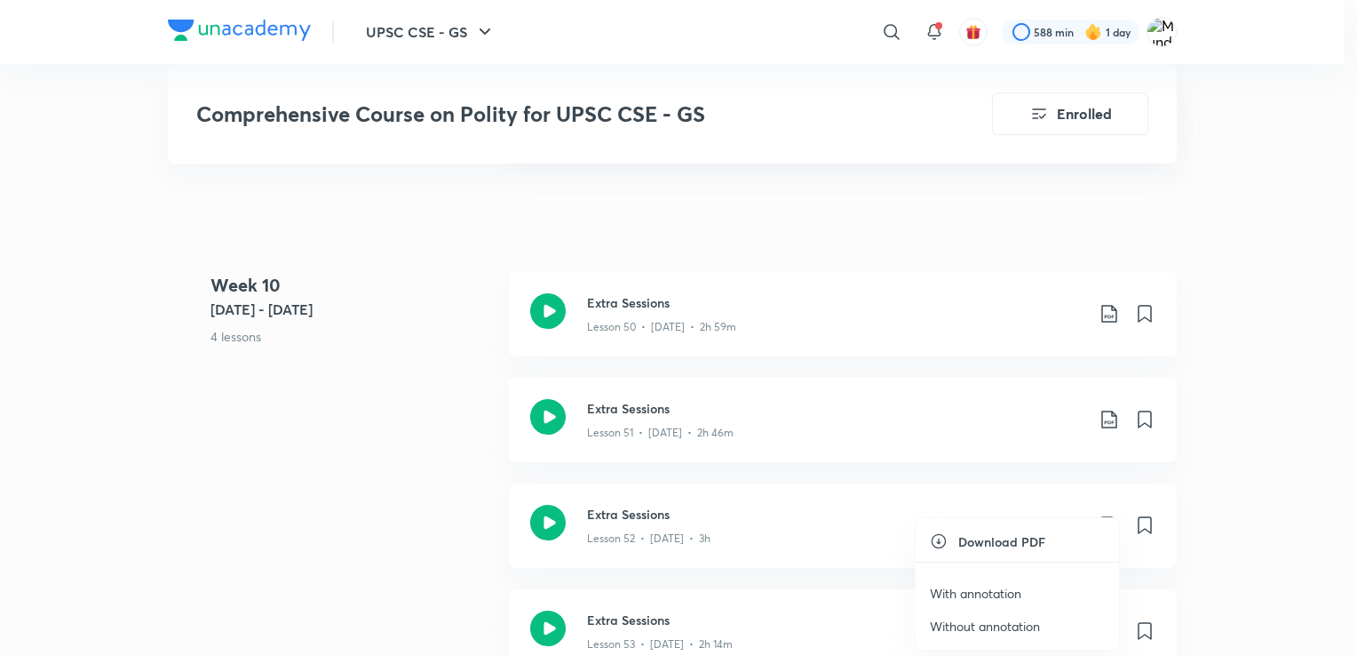
click at [945, 625] on p "Without annotation" at bounding box center [985, 626] width 110 height 19
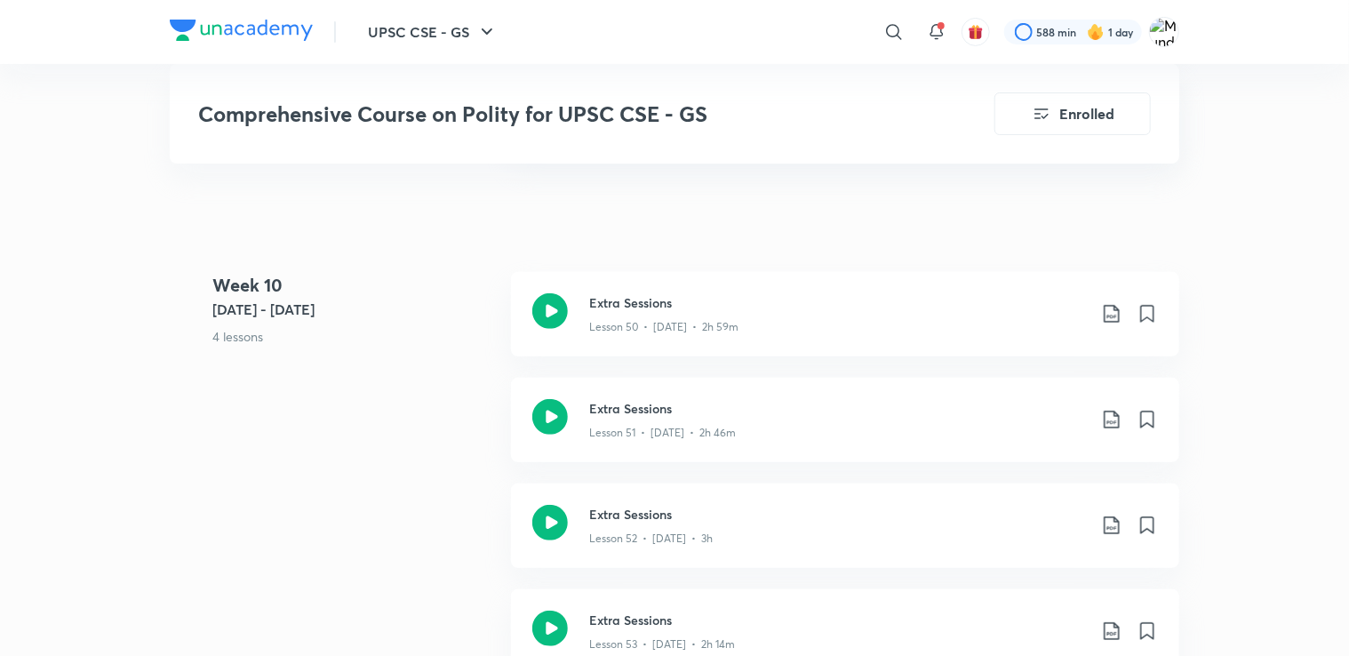
click at [1117, 631] on icon at bounding box center [1111, 630] width 21 height 21
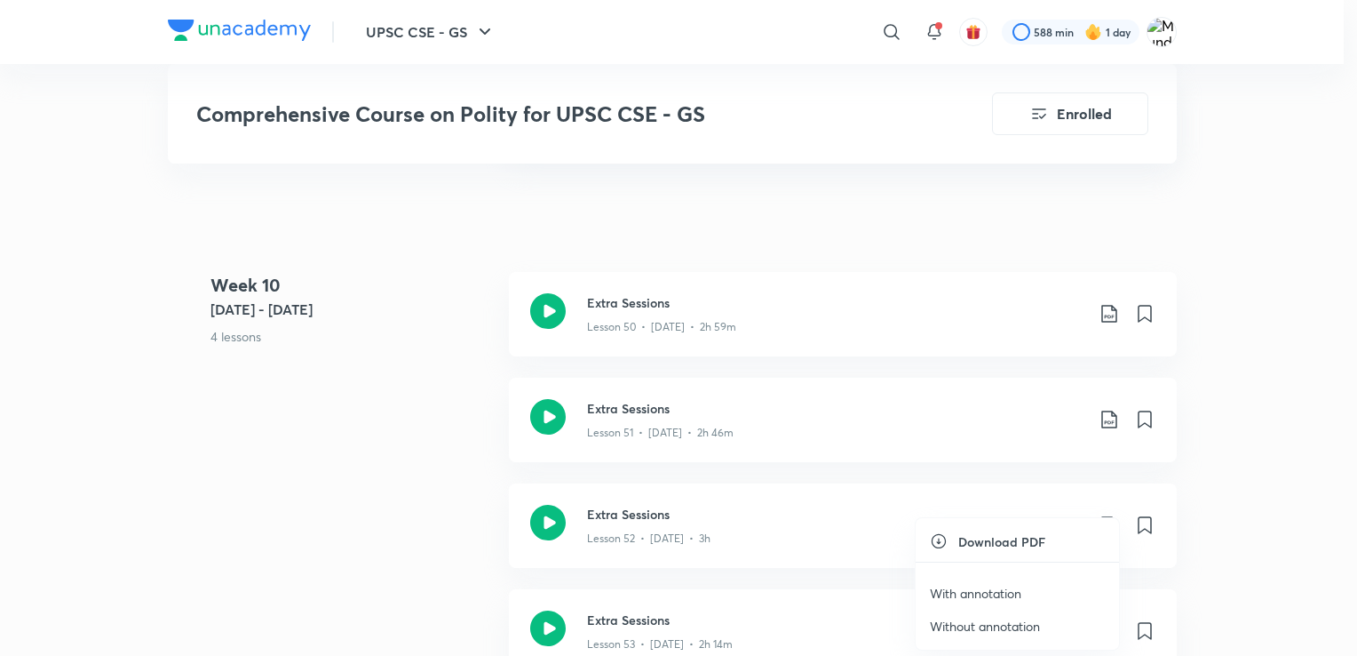
click at [953, 627] on p "Without annotation" at bounding box center [985, 626] width 110 height 19
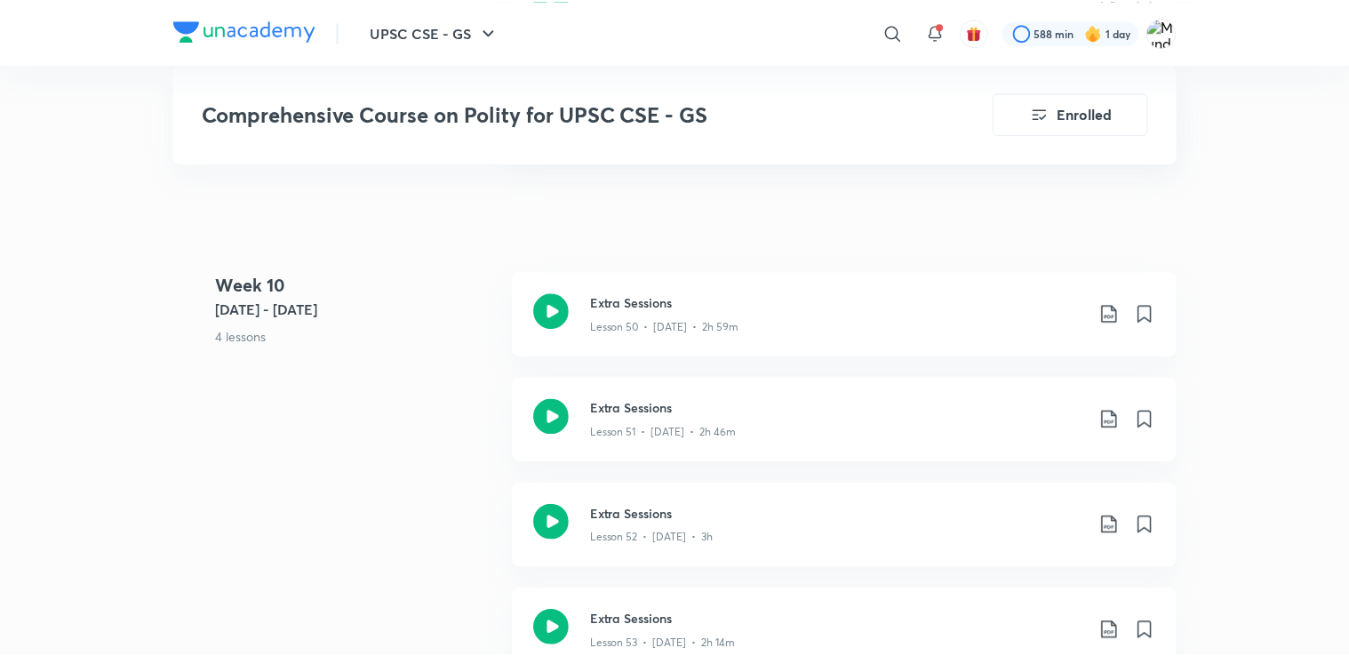
scroll to position [7032, 0]
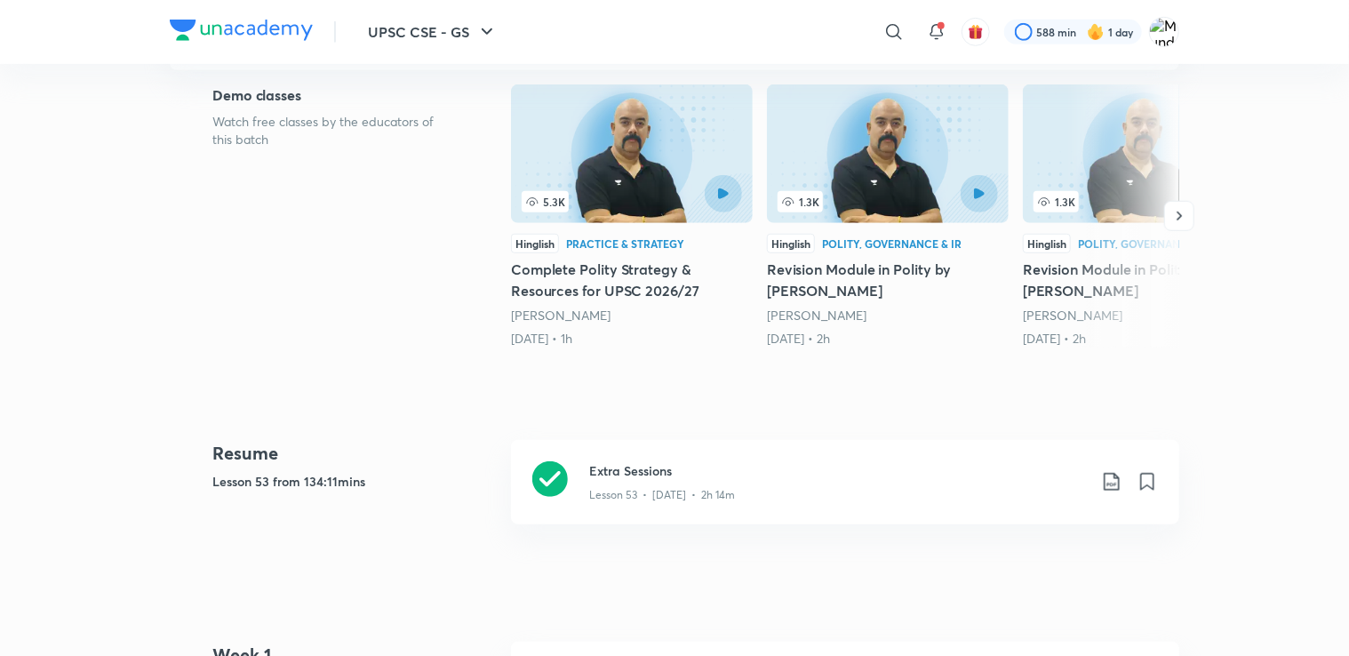
scroll to position [0, 0]
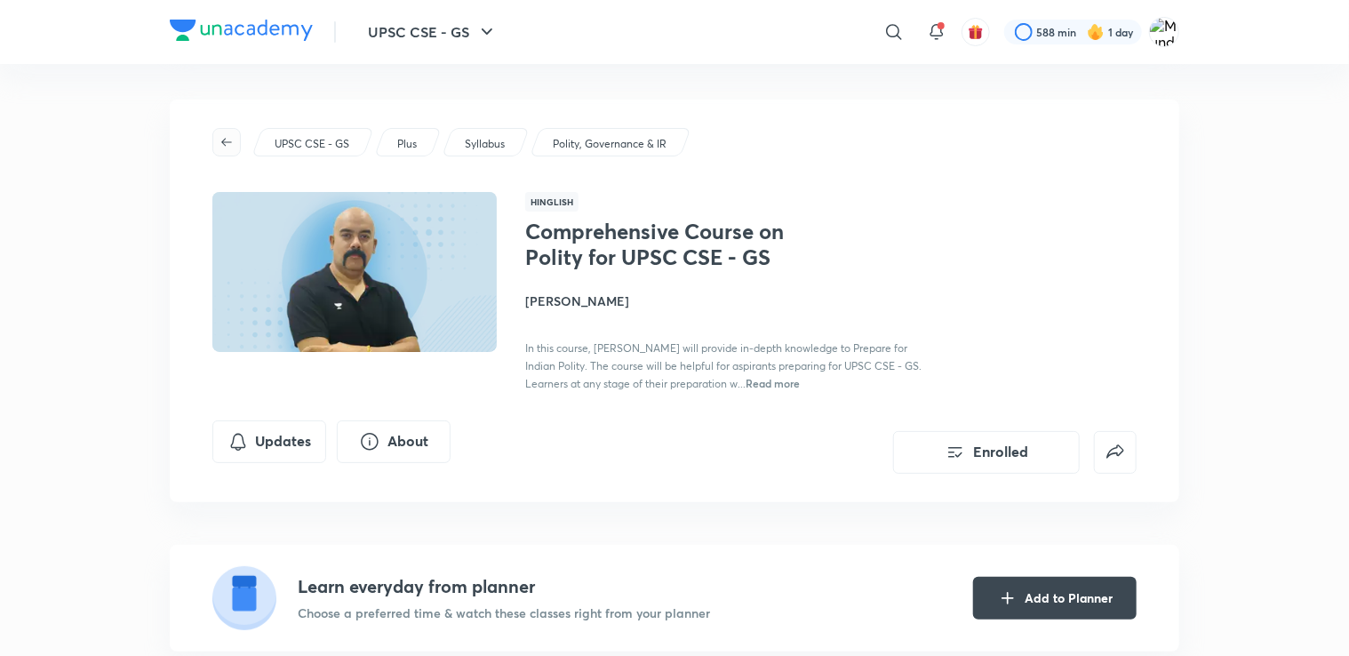
click at [235, 148] on span "button" at bounding box center [226, 142] width 27 height 14
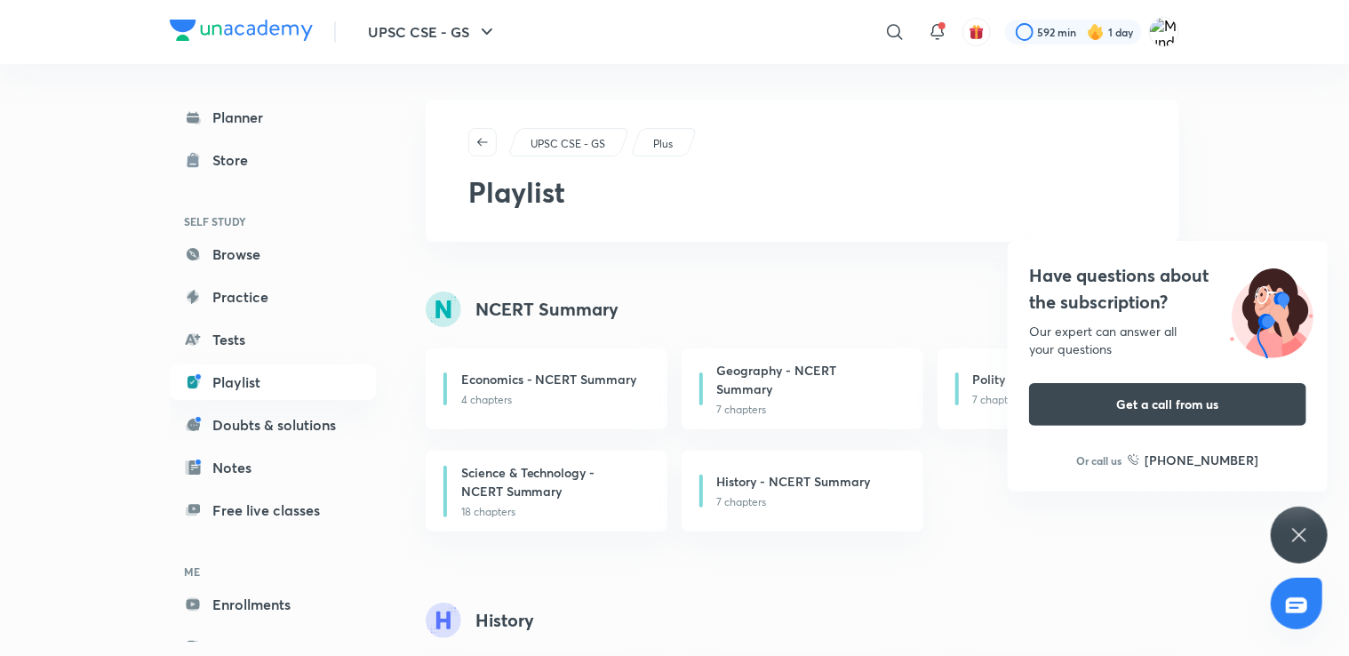
click at [728, 302] on div "NCERT Summary" at bounding box center [817, 309] width 782 height 36
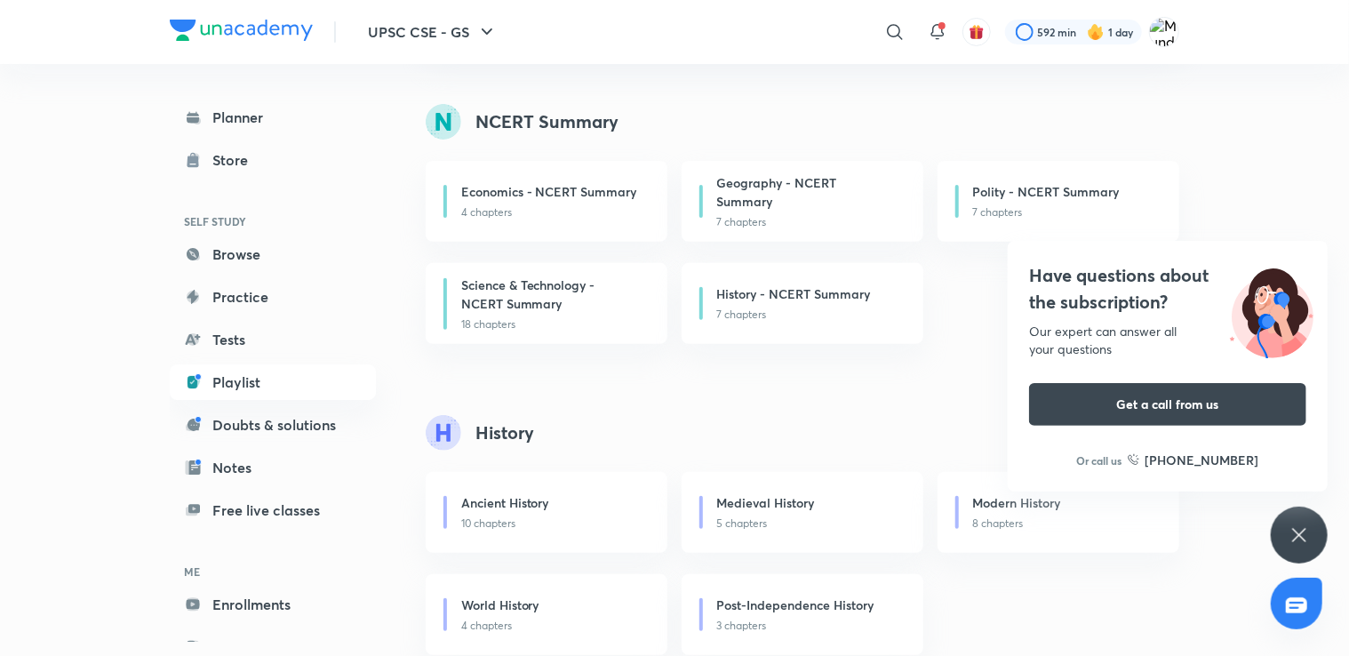
scroll to position [188, 0]
click at [572, 214] on p "4 chapters" at bounding box center [553, 211] width 185 height 16
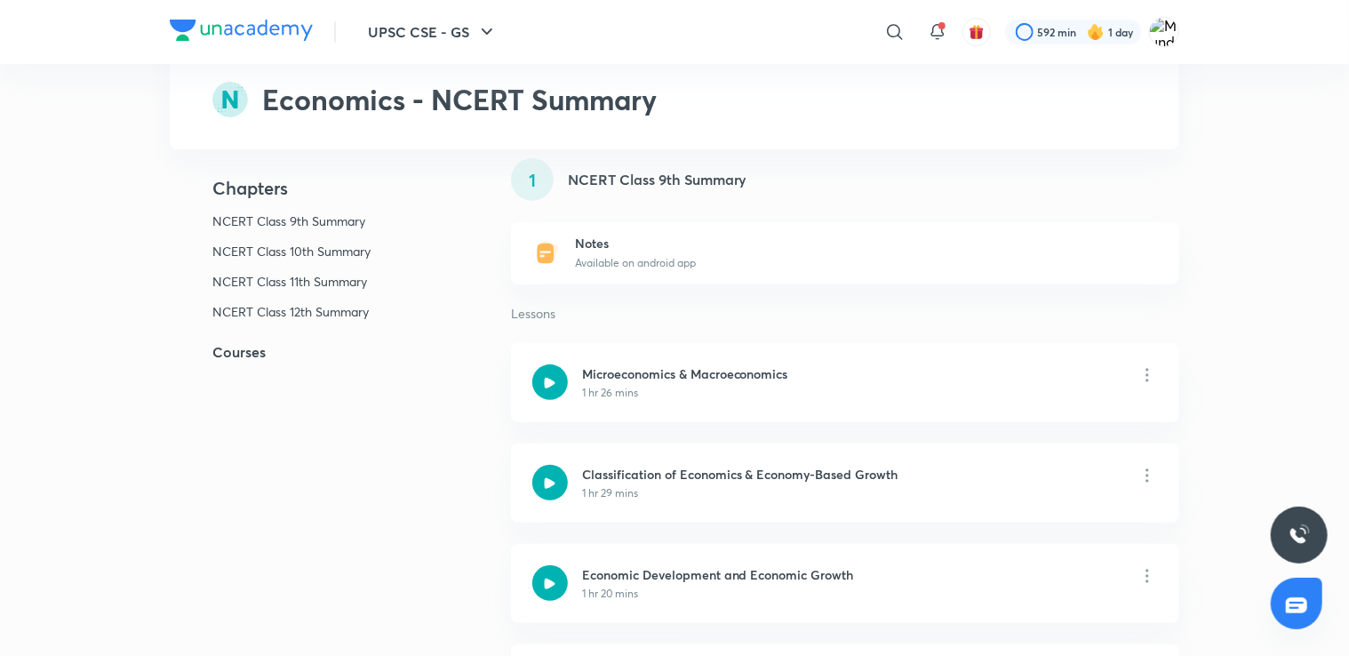
scroll to position [128, 0]
click at [1151, 372] on icon at bounding box center [1146, 372] width 21 height 21
click at [924, 393] on div "Microeconomics & Macroeconomics 1 hr 26 mins" at bounding box center [845, 380] width 668 height 79
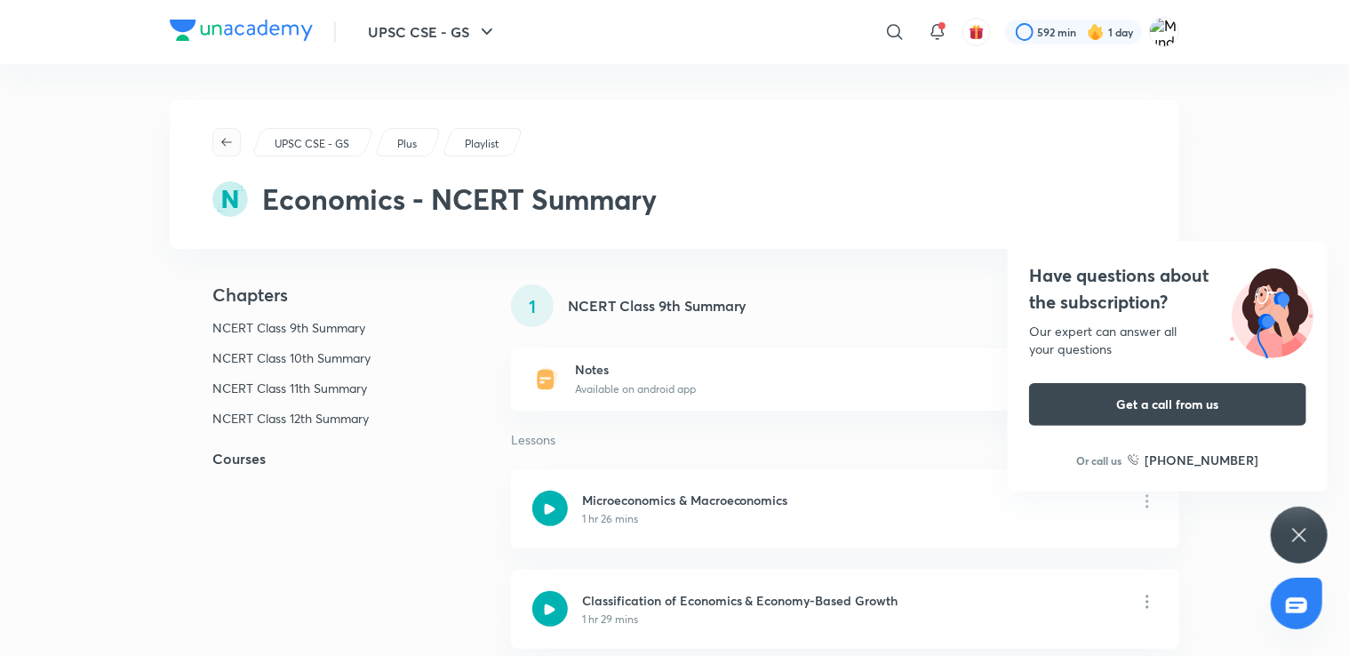
click at [230, 135] on icon "button" at bounding box center [226, 142] width 14 height 14
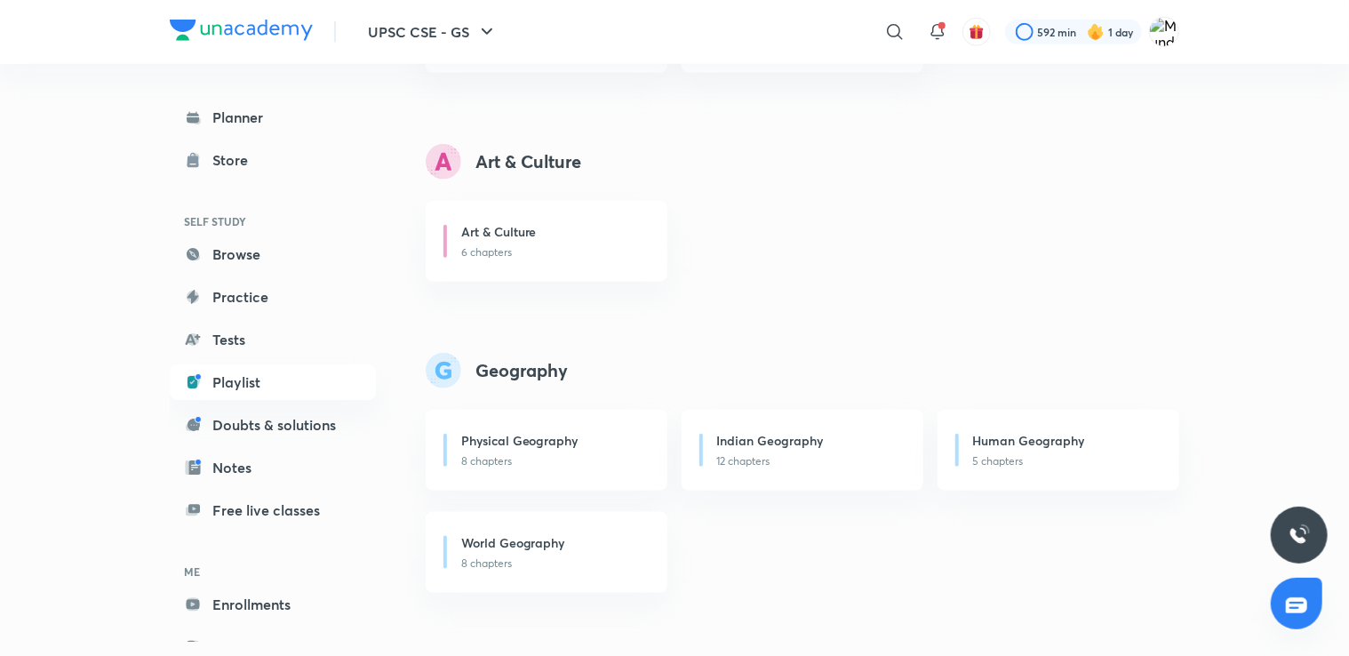
scroll to position [777, 0]
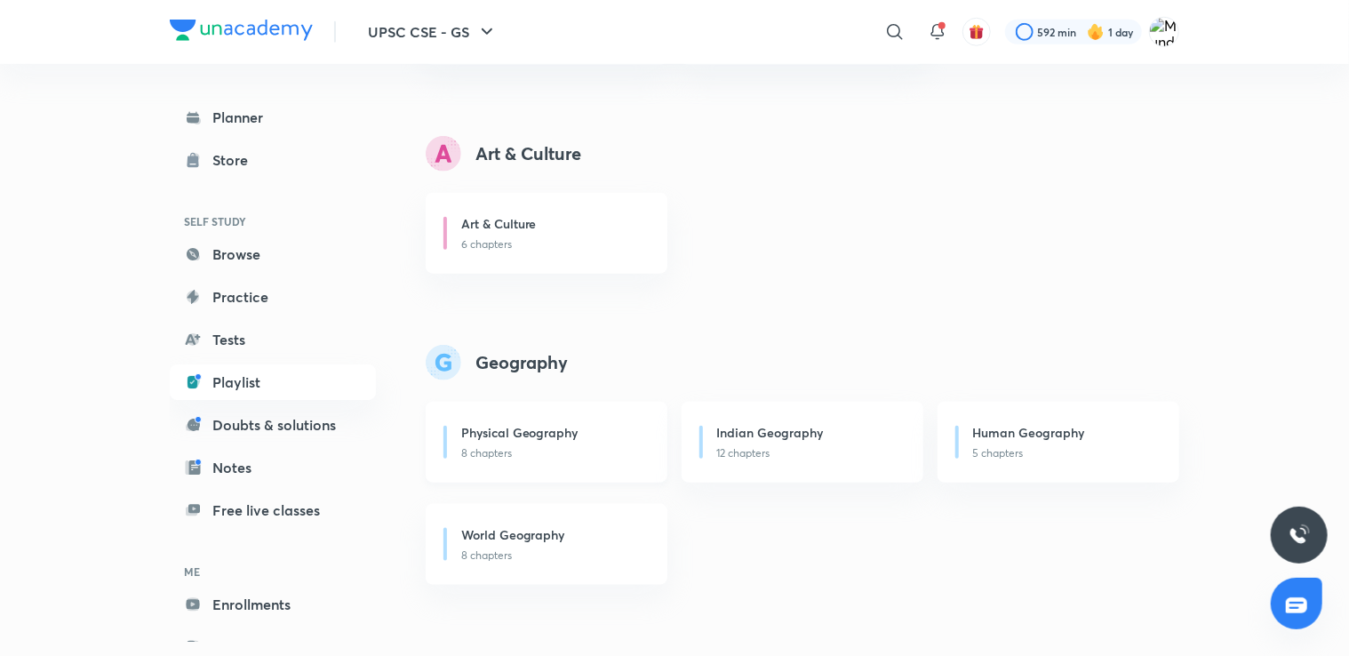
click at [574, 439] on h6 "Physical Geography" at bounding box center [519, 432] width 117 height 19
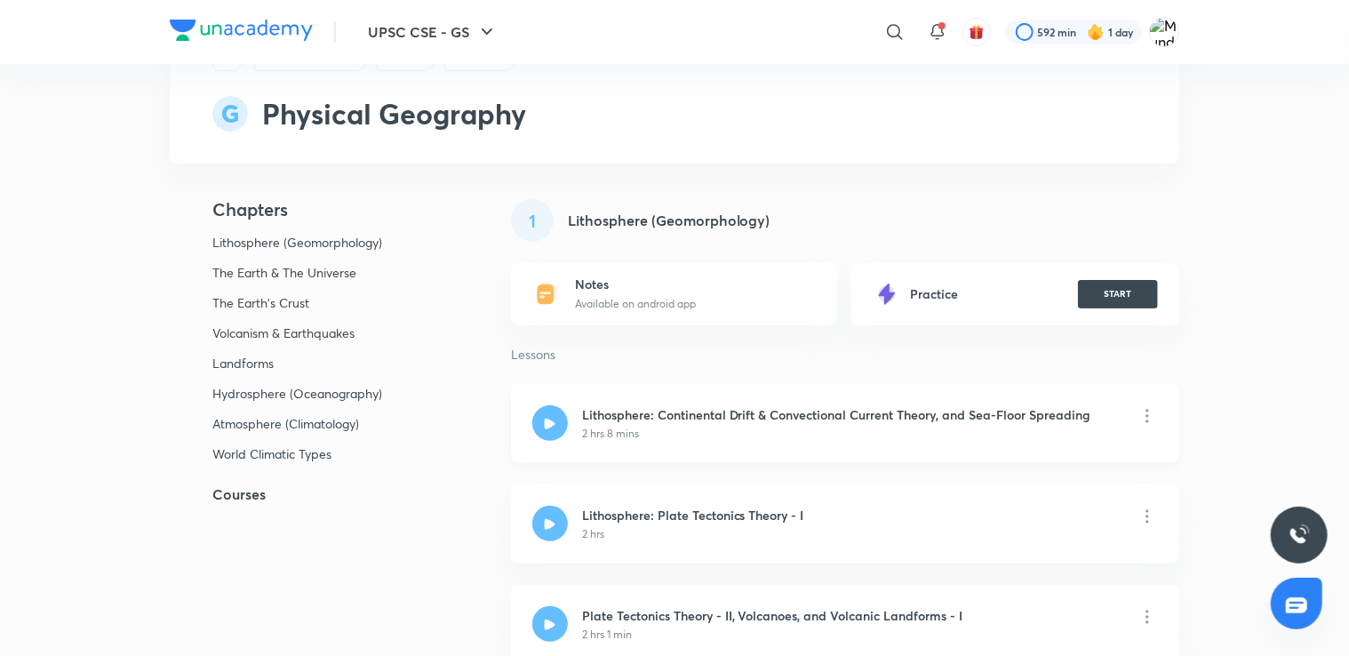
scroll to position [84, 0]
click at [1148, 418] on icon at bounding box center [1146, 416] width 21 height 21
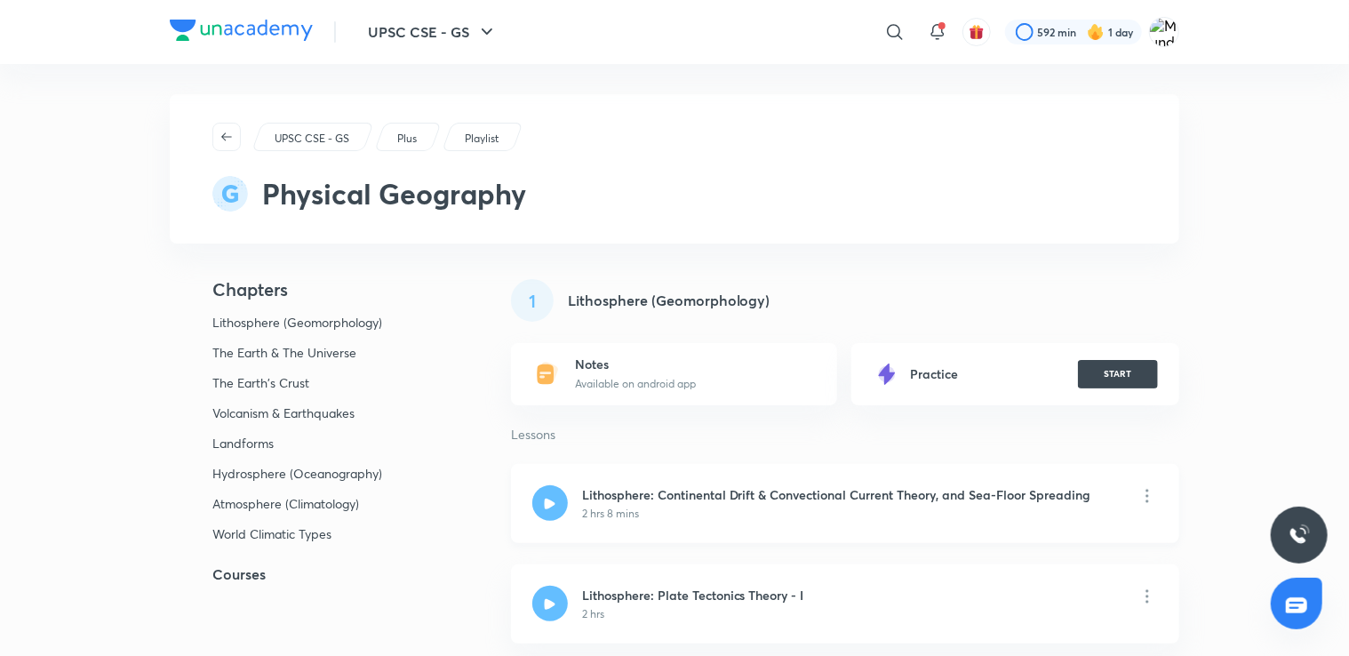
scroll to position [0, 0]
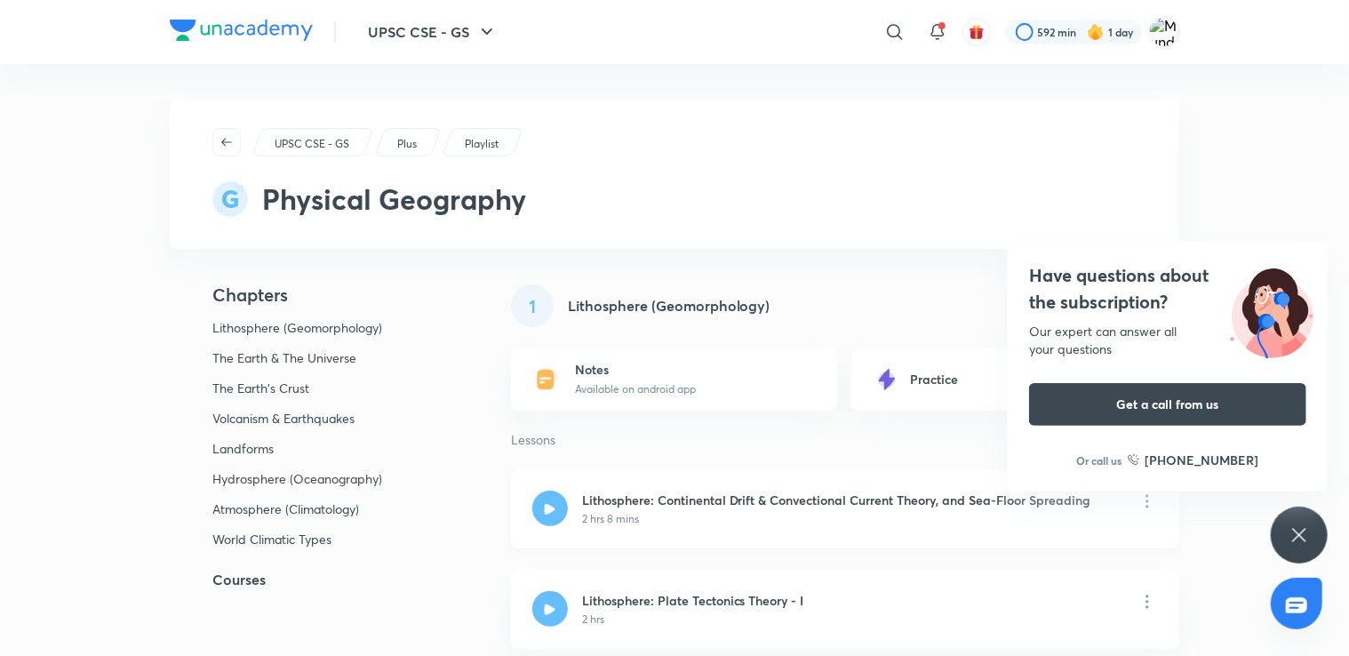
click at [555, 499] on div at bounding box center [550, 508] width 36 height 36
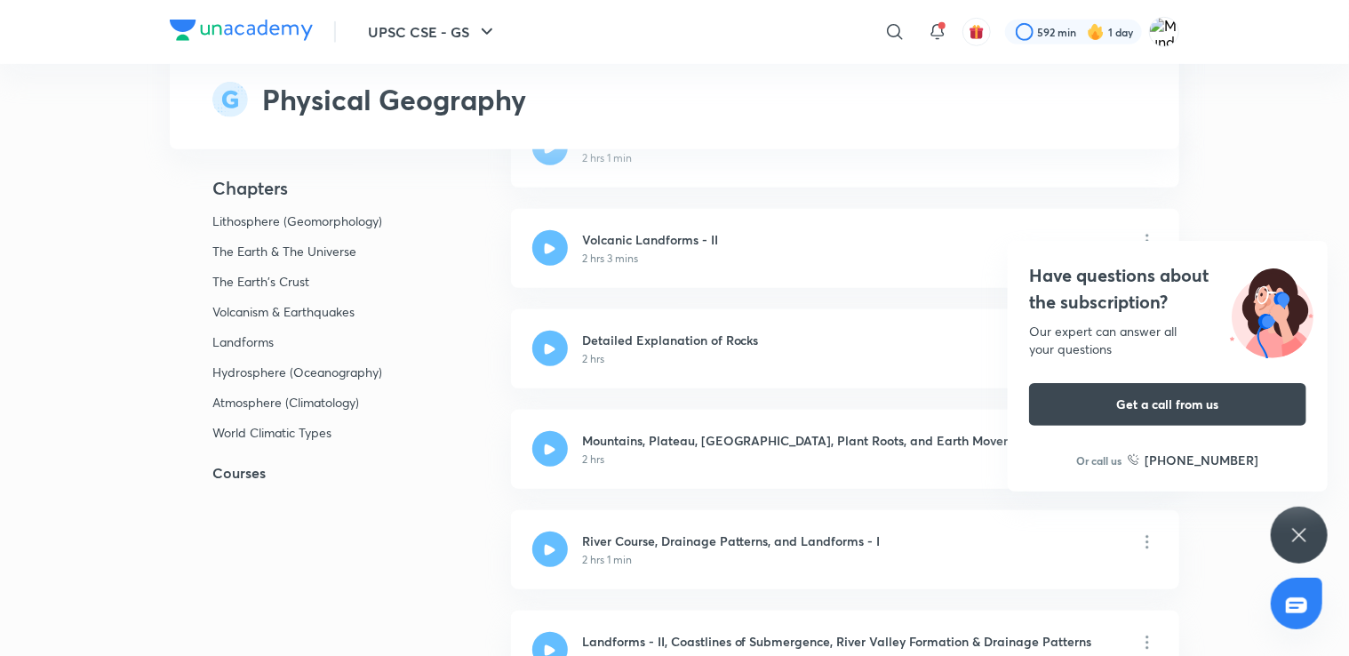
scroll to position [569, 0]
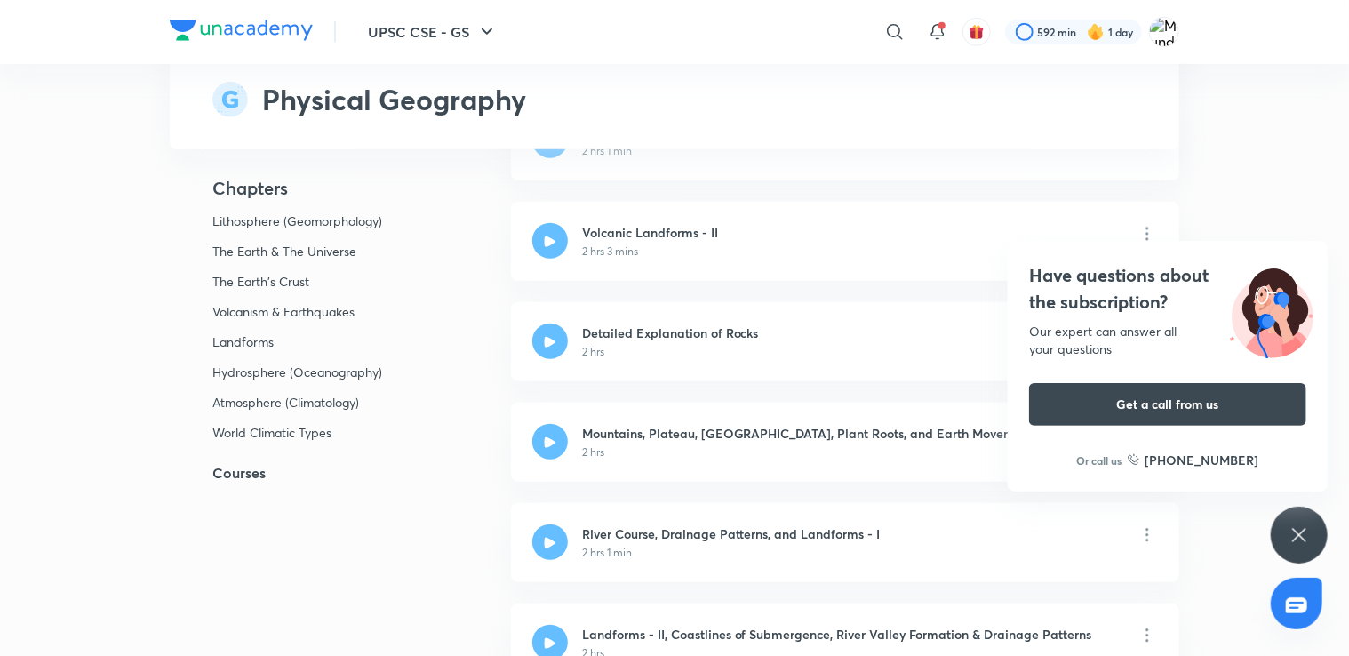
click at [1307, 537] on icon at bounding box center [1298, 534] width 21 height 21
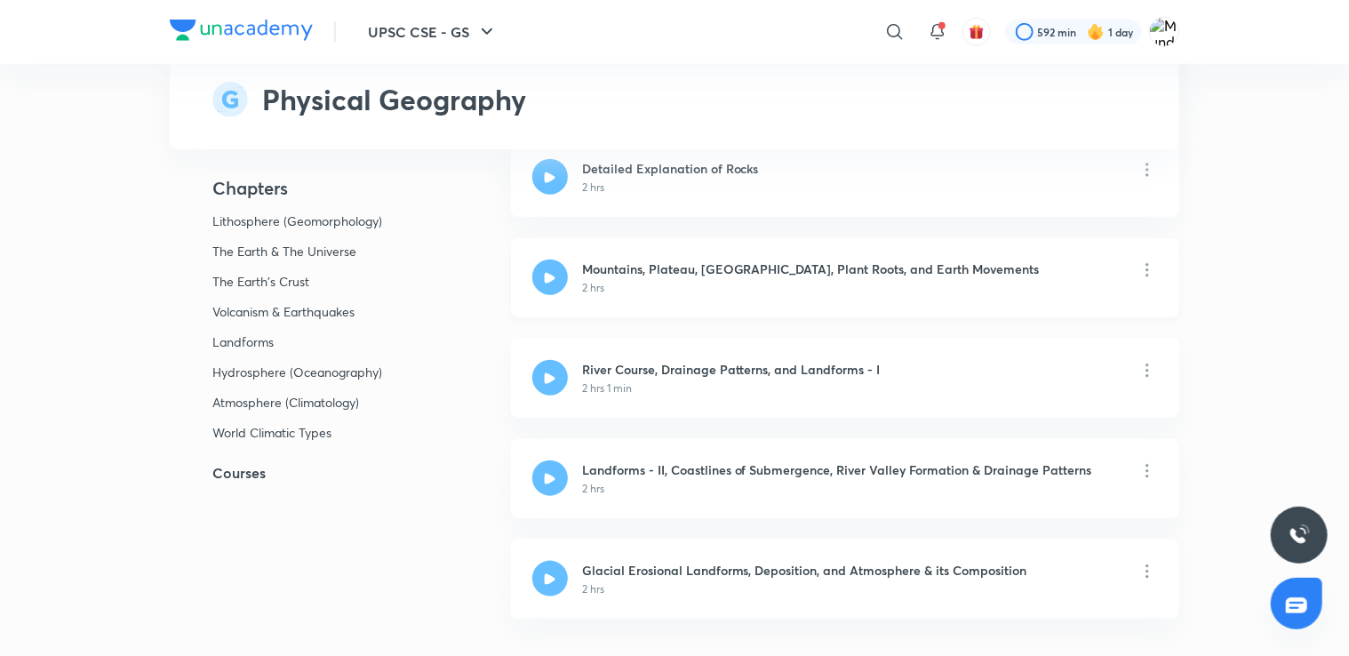
scroll to position [0, 0]
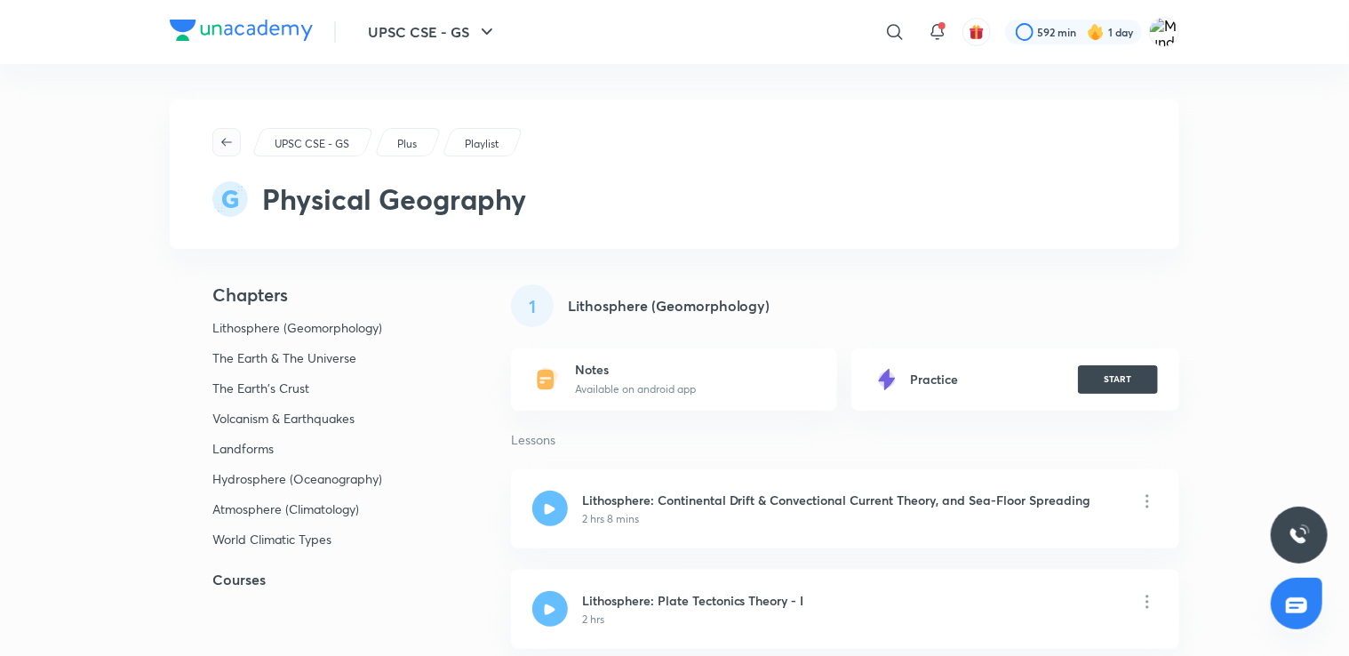
click at [224, 145] on icon "button" at bounding box center [226, 142] width 14 height 14
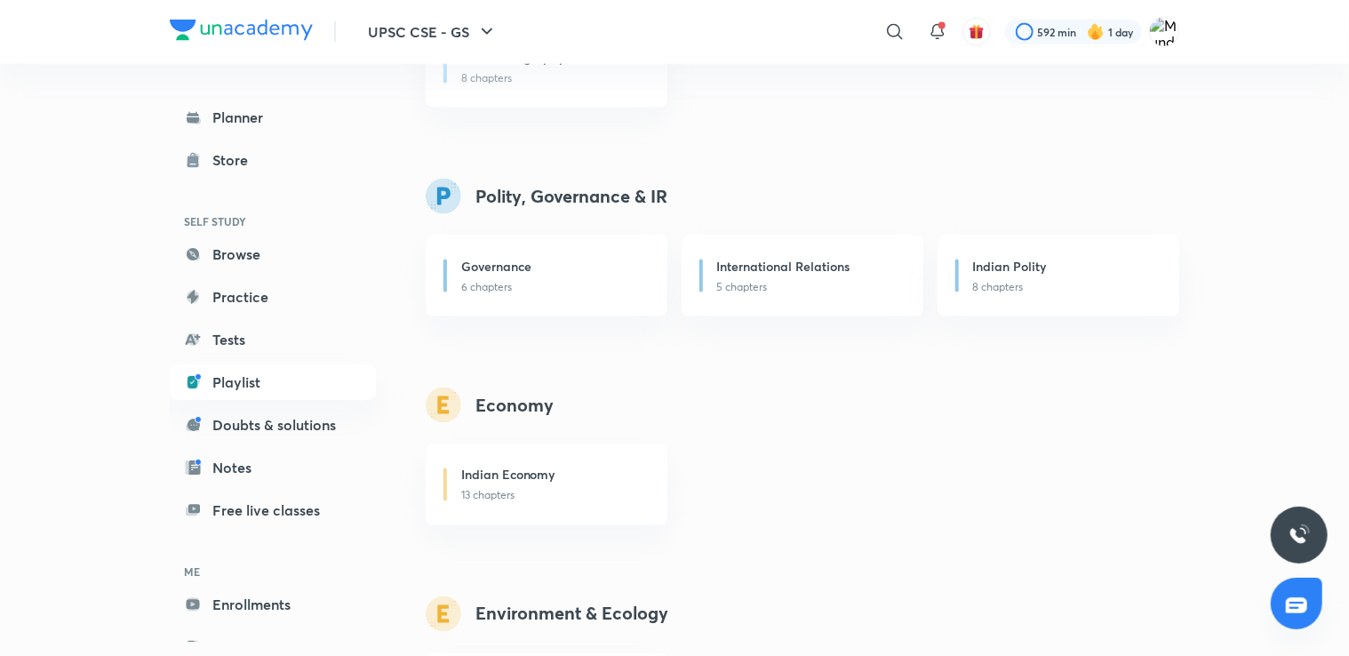
scroll to position [1254, 0]
click at [1014, 295] on div "Indian Polity 8 chapters" at bounding box center [1058, 275] width 242 height 81
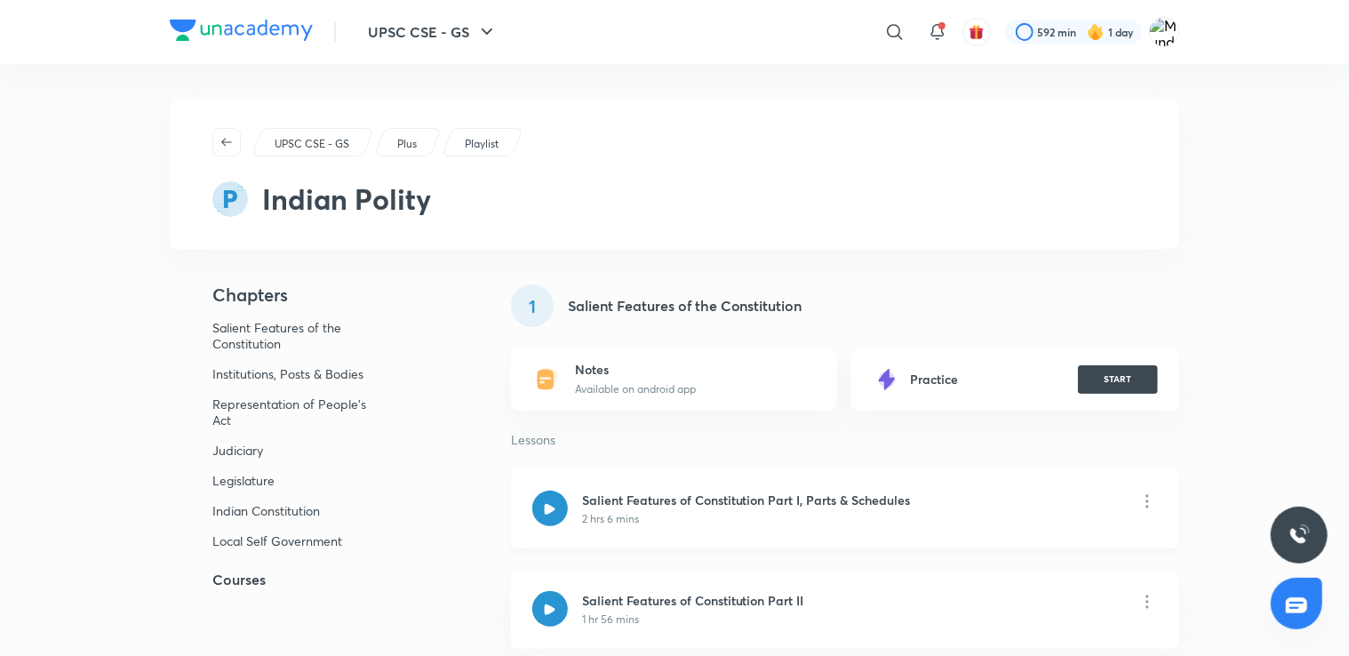
click at [706, 507] on h6 "Salient Features of Constitution Part I, Parts & Schedules" at bounding box center [746, 499] width 329 height 19
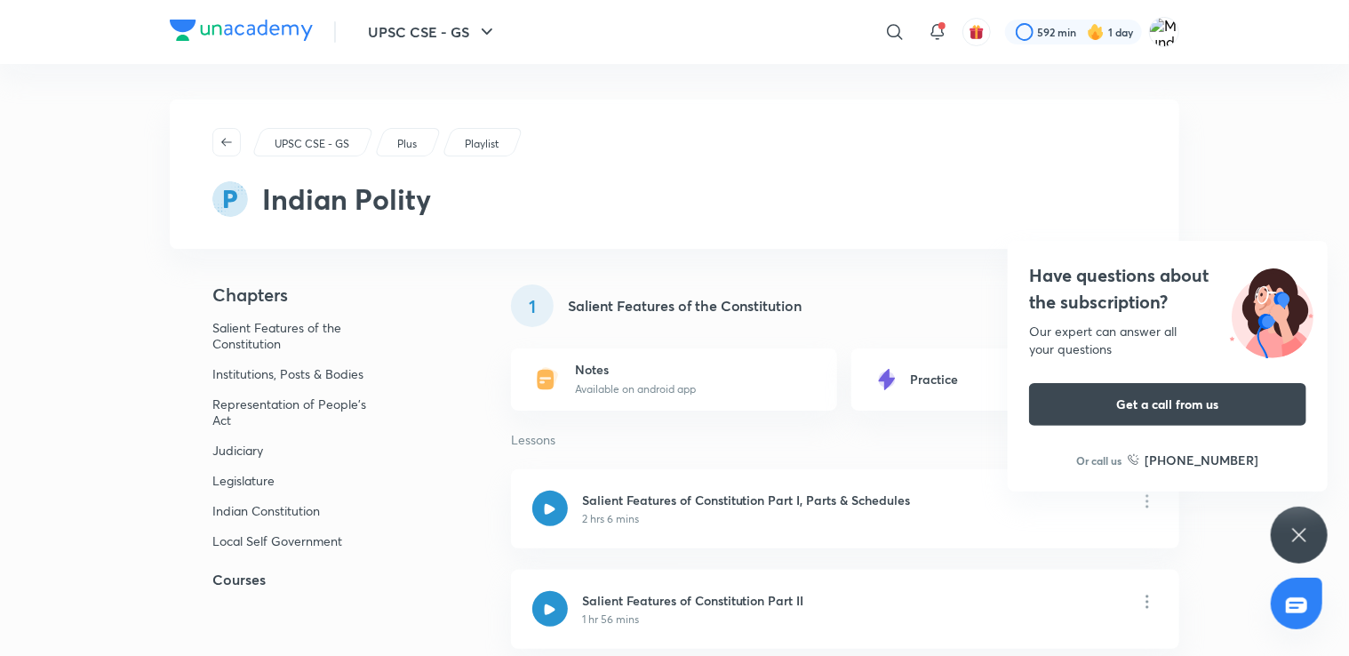
click at [306, 147] on p "UPSC CSE - GS" at bounding box center [312, 144] width 75 height 16
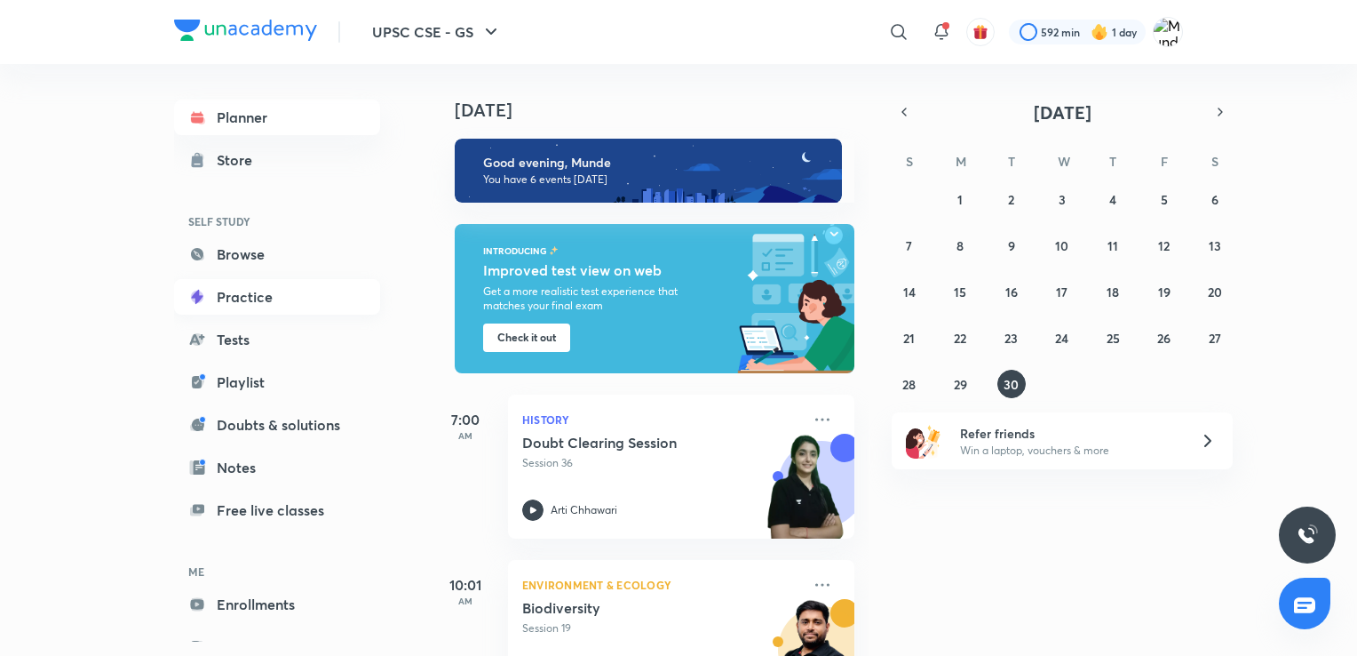
click at [284, 297] on link "Practice" at bounding box center [277, 297] width 206 height 36
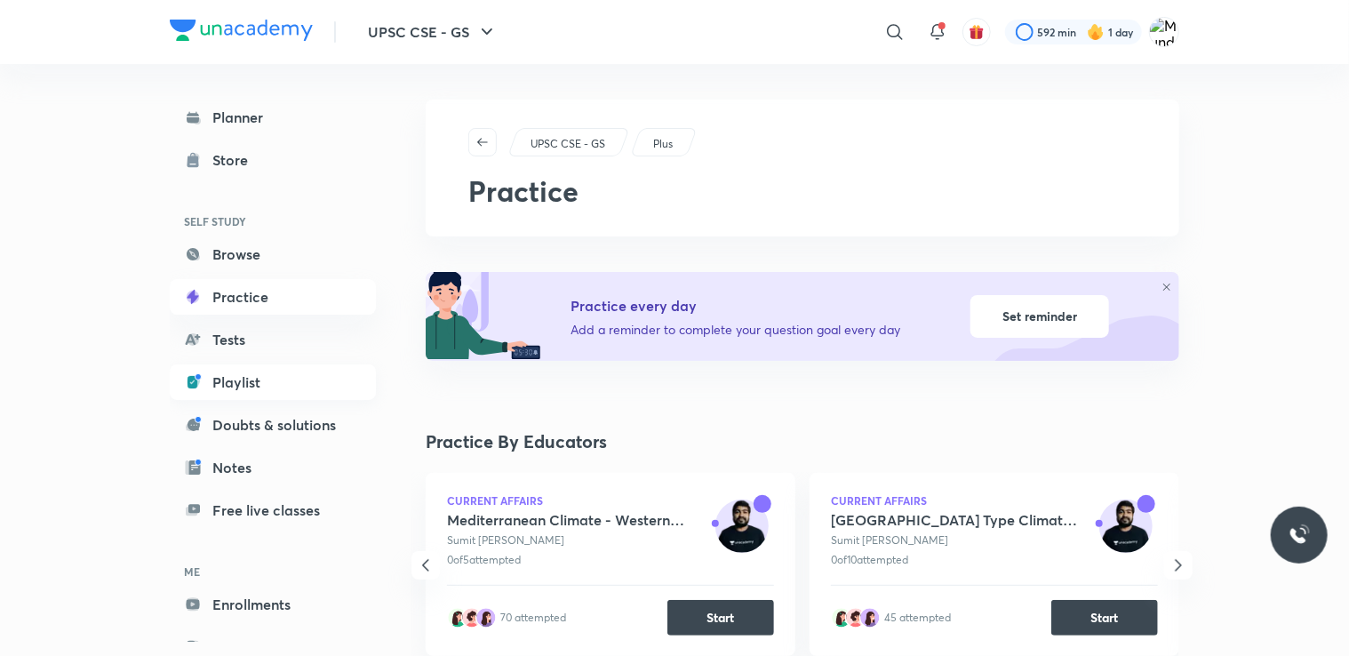
click at [267, 390] on link "Playlist" at bounding box center [273, 382] width 206 height 36
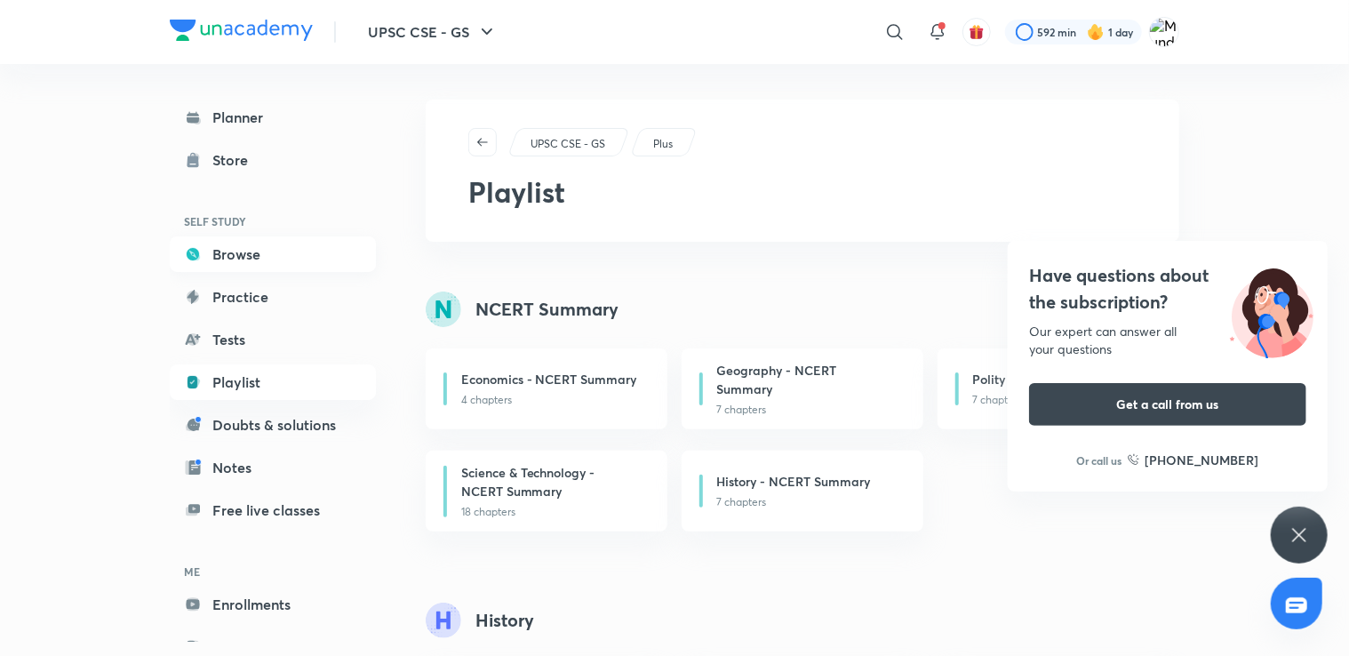
click at [302, 251] on link "Browse" at bounding box center [273, 254] width 206 height 36
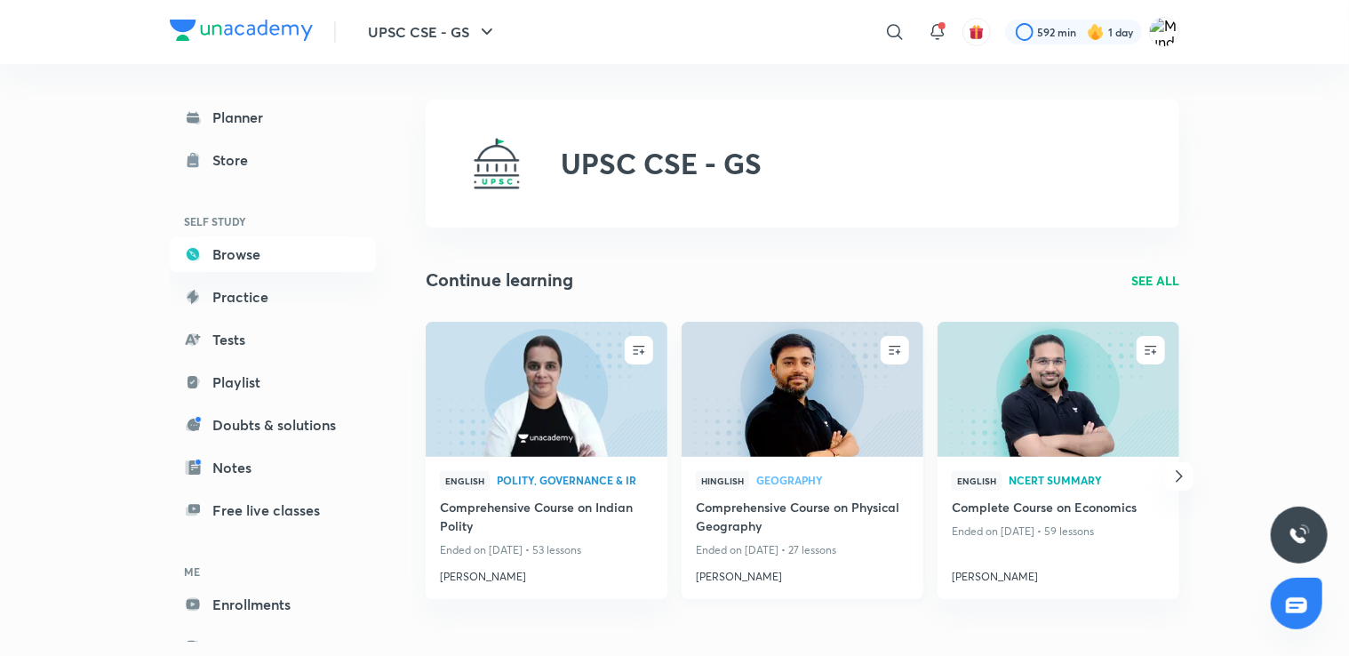
click at [771, 573] on h4 "[PERSON_NAME]" at bounding box center [802, 572] width 213 height 23
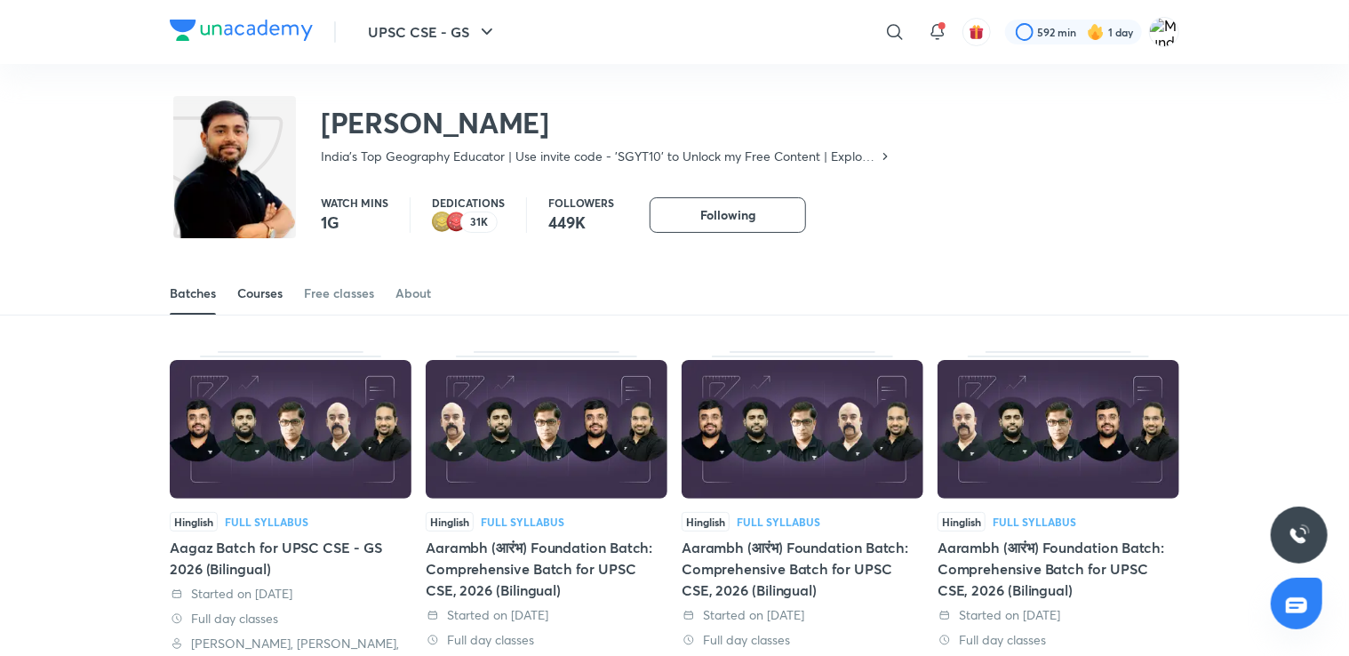
click at [261, 288] on div "Courses" at bounding box center [259, 293] width 45 height 18
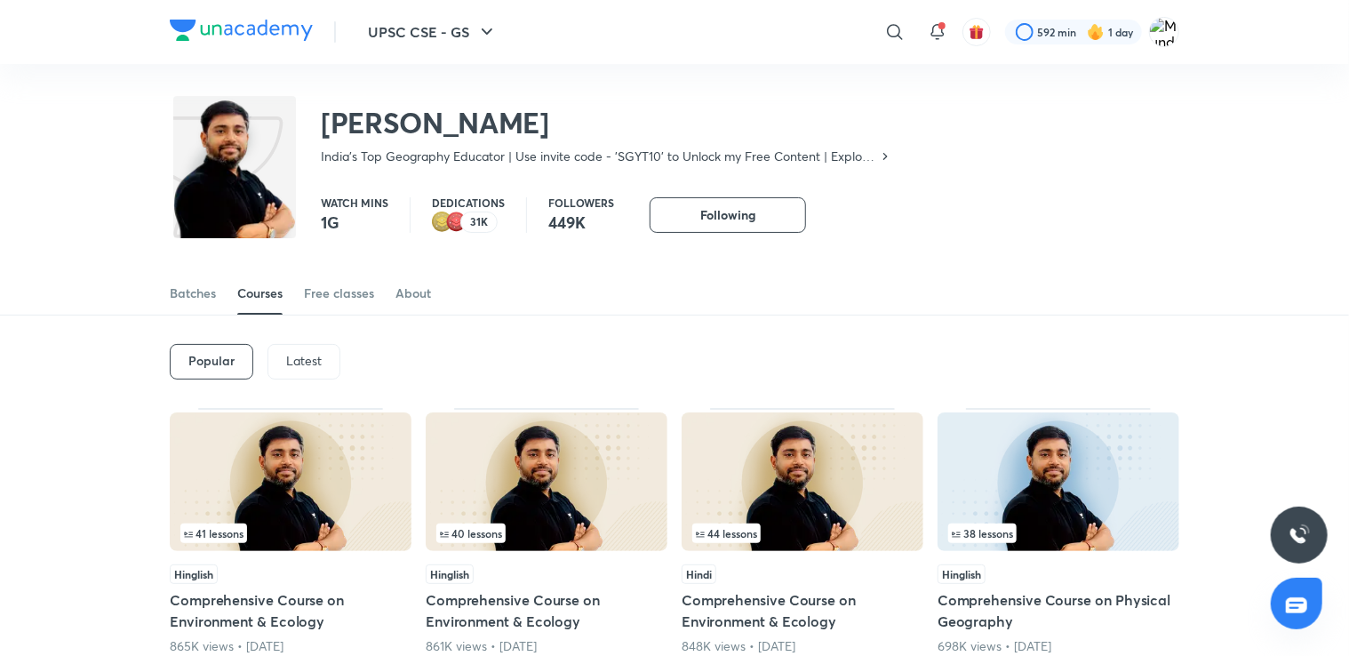
click at [295, 354] on p "Latest" at bounding box center [304, 361] width 36 height 14
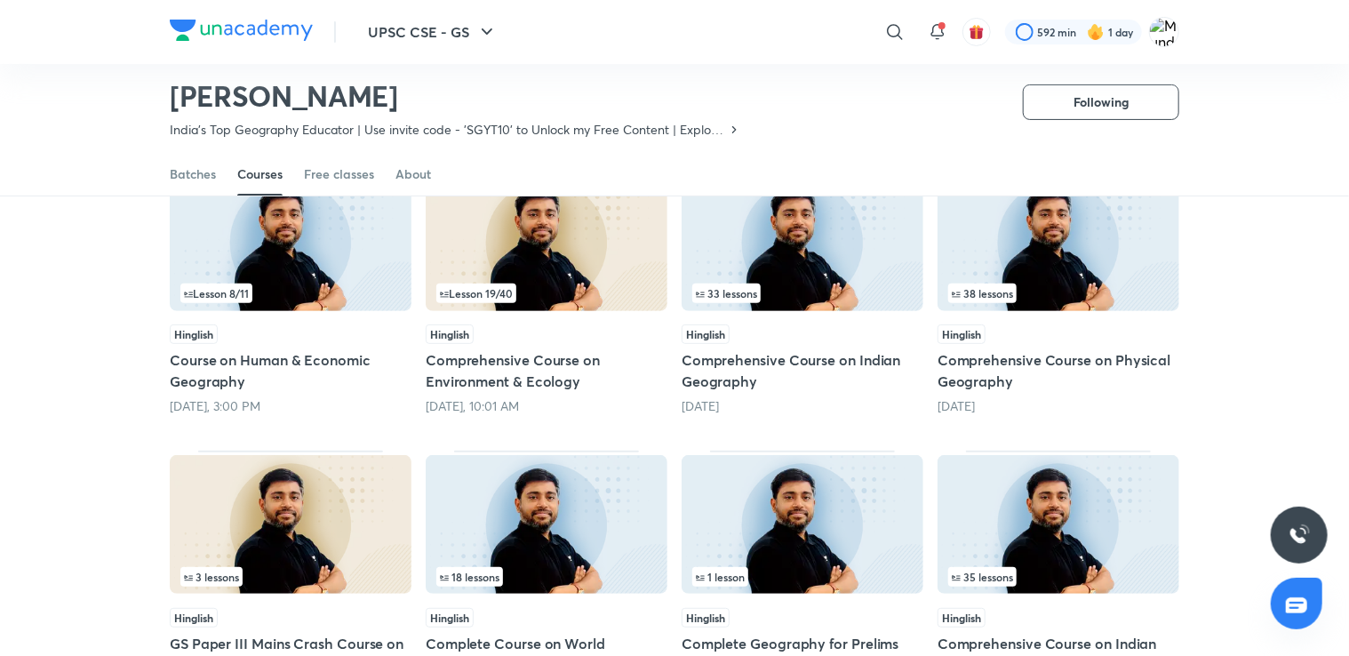
scroll to position [171, 0]
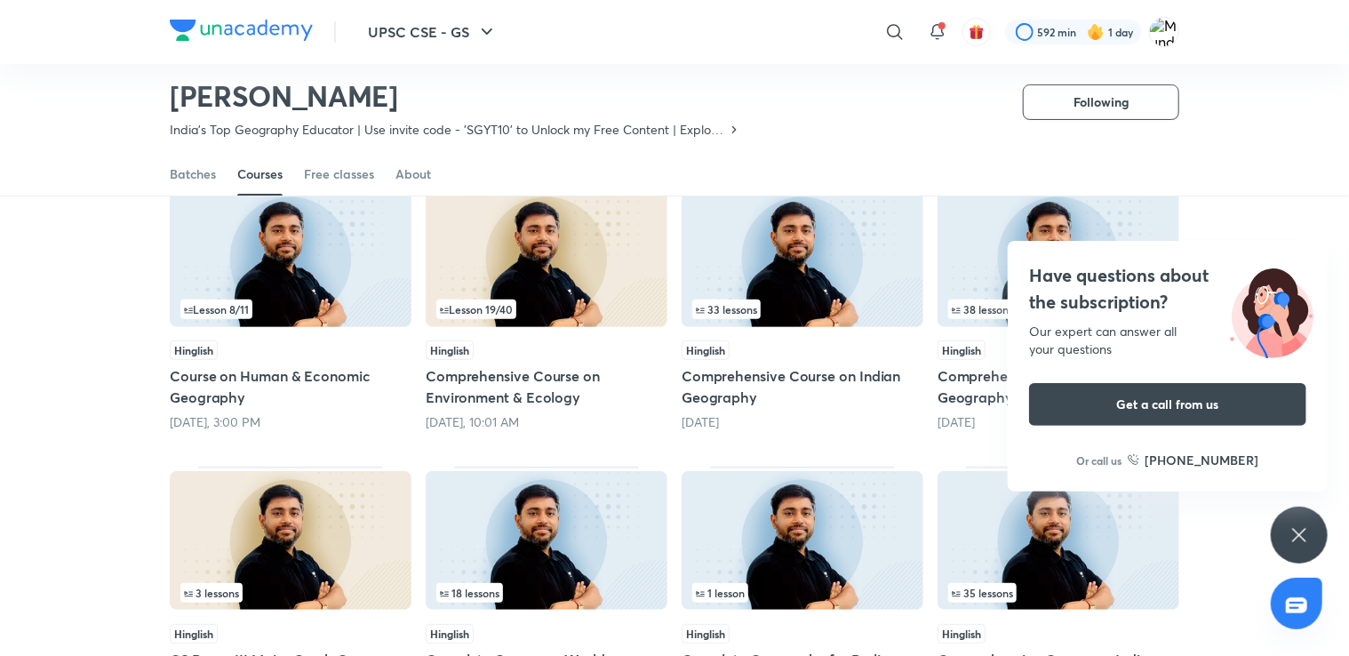
click at [1299, 529] on icon at bounding box center [1298, 534] width 21 height 21
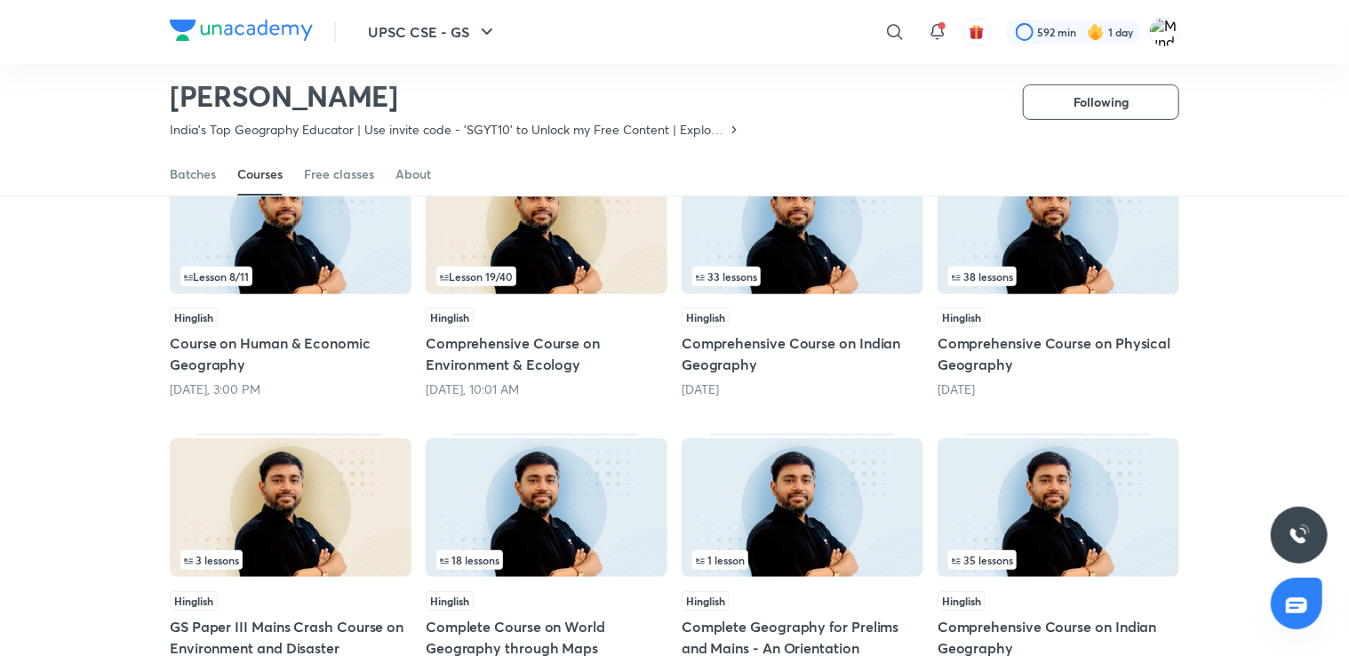
scroll to position [199, 0]
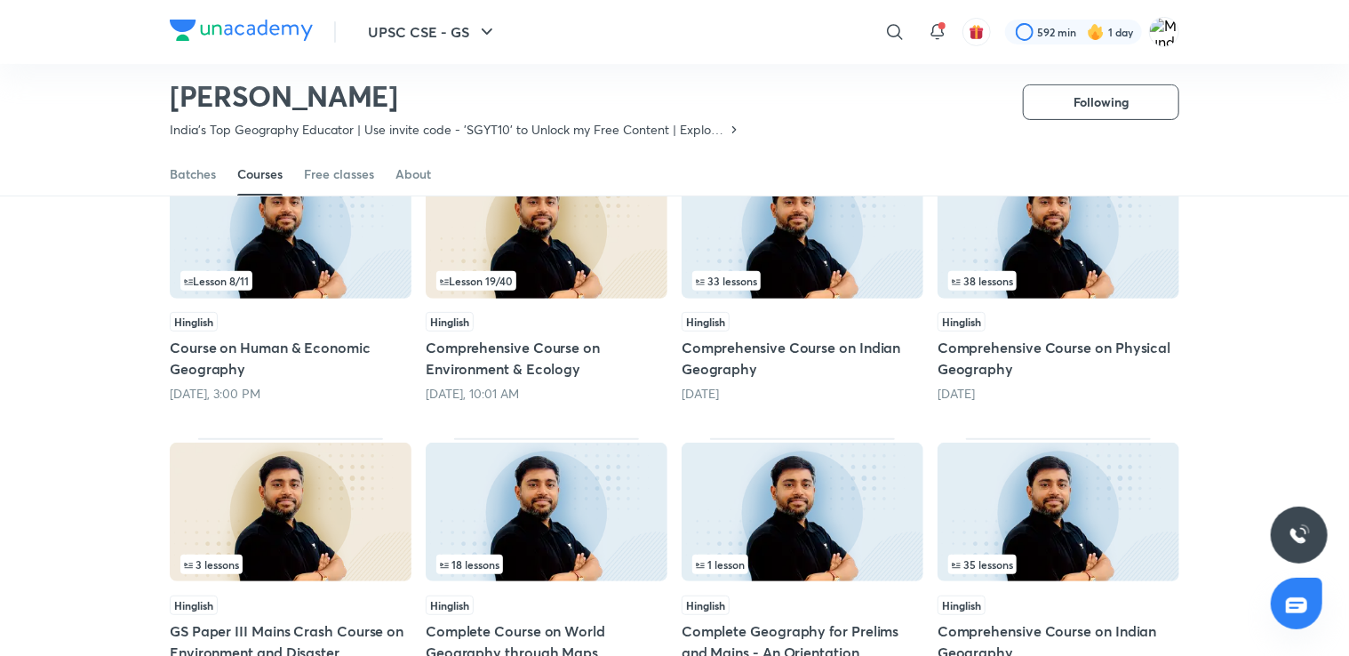
click at [981, 371] on h5 "Comprehensive Course on Physical Geography" at bounding box center [1058, 358] width 242 height 43
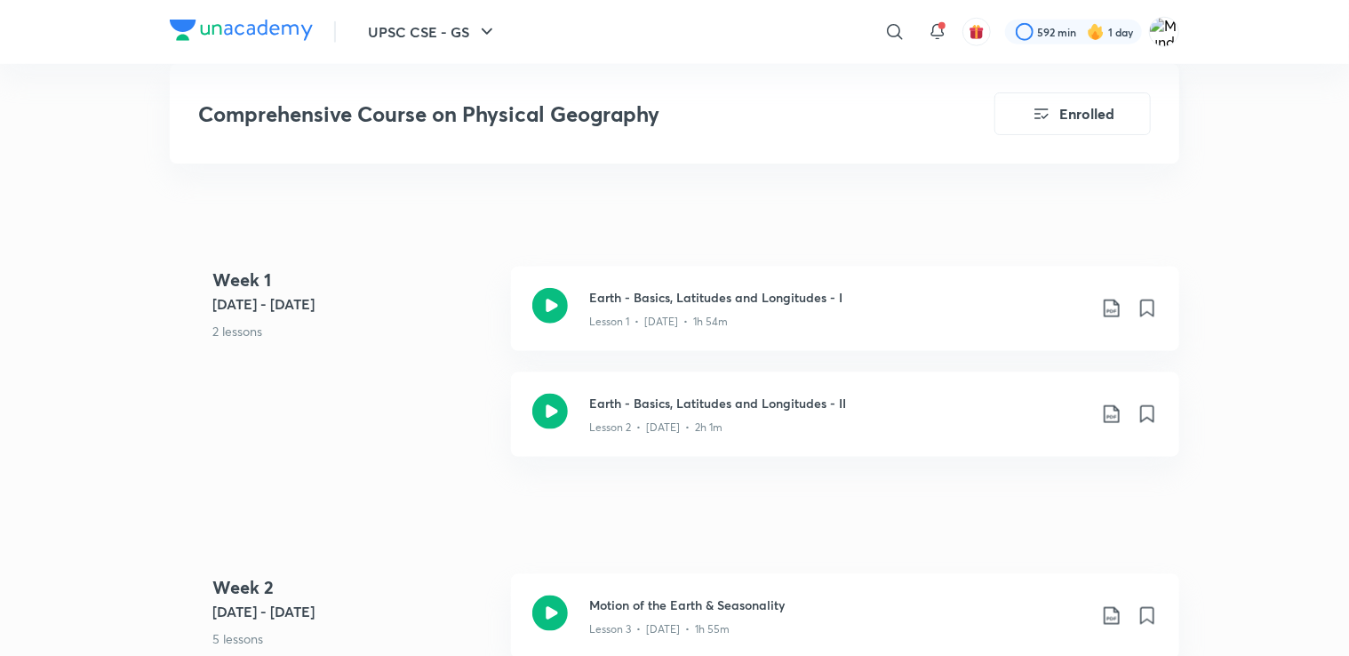
scroll to position [940, 0]
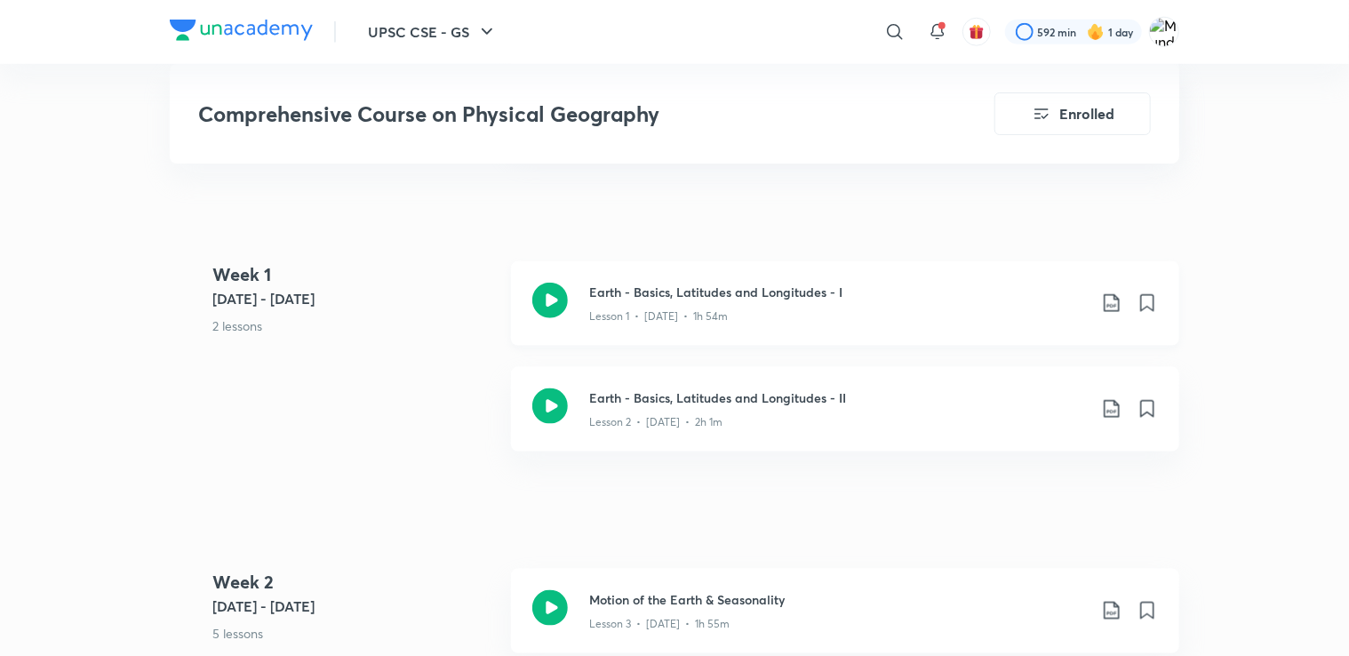
click at [668, 324] on p "Lesson 1 • Jul 11 • 1h 54m" at bounding box center [658, 316] width 139 height 16
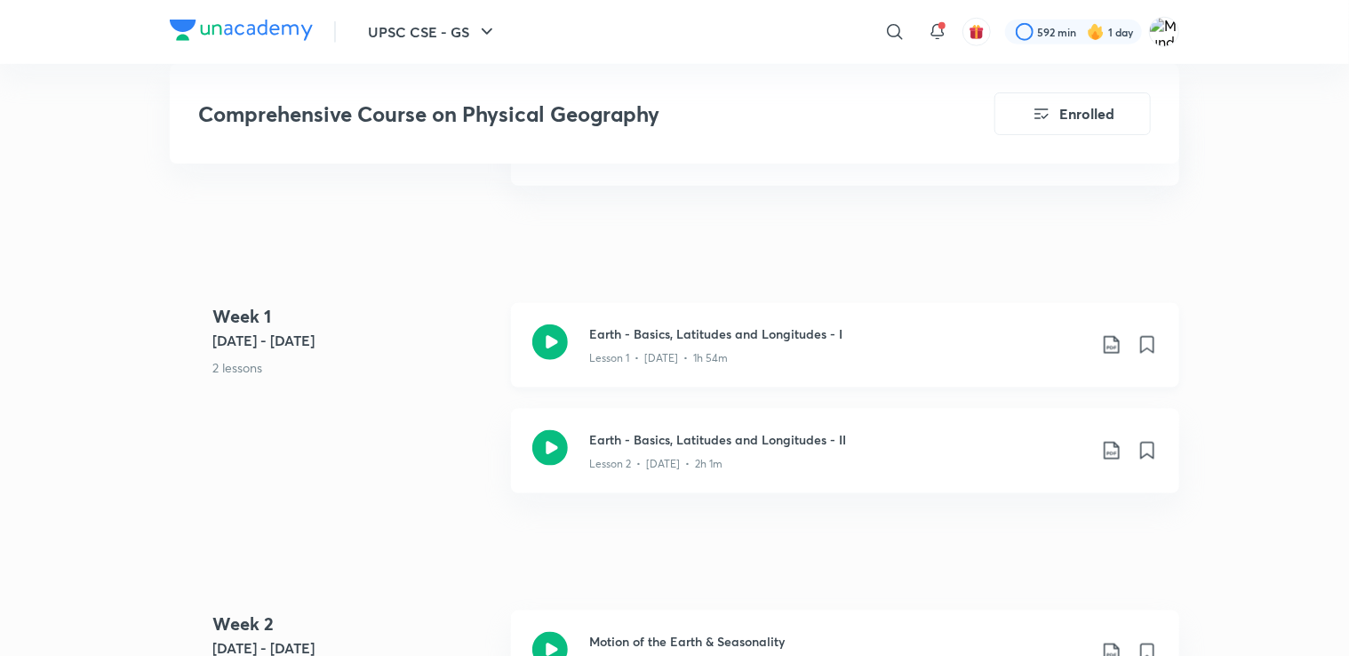
scroll to position [899, 0]
click at [1114, 354] on icon at bounding box center [1111, 343] width 21 height 21
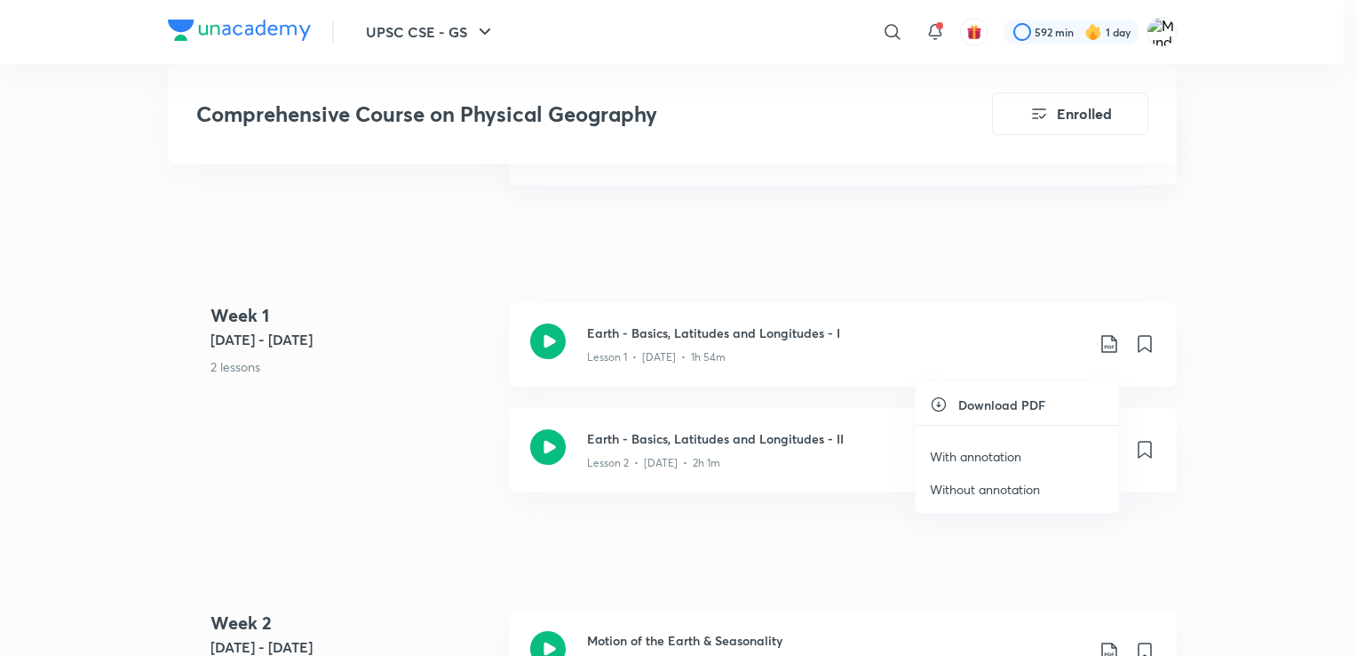
click at [986, 468] on li "With annotation" at bounding box center [1017, 456] width 203 height 33
click at [997, 460] on p "With annotation" at bounding box center [976, 456] width 92 height 19
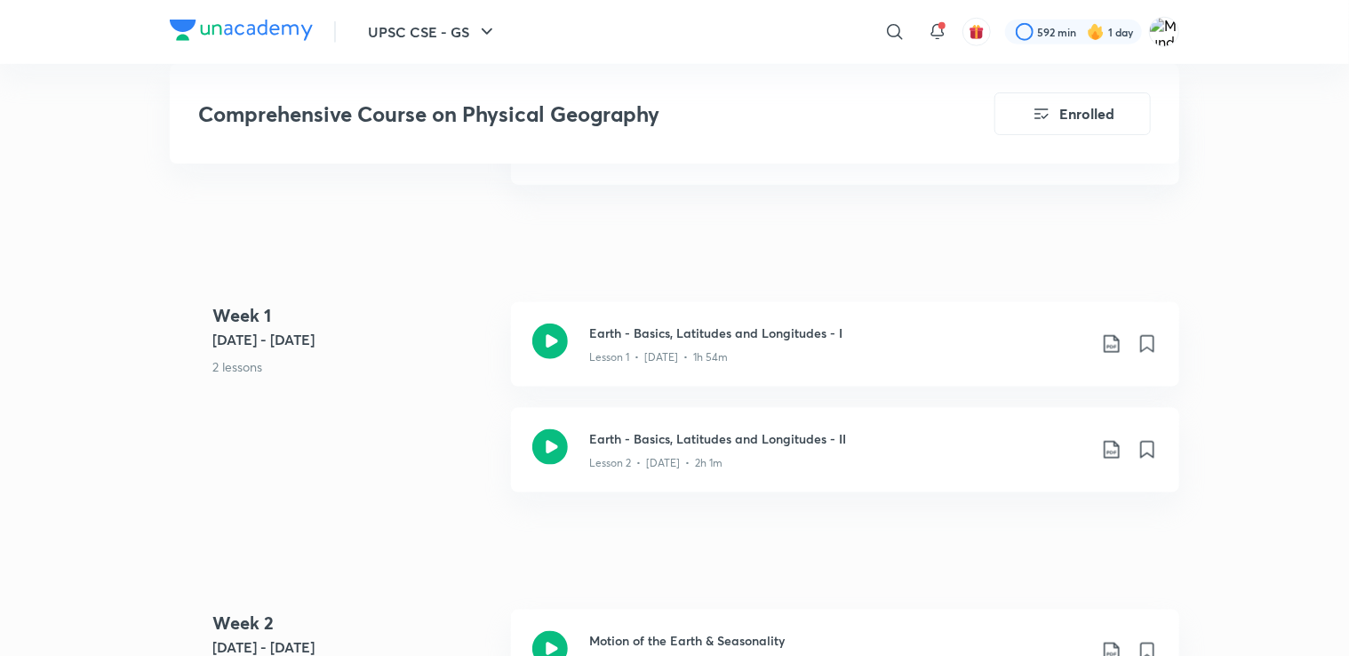
click at [1110, 353] on icon at bounding box center [1110, 344] width 15 height 18
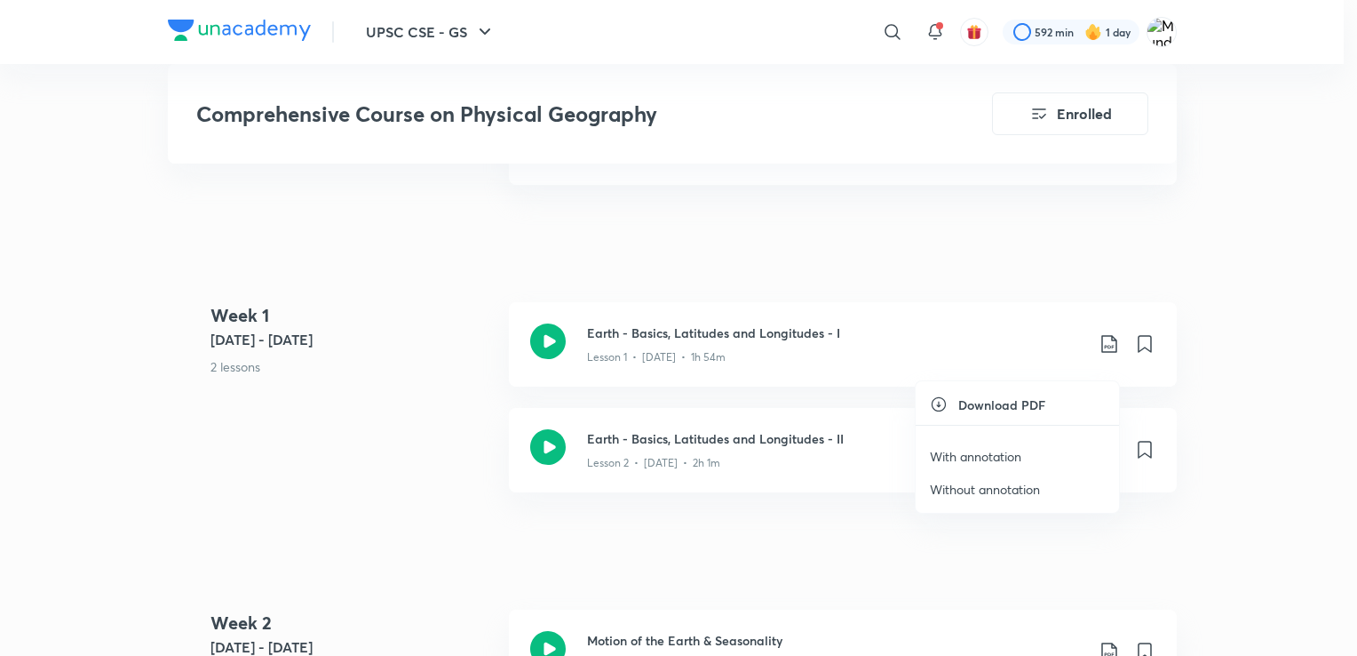
click at [991, 485] on p "Without annotation" at bounding box center [985, 489] width 110 height 19
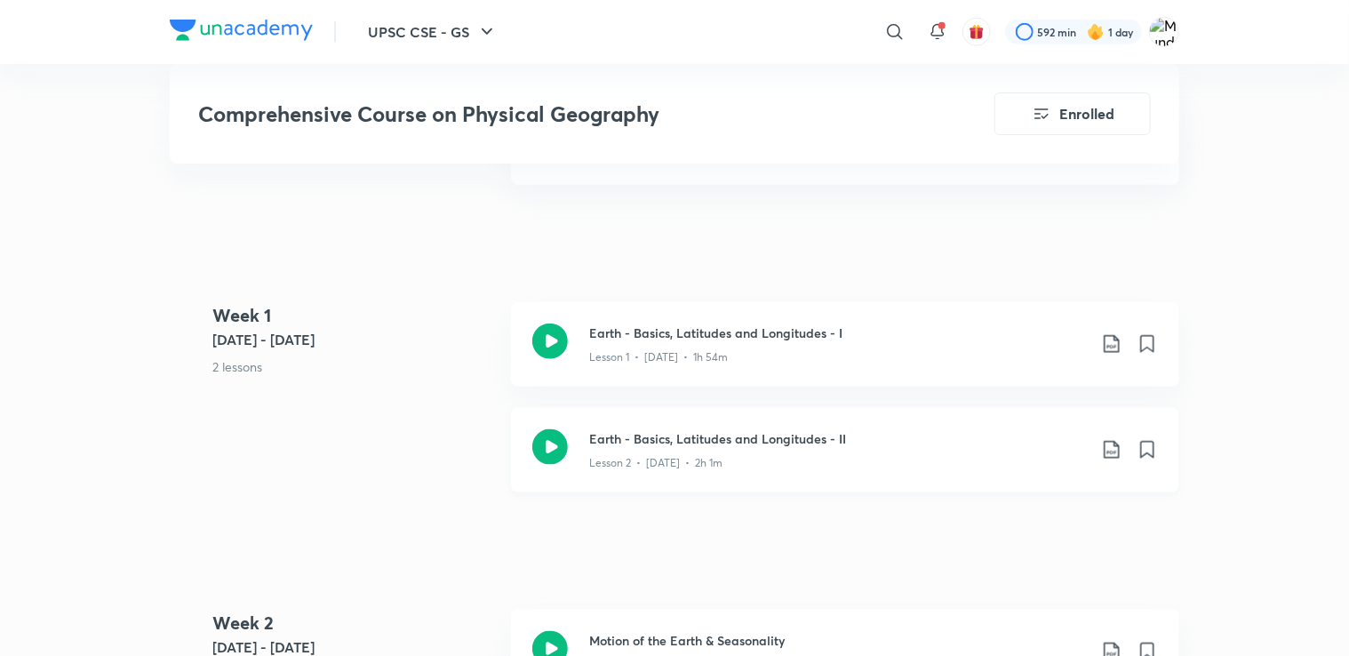
click at [1110, 460] on icon at bounding box center [1111, 449] width 21 height 21
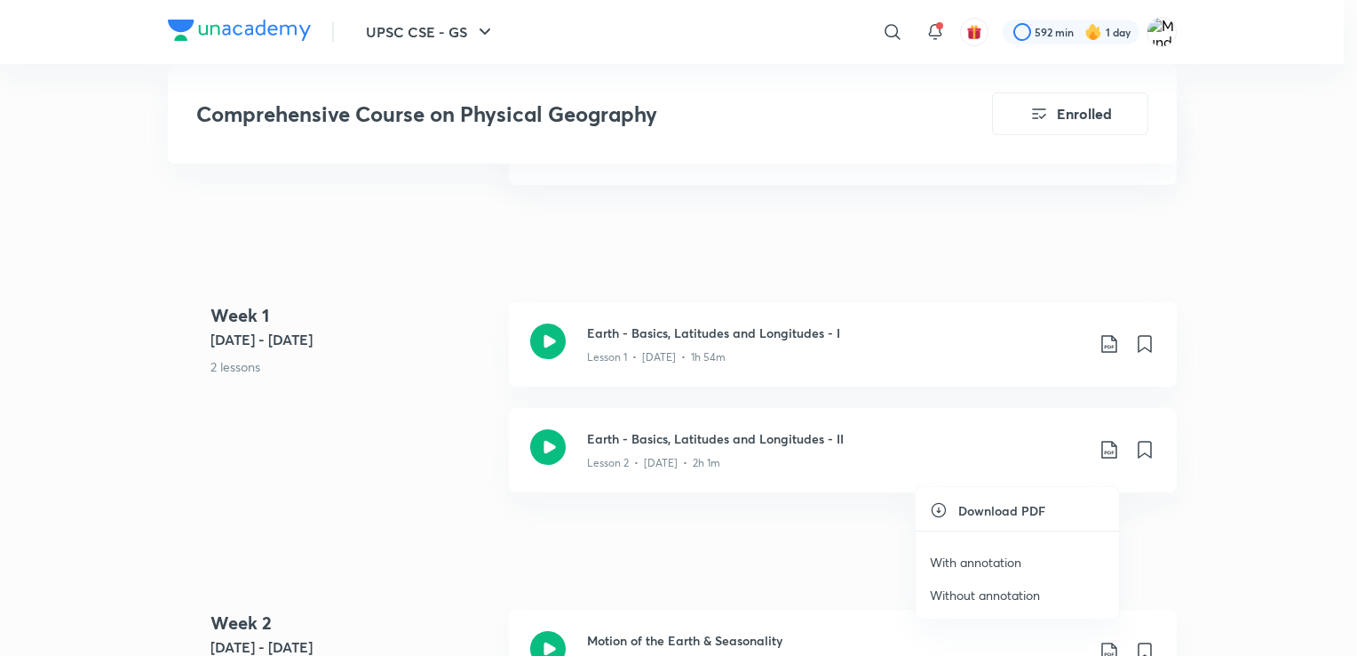
click at [996, 592] on p "Without annotation" at bounding box center [985, 594] width 110 height 19
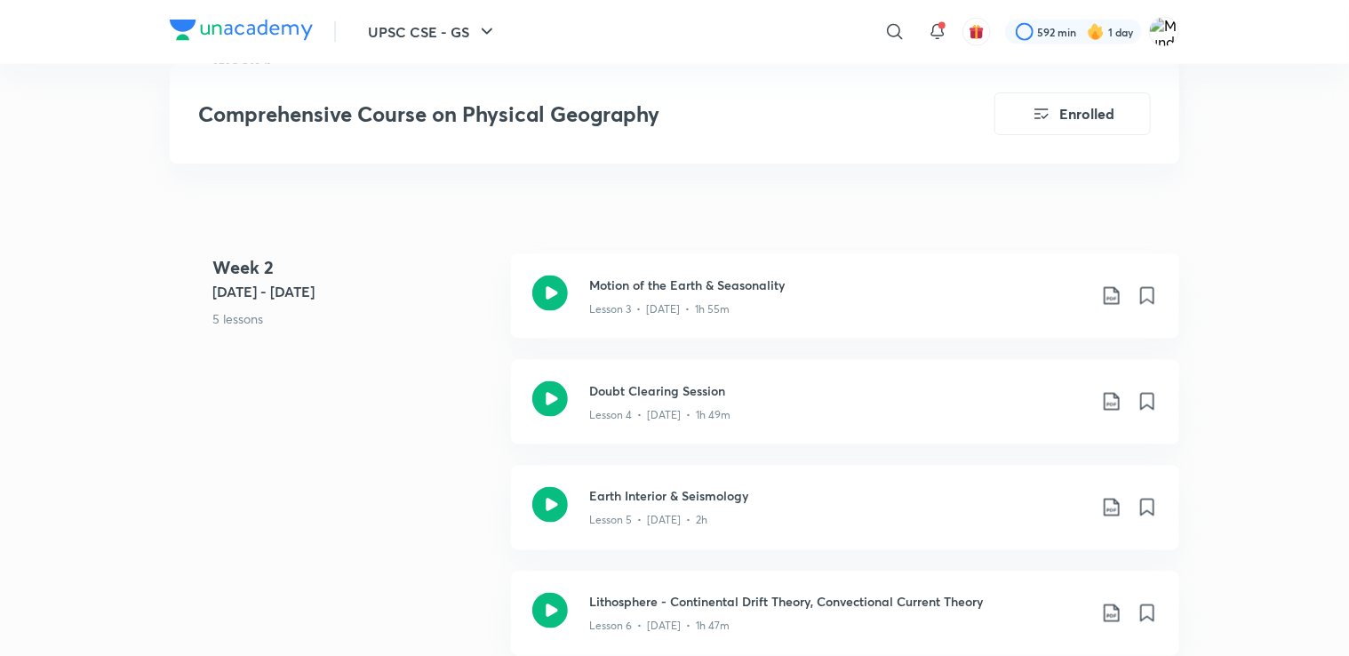
scroll to position [1257, 0]
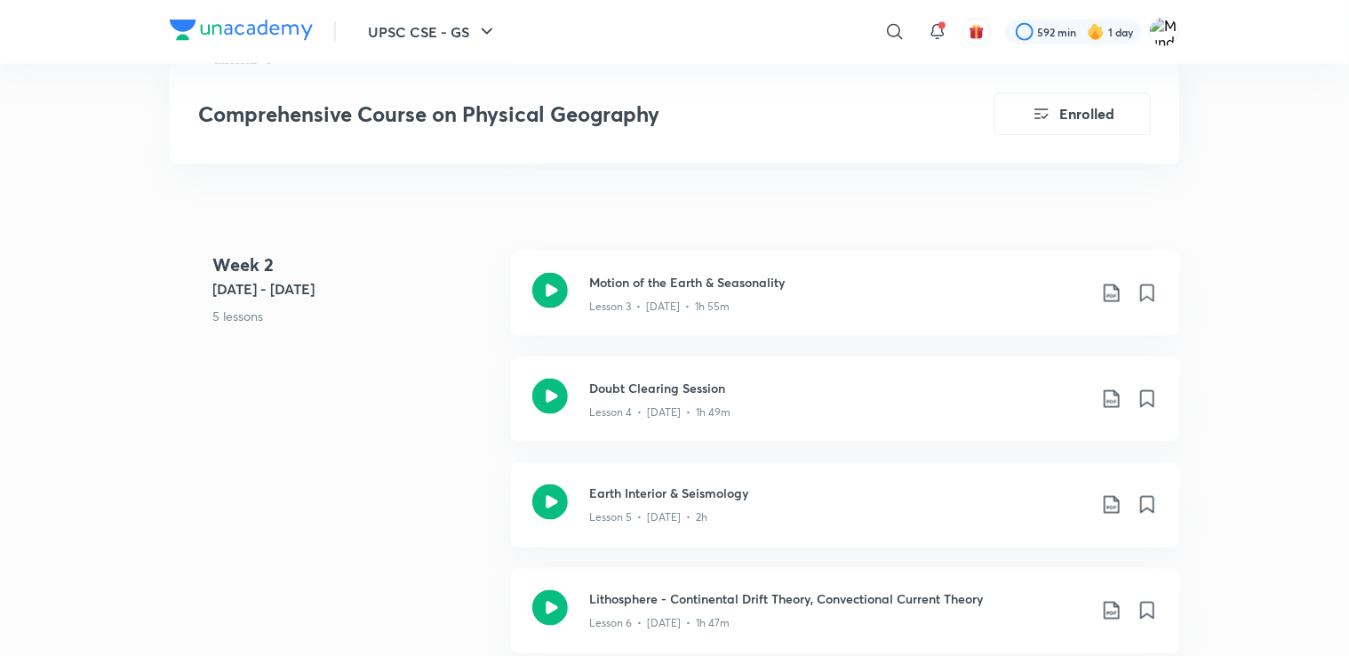
click at [172, 473] on div "Week 2 Jul 14 - 20 5 lessons Motion of the Earth & Seasonality Lesson 3 • Jul 1…" at bounding box center [674, 515] width 1009 height 529
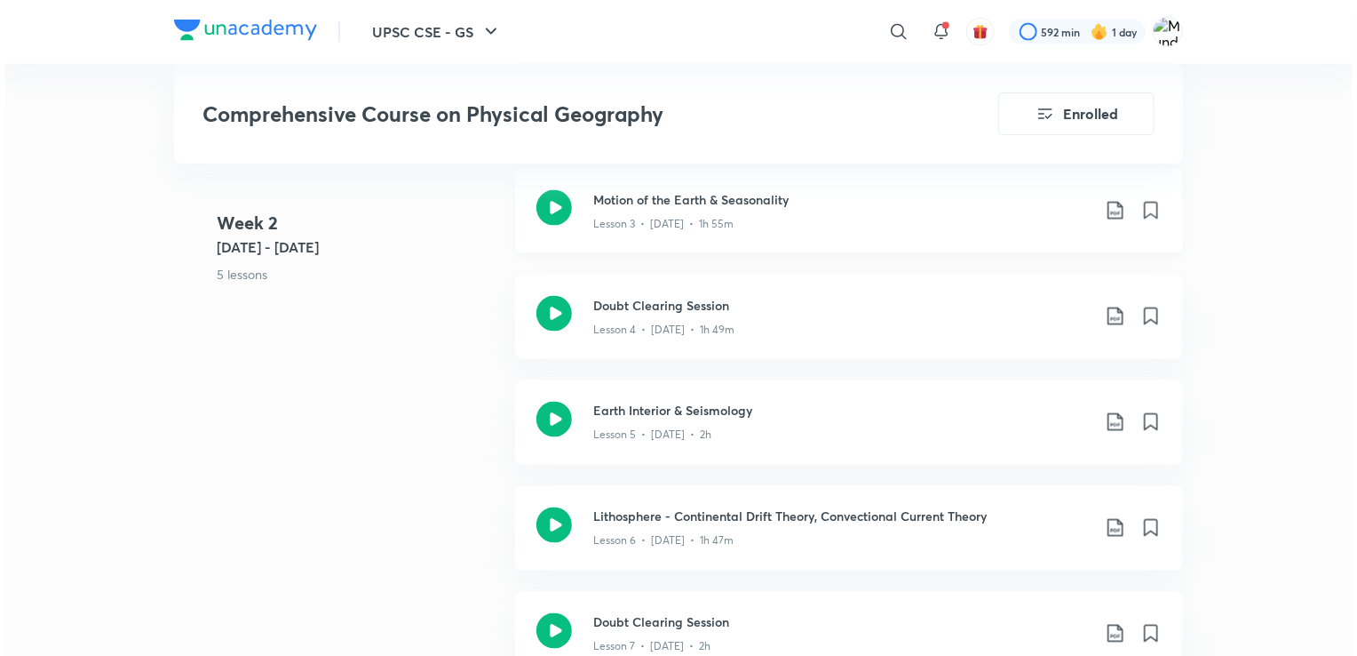
scroll to position [1341, 0]
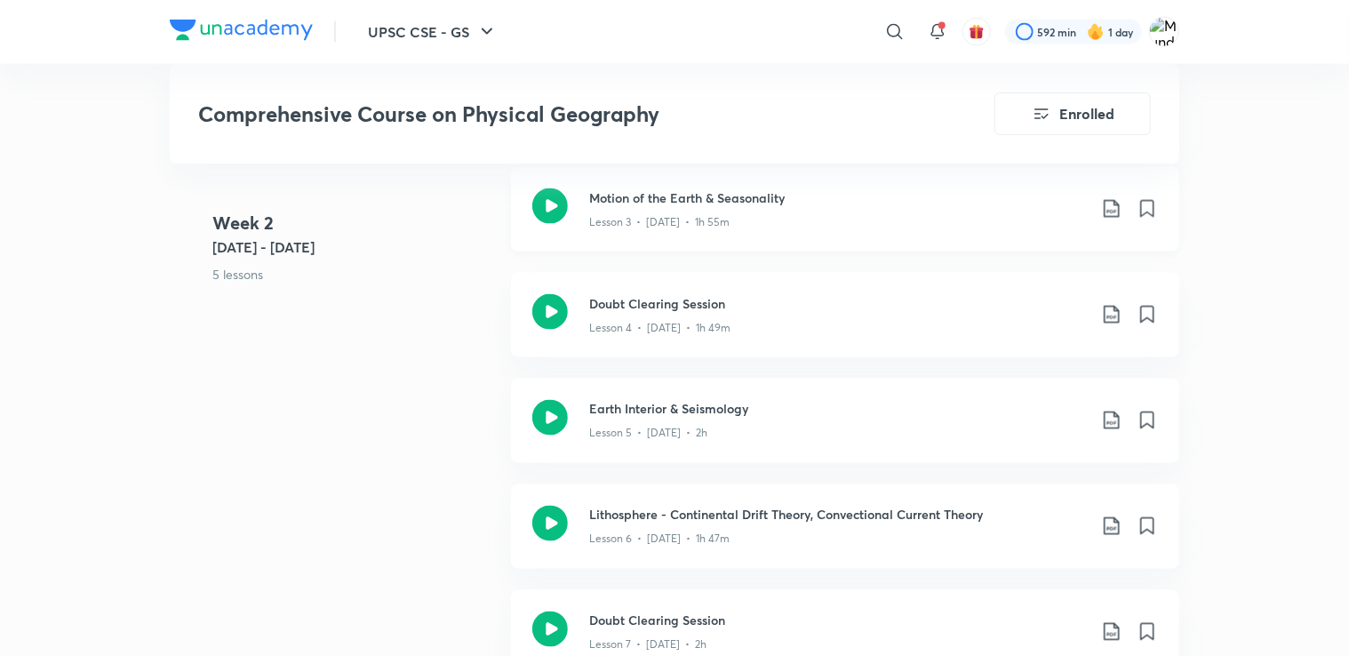
click at [1118, 218] on icon at bounding box center [1110, 209] width 15 height 18
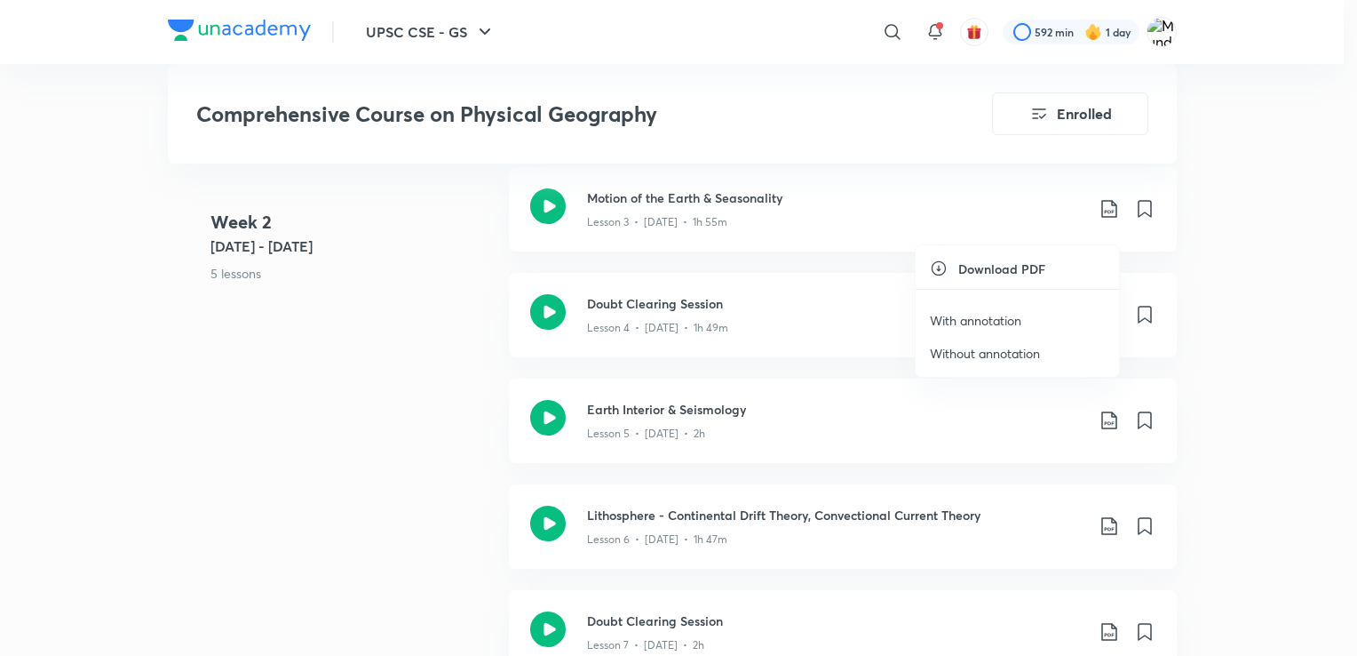
click at [991, 353] on p "Without annotation" at bounding box center [985, 353] width 110 height 19
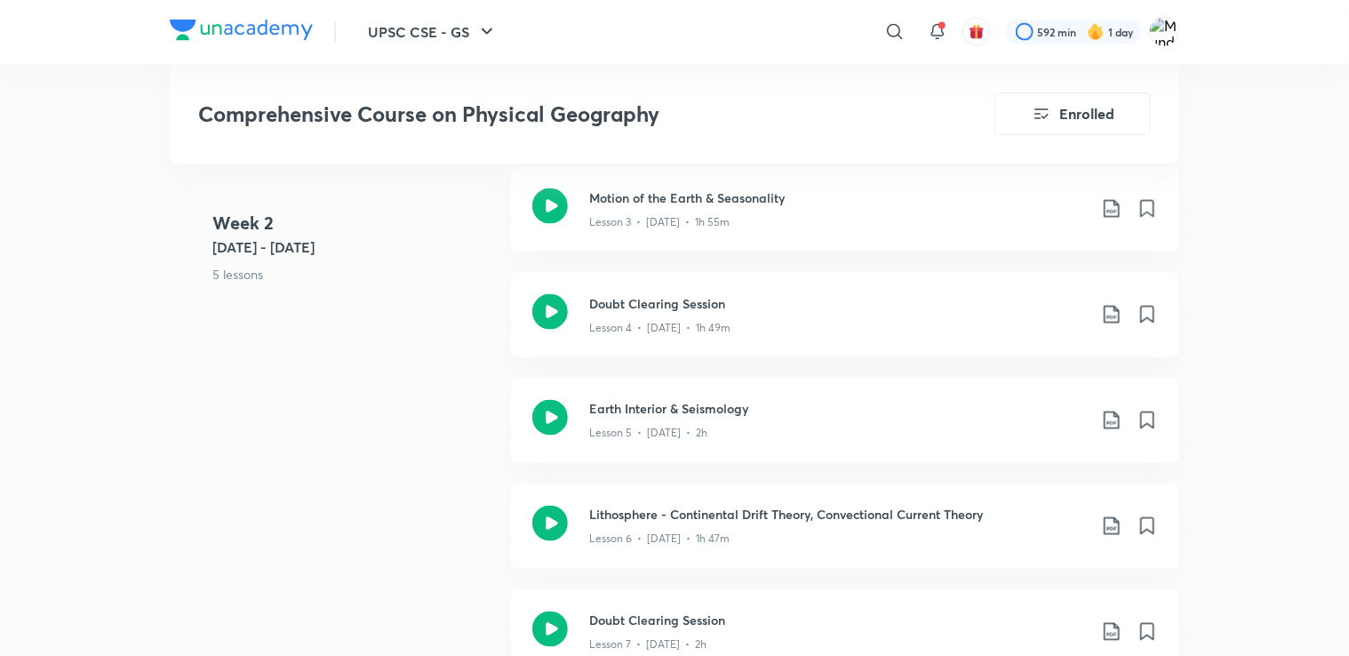
click at [1113, 325] on icon at bounding box center [1111, 314] width 21 height 21
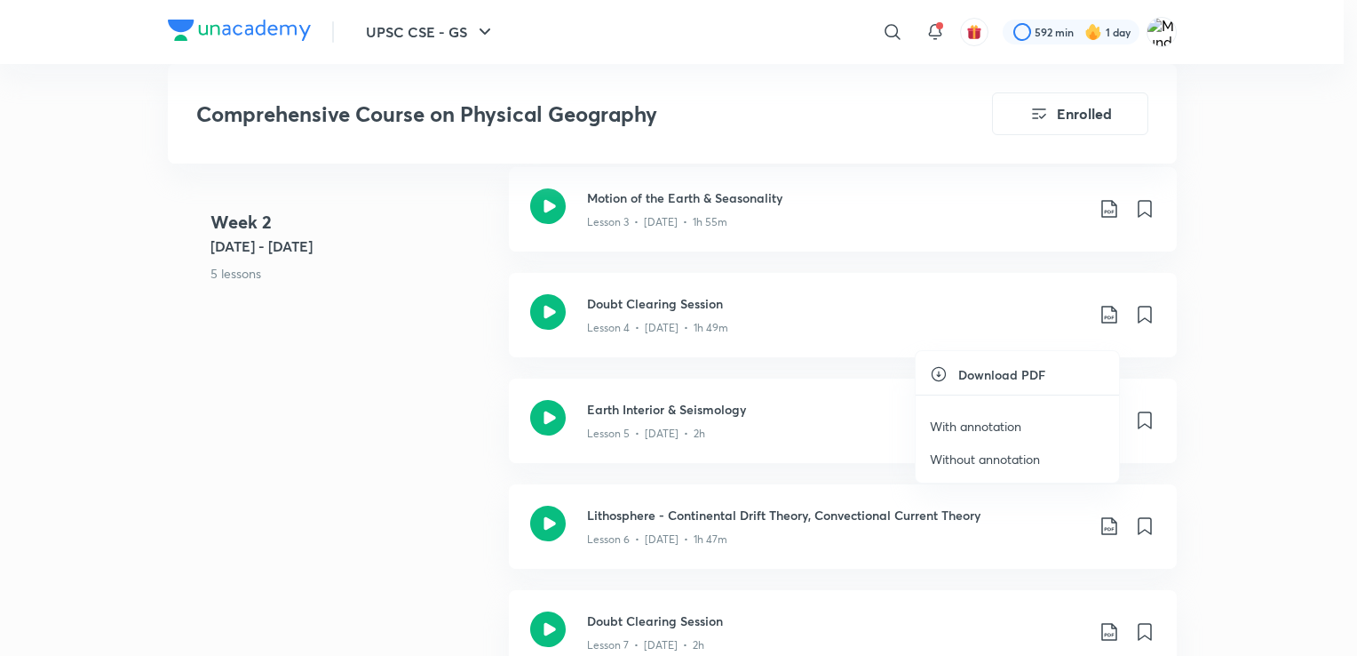
click at [1042, 458] on li "Without annotation" at bounding box center [1017, 458] width 203 height 33
click at [999, 455] on p "Without annotation" at bounding box center [985, 459] width 110 height 19
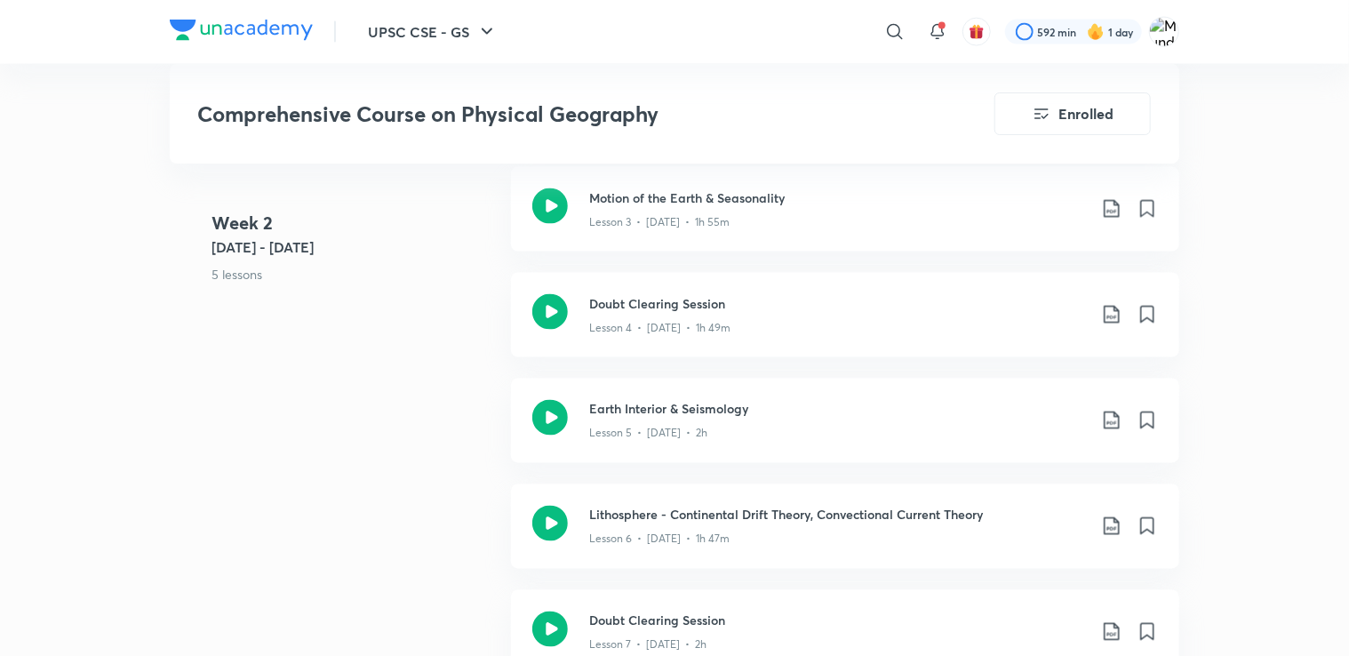
click at [1103, 431] on icon at bounding box center [1111, 420] width 21 height 21
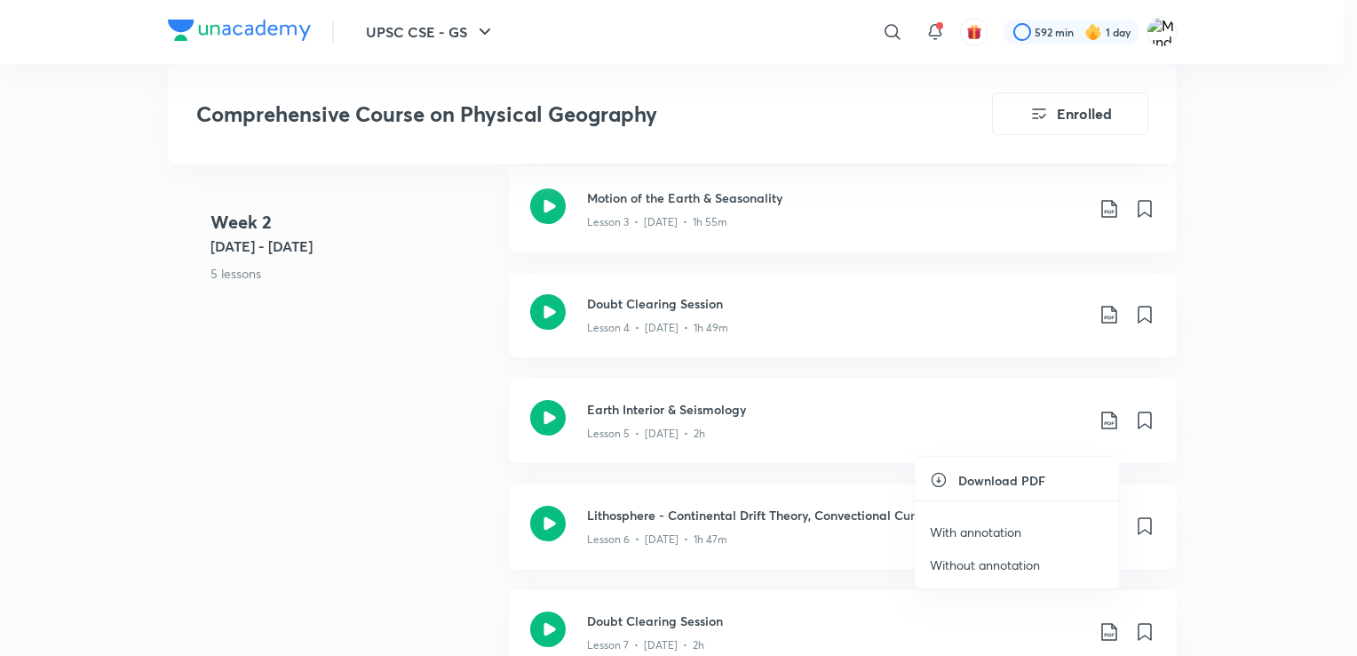
click at [991, 558] on p "Without annotation" at bounding box center [985, 564] width 110 height 19
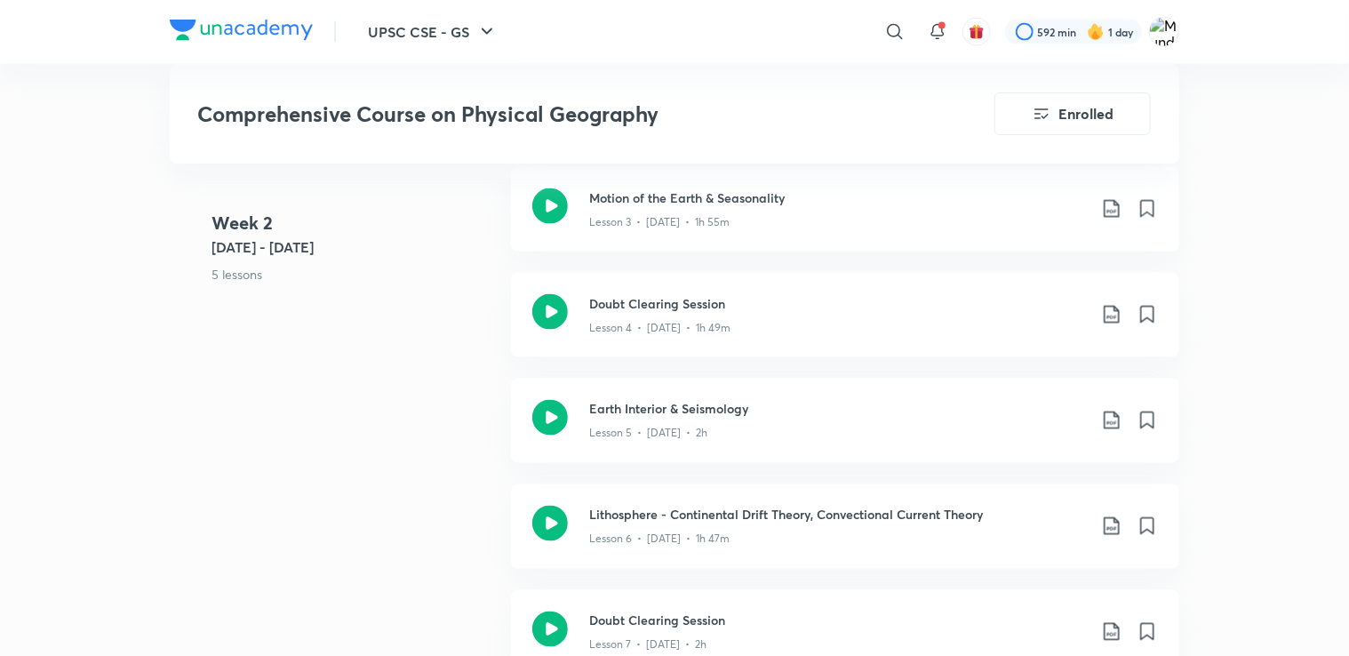
click at [1114, 537] on icon at bounding box center [1111, 525] width 21 height 21
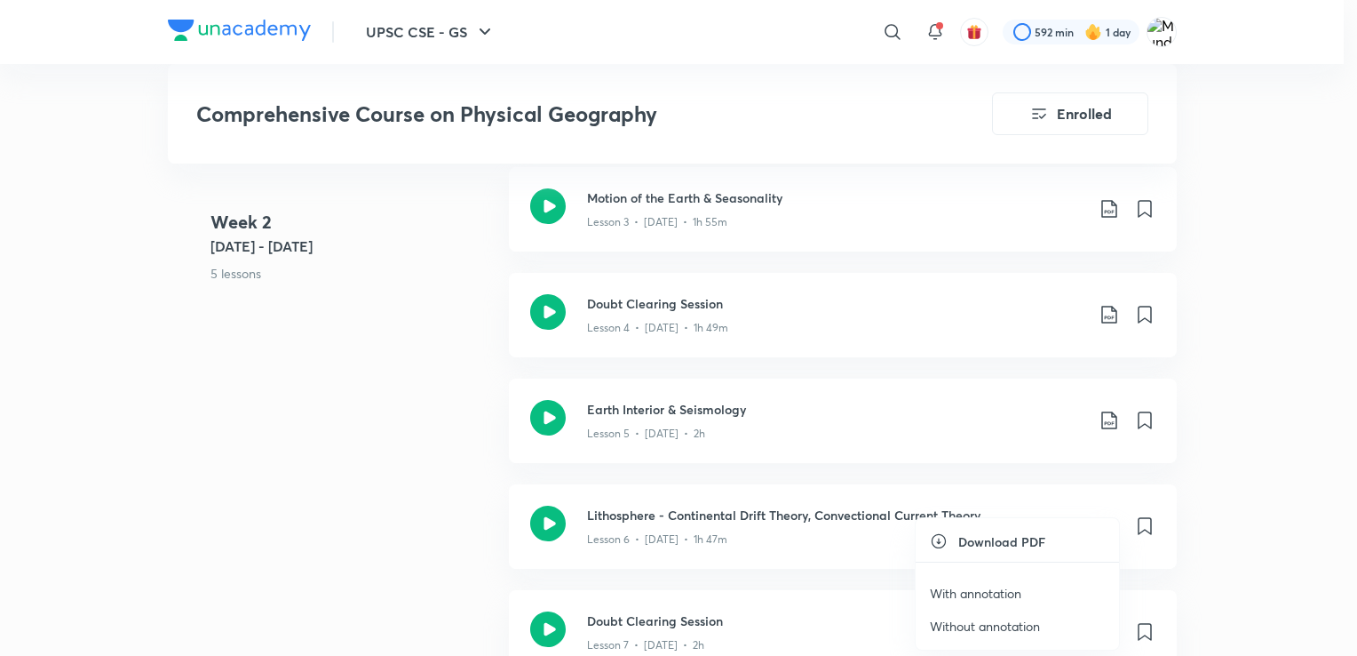
click at [1018, 623] on p "Without annotation" at bounding box center [985, 626] width 110 height 19
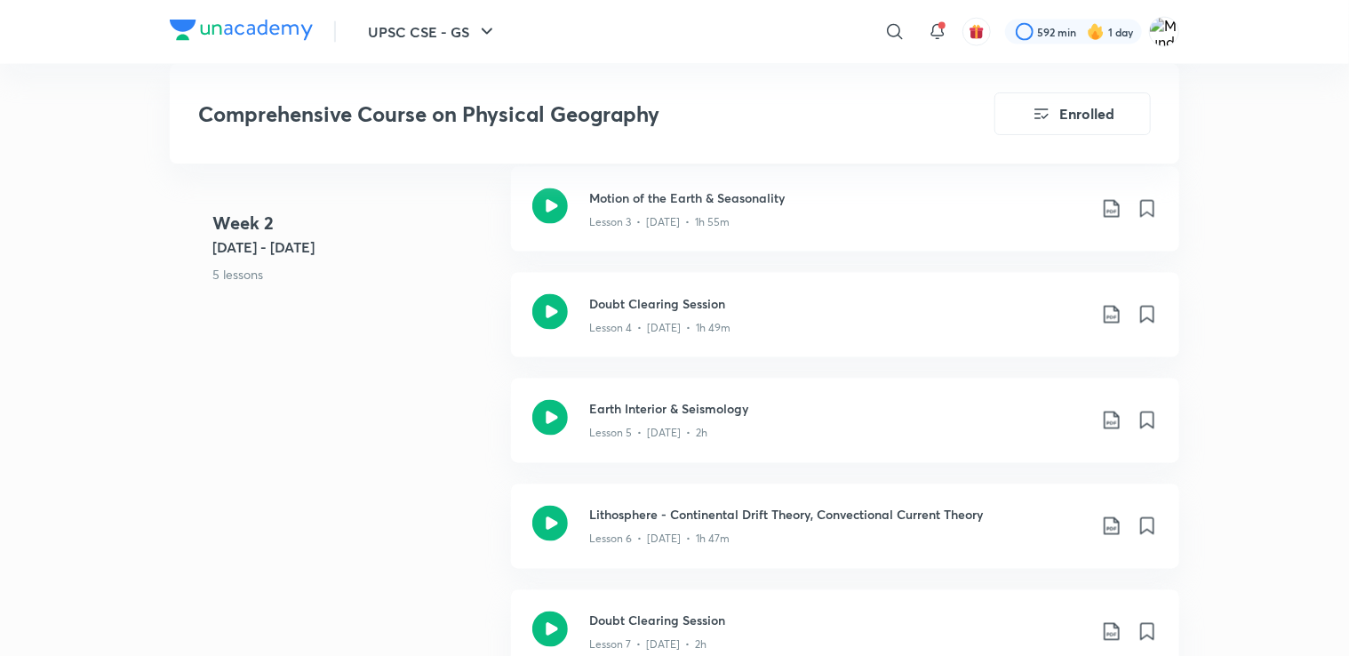
click at [1112, 640] on icon at bounding box center [1110, 632] width 15 height 18
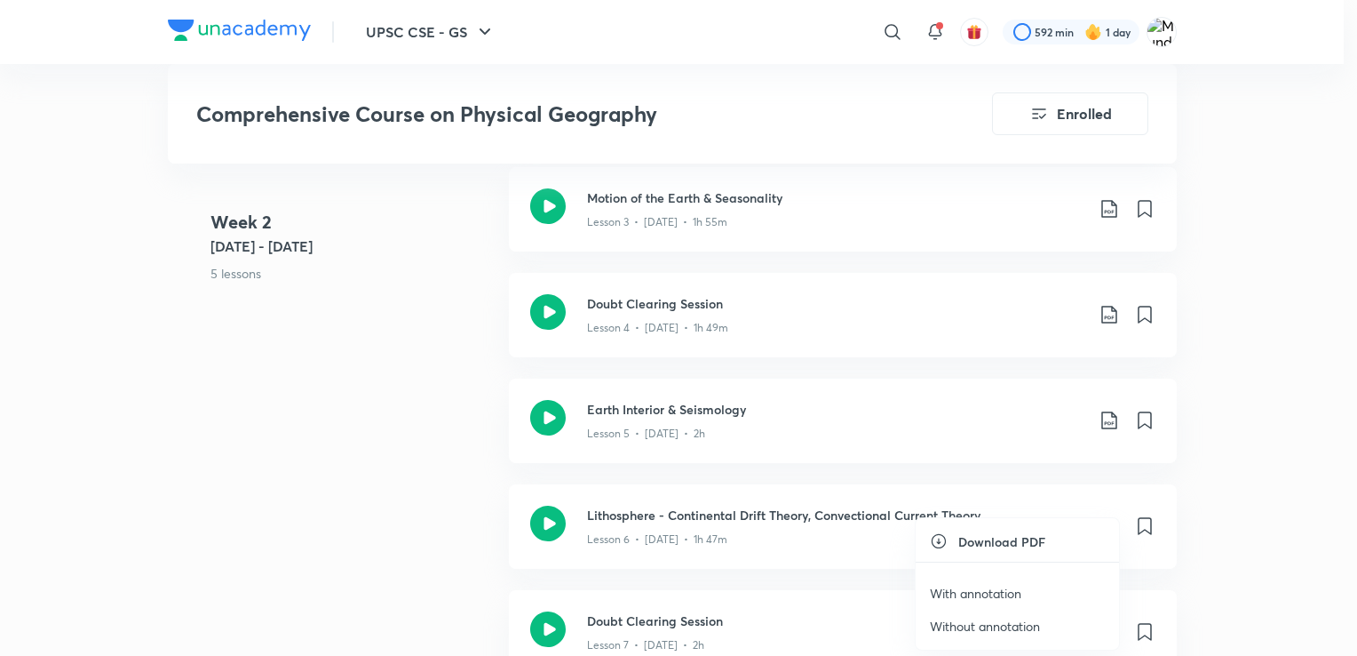
click at [1055, 622] on li "Without annotation" at bounding box center [1017, 625] width 203 height 33
click at [1033, 624] on p "Without annotation" at bounding box center [985, 626] width 110 height 19
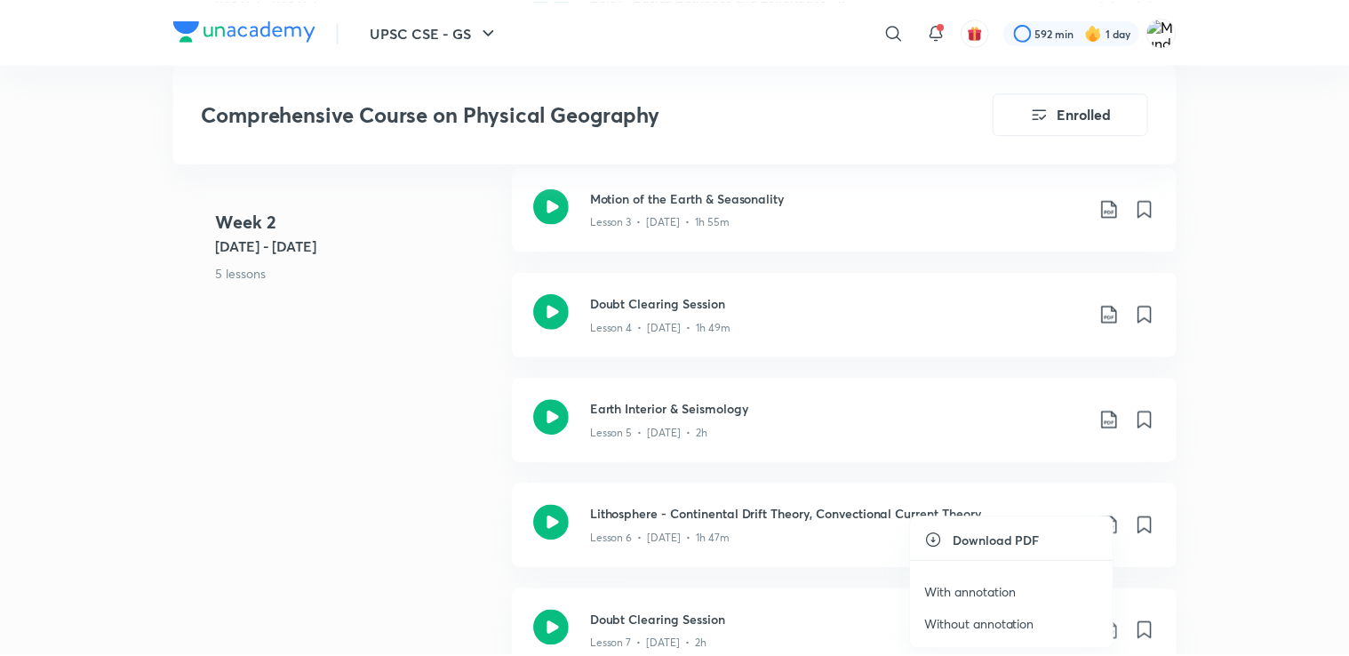
scroll to position [1397, 0]
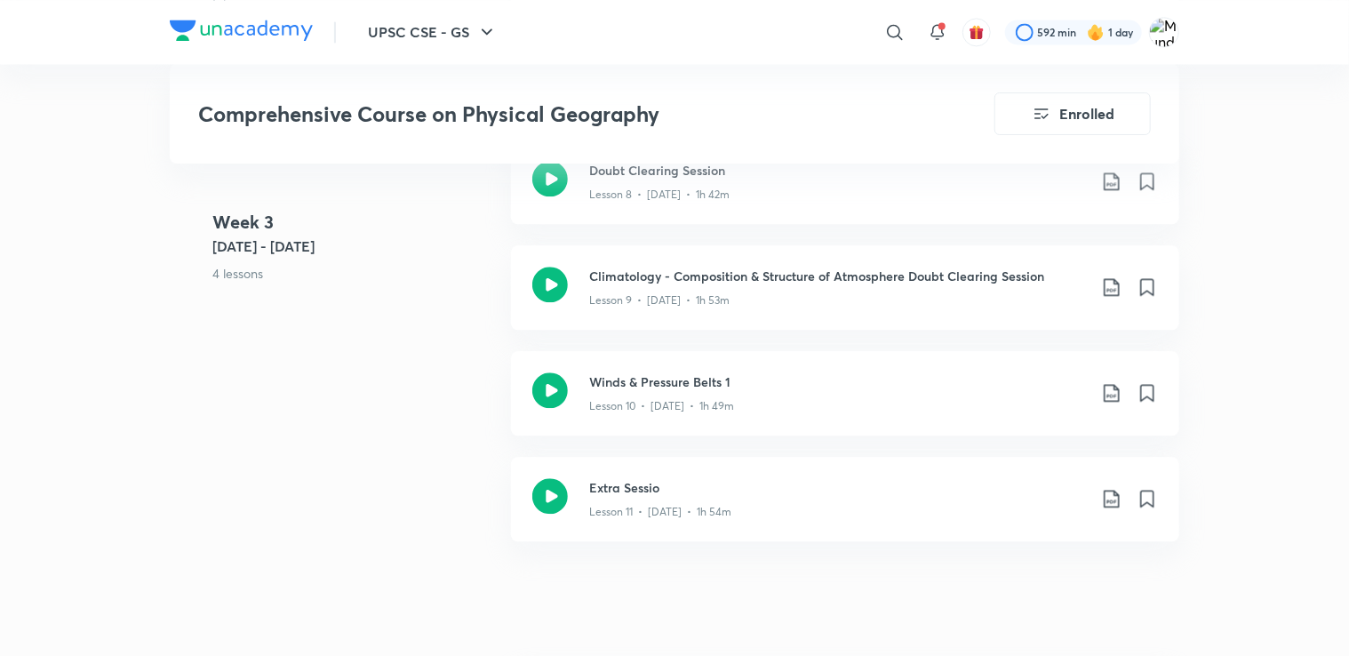
scroll to position [1993, 0]
click at [1102, 193] on icon at bounding box center [1111, 181] width 21 height 21
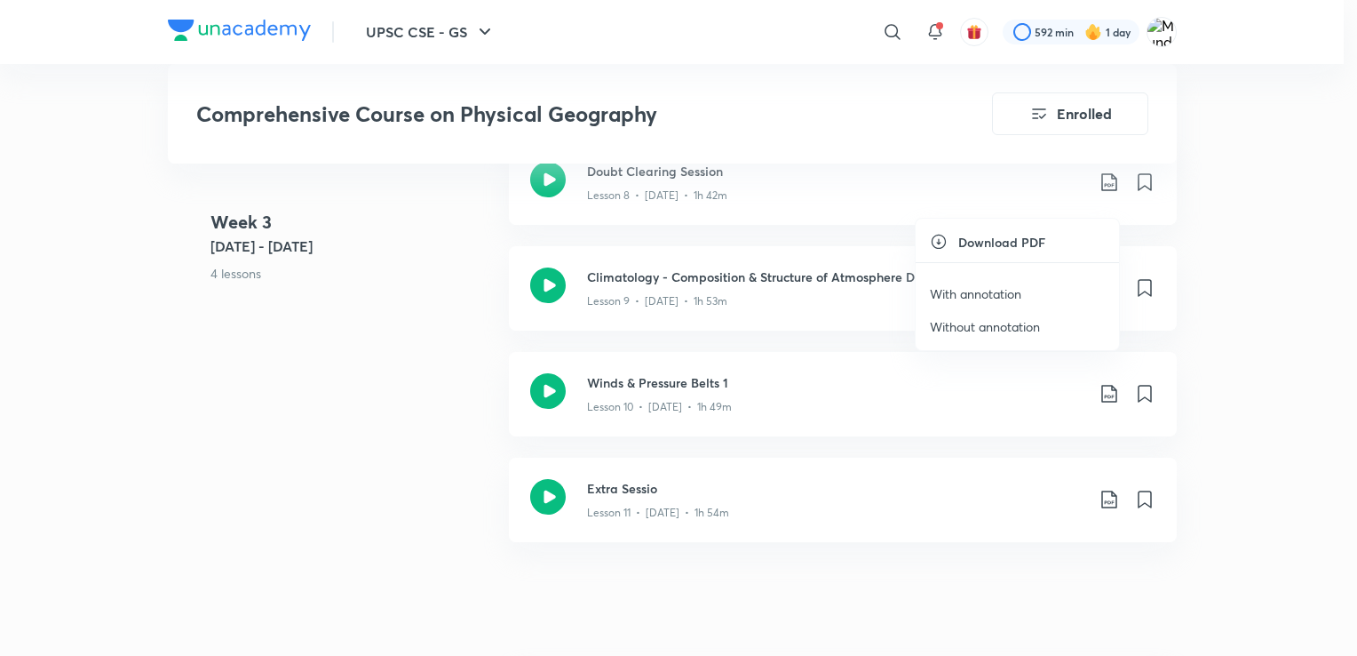
click at [1023, 327] on p "Without annotation" at bounding box center [985, 326] width 110 height 19
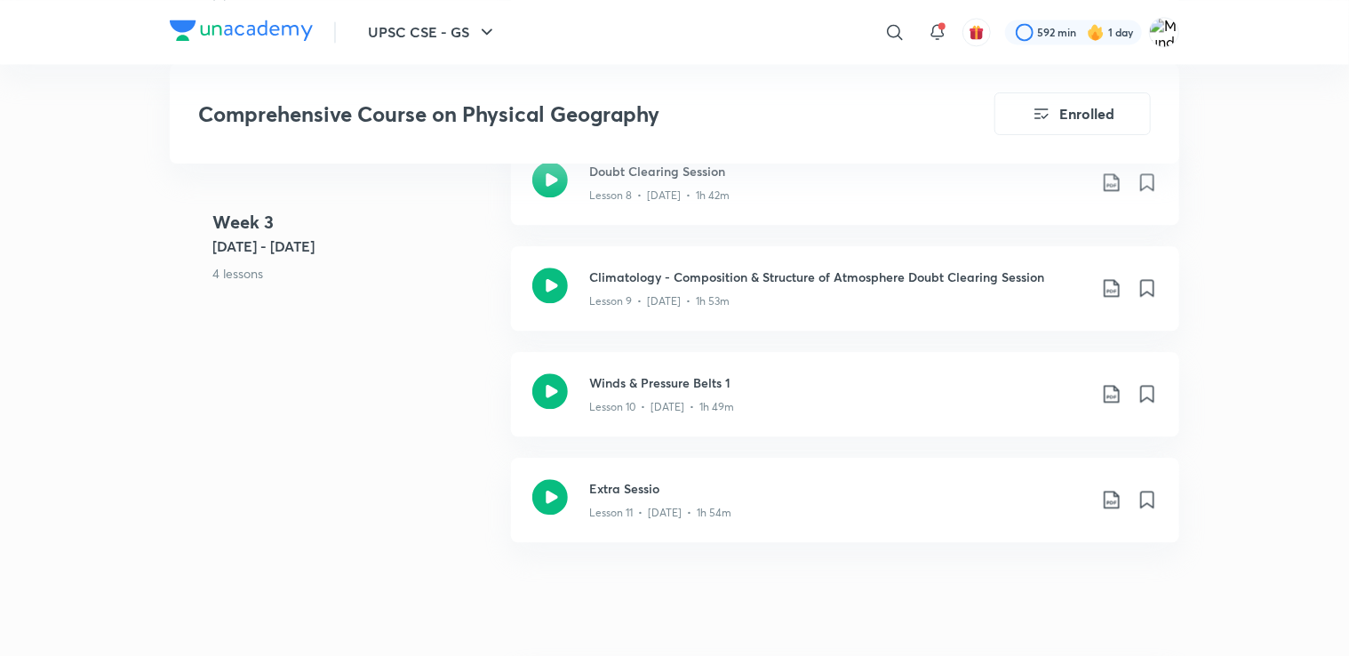
click at [1113, 298] on icon at bounding box center [1111, 287] width 21 height 21
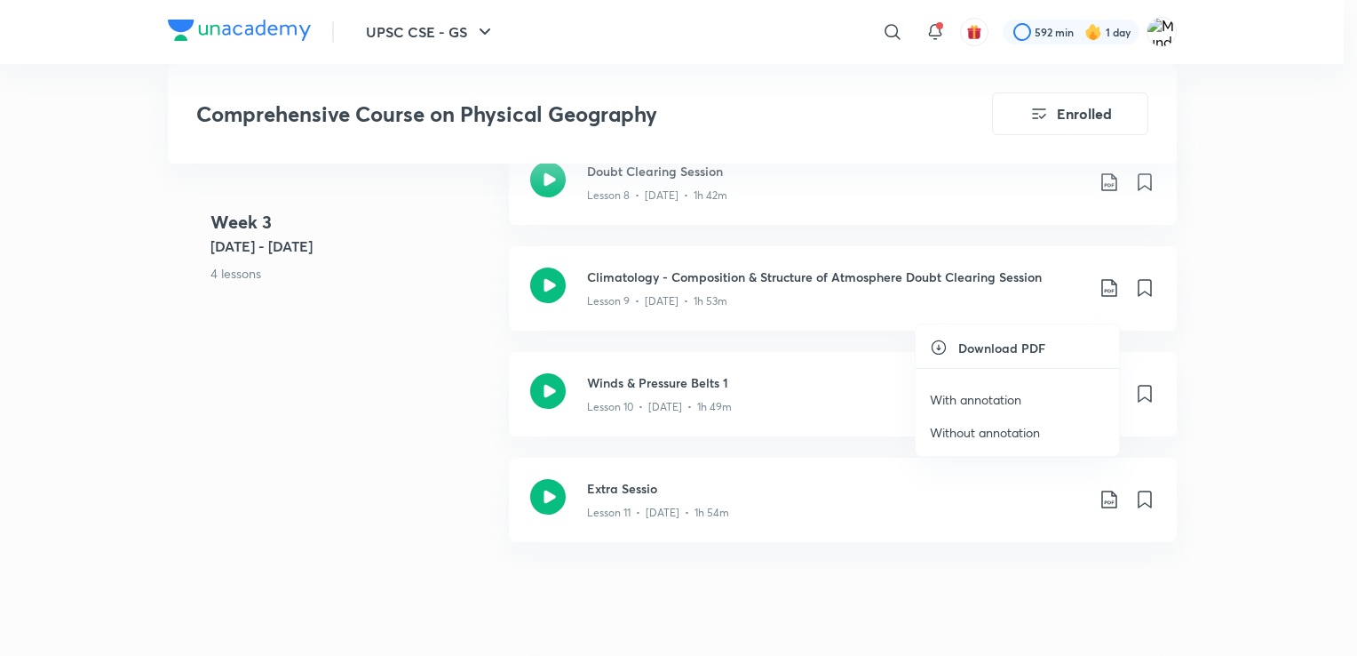
click at [1009, 430] on p "Without annotation" at bounding box center [985, 432] width 110 height 19
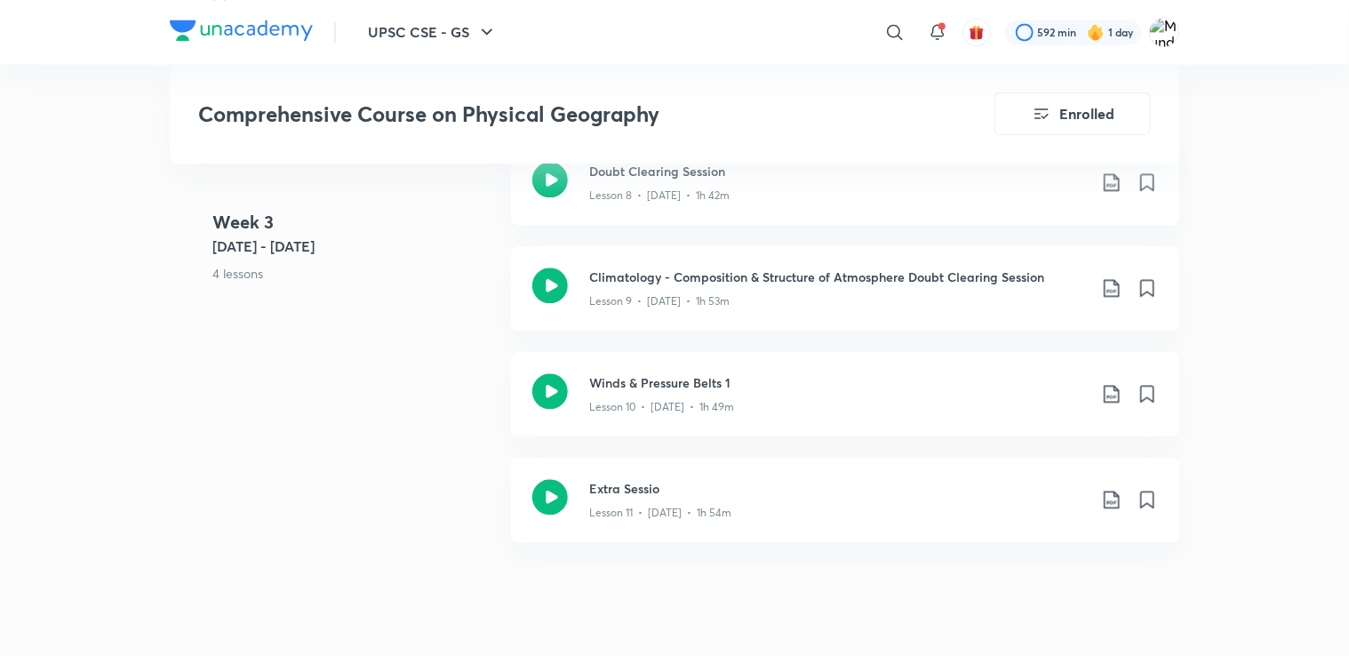
click at [1111, 404] on icon at bounding box center [1111, 393] width 21 height 21
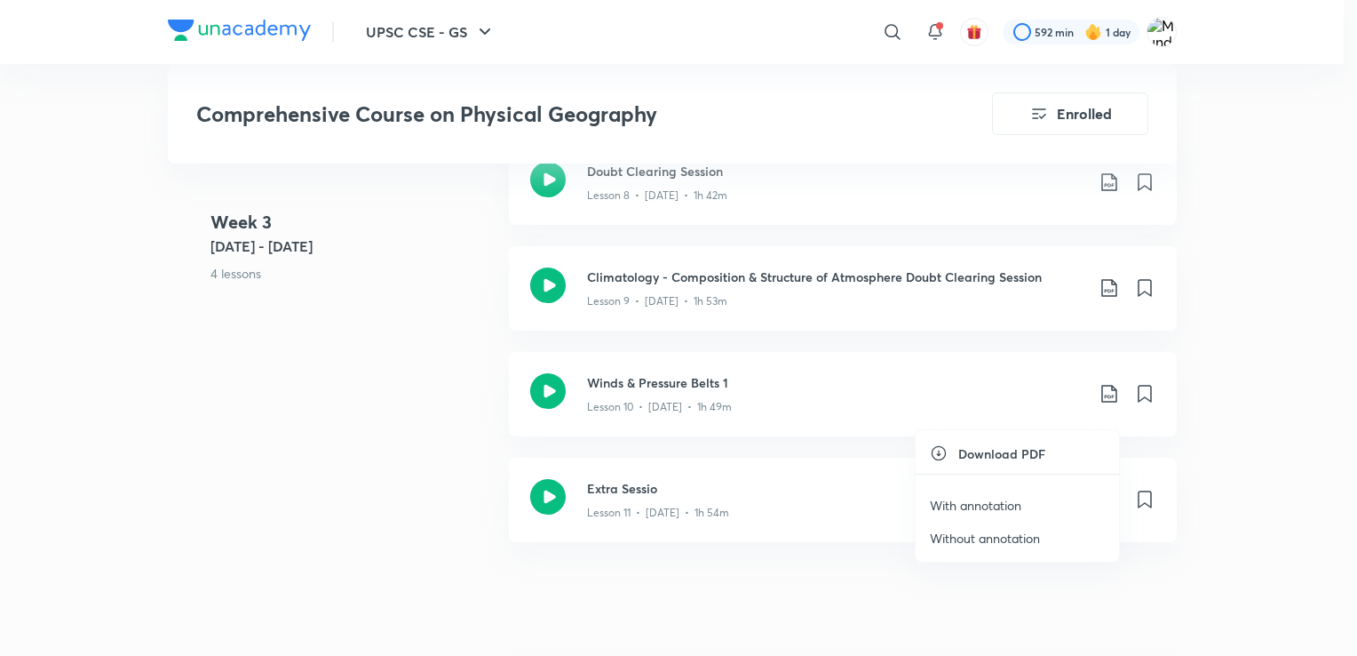
click at [985, 539] on p "Without annotation" at bounding box center [985, 538] width 110 height 19
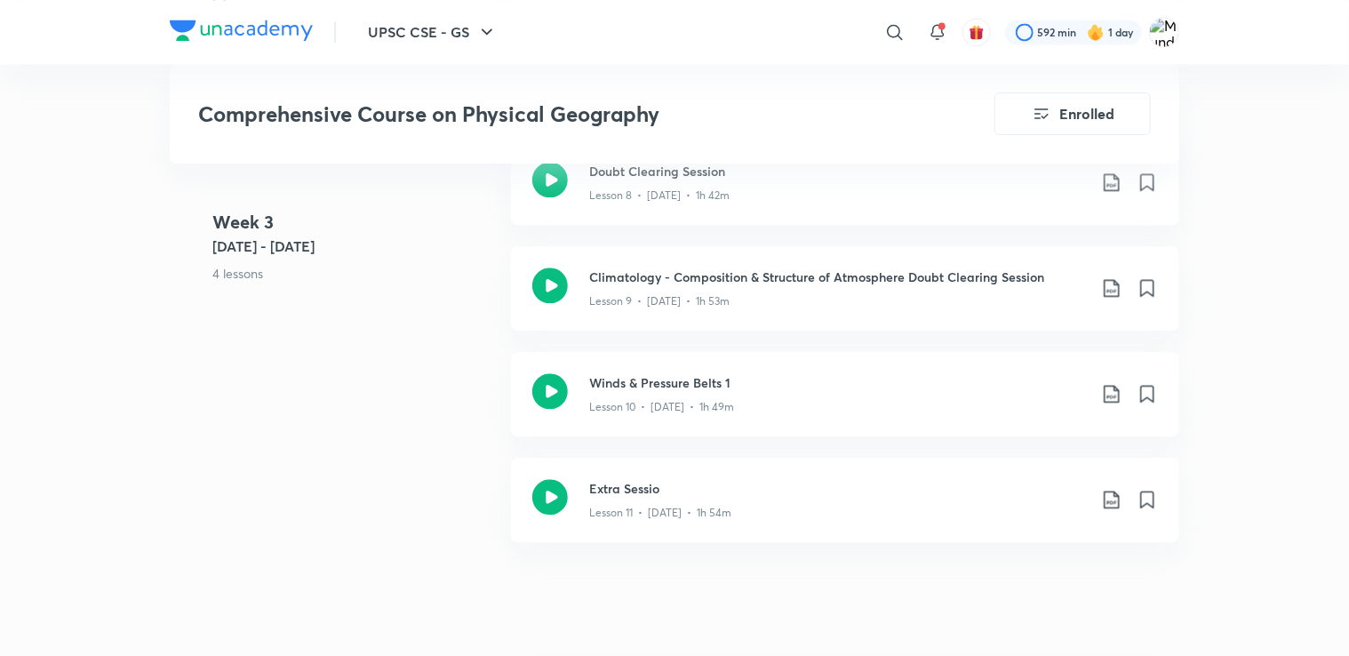
click at [1105, 510] on icon at bounding box center [1111, 499] width 21 height 21
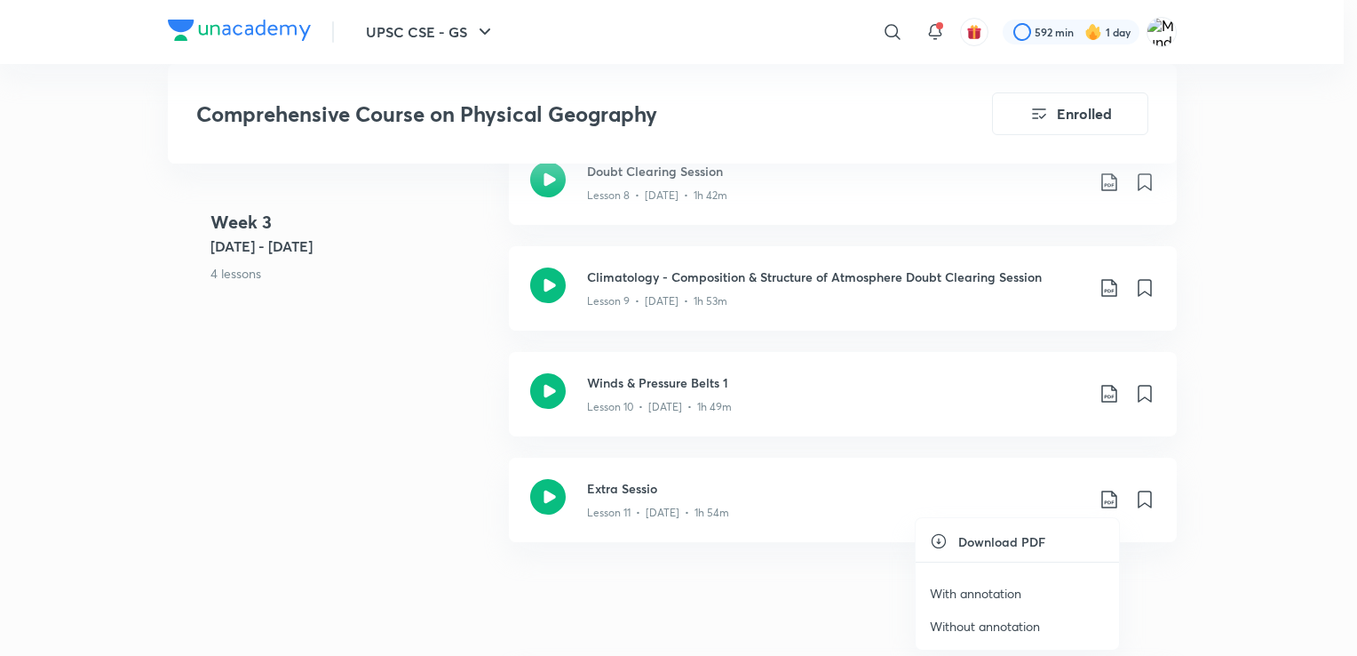
click at [1018, 621] on p "Without annotation" at bounding box center [985, 626] width 110 height 19
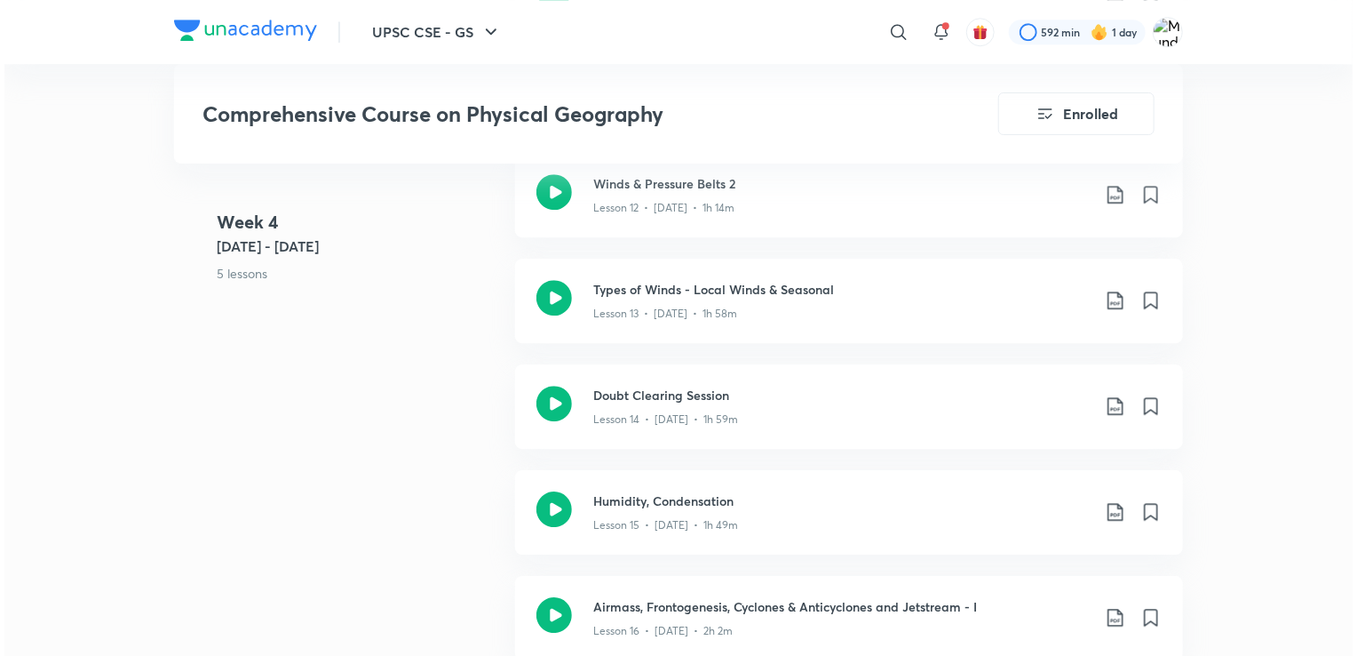
scroll to position [2498, 0]
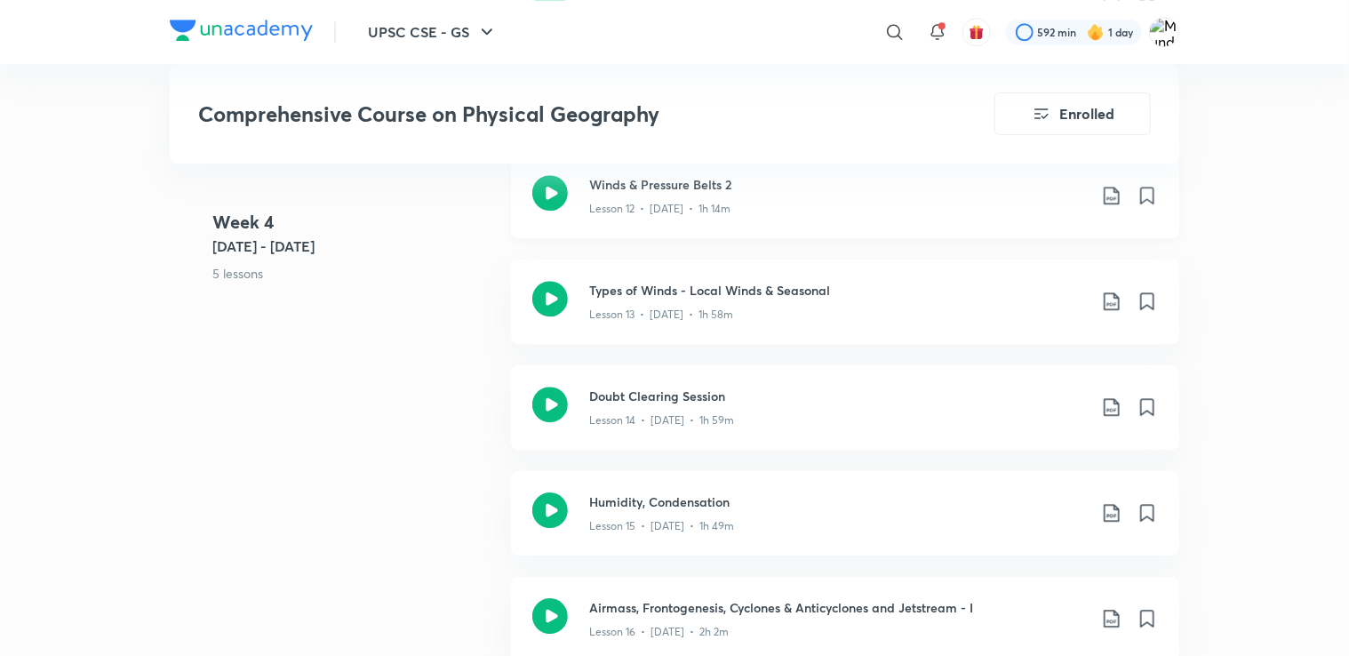
click at [1110, 204] on icon at bounding box center [1111, 195] width 21 height 21
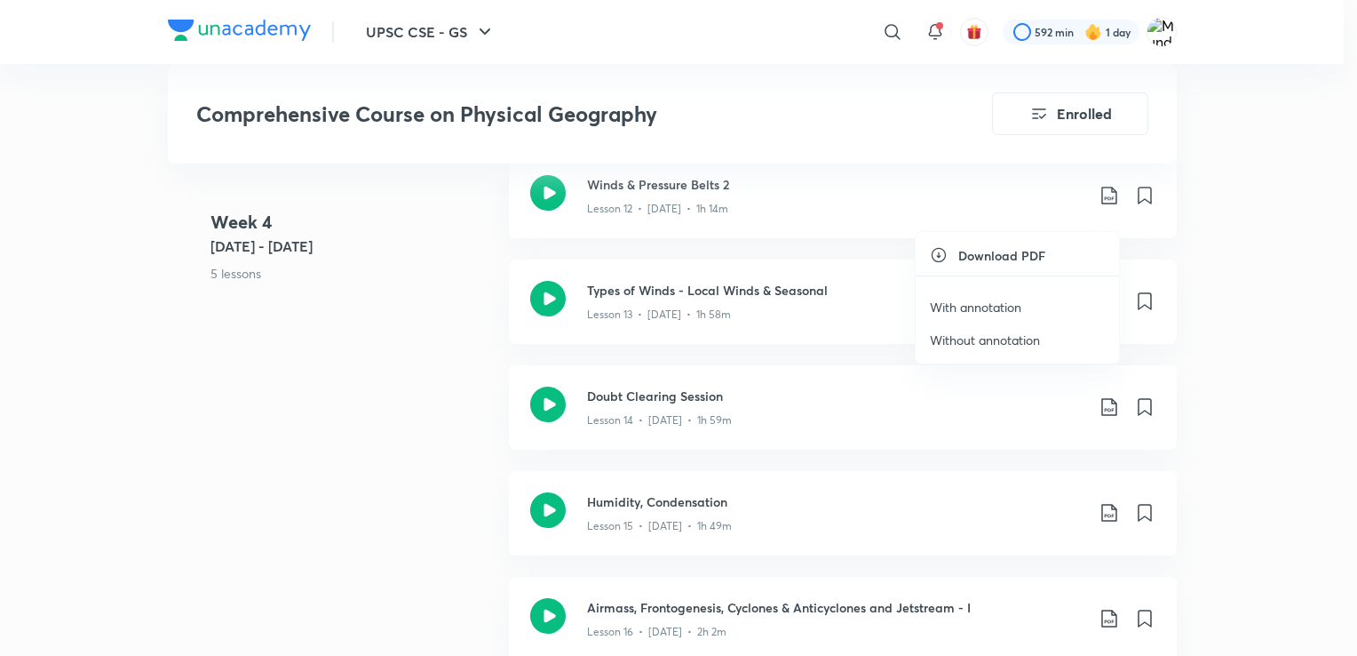
click at [1027, 339] on p "Without annotation" at bounding box center [985, 339] width 110 height 19
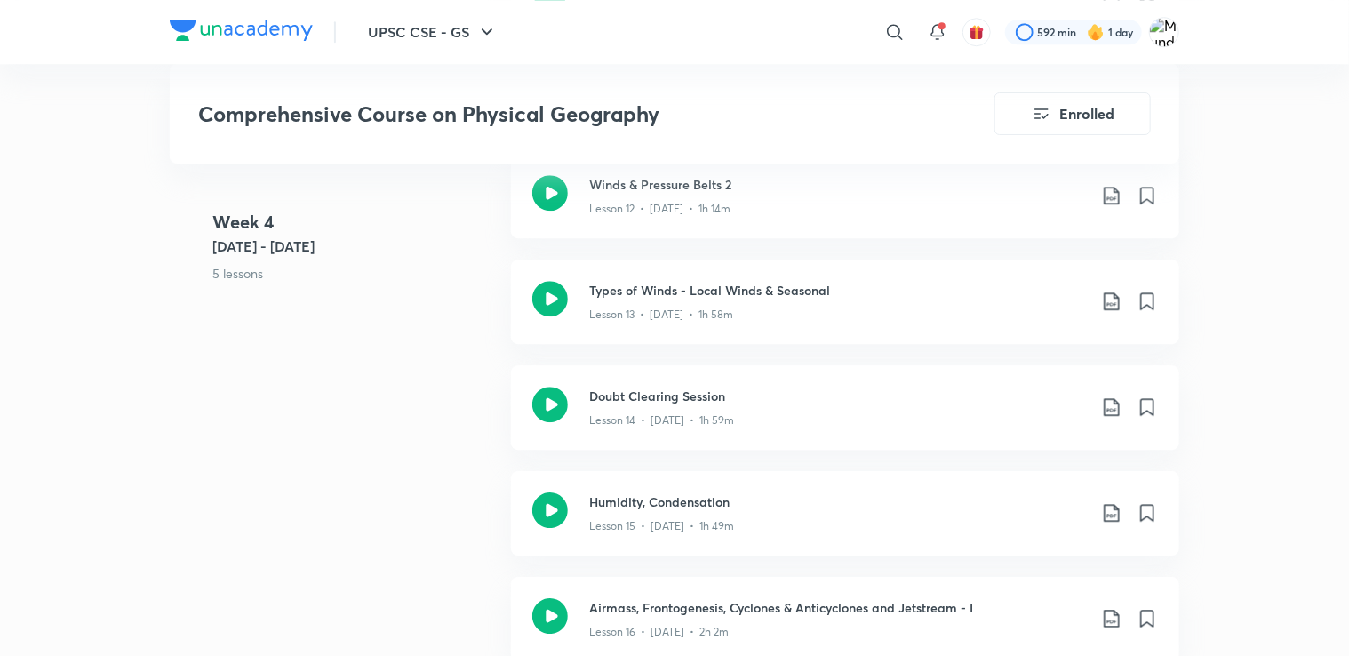
click at [1116, 310] on icon at bounding box center [1110, 301] width 15 height 18
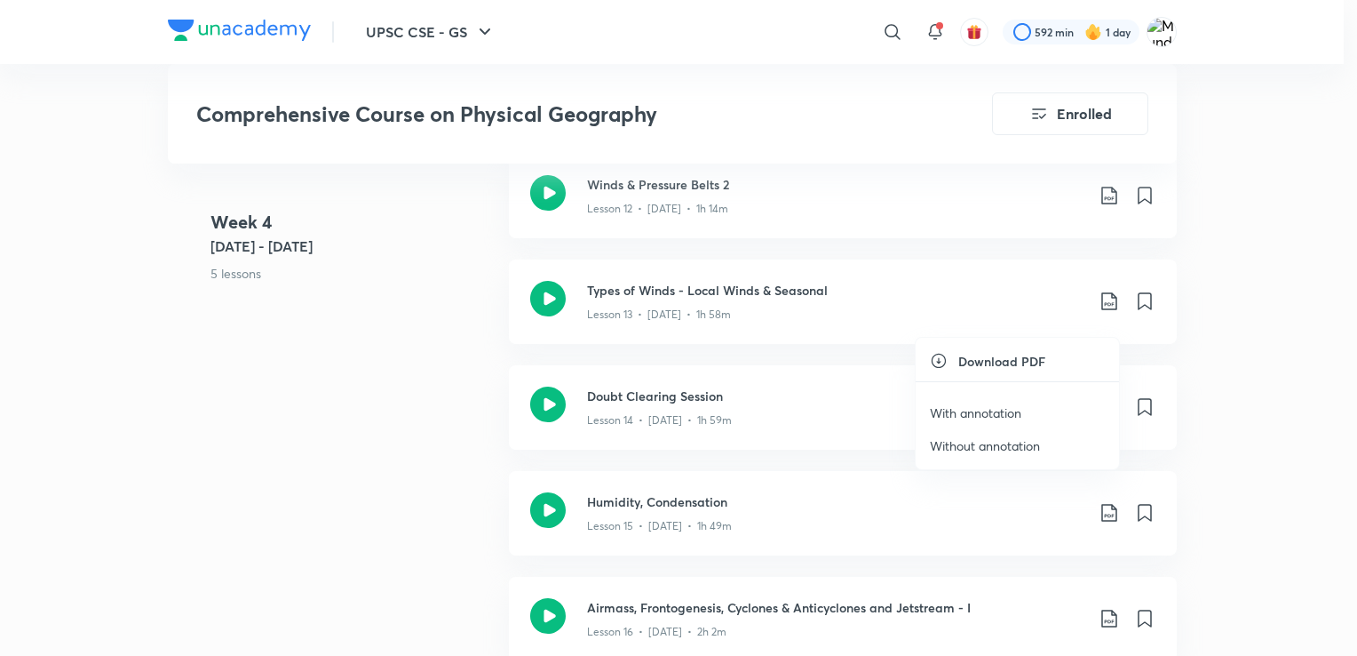
click at [1025, 440] on p "Without annotation" at bounding box center [985, 445] width 110 height 19
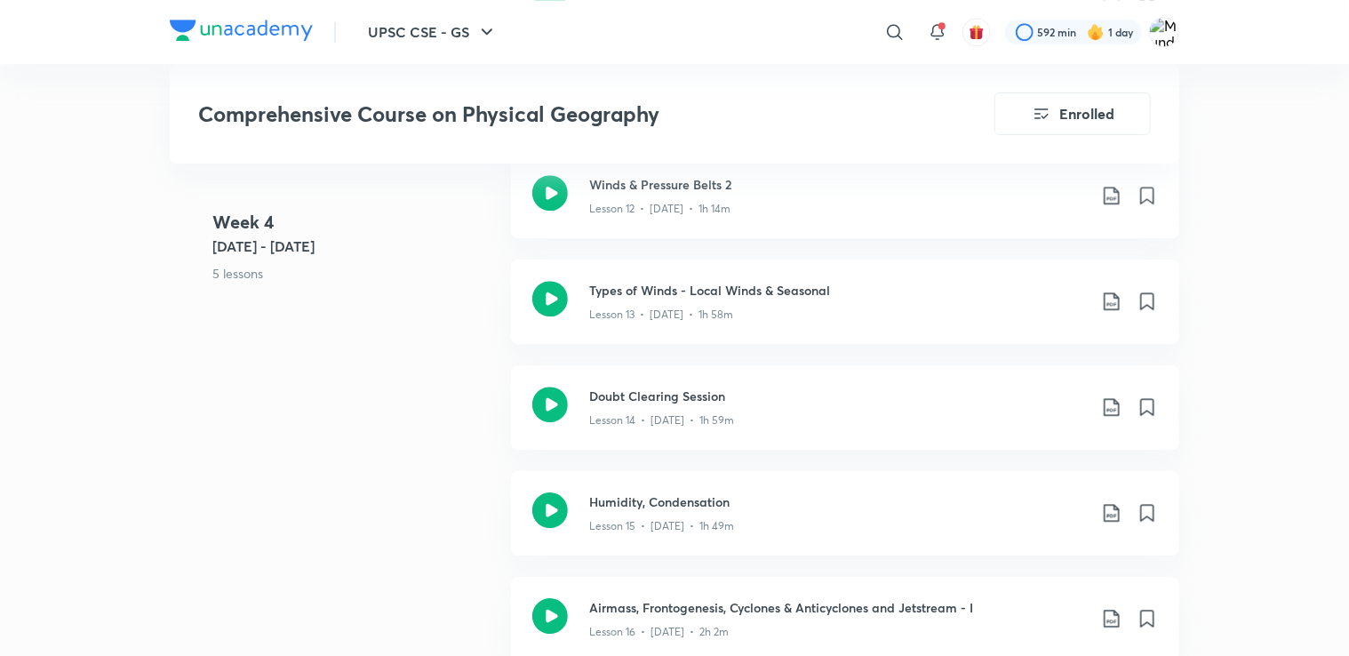
click at [1116, 418] on icon at bounding box center [1111, 406] width 21 height 21
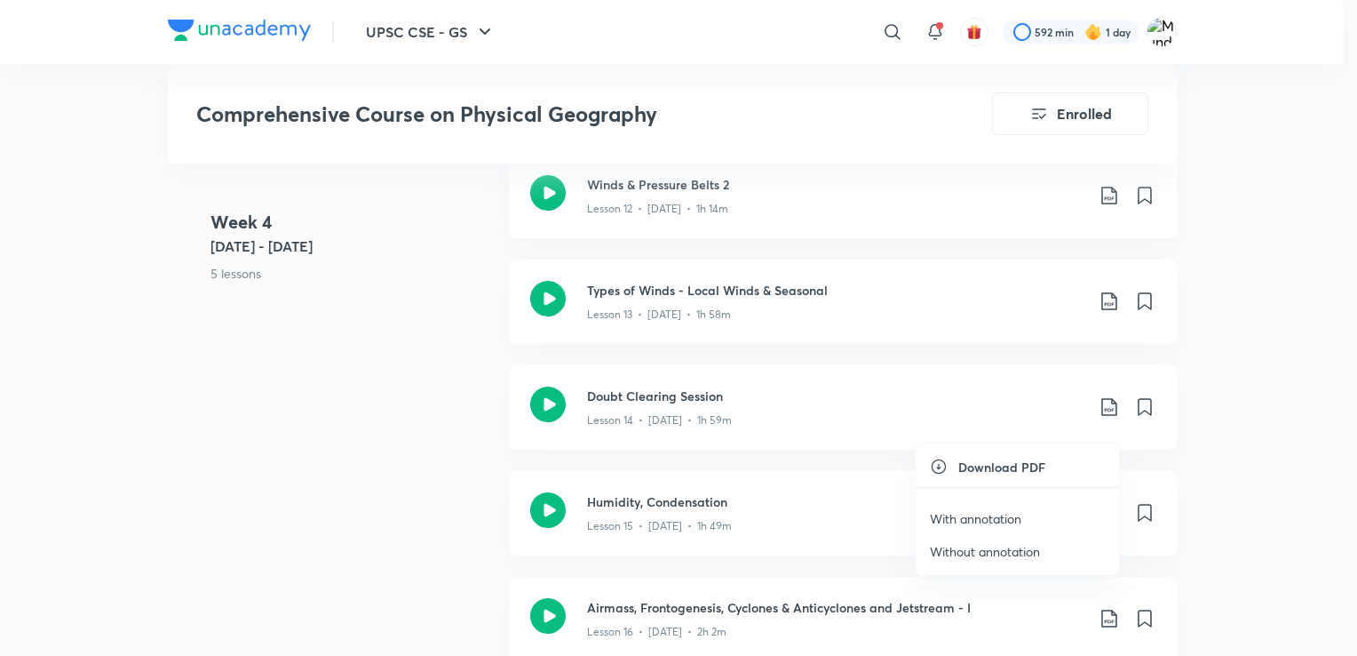
click at [1016, 547] on p "Without annotation" at bounding box center [985, 551] width 110 height 19
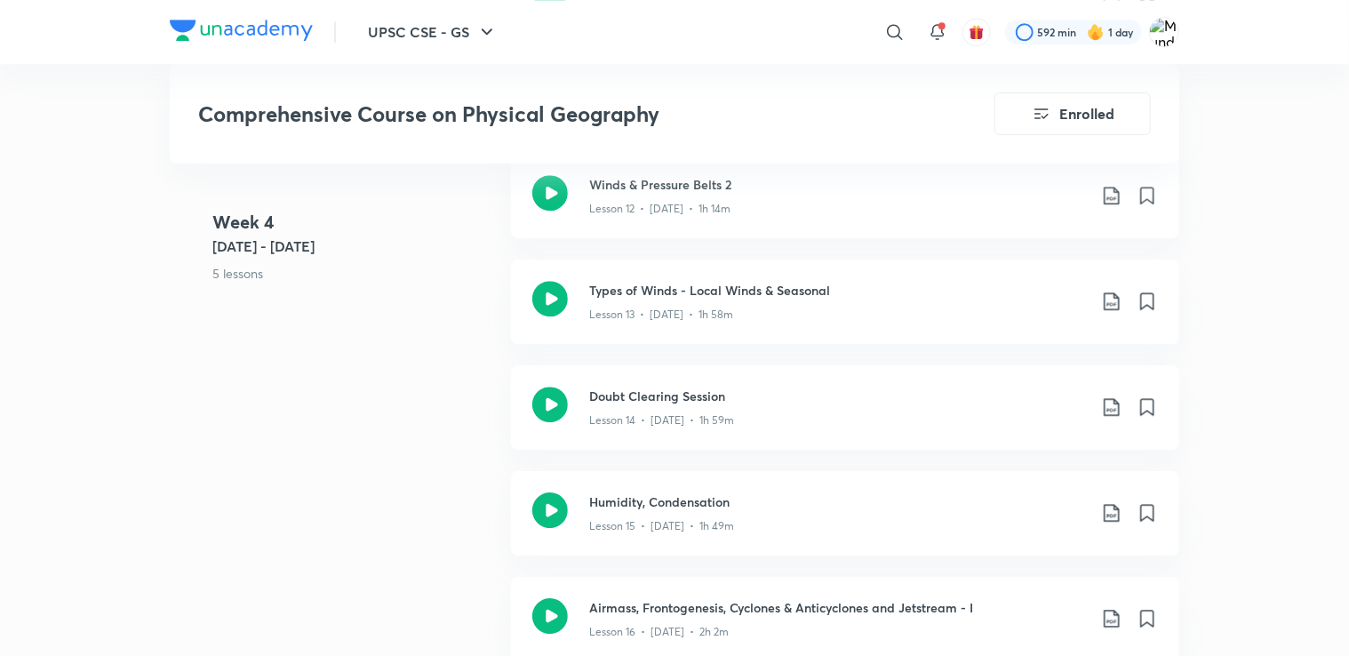
click at [1110, 523] on icon at bounding box center [1111, 512] width 21 height 21
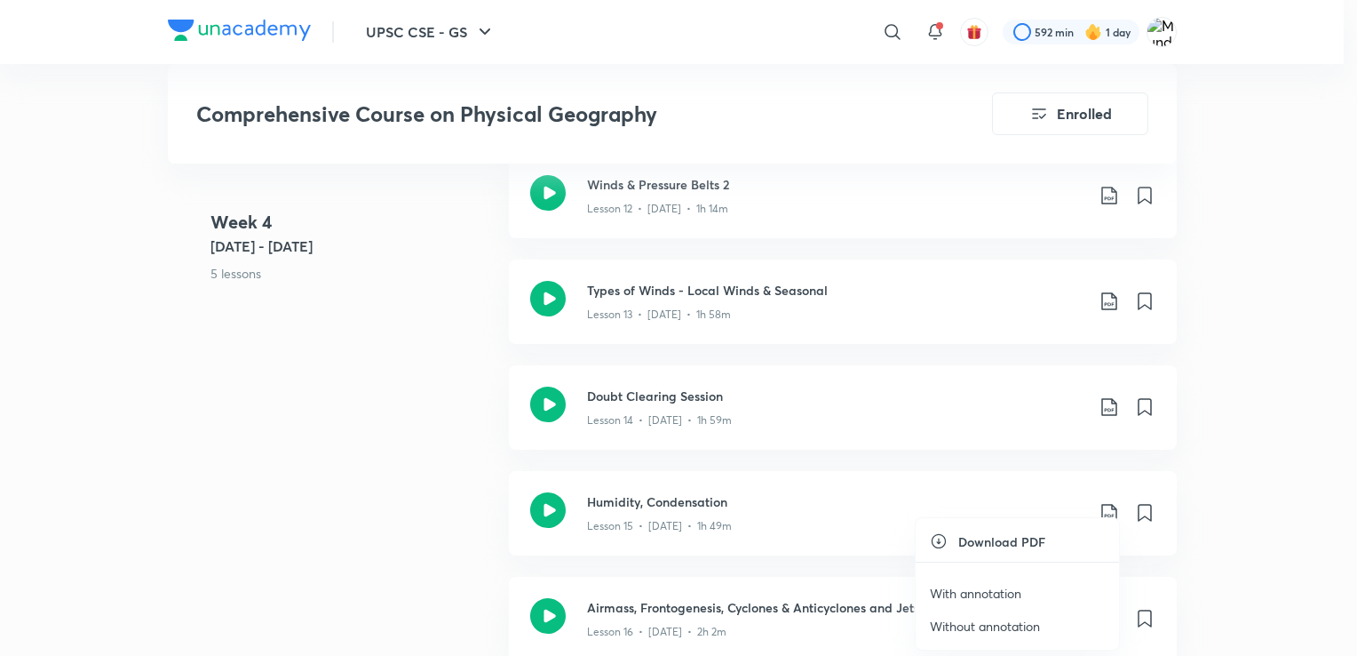
click at [997, 620] on p "Without annotation" at bounding box center [985, 626] width 110 height 19
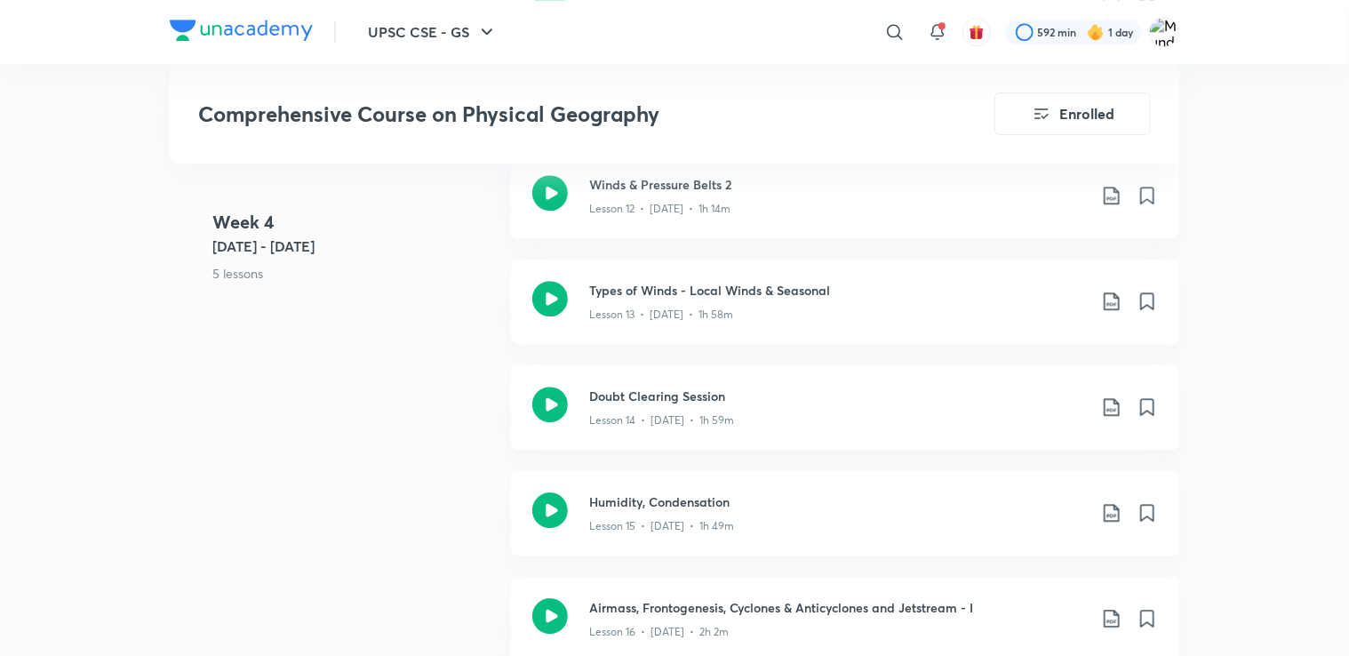
click at [1107, 629] on icon at bounding box center [1111, 618] width 21 height 21
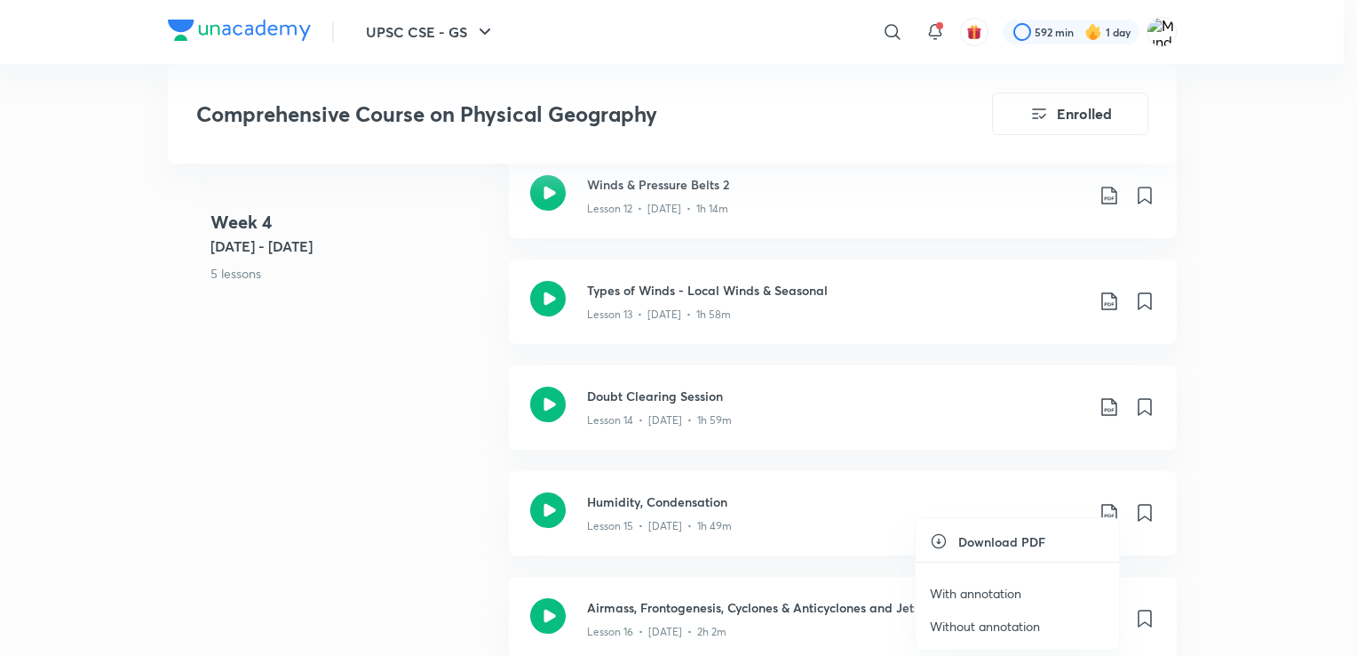
click at [1031, 620] on p "Without annotation" at bounding box center [985, 626] width 110 height 19
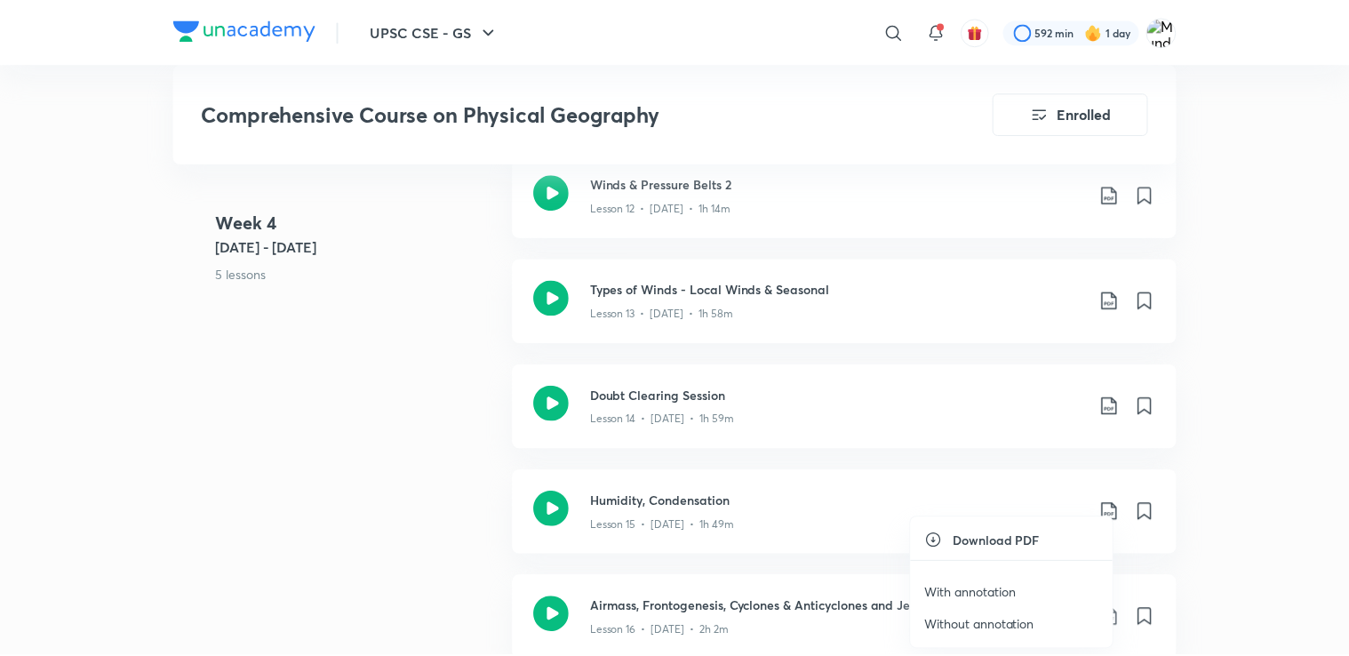
scroll to position [2541, 0]
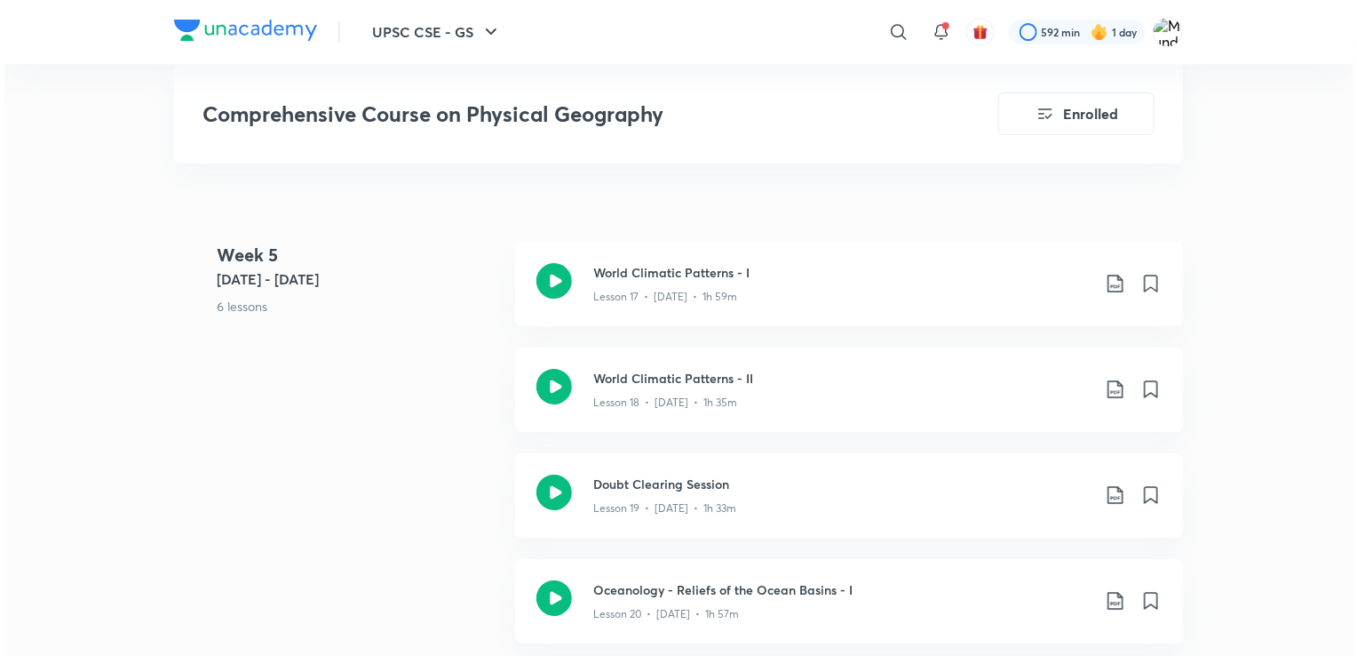
scroll to position [3050, 0]
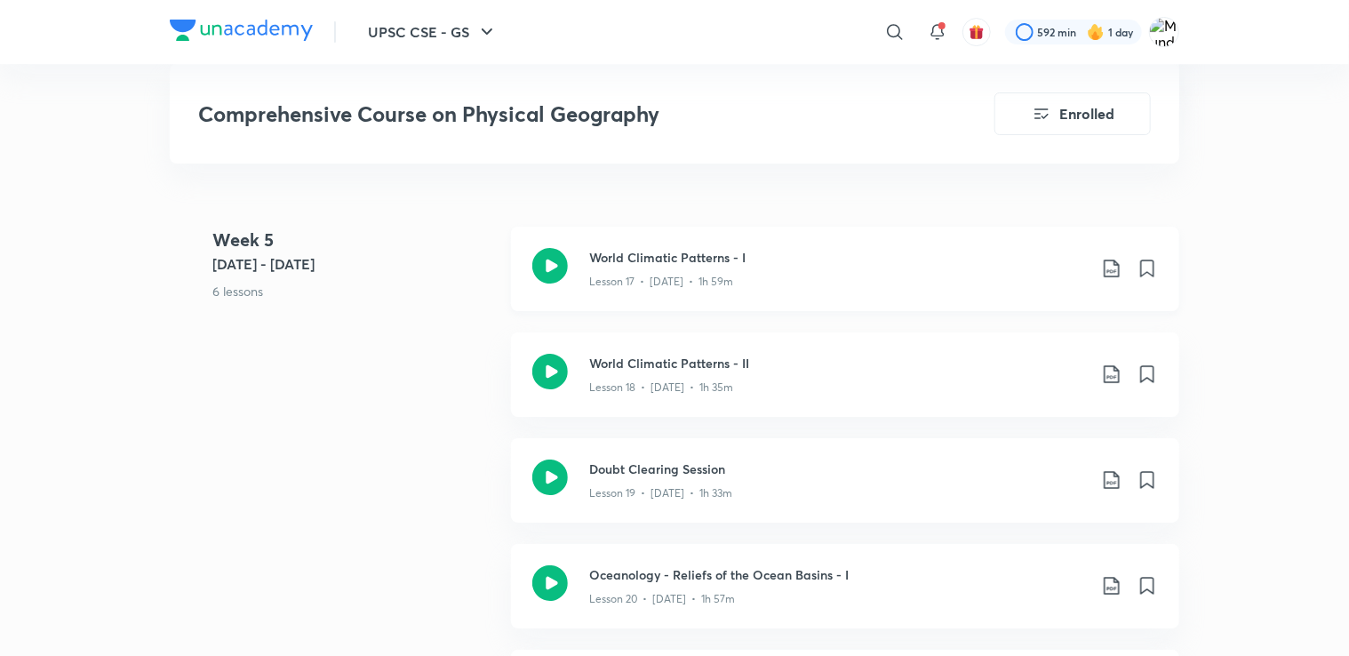
click at [1109, 279] on icon at bounding box center [1111, 268] width 21 height 21
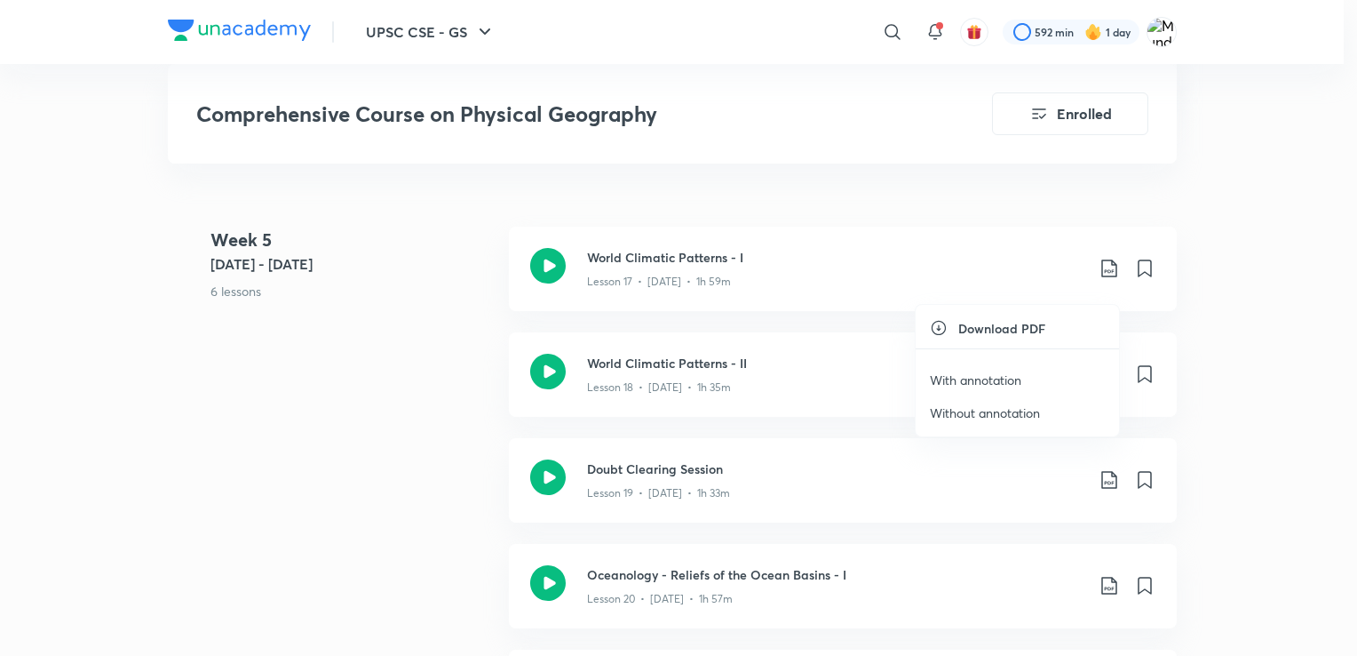
click at [1019, 410] on p "Without annotation" at bounding box center [985, 412] width 110 height 19
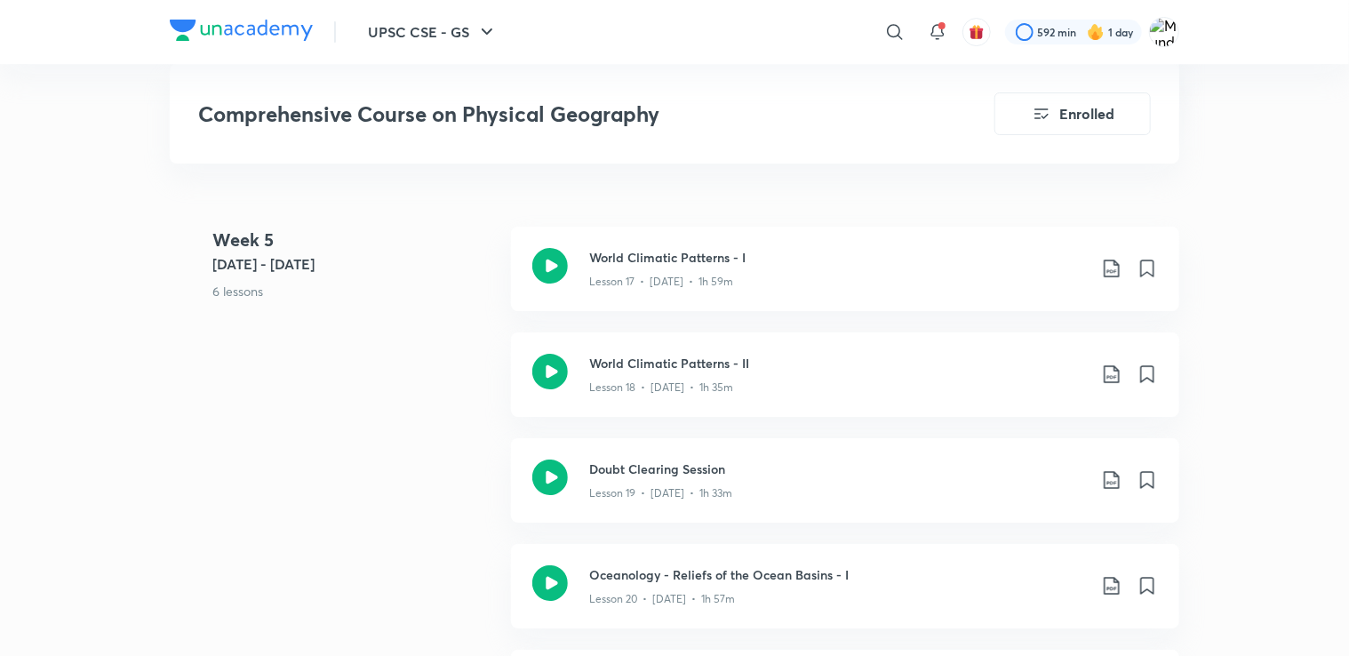
click at [1293, 543] on div "UPSC CSE - GS ​ 592 min 1 day Comprehensive Course on Physical Geography Enroll…" at bounding box center [674, 433] width 1349 height 6967
click at [1109, 385] on icon at bounding box center [1111, 373] width 21 height 21
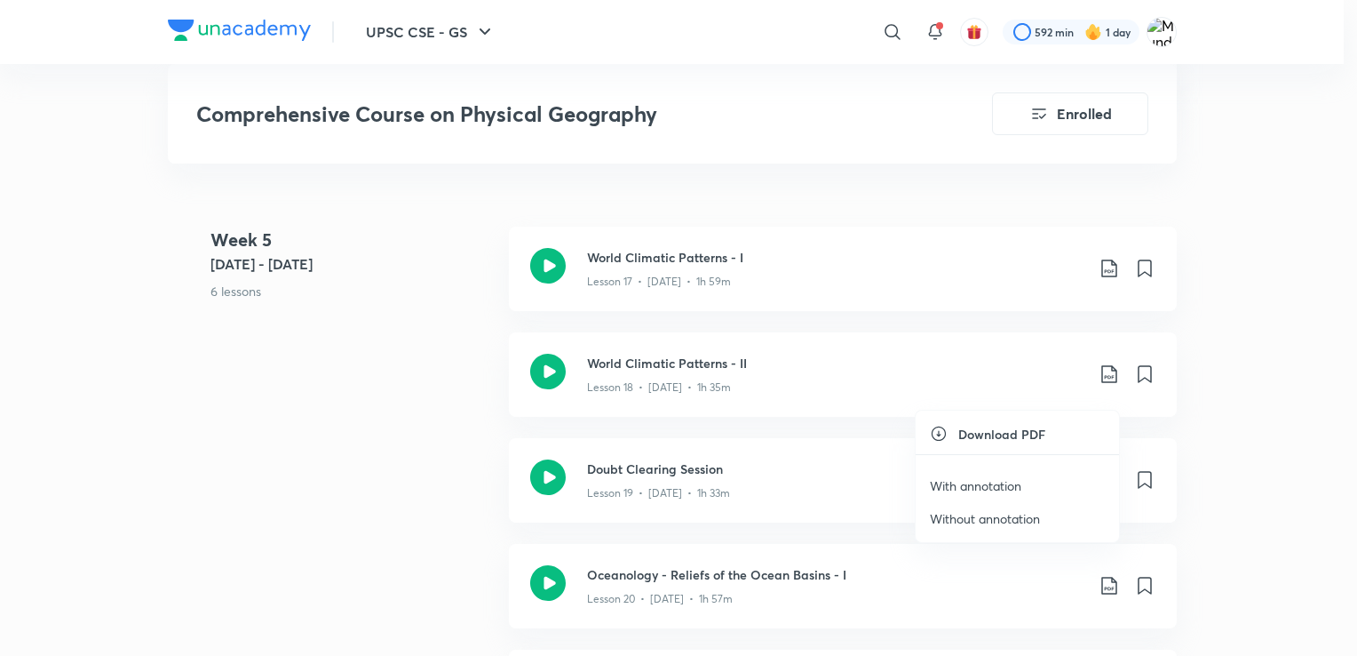
click at [995, 511] on p "Without annotation" at bounding box center [985, 518] width 110 height 19
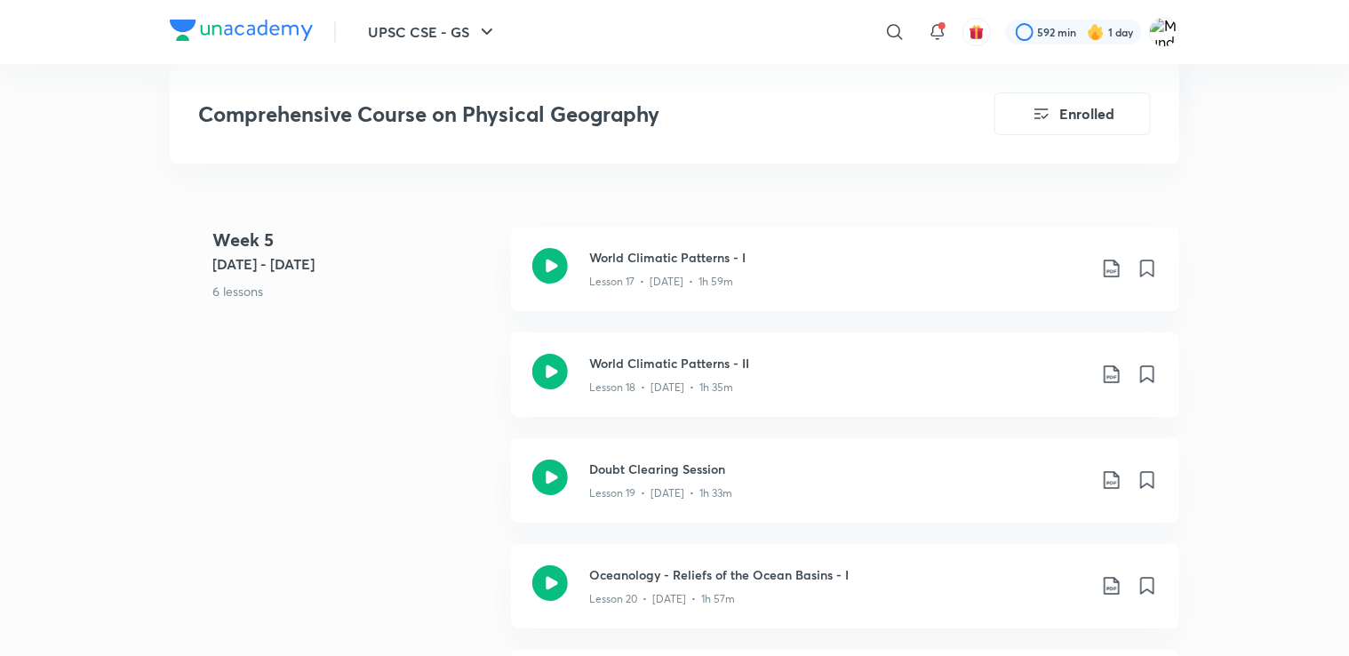
click at [1290, 567] on div "UPSC CSE - GS ​ 592 min 1 day Comprehensive Course on Physical Geography Enroll…" at bounding box center [674, 433] width 1349 height 6967
click at [1112, 489] on icon at bounding box center [1110, 480] width 15 height 18
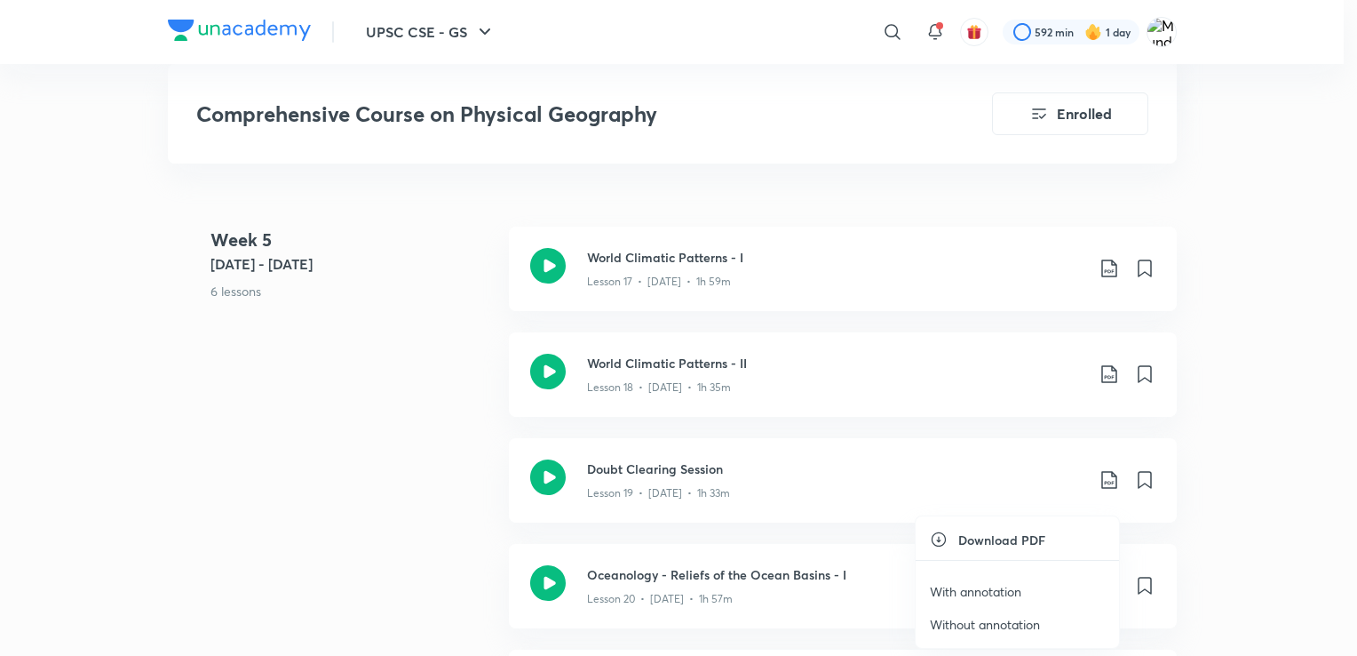
click at [995, 621] on p "Without annotation" at bounding box center [985, 624] width 110 height 19
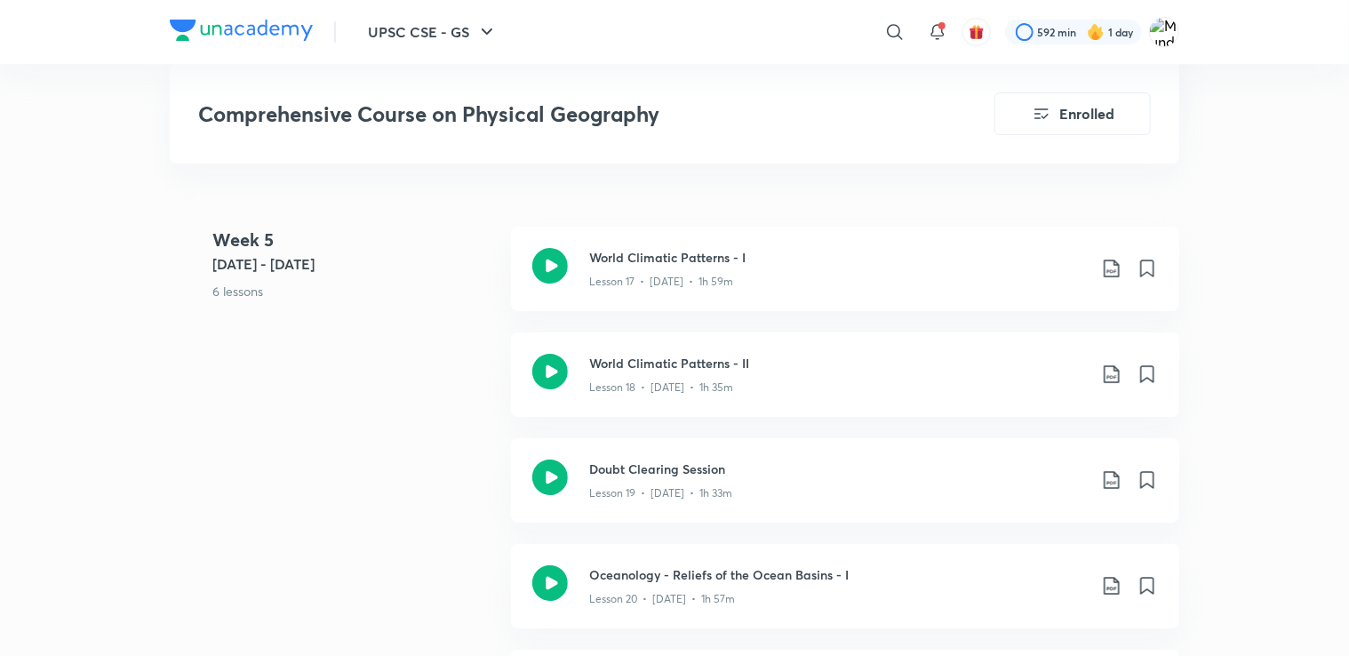
click at [1293, 588] on div "UPSC CSE - GS ​ 592 min 1 day Comprehensive Course on Physical Geography Enroll…" at bounding box center [674, 433] width 1349 height 6967
click at [1109, 596] on icon at bounding box center [1111, 585] width 21 height 21
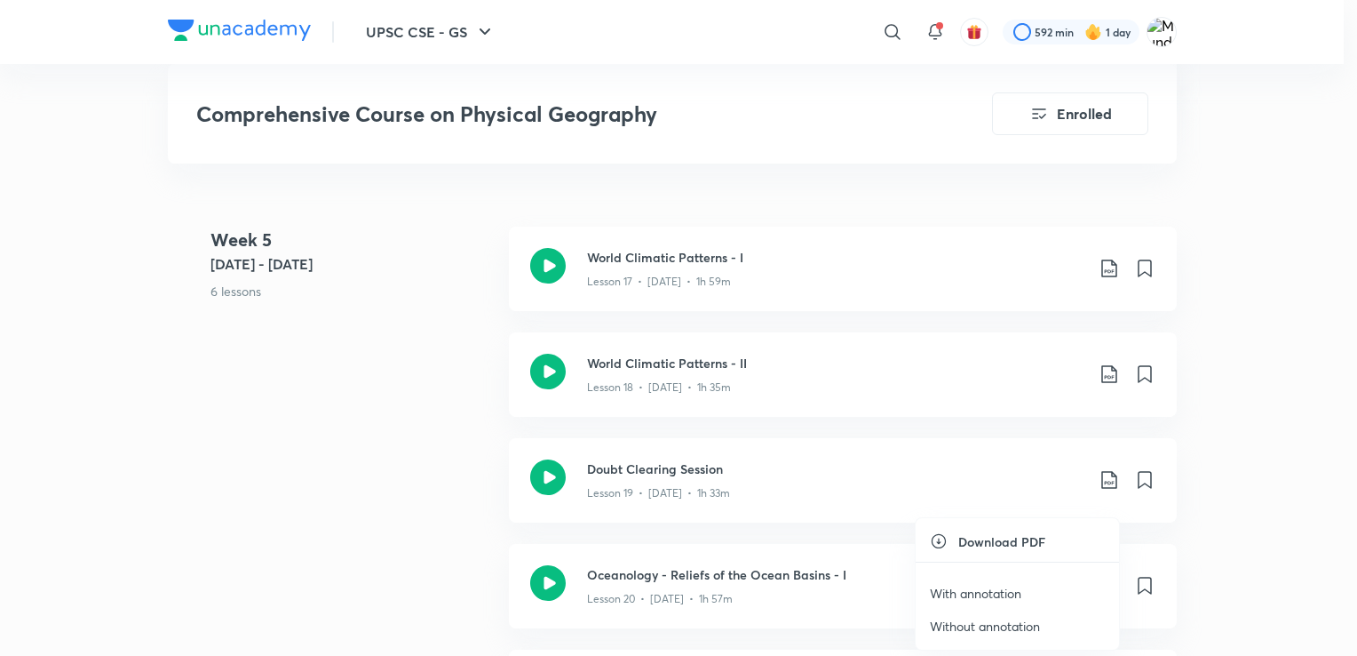
click at [1023, 623] on p "Without annotation" at bounding box center [985, 626] width 110 height 19
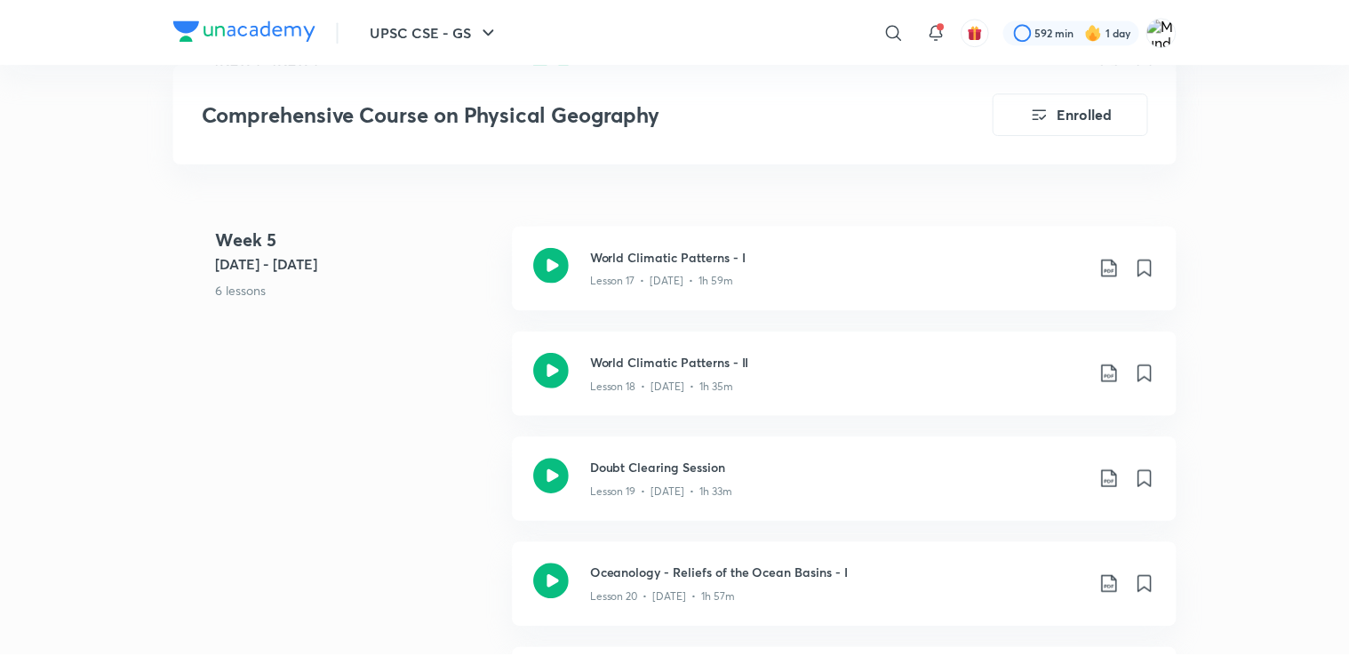
scroll to position [3060, 0]
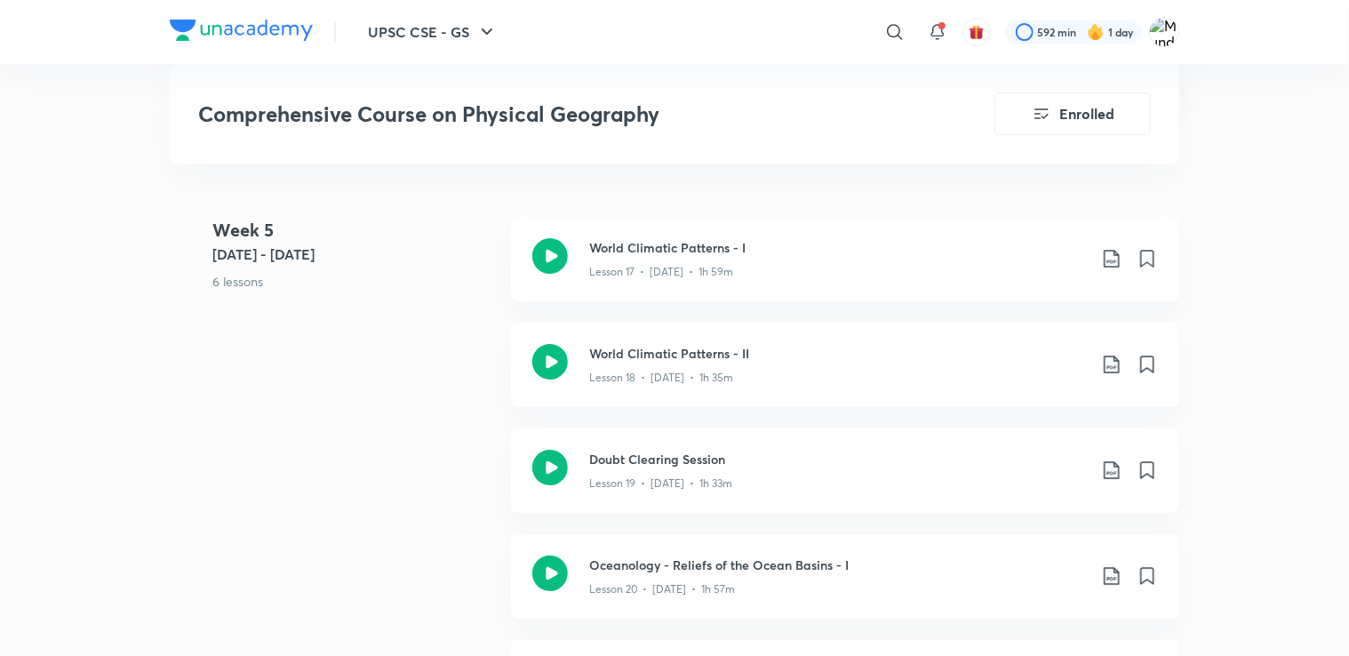
click at [1299, 598] on div "UPSC CSE - GS ​ 592 min 1 day Comprehensive Course on Physical Geography Enroll…" at bounding box center [674, 423] width 1349 height 6967
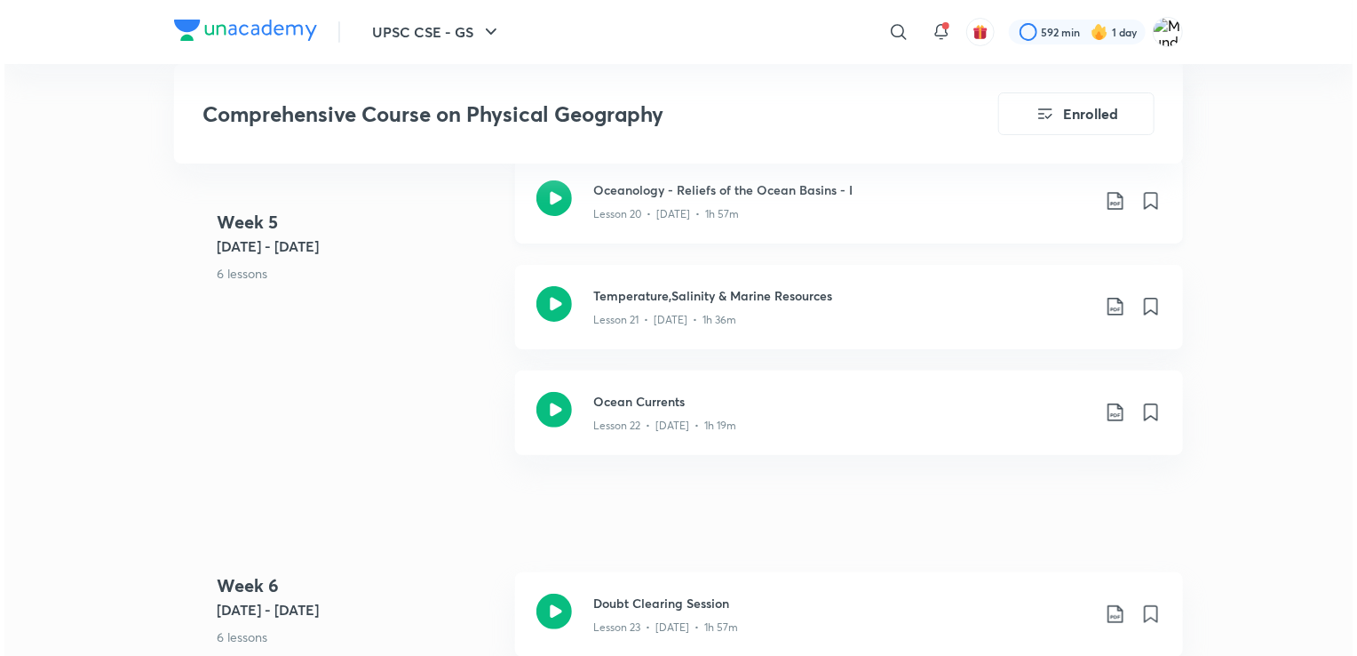
scroll to position [3442, 0]
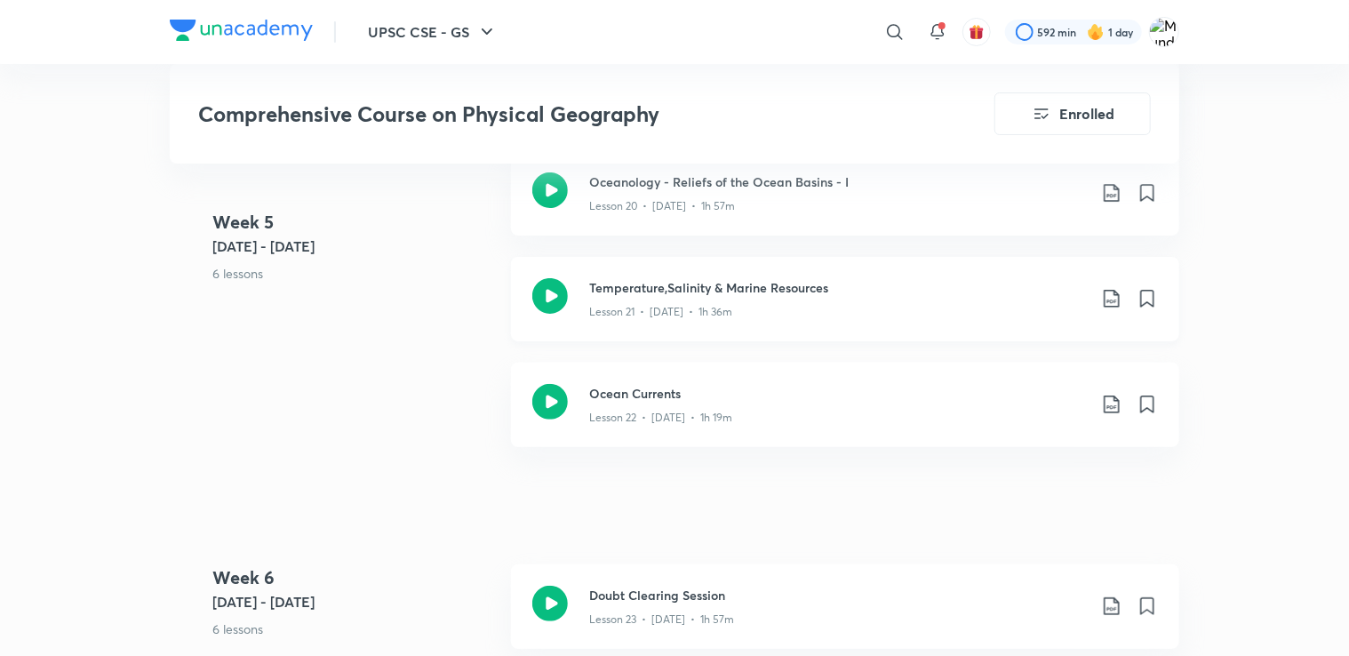
click at [1105, 309] on icon at bounding box center [1111, 298] width 21 height 21
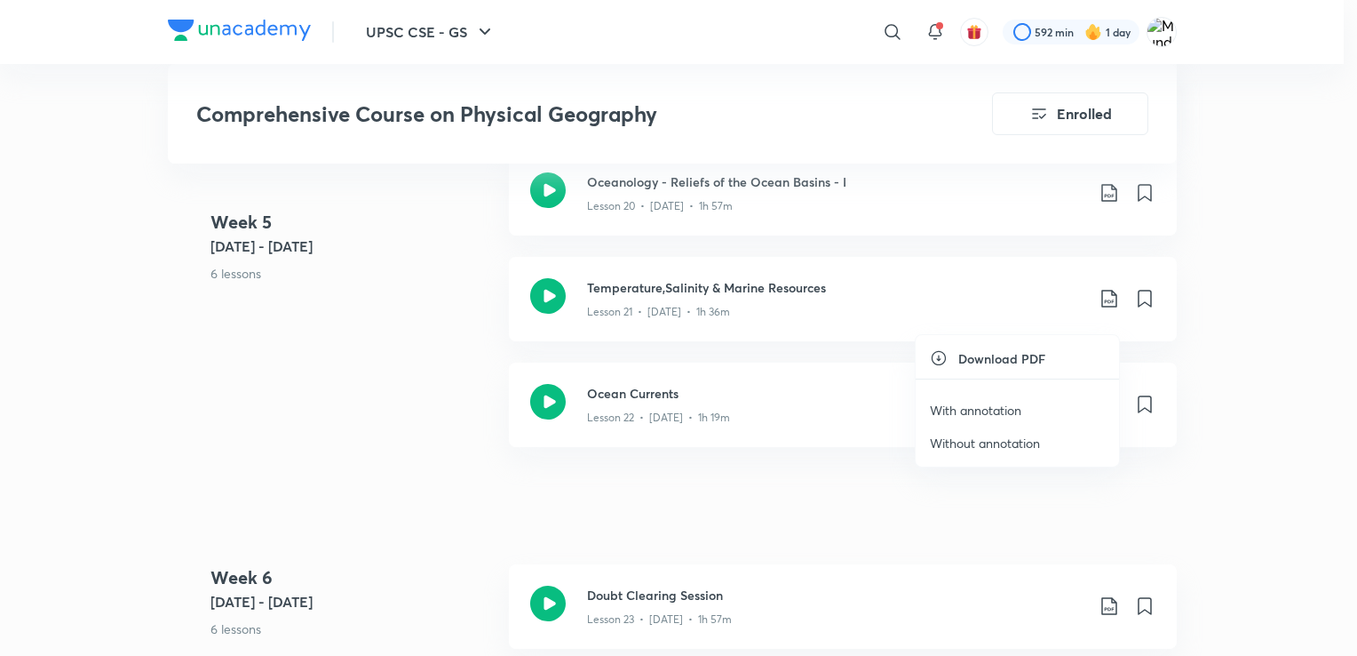
click at [1001, 442] on p "Without annotation" at bounding box center [985, 443] width 110 height 19
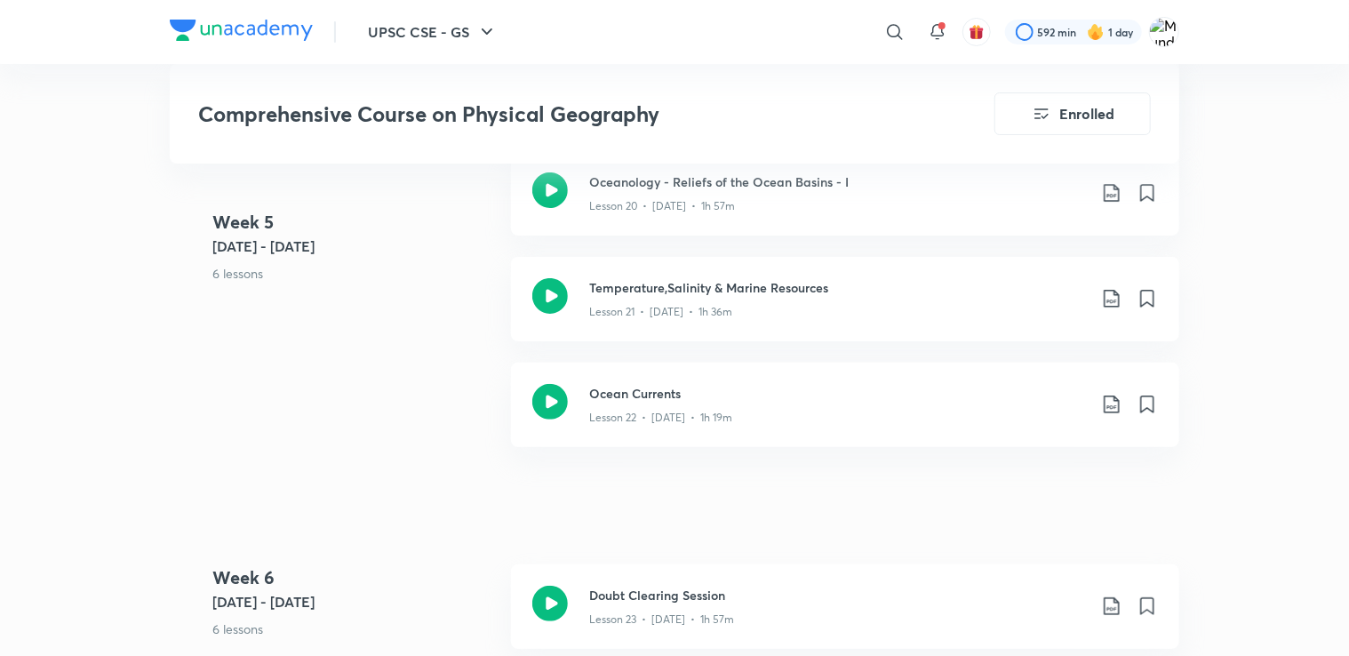
click at [1278, 493] on div "UPSC CSE - GS ​ 592 min 1 day Comprehensive Course on Physical Geography Enroll…" at bounding box center [674, 41] width 1349 height 6967
click at [1114, 413] on icon at bounding box center [1110, 404] width 15 height 18
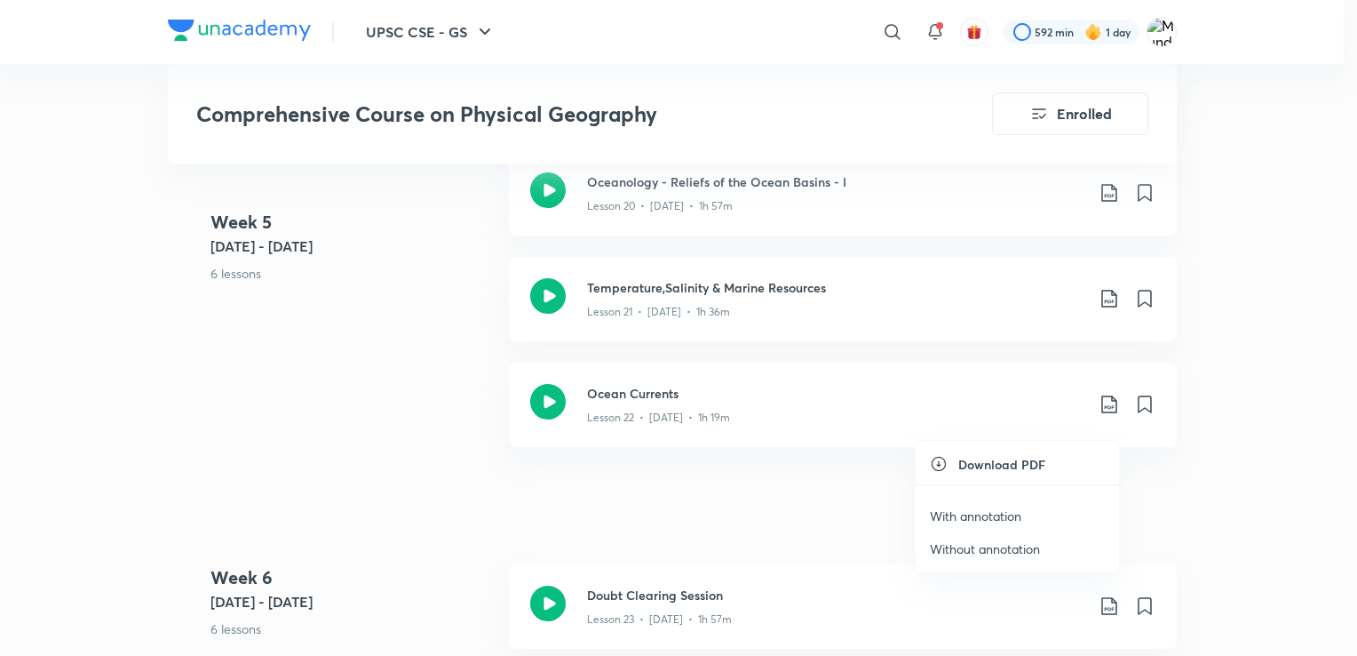
click at [977, 545] on p "Without annotation" at bounding box center [985, 548] width 110 height 19
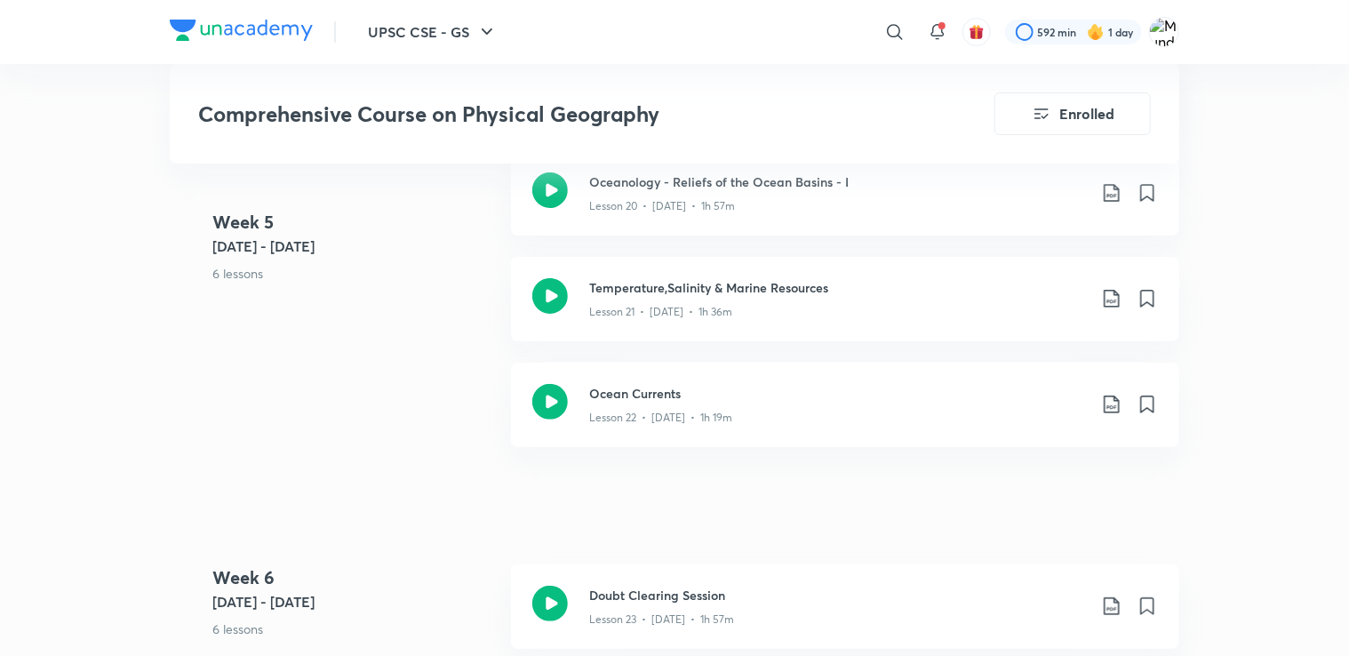
click at [1300, 504] on div "UPSC CSE - GS ​ 592 min 1 day Comprehensive Course on Physical Geography Enroll…" at bounding box center [674, 41] width 1349 height 6967
click at [1104, 615] on icon at bounding box center [1110, 606] width 15 height 18
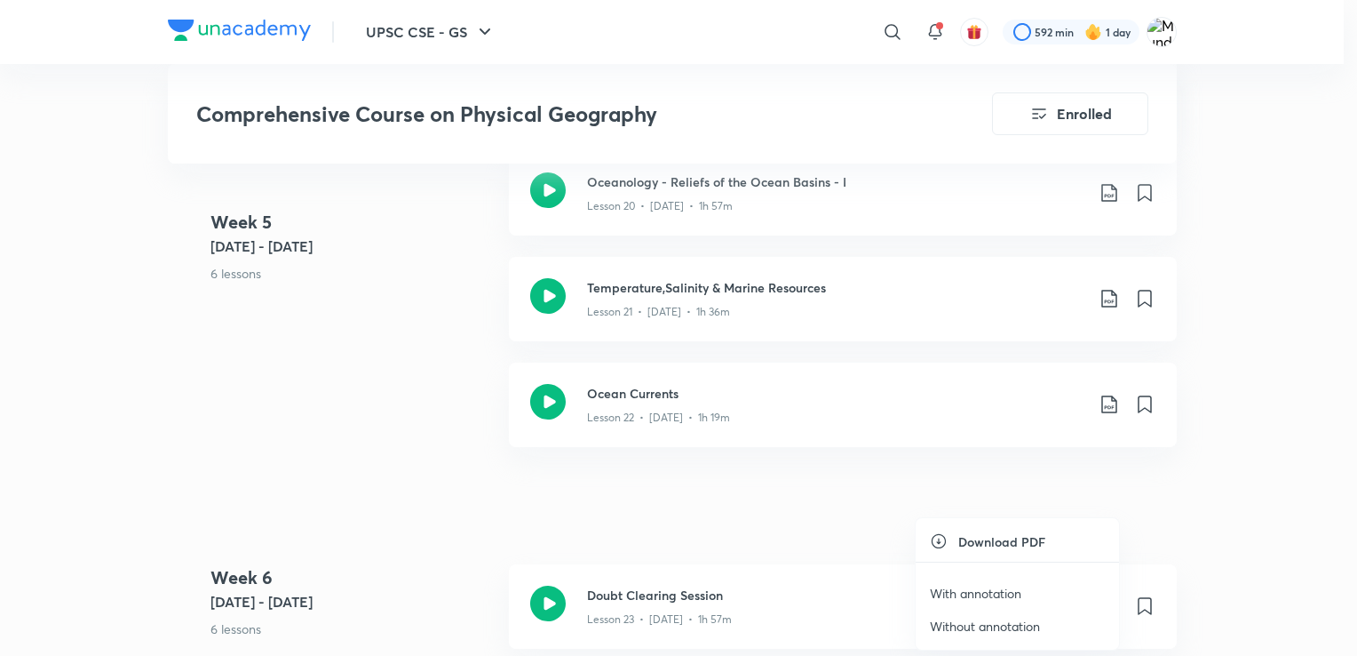
click at [1020, 624] on p "Without annotation" at bounding box center [985, 626] width 110 height 19
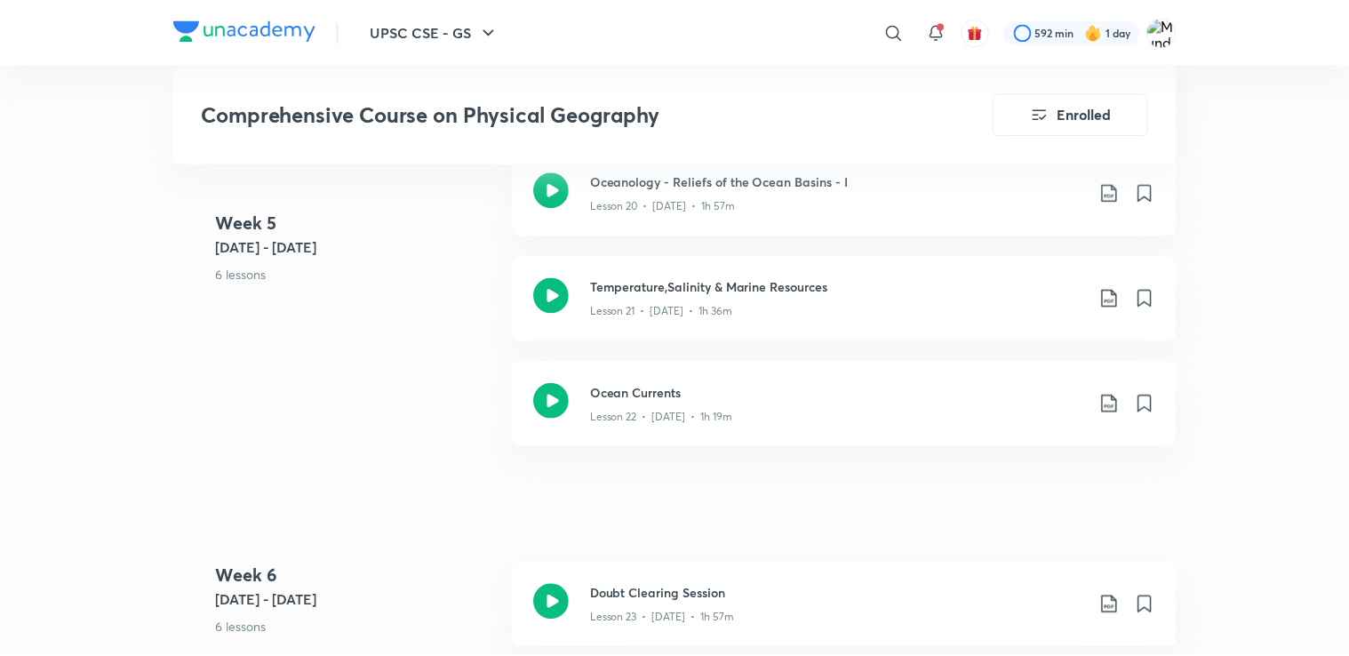
scroll to position [3472, 0]
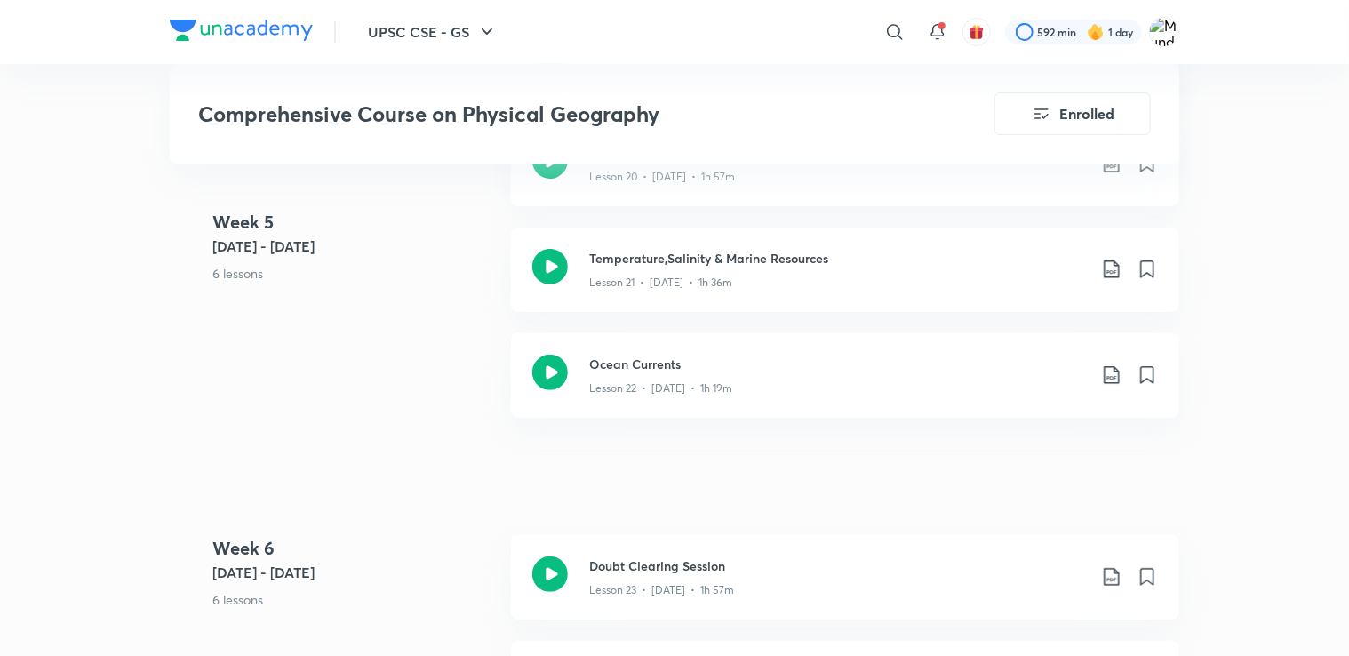
click at [1311, 567] on div "UPSC CSE - GS ​ 592 min 1 day Comprehensive Course on Physical Geography Enroll…" at bounding box center [674, 11] width 1349 height 6967
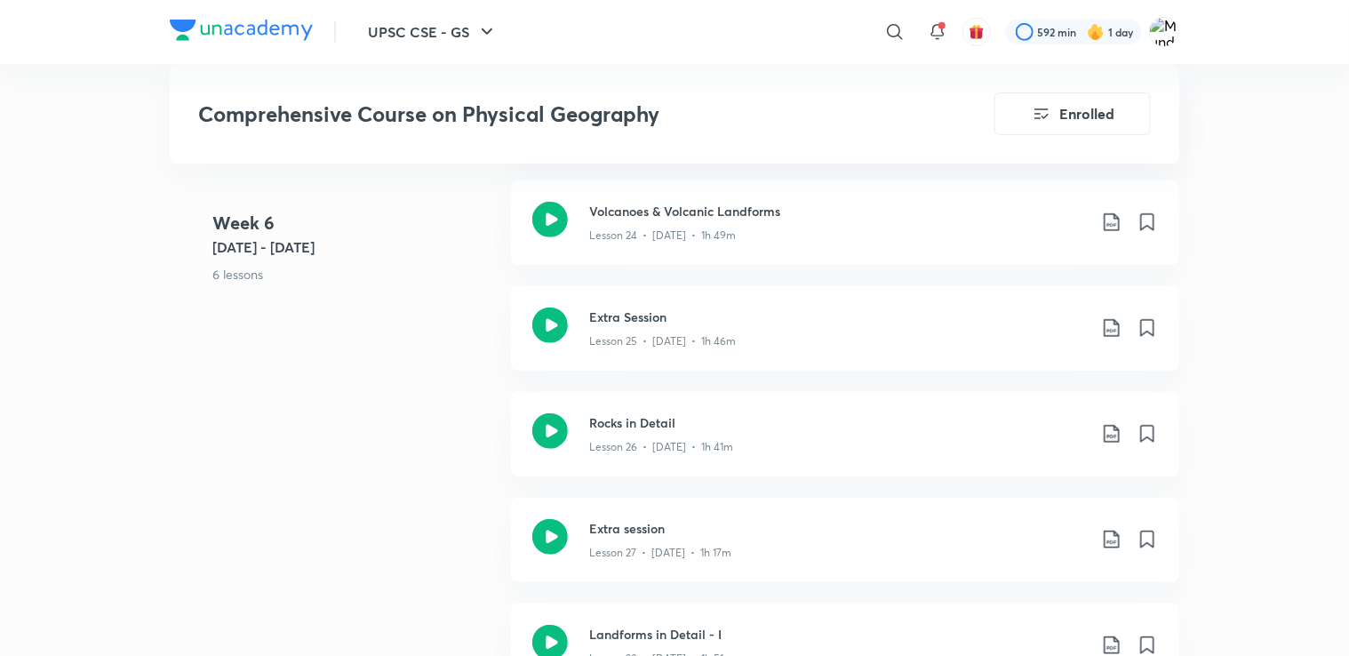
scroll to position [3934, 0]
click at [1105, 231] on icon at bounding box center [1111, 220] width 21 height 21
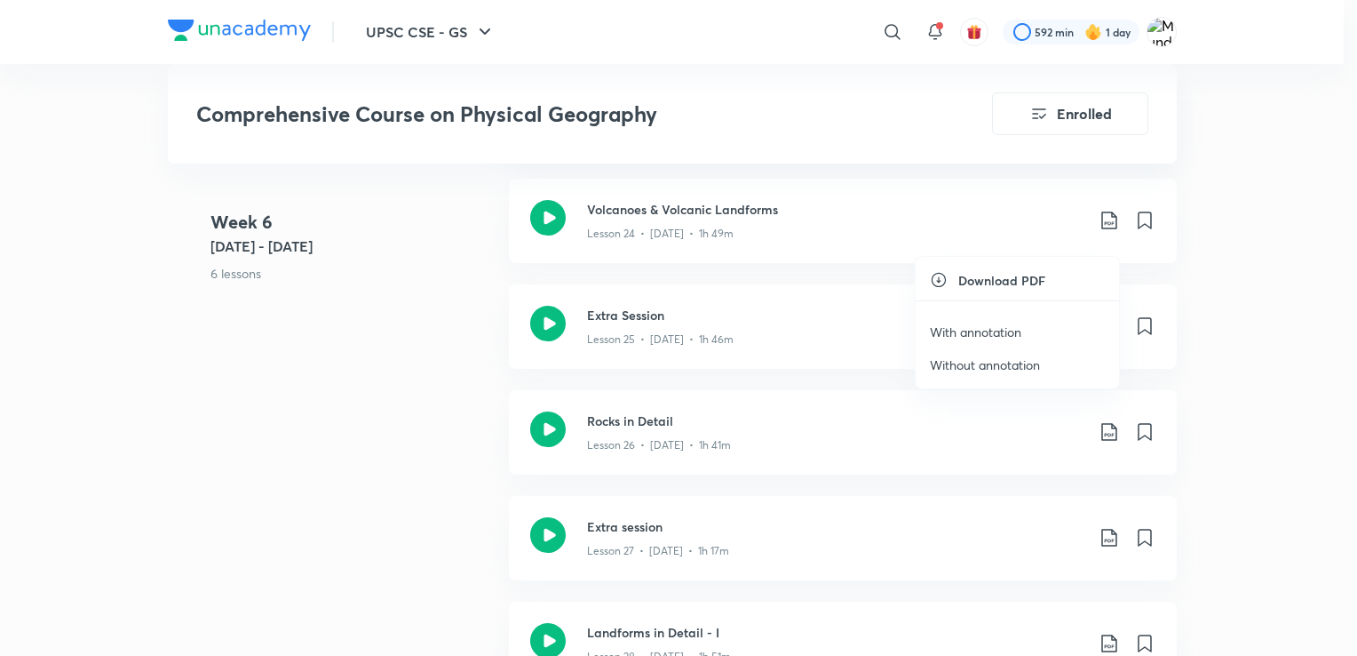
click at [999, 367] on p "Without annotation" at bounding box center [985, 364] width 110 height 19
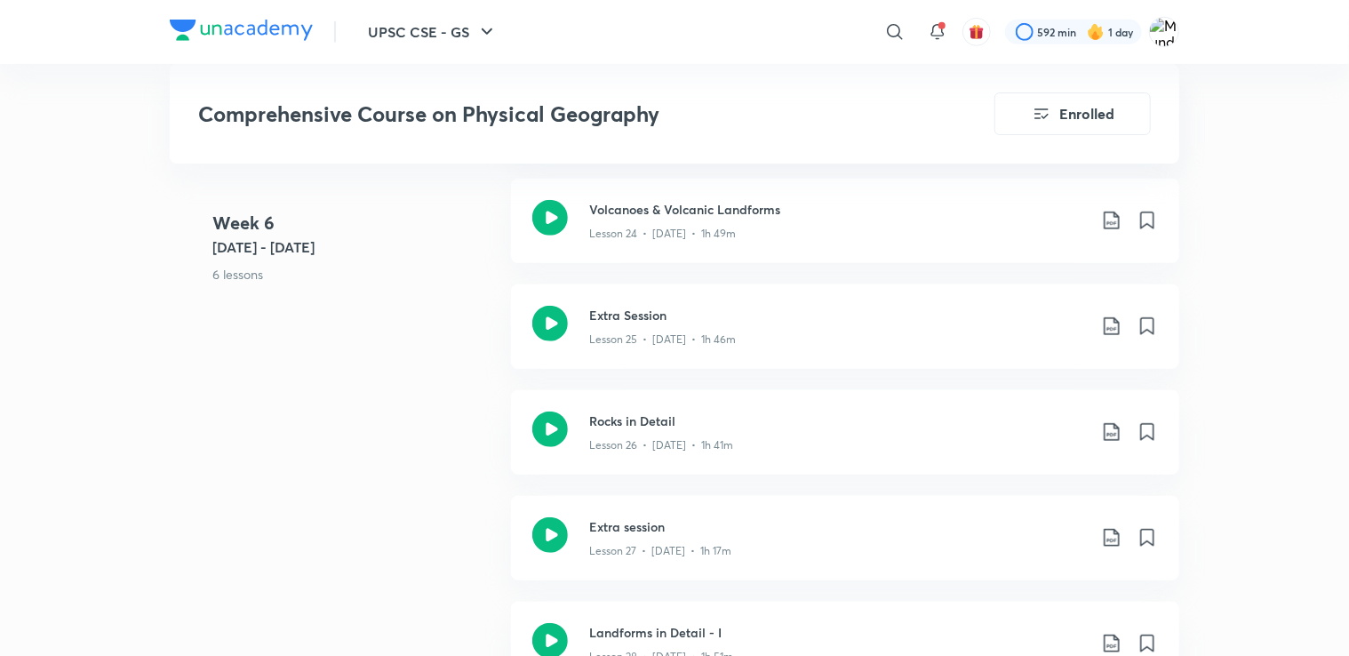
click at [1111, 335] on icon at bounding box center [1111, 325] width 21 height 21
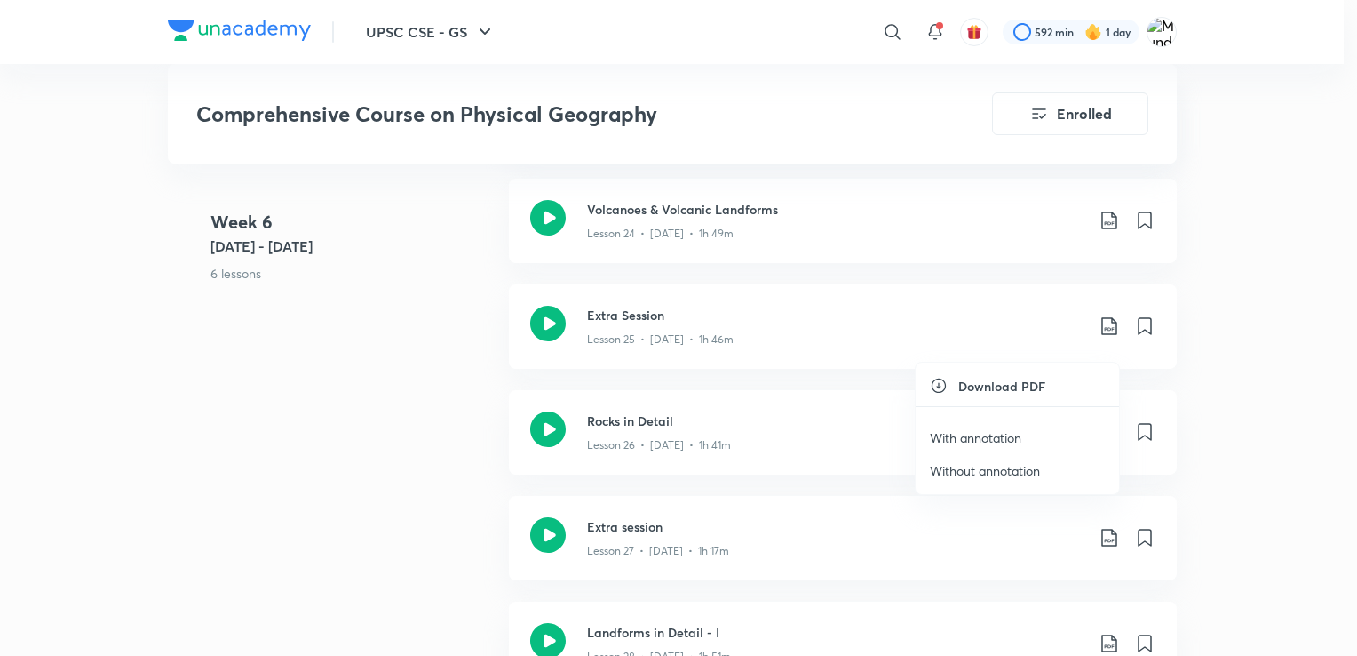
click at [1013, 466] on p "Without annotation" at bounding box center [985, 470] width 110 height 19
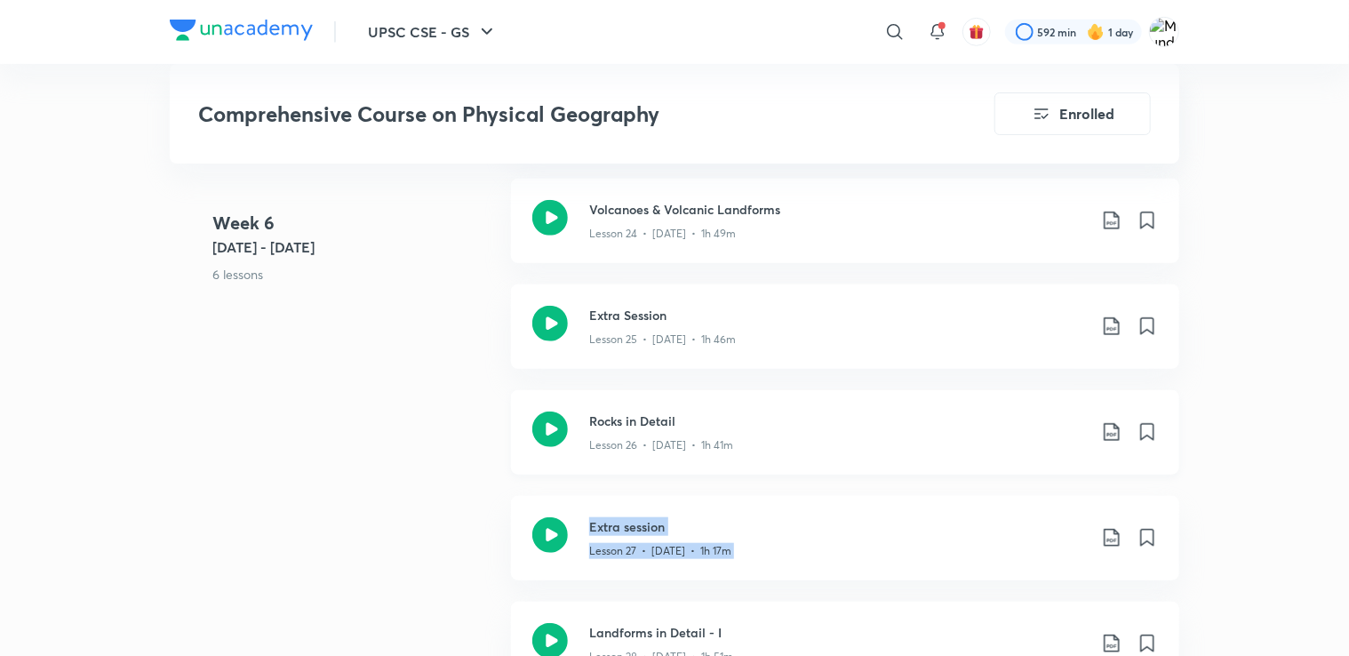
click at [1112, 442] on icon at bounding box center [1111, 431] width 21 height 21
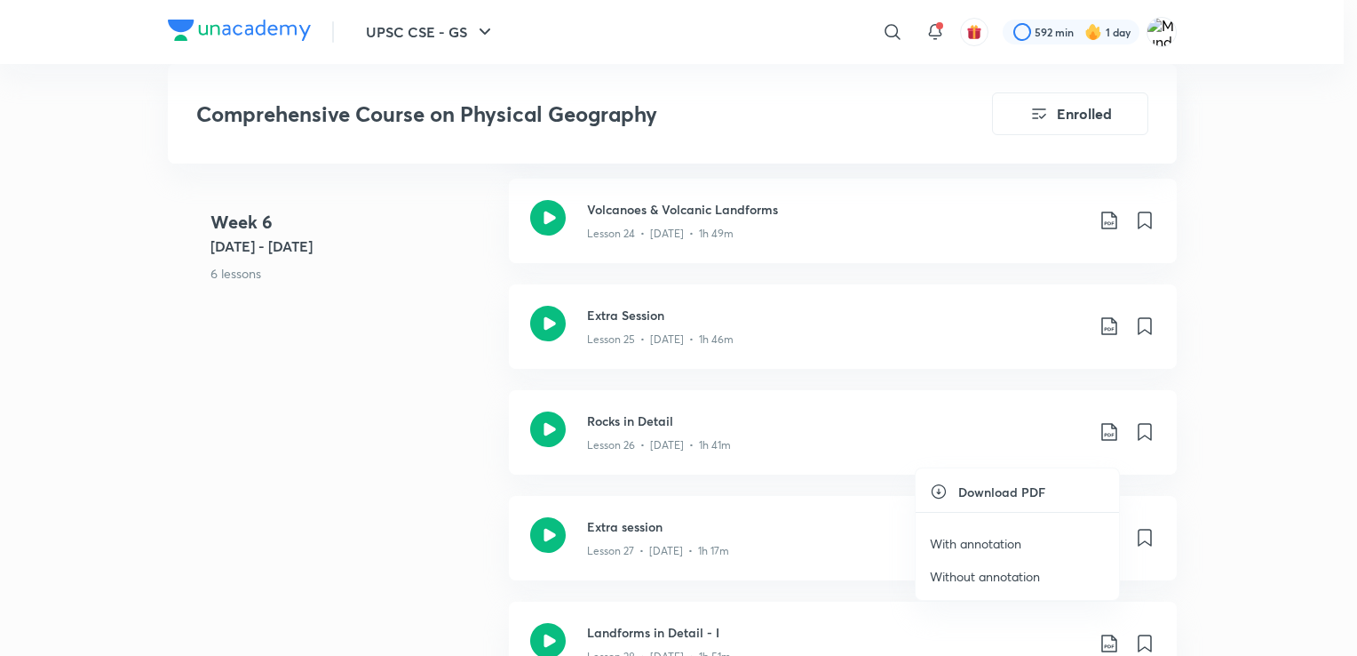
click at [1027, 574] on p "Without annotation" at bounding box center [985, 576] width 110 height 19
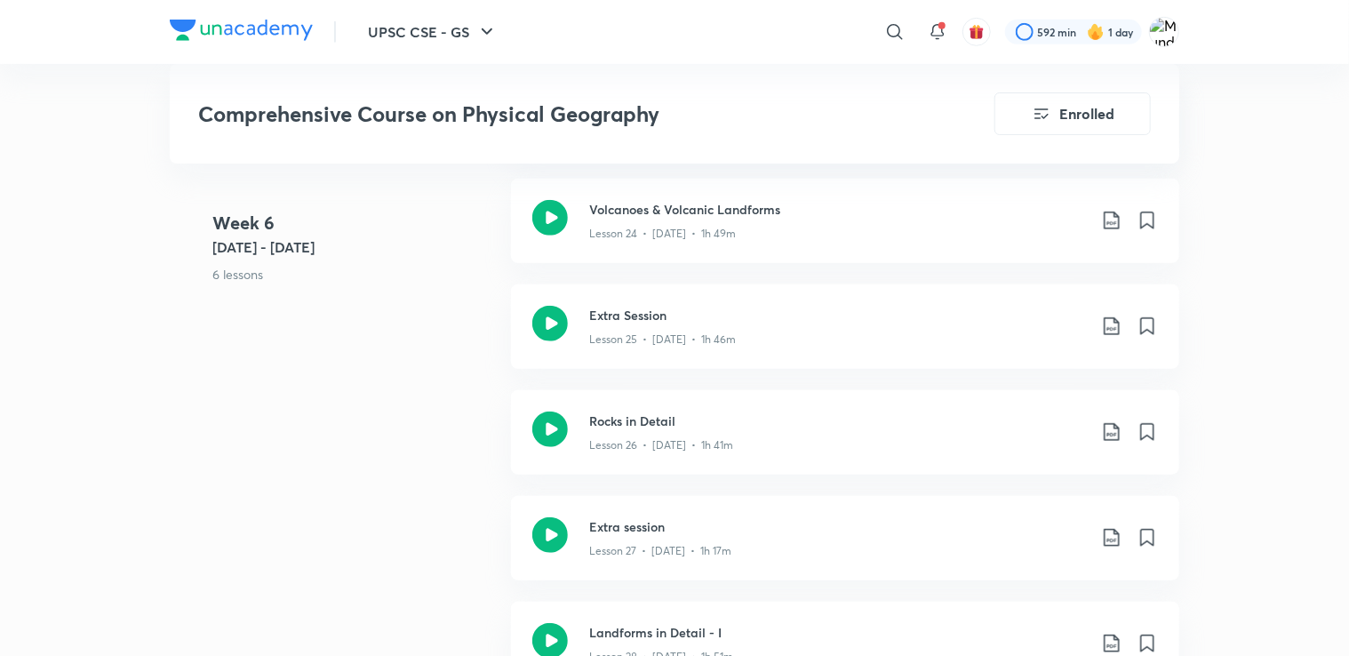
click at [1091, 549] on div "Extra session Lesson 27 • Aug 15 • 1h 17m" at bounding box center [873, 538] width 569 height 42
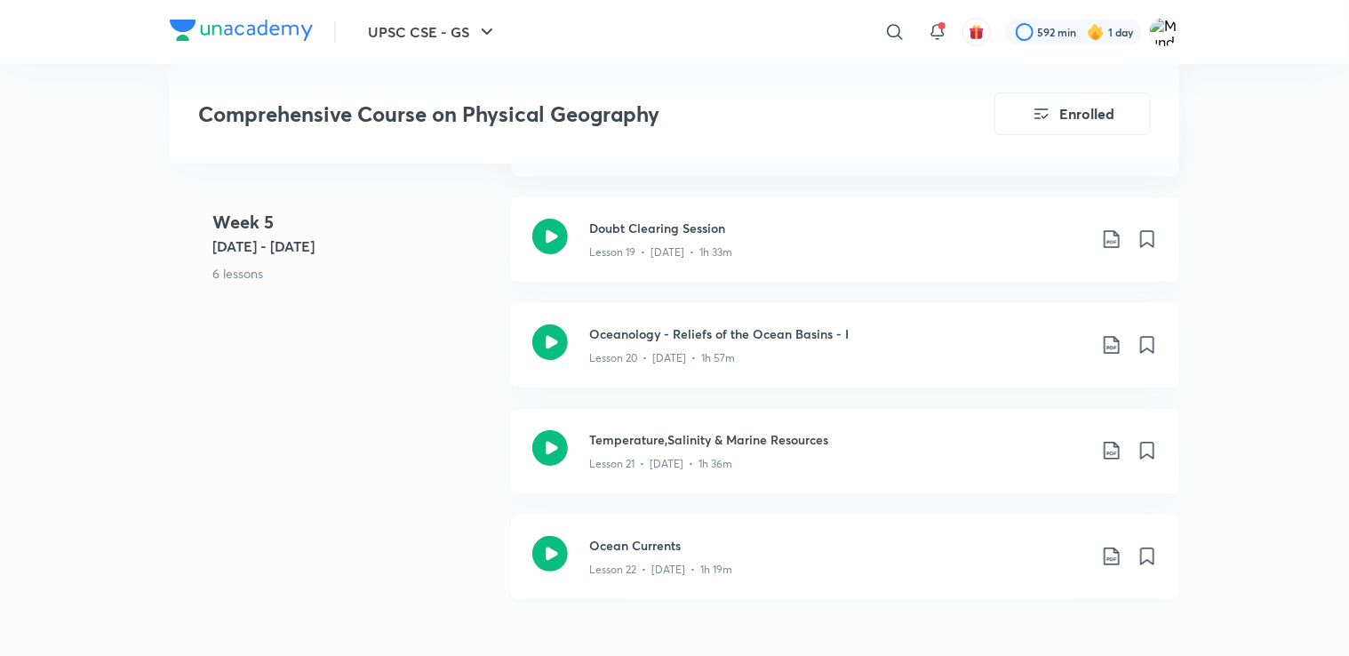
scroll to position [3291, 0]
click at [338, 457] on div "Week 5 Aug 4 - 10 6 lessons World Climatic Patterns - I Lesson 17 • Aug 4 • 1h …" at bounding box center [674, 303] width 1009 height 634
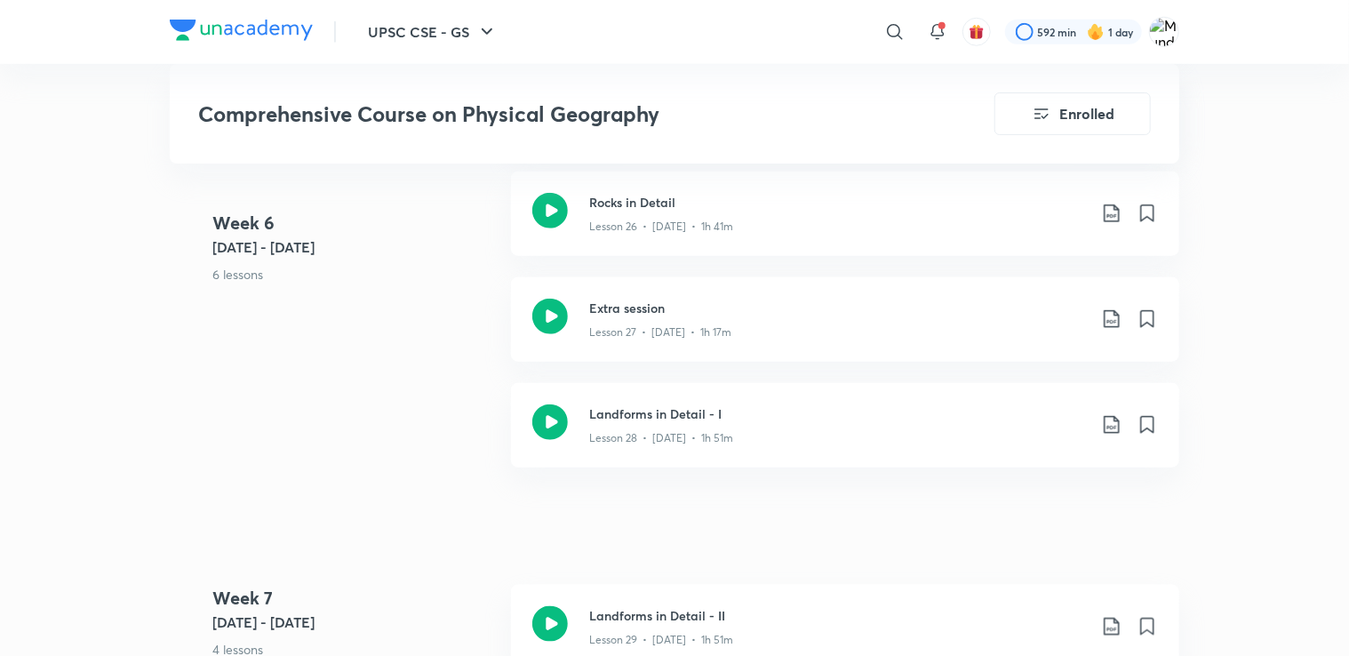
scroll to position [4154, 0]
click at [1112, 328] on icon at bounding box center [1111, 316] width 21 height 21
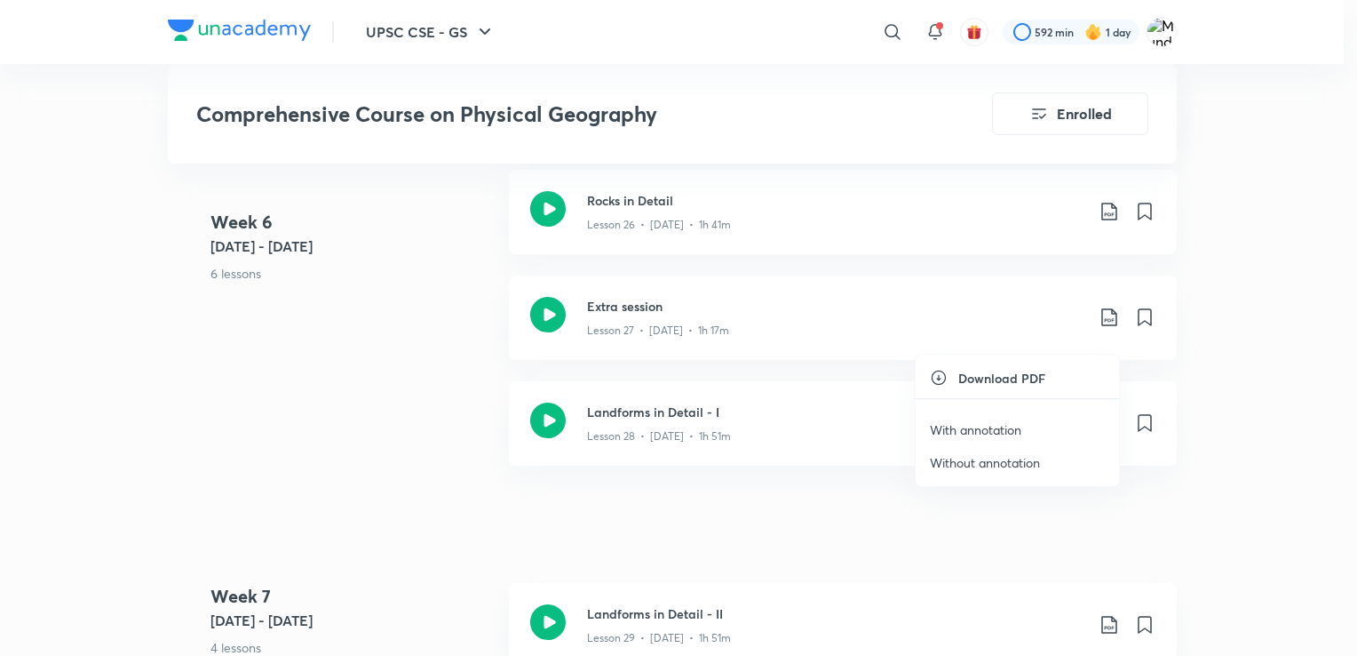
click at [1036, 454] on p "Without annotation" at bounding box center [985, 462] width 110 height 19
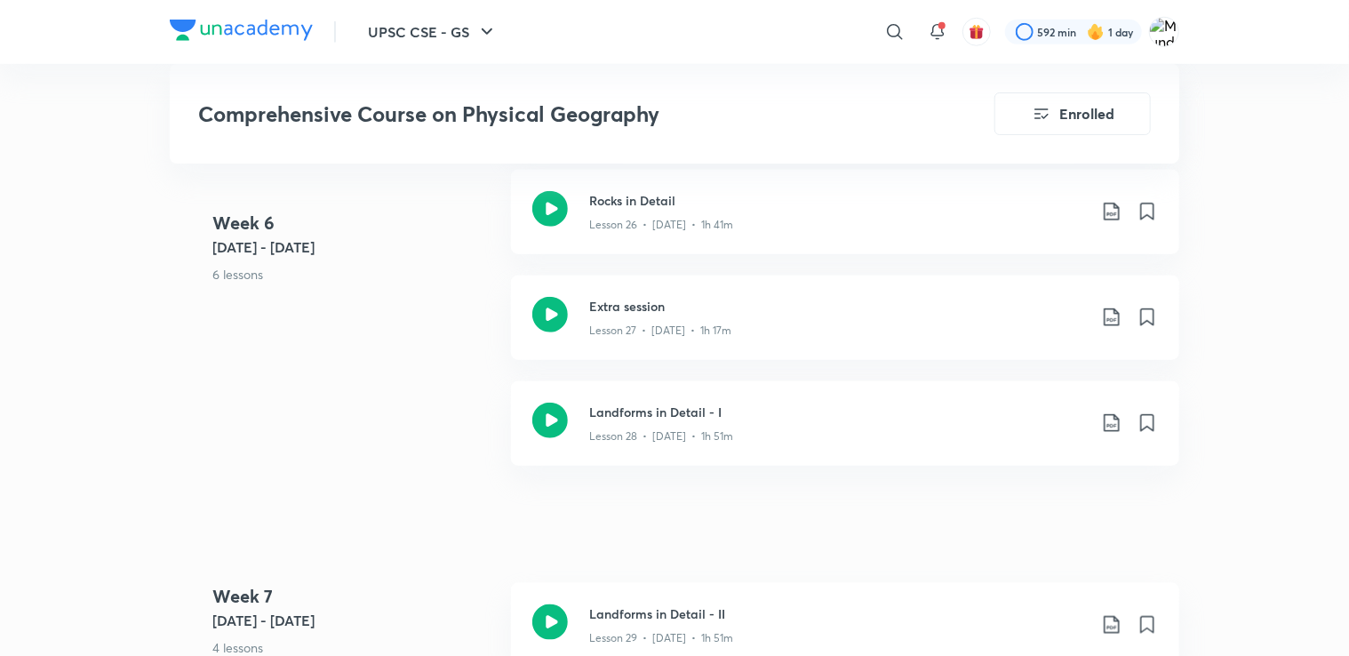
click at [1110, 434] on icon at bounding box center [1111, 422] width 21 height 21
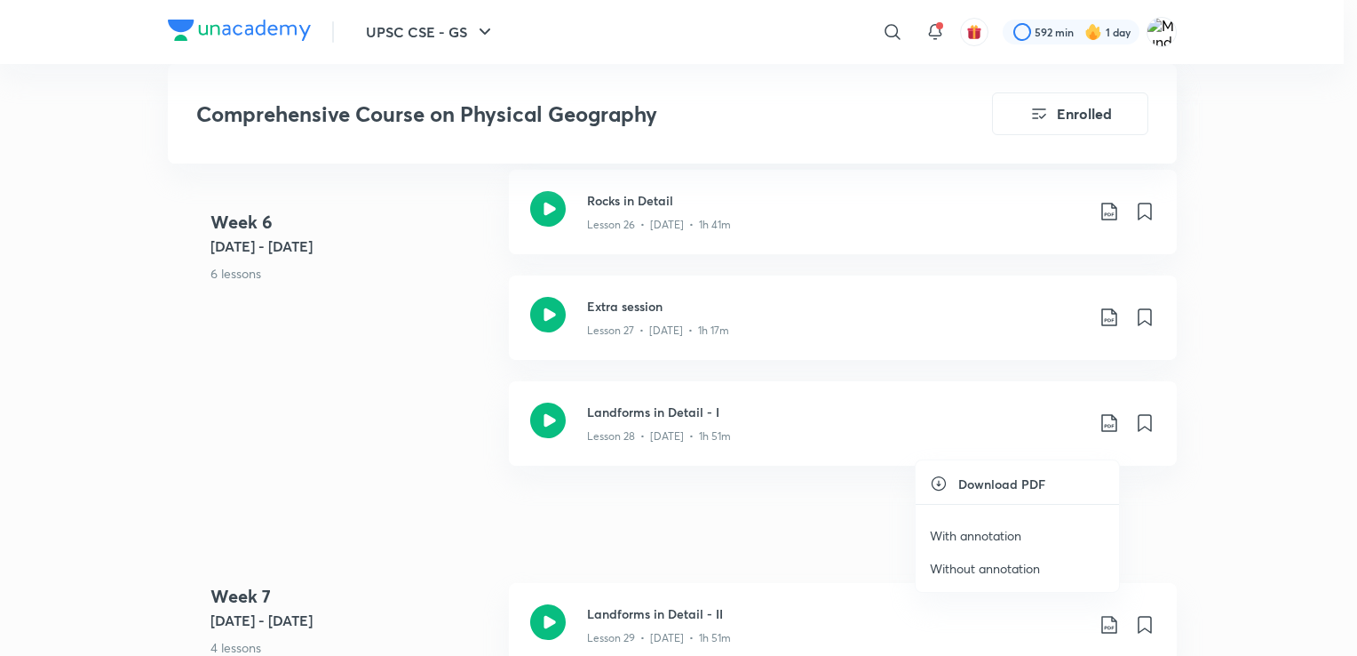
click at [1017, 565] on p "Without annotation" at bounding box center [985, 568] width 110 height 19
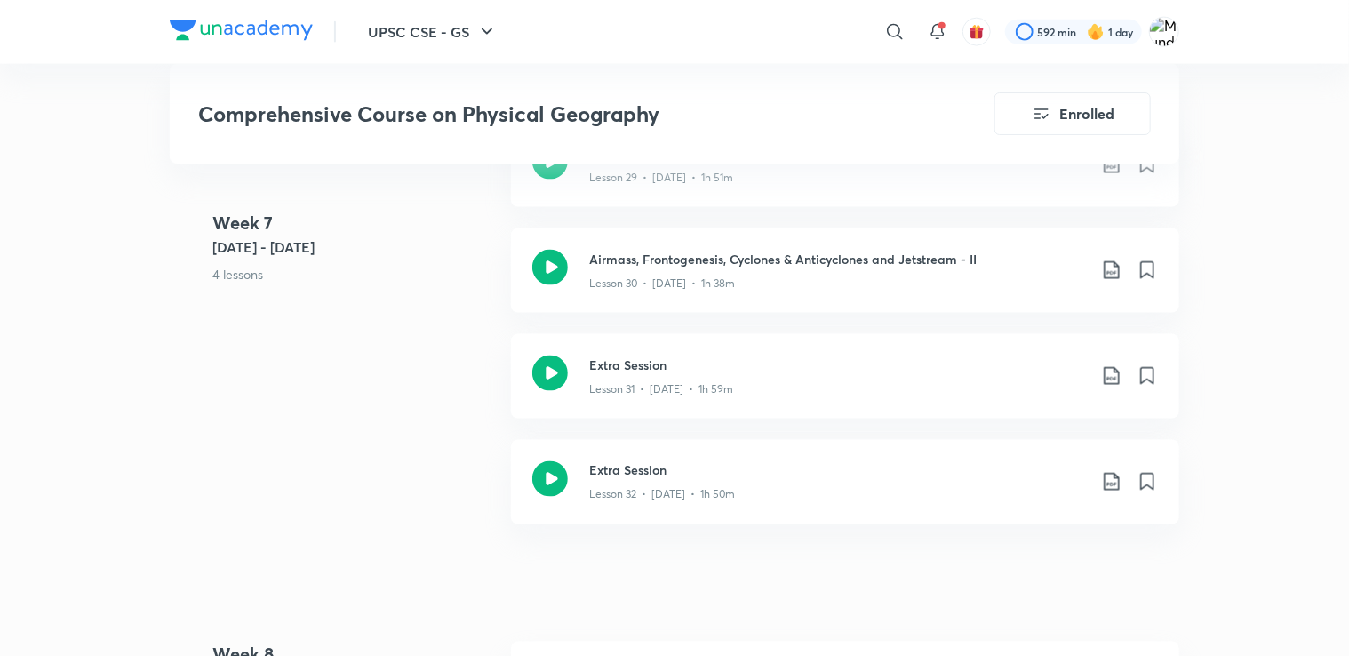
scroll to position [4616, 0]
click at [1113, 173] on icon at bounding box center [1111, 162] width 21 height 21
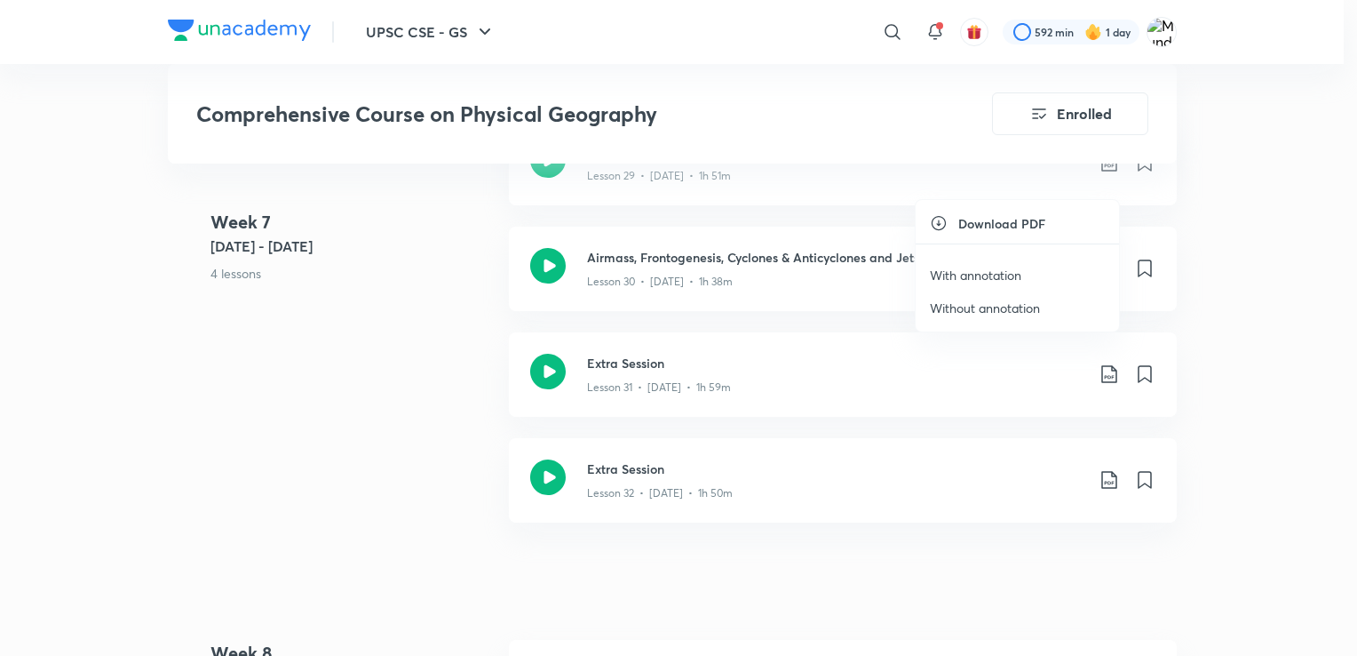
click at [1021, 307] on p "Without annotation" at bounding box center [985, 307] width 110 height 19
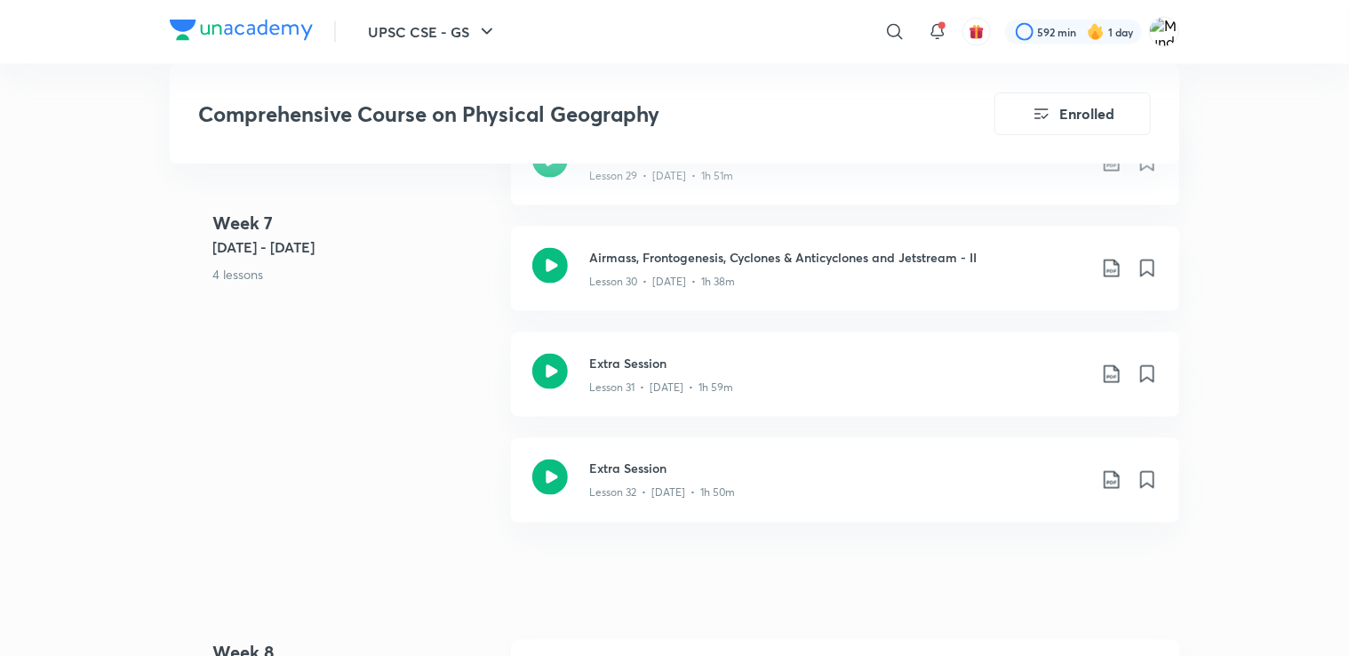
click at [1105, 279] on icon at bounding box center [1111, 268] width 21 height 21
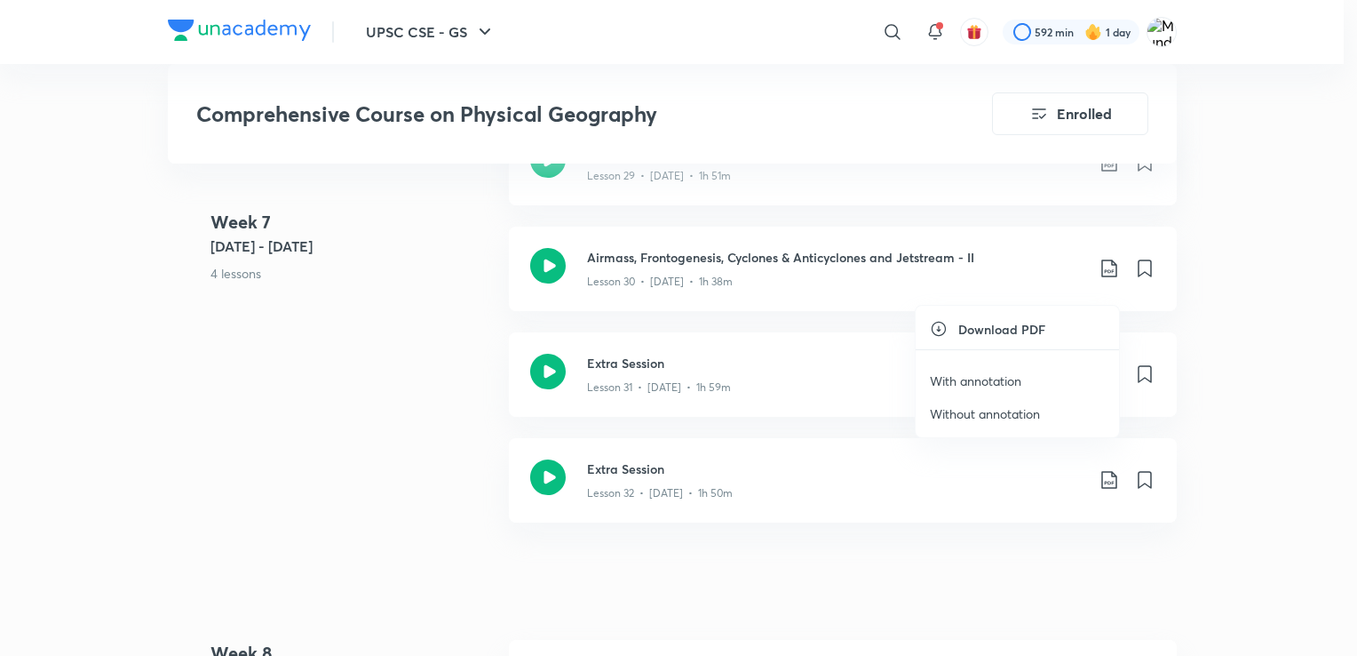
click at [1018, 408] on p "Without annotation" at bounding box center [985, 413] width 110 height 19
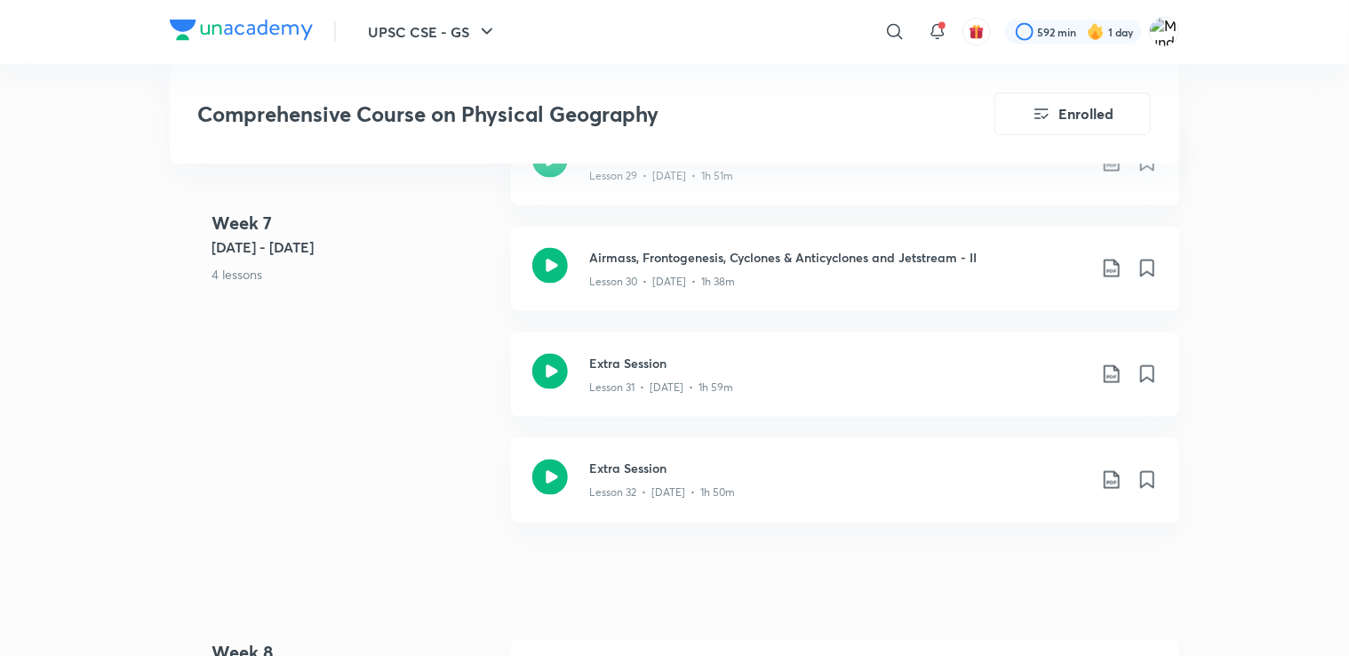
click at [1104, 383] on icon at bounding box center [1110, 374] width 15 height 18
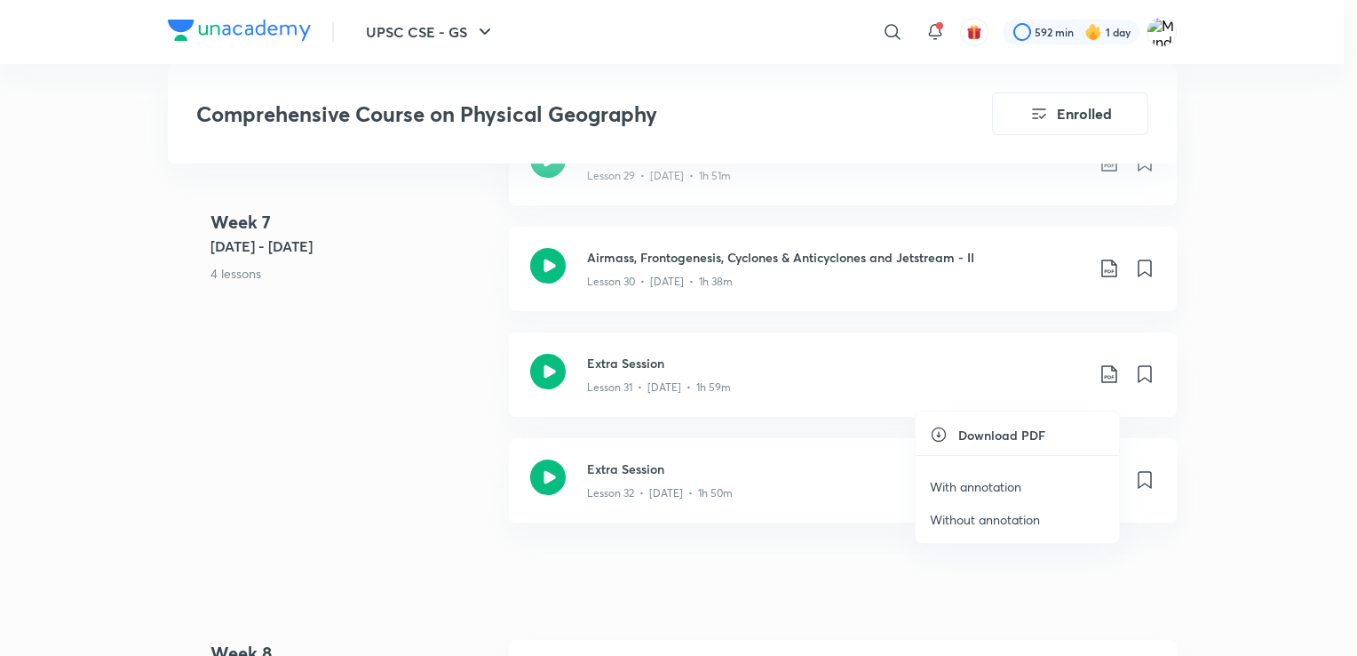
click at [1031, 517] on p "Without annotation" at bounding box center [985, 519] width 110 height 19
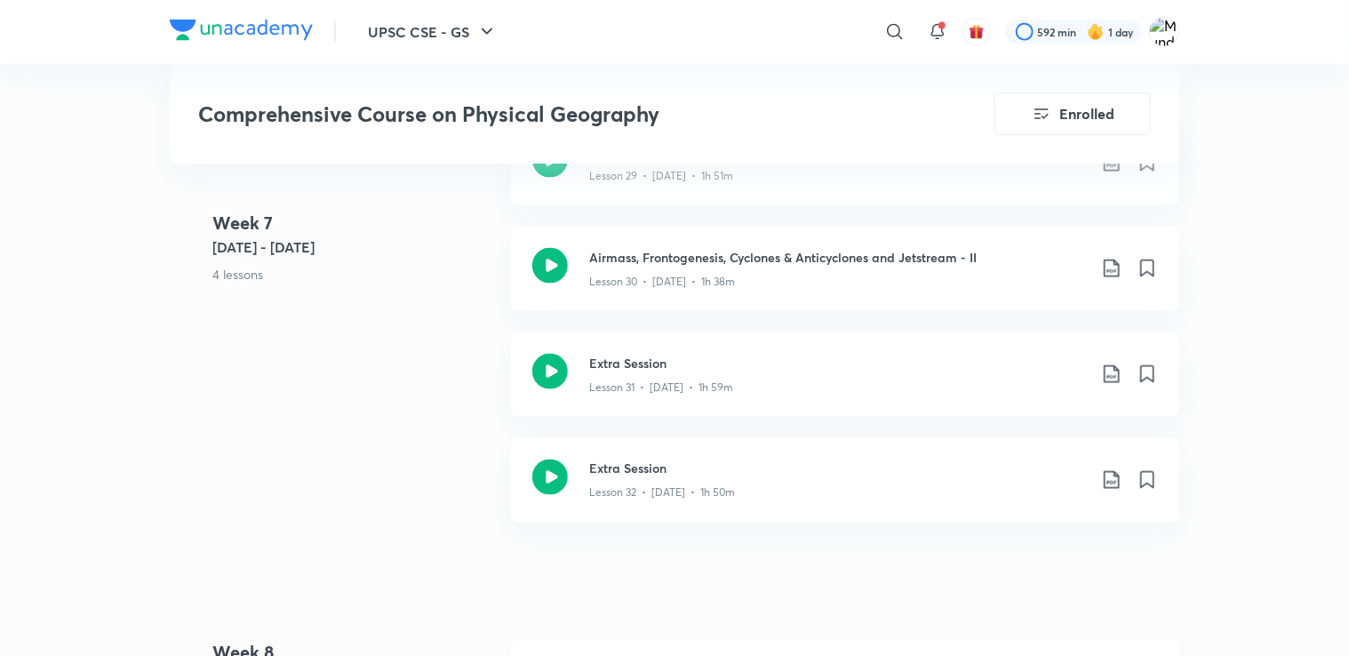
click at [1102, 490] on icon at bounding box center [1111, 479] width 21 height 21
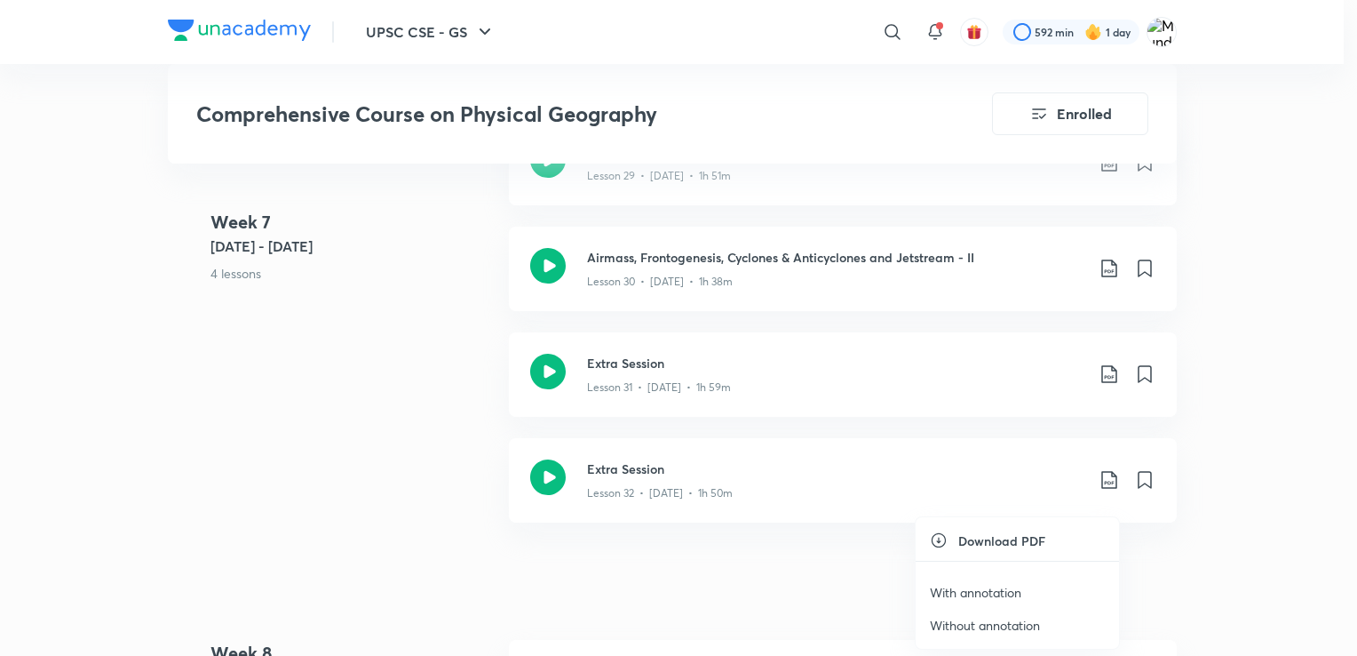
click at [1010, 627] on p "Without annotation" at bounding box center [985, 625] width 110 height 19
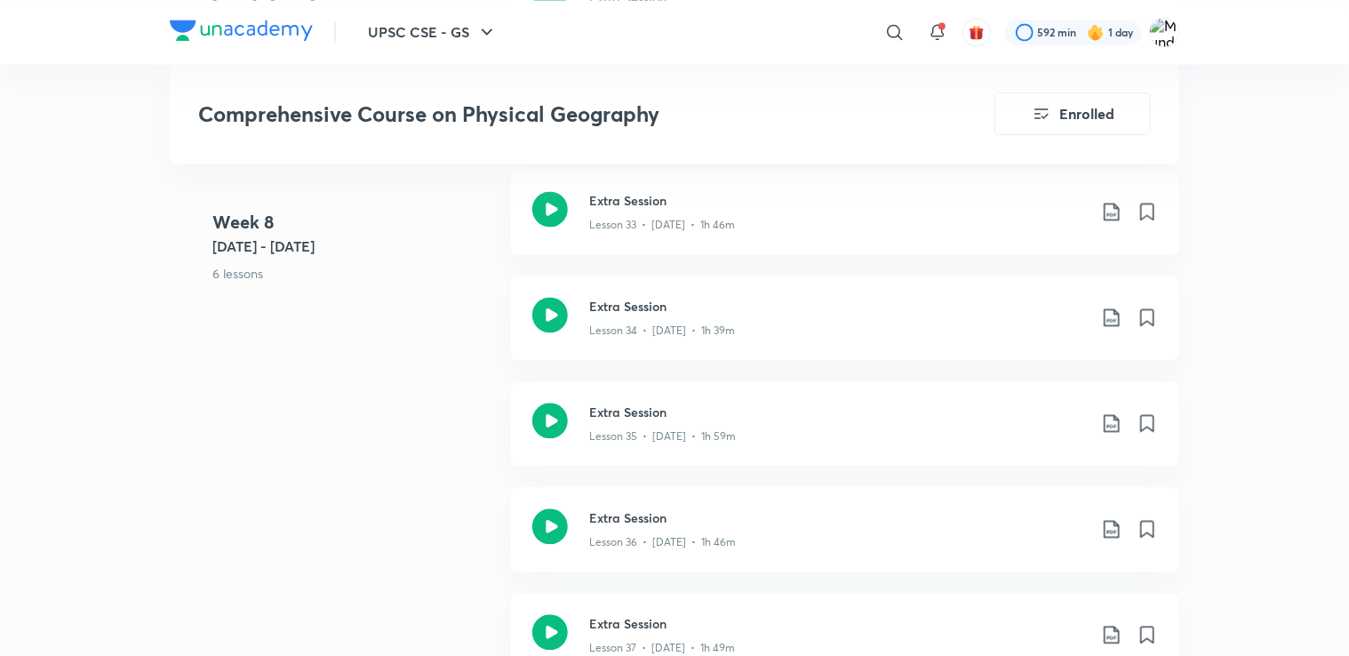
scroll to position [5087, 0]
click at [1107, 221] on icon at bounding box center [1111, 210] width 21 height 21
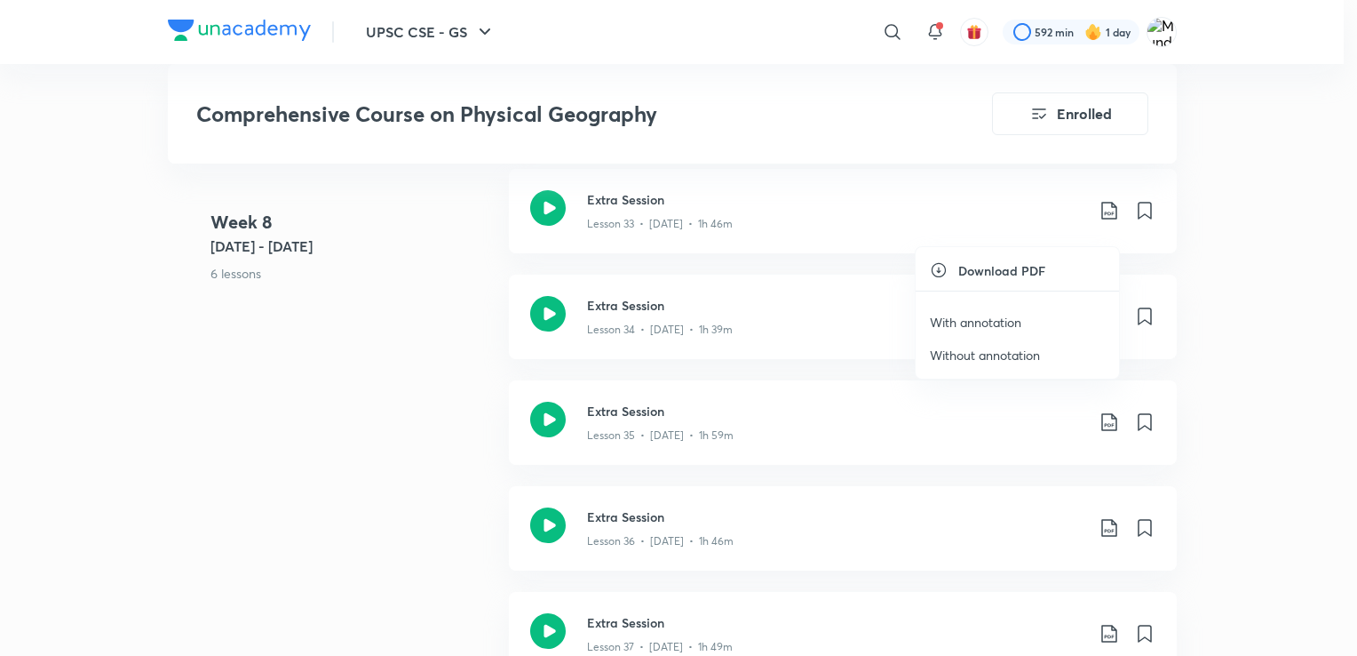
click at [1055, 354] on li "Without annotation" at bounding box center [1017, 354] width 203 height 33
click at [1025, 351] on p "Without annotation" at bounding box center [985, 355] width 110 height 19
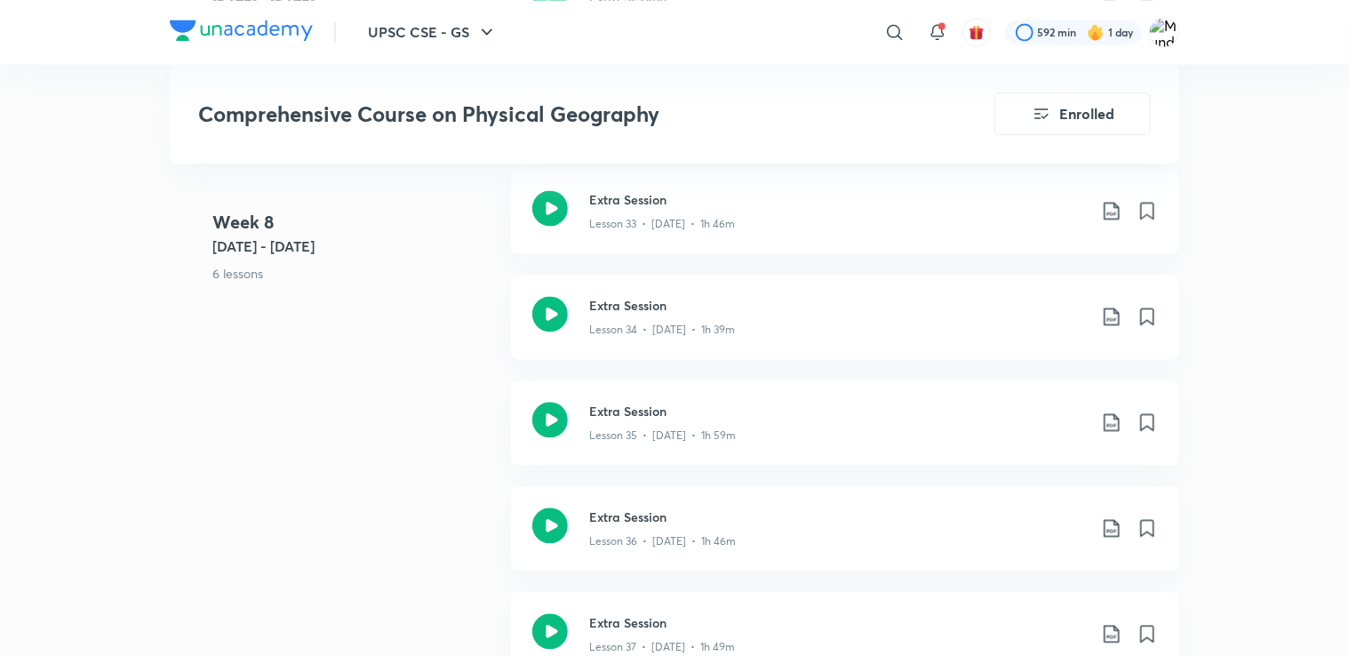
click at [1110, 327] on icon at bounding box center [1111, 316] width 21 height 21
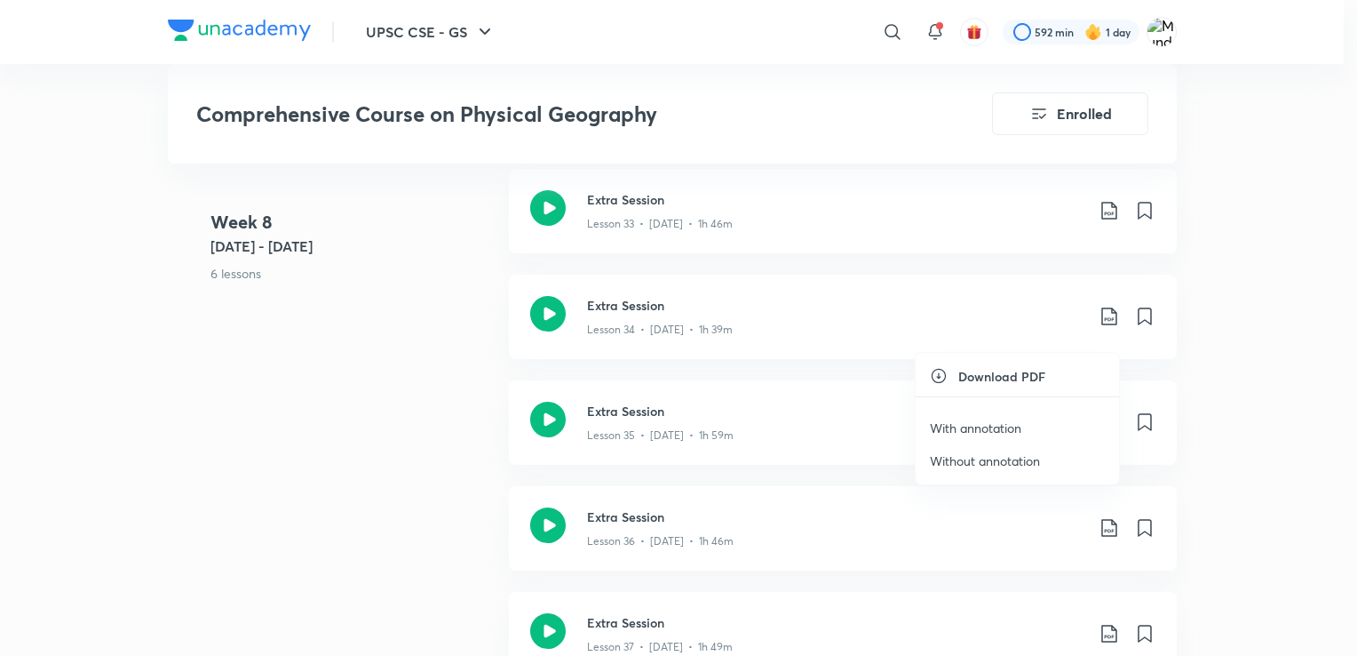
click at [446, 366] on div at bounding box center [678, 328] width 1357 height 656
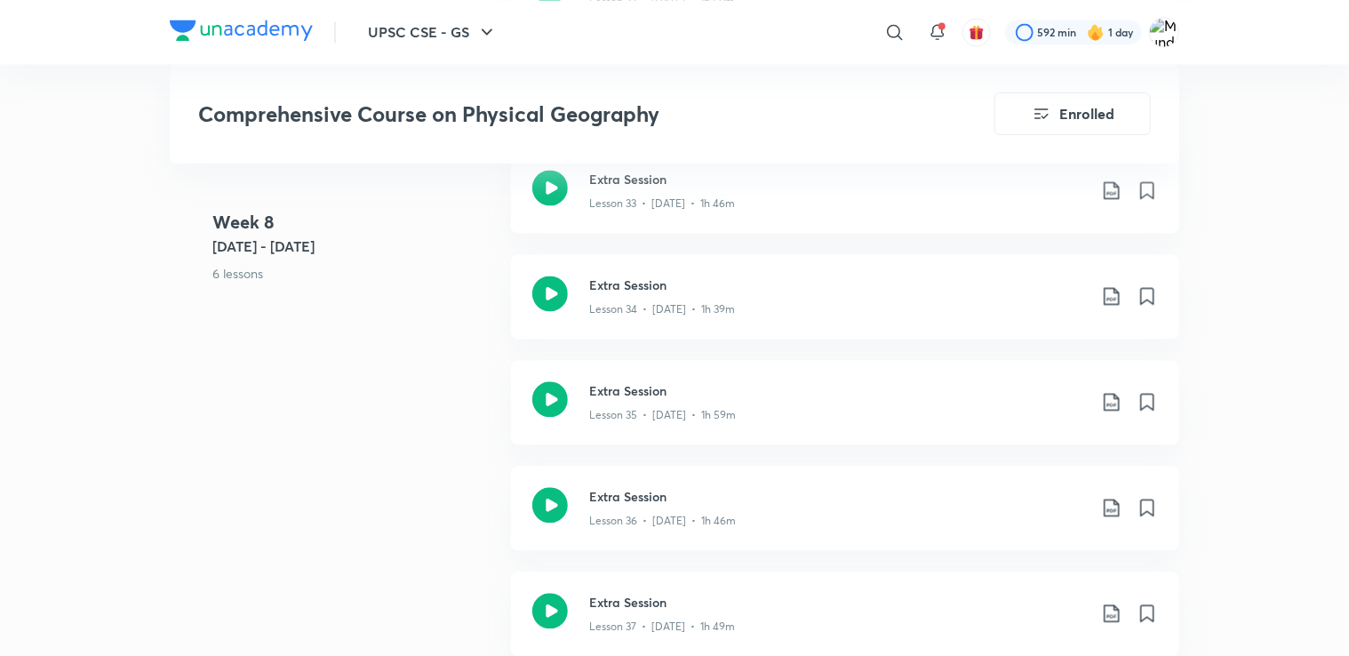
scroll to position [5112, 0]
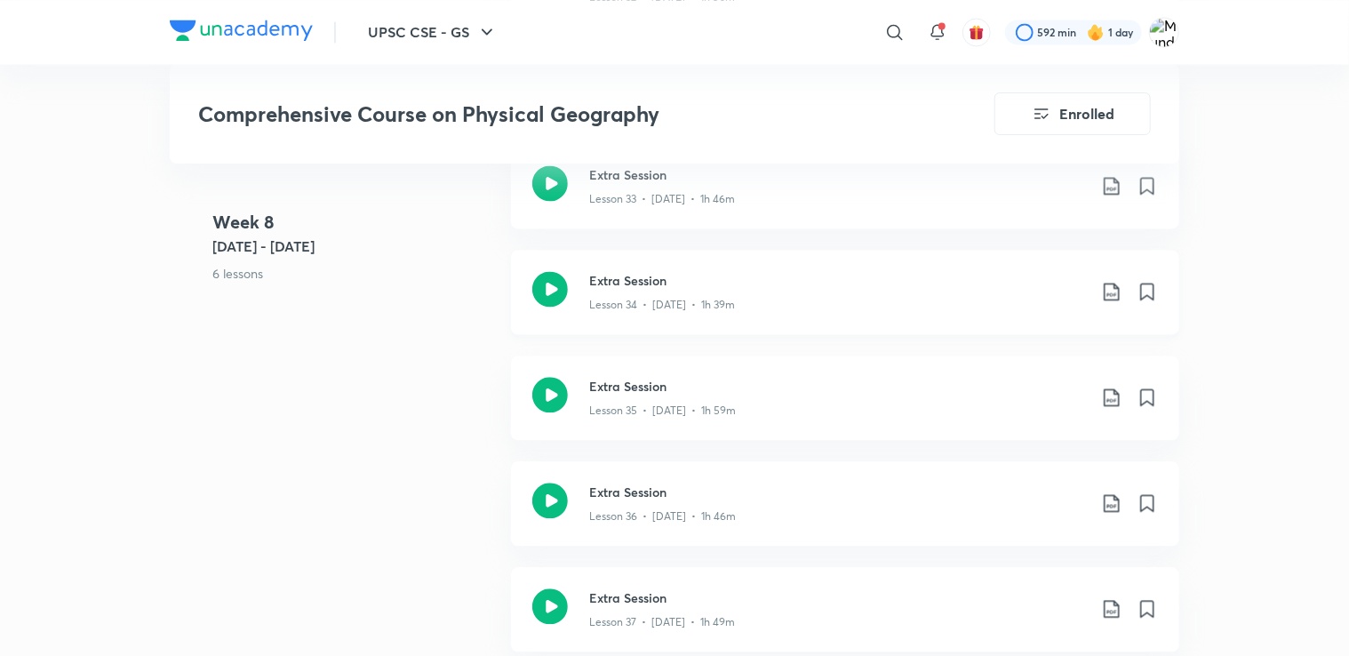
click at [1109, 302] on icon at bounding box center [1111, 291] width 21 height 21
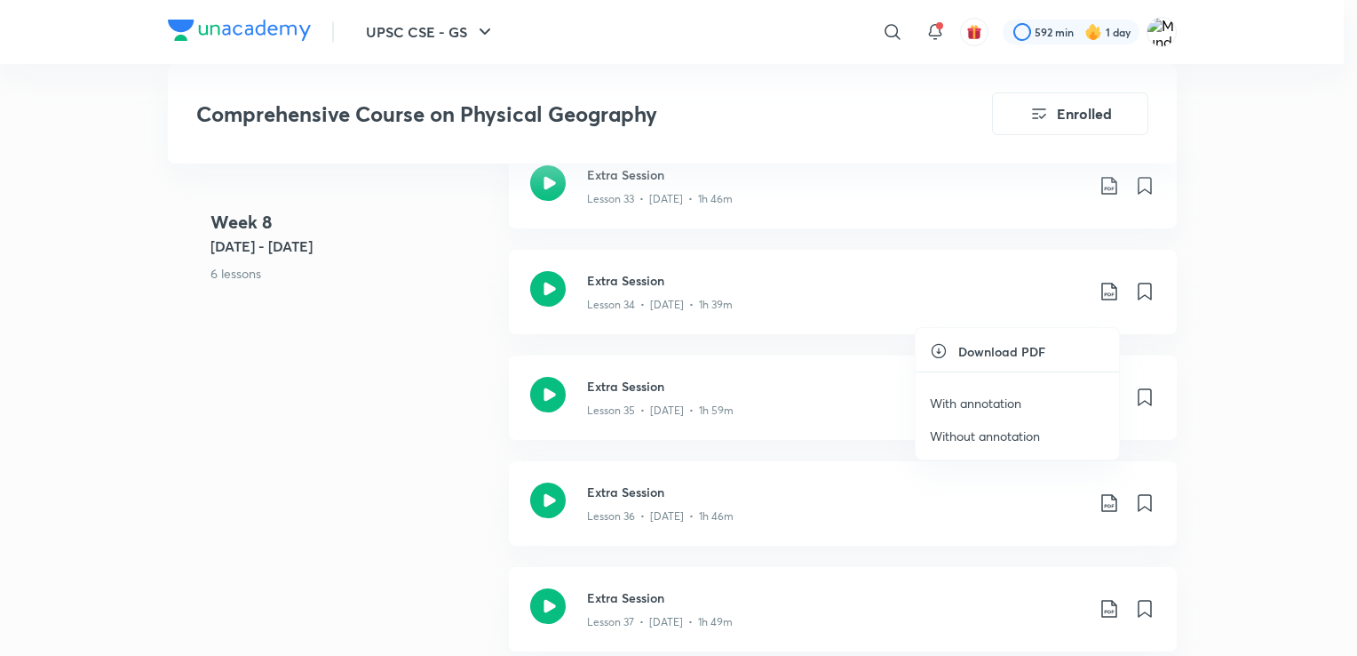
click at [1006, 429] on p "Without annotation" at bounding box center [985, 435] width 110 height 19
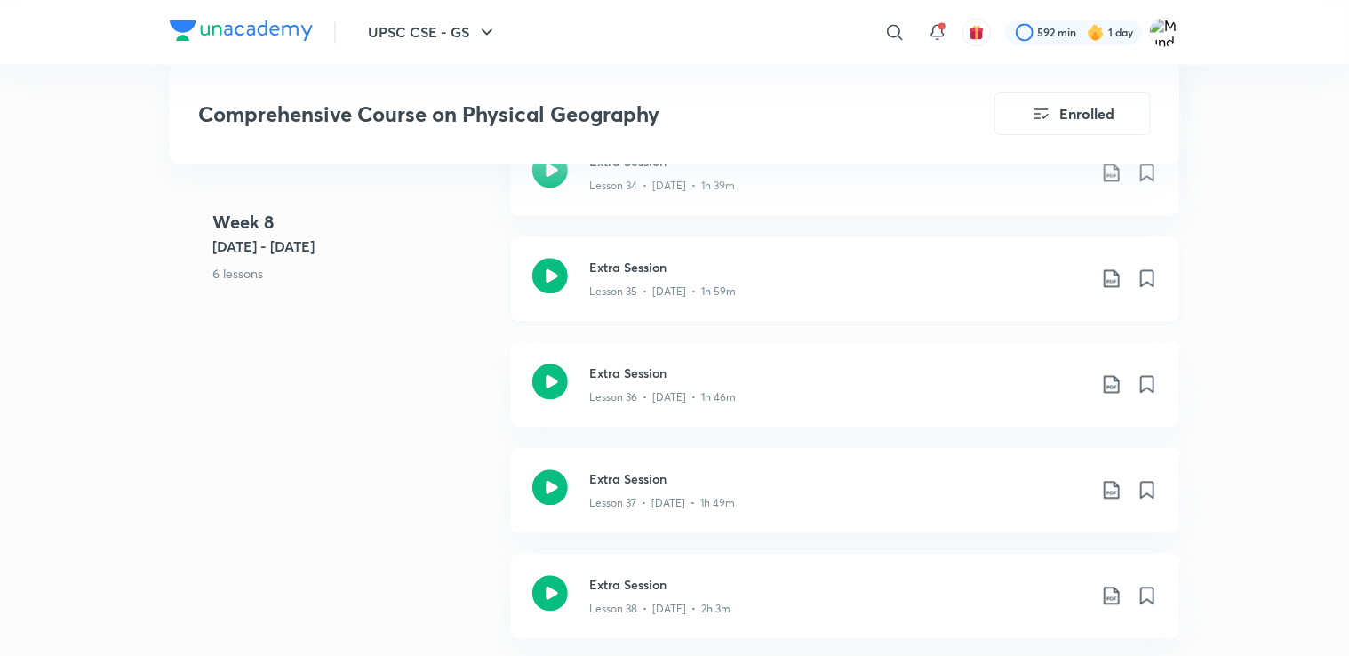
scroll to position [5236, 0]
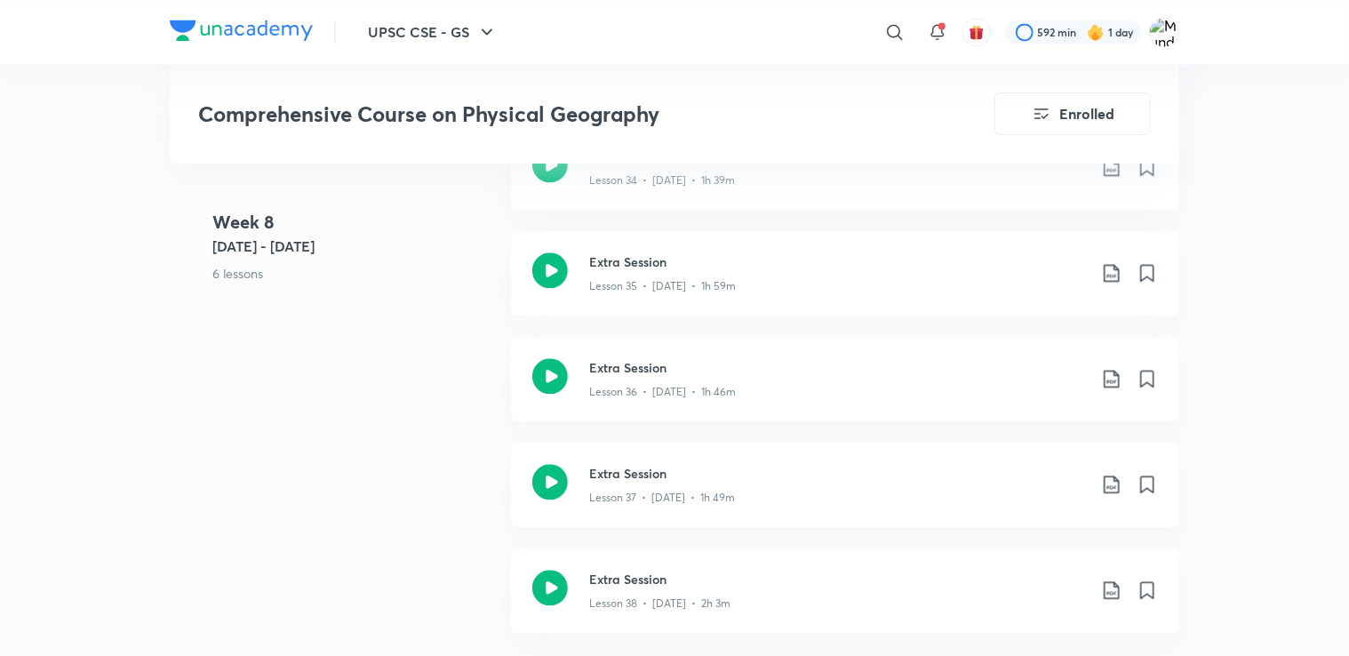
click at [352, 423] on div "Week 8 Aug 25 - 31 6 lessons Extra Session Lesson 33 • Aug 25 • 1h 46m Extra Se…" at bounding box center [674, 337] width 1009 height 634
click at [1107, 283] on icon at bounding box center [1111, 272] width 21 height 21
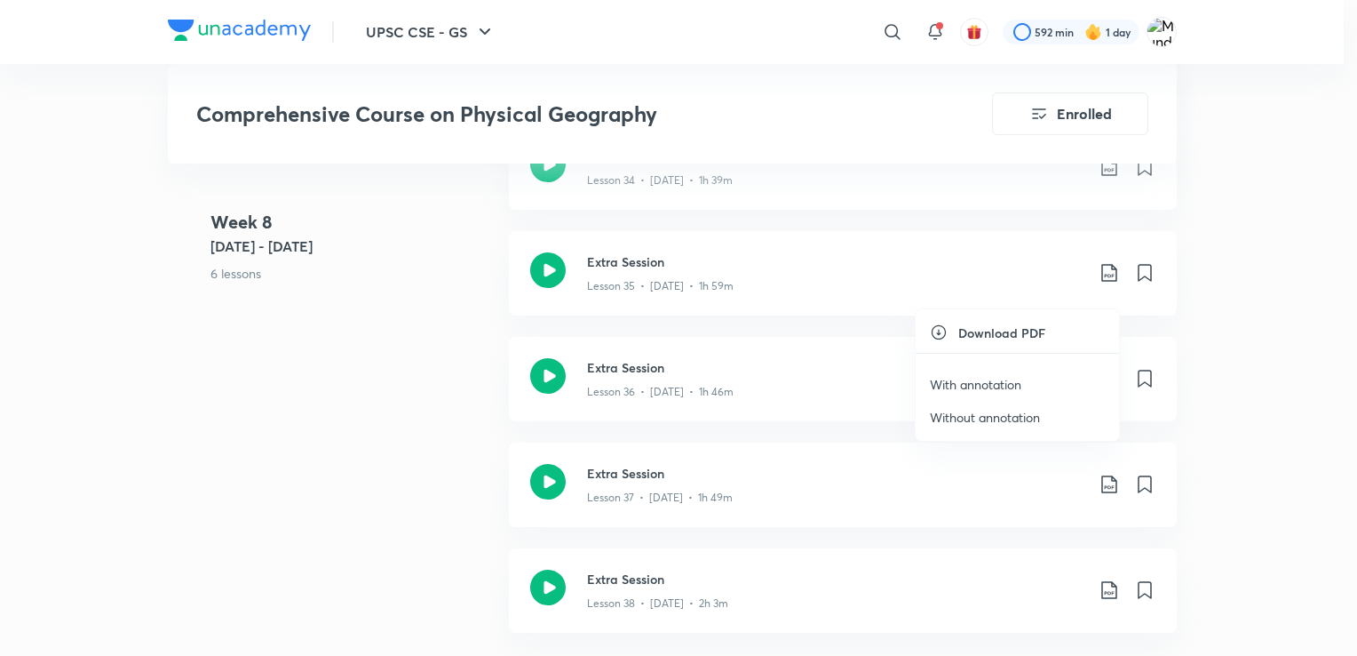
click at [1022, 415] on p "Without annotation" at bounding box center [985, 417] width 110 height 19
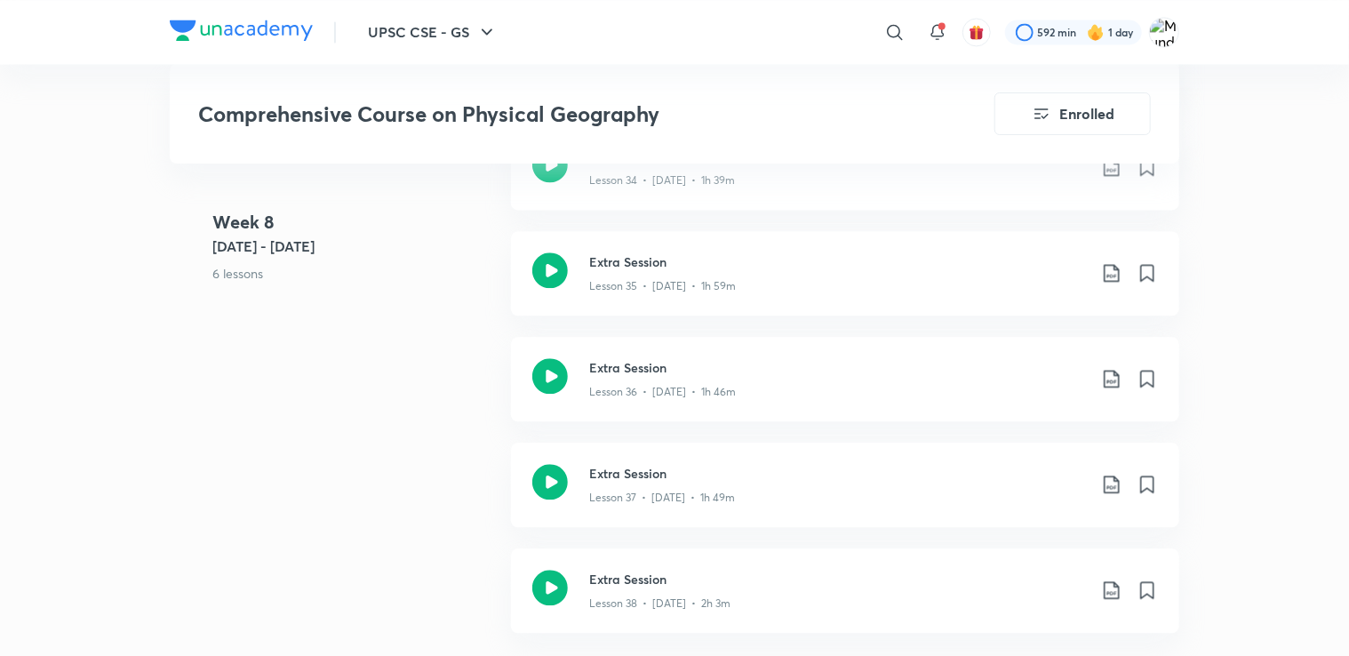
click at [423, 490] on div "Week 8 Aug 25 - 31 6 lessons Extra Session Lesson 33 • Aug 25 • 1h 46m Extra Se…" at bounding box center [674, 337] width 1009 height 634
click at [1111, 389] on icon at bounding box center [1111, 378] width 21 height 21
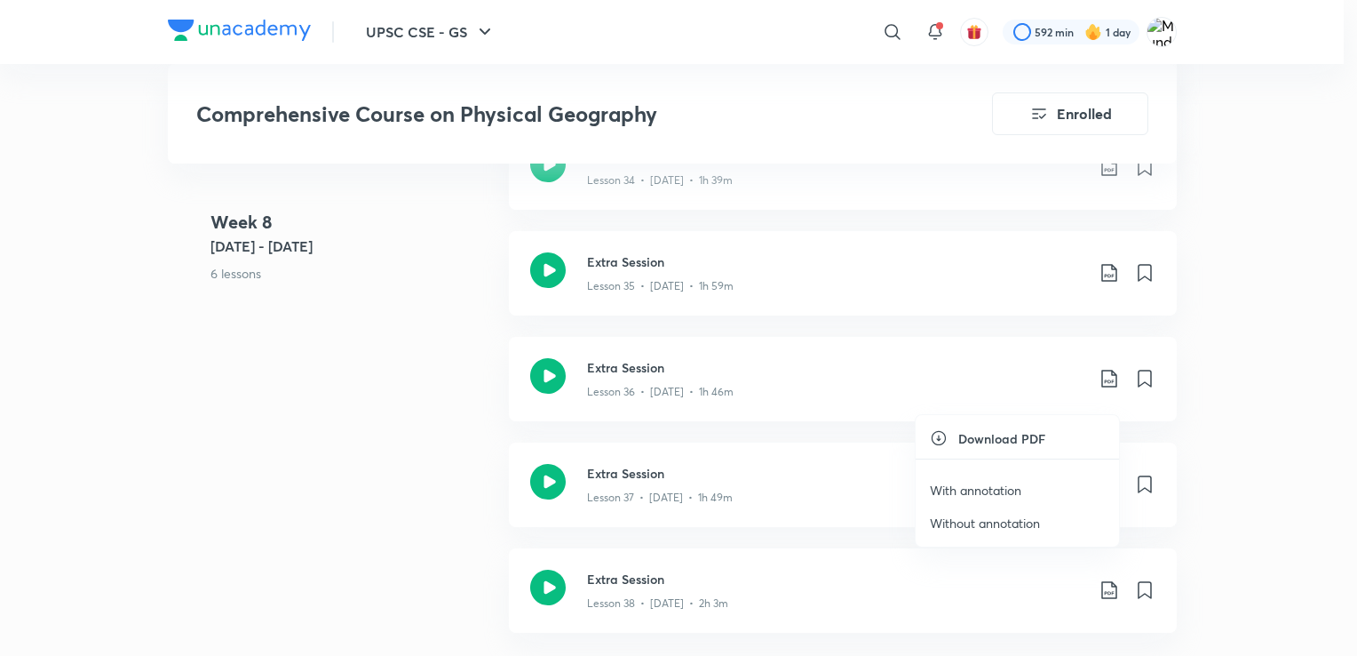
click at [977, 523] on p "Without annotation" at bounding box center [985, 522] width 110 height 19
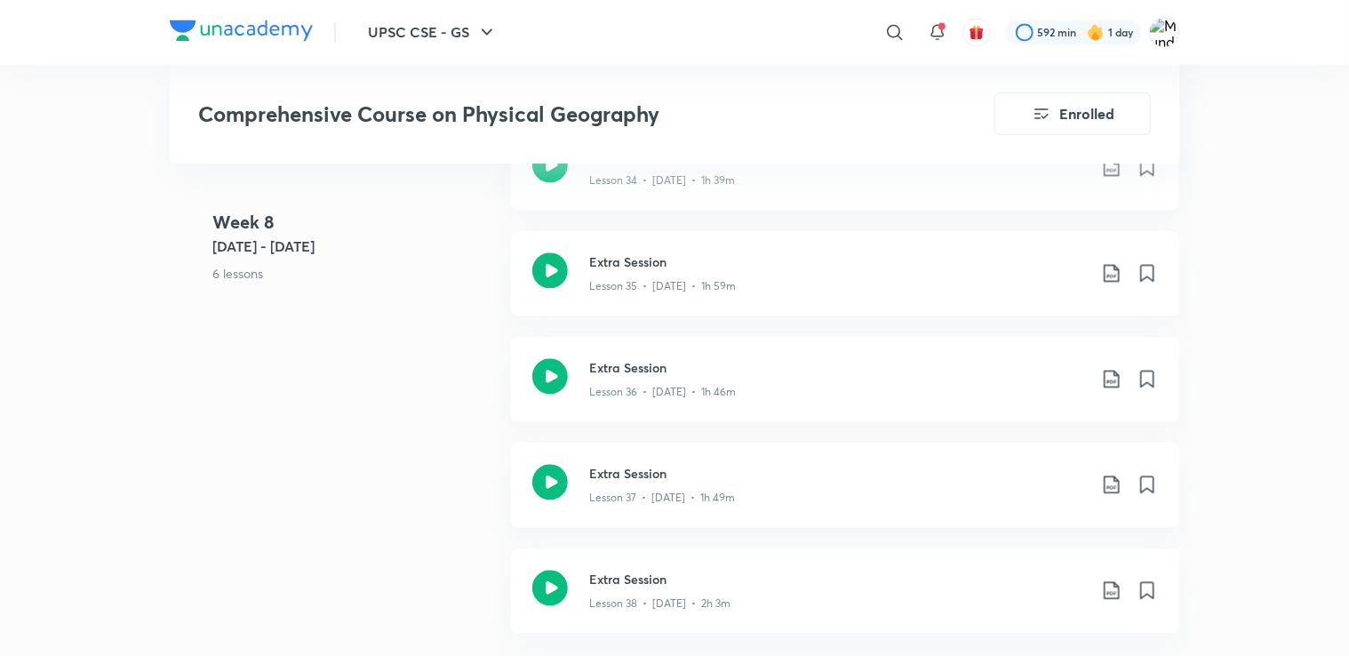
click at [1107, 495] on icon at bounding box center [1111, 484] width 21 height 21
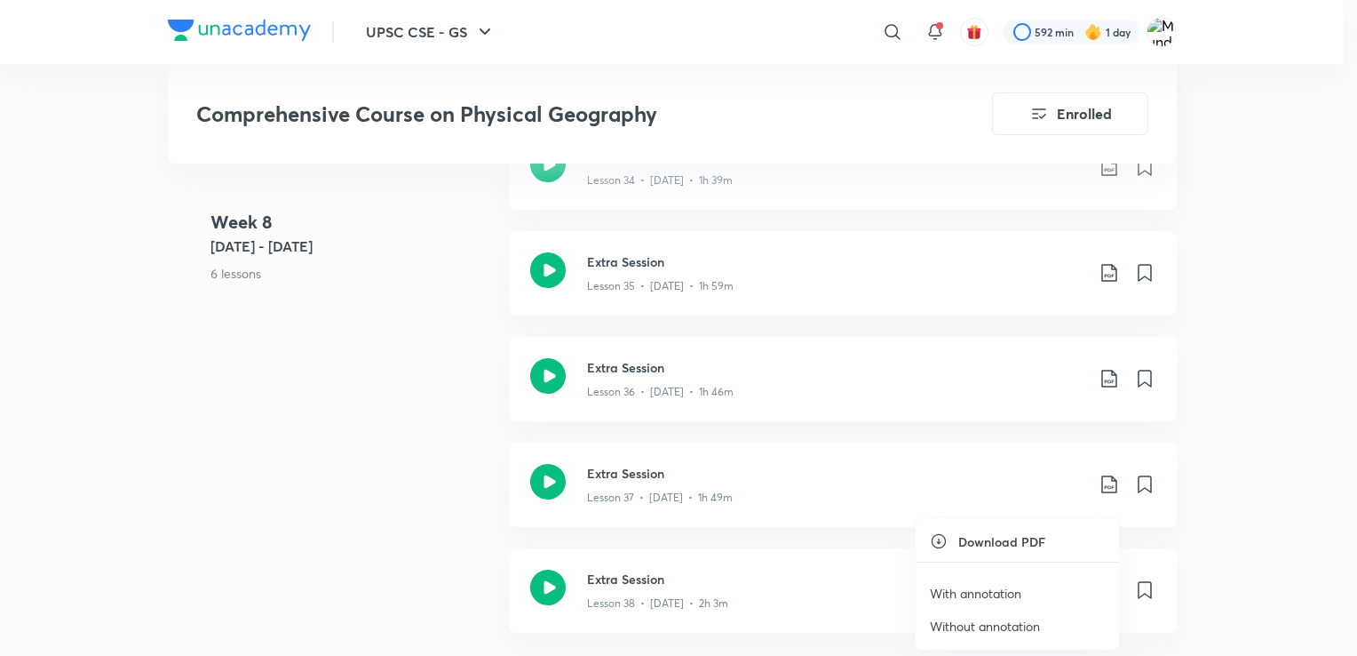
click at [1020, 621] on p "Without annotation" at bounding box center [985, 626] width 110 height 19
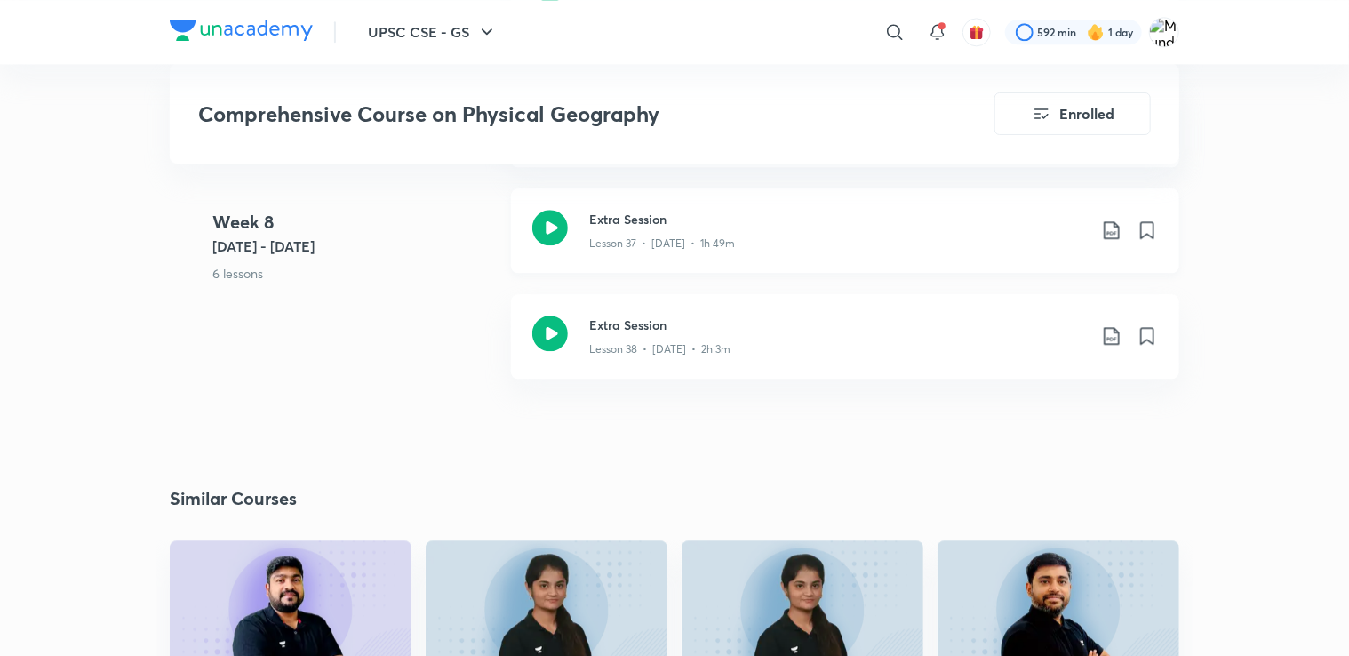
scroll to position [5492, 0]
click at [1109, 343] on icon at bounding box center [1110, 334] width 15 height 18
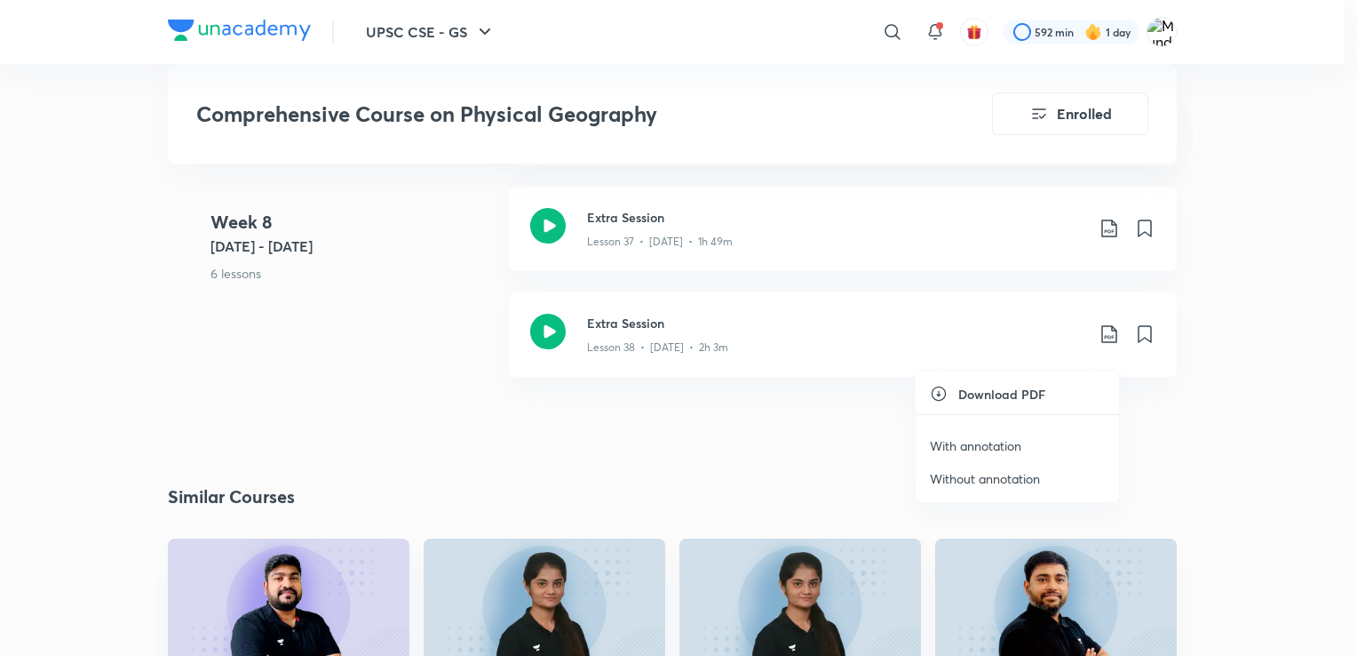
click at [1005, 473] on p "Without annotation" at bounding box center [985, 478] width 110 height 19
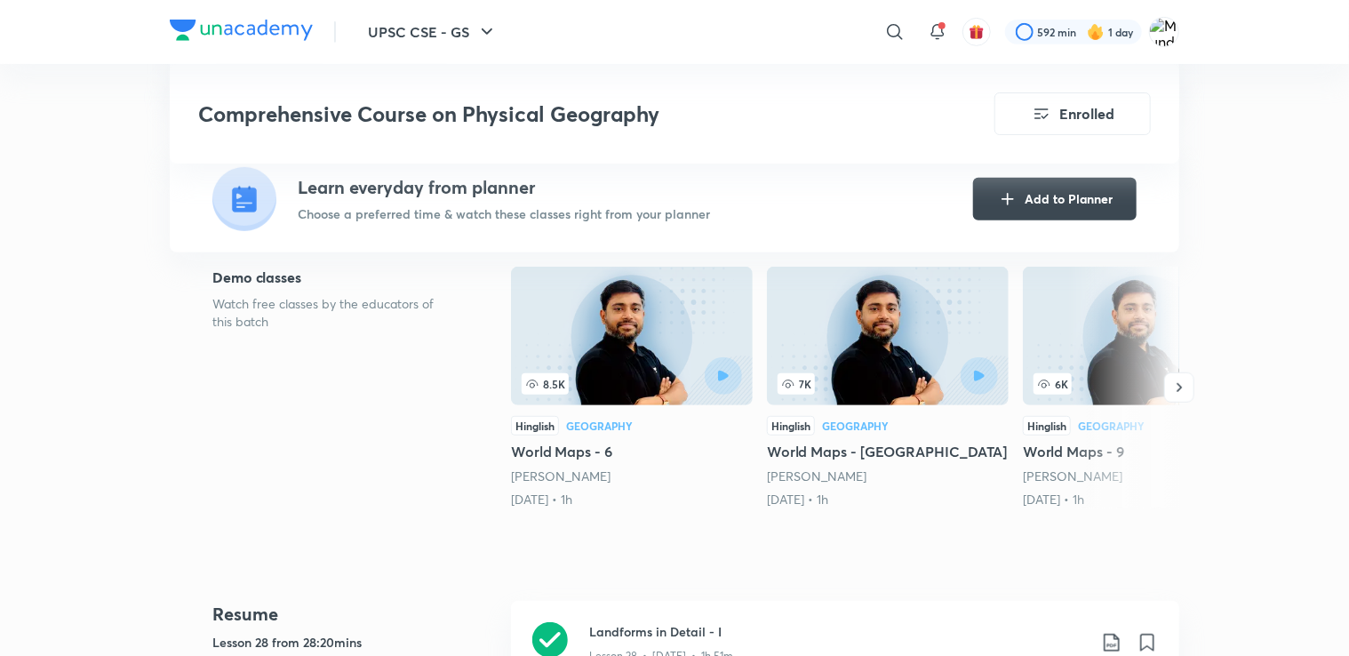
scroll to position [0, 0]
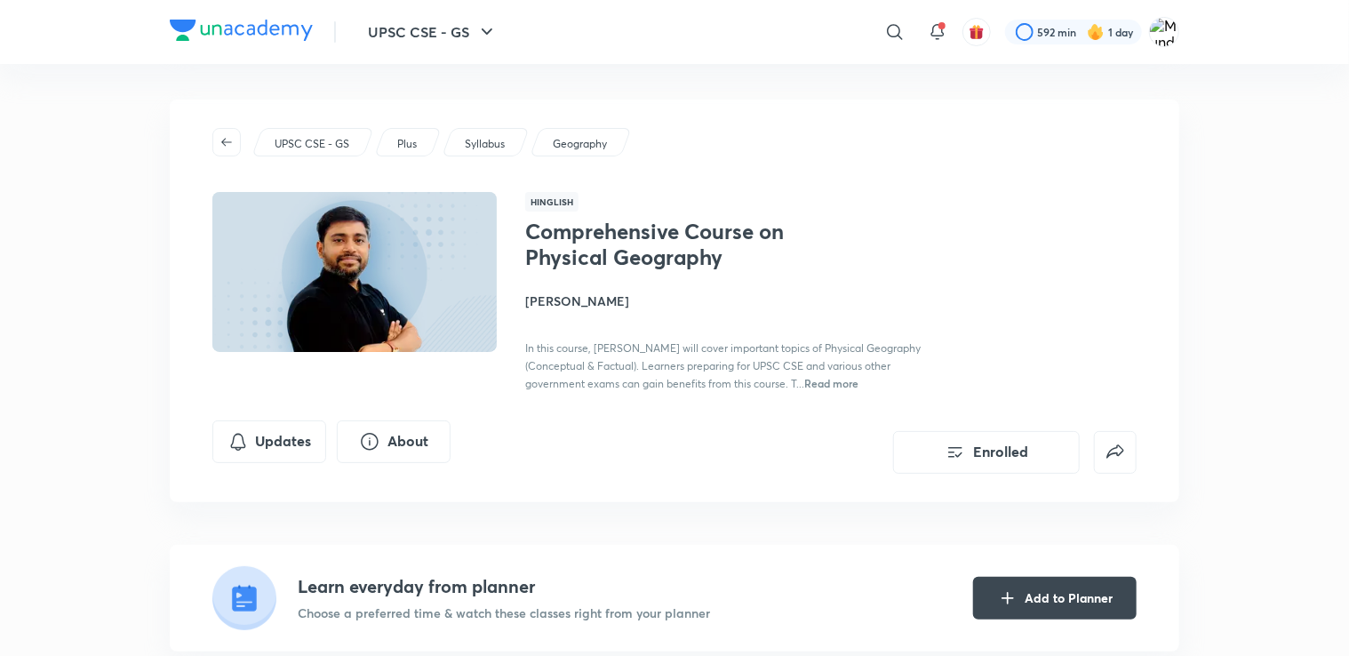
drag, startPoint x: 526, startPoint y: 231, endPoint x: 687, endPoint y: 291, distance: 171.5
click at [687, 291] on div "Comprehensive Course on Physical Geography Sudarshan Gurjar In this course, Sud…" at bounding box center [724, 305] width 398 height 173
copy div "Comprehensive Course on Physical Geography Sudarshan Gurjar"
click at [629, 298] on h4 "[PERSON_NAME]" at bounding box center [724, 300] width 398 height 19
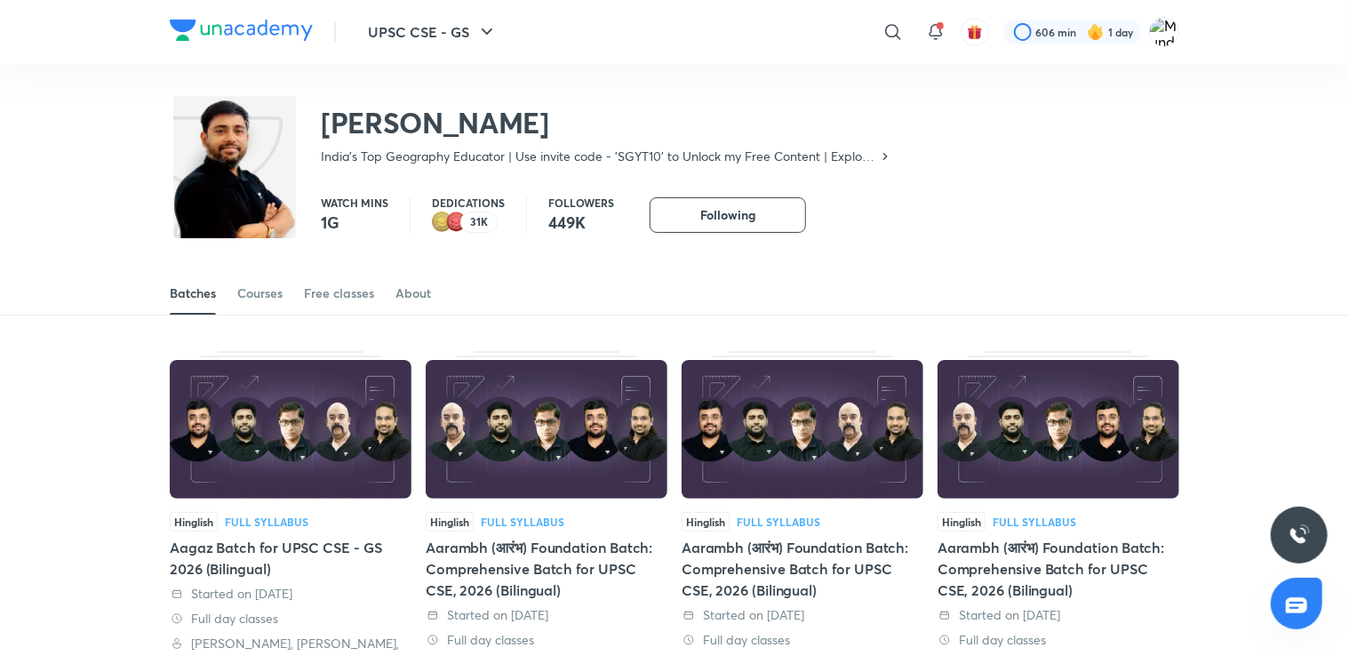
drag, startPoint x: 546, startPoint y: 123, endPoint x: 320, endPoint y: 120, distance: 226.6
click at [320, 120] on div "Sudarshan Gurjar India's Top Geography Educator | Use invite code - 'SGYT10' to…" at bounding box center [531, 128] width 722 height 73
copy h2 "[PERSON_NAME]"
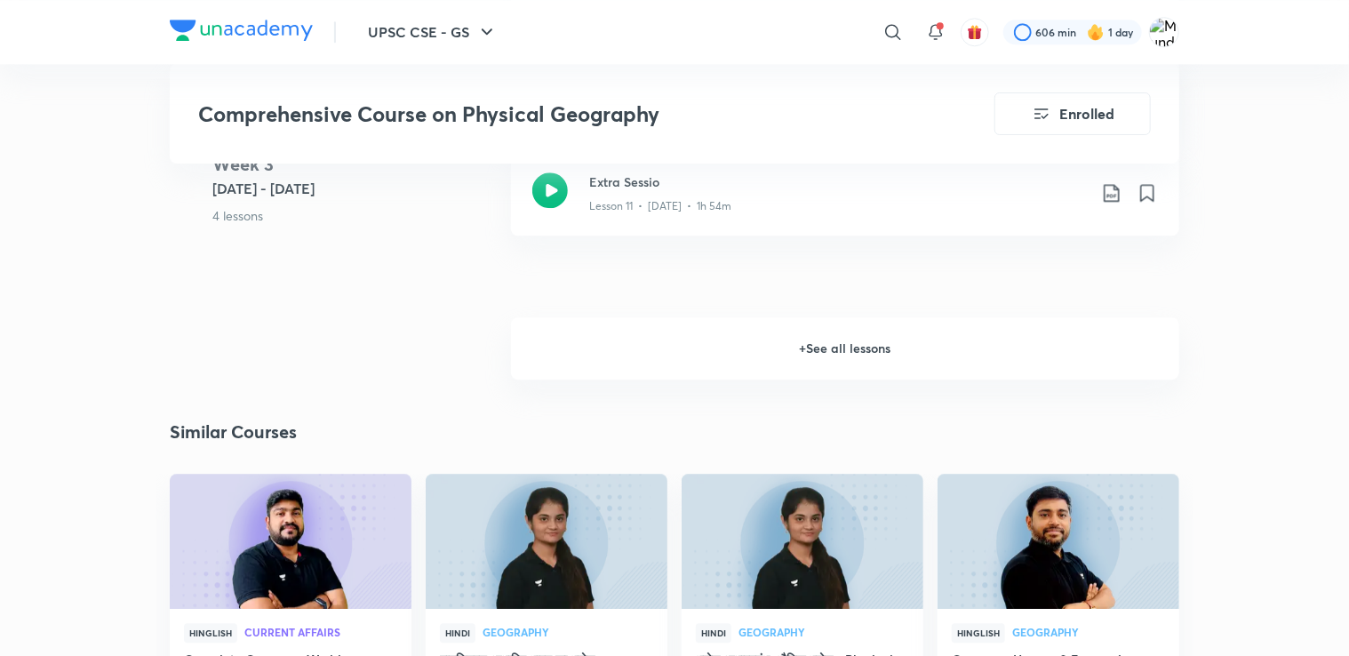
scroll to position [2307, 0]
click at [839, 363] on h6 "+ See all lessons" at bounding box center [845, 347] width 668 height 62
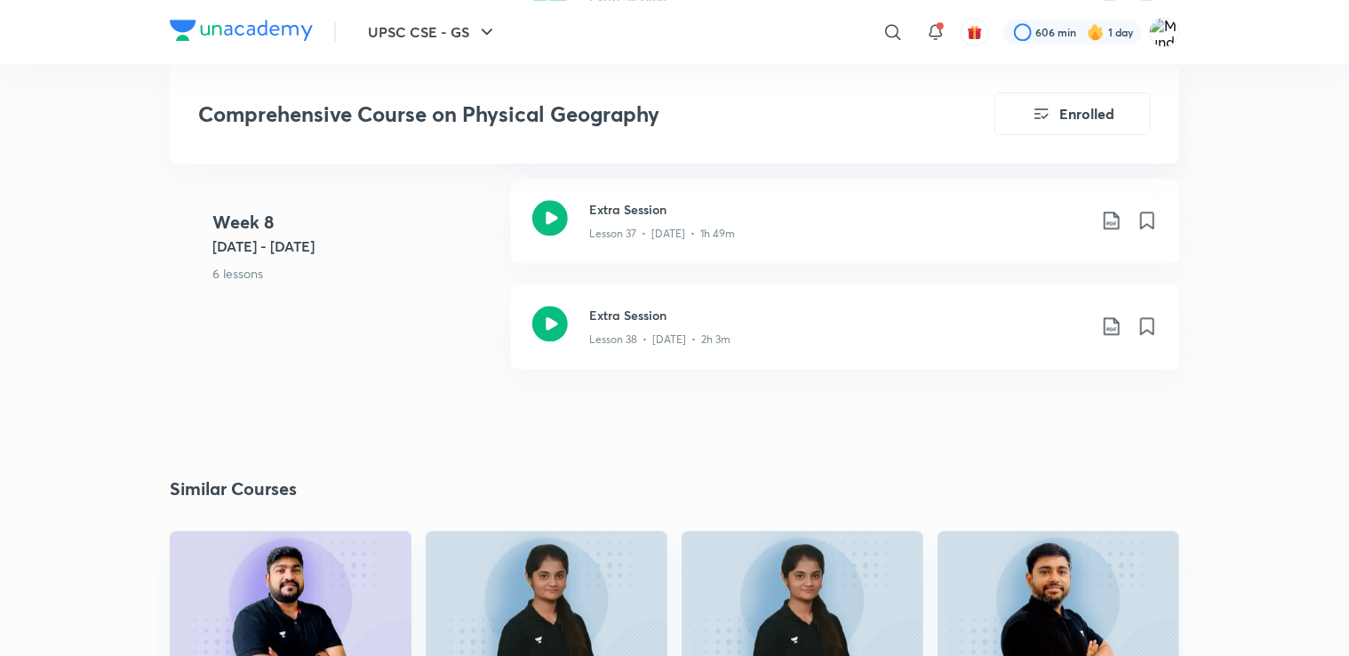
scroll to position [5408, 0]
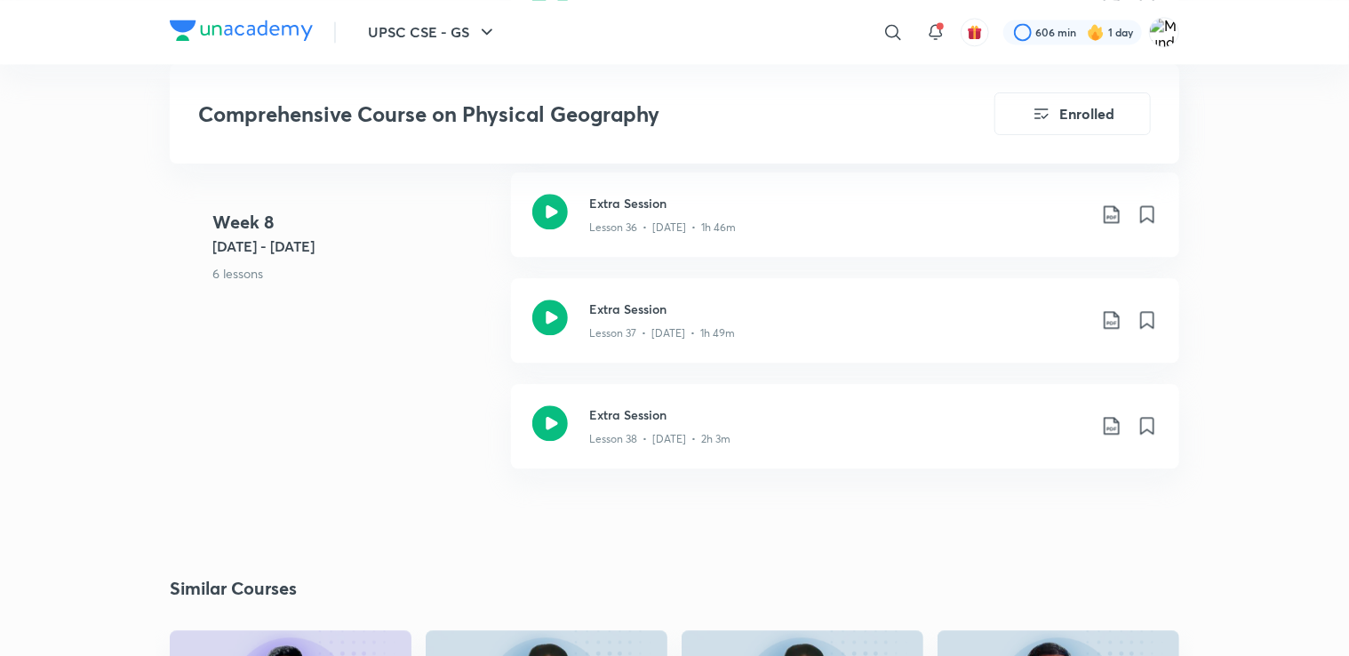
click at [329, 440] on div "Week 8 Aug 25 - 31 6 lessons Extra Session Lesson 33 • Aug 25 • 1h 46m Extra Se…" at bounding box center [674, 172] width 1009 height 634
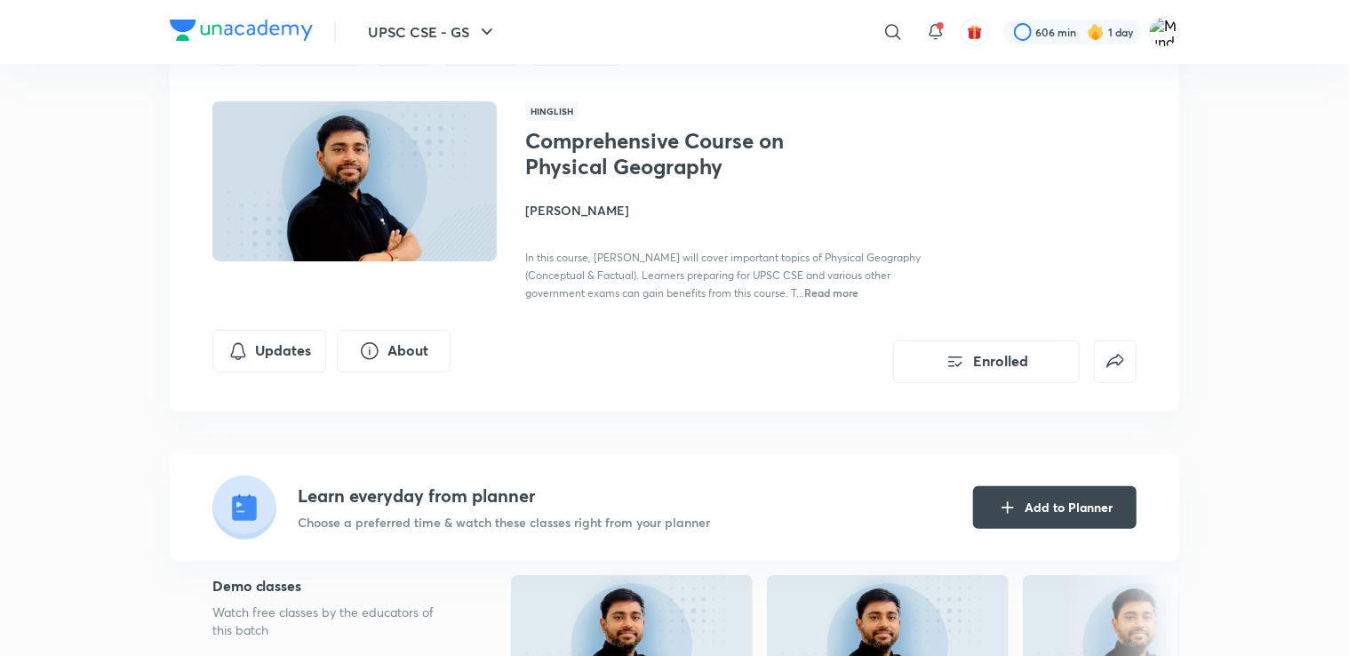
scroll to position [0, 0]
